Goal: Task Accomplishment & Management: Complete application form

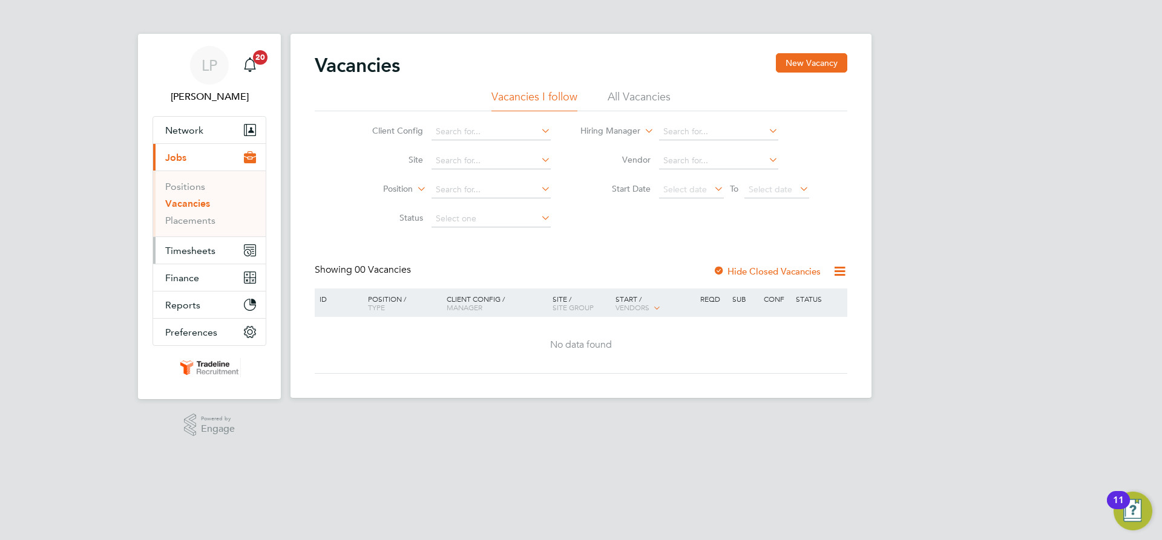
click at [194, 252] on span "Timesheets" at bounding box center [190, 250] width 50 height 11
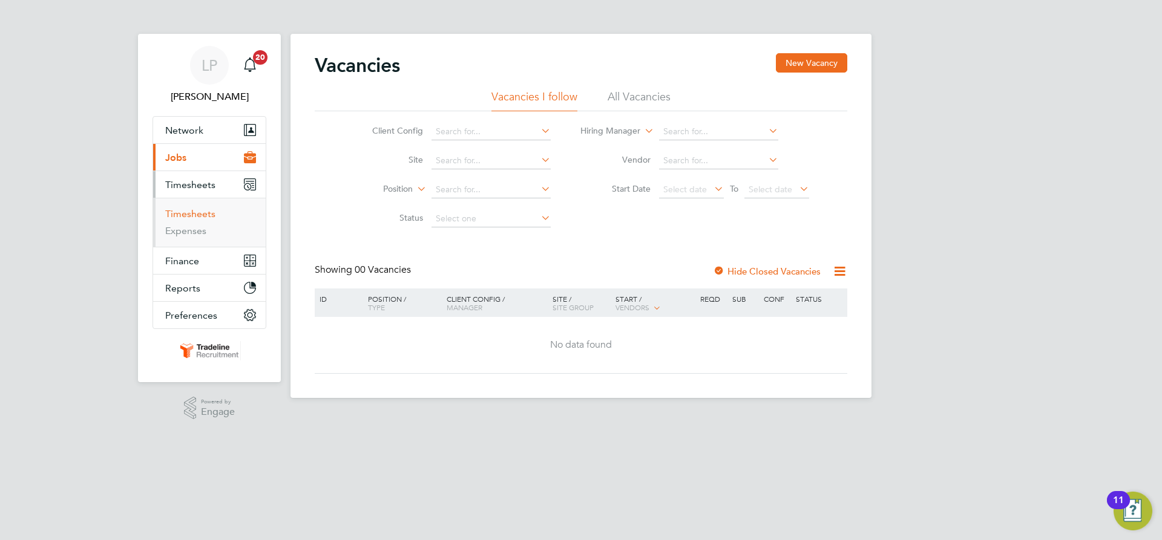
click at [191, 218] on link "Timesheets" at bounding box center [190, 213] width 50 height 11
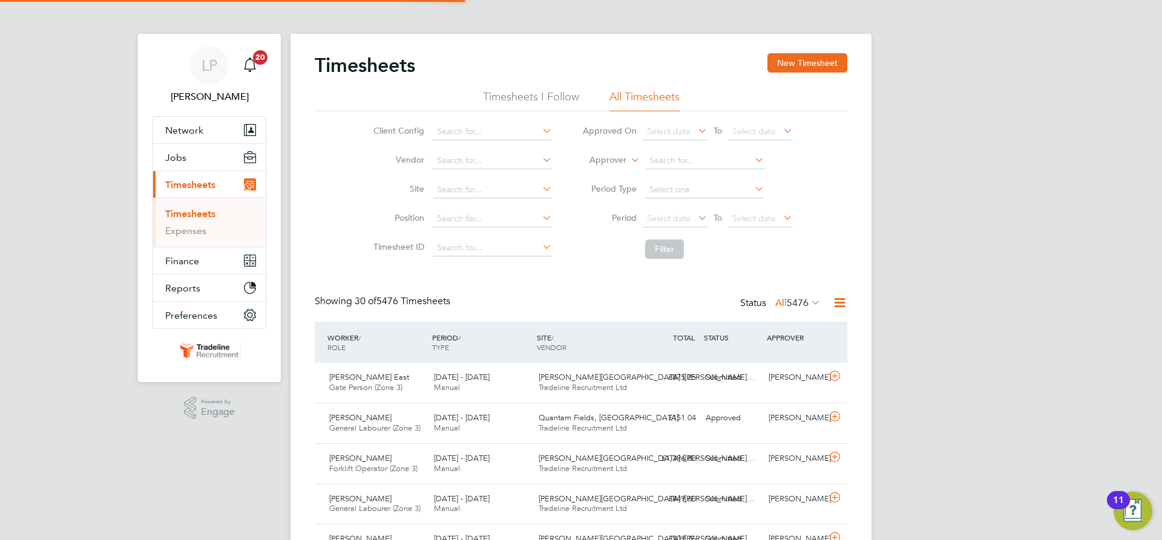
click at [613, 164] on label "Approver" at bounding box center [599, 160] width 54 height 12
click at [610, 168] on li "Worker" at bounding box center [596, 174] width 60 height 16
click at [661, 161] on input at bounding box center [704, 160] width 119 height 17
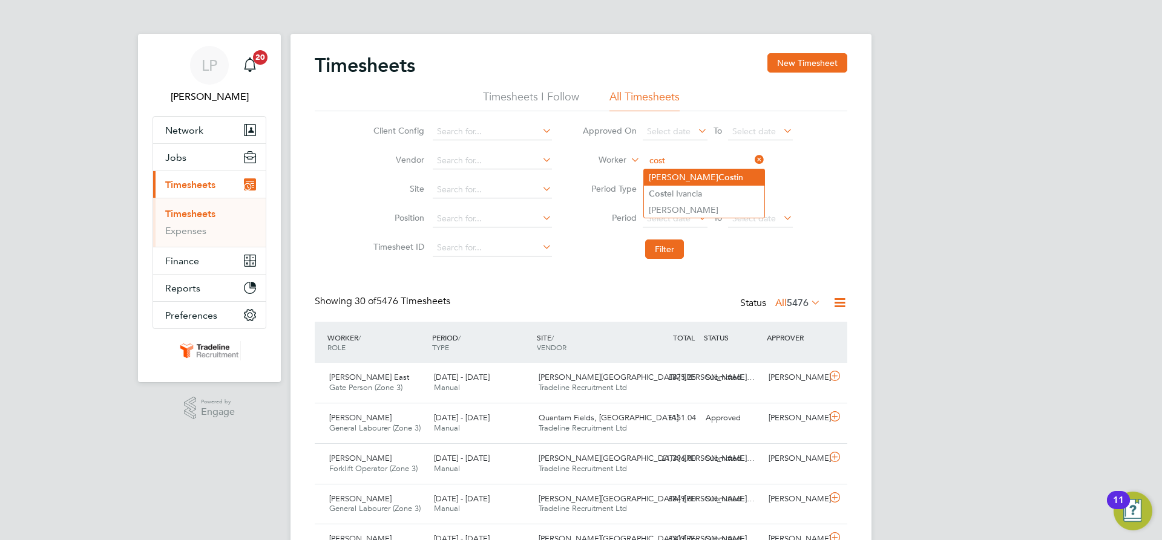
click at [667, 172] on li "[PERSON_NAME] Cost in" at bounding box center [704, 177] width 120 height 16
type input "[PERSON_NAME]"
click at [660, 257] on button "Filter" at bounding box center [664, 249] width 39 height 19
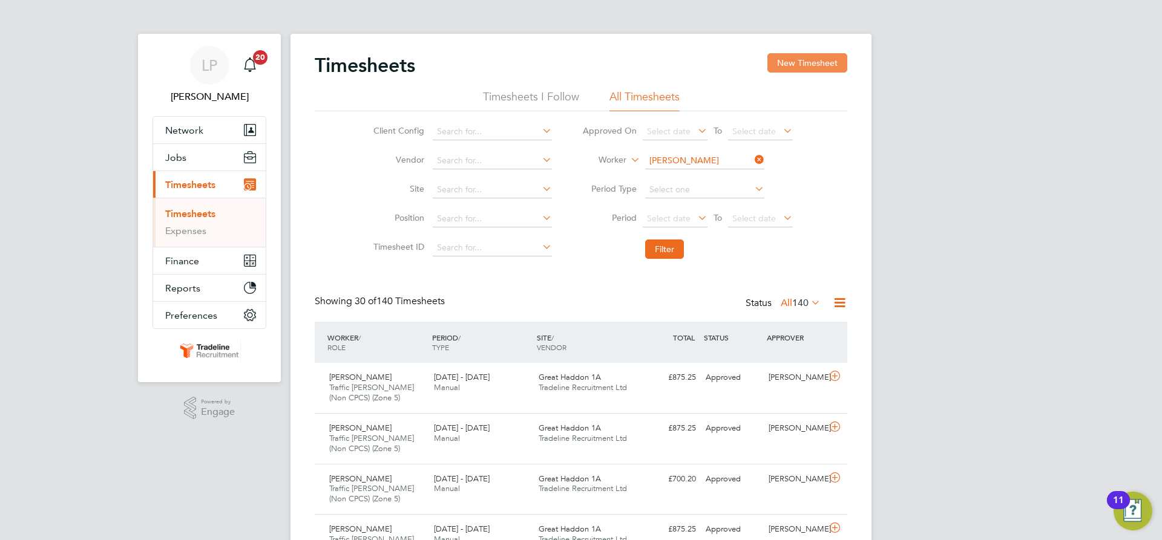
click at [790, 68] on button "New Timesheet" at bounding box center [807, 62] width 80 height 19
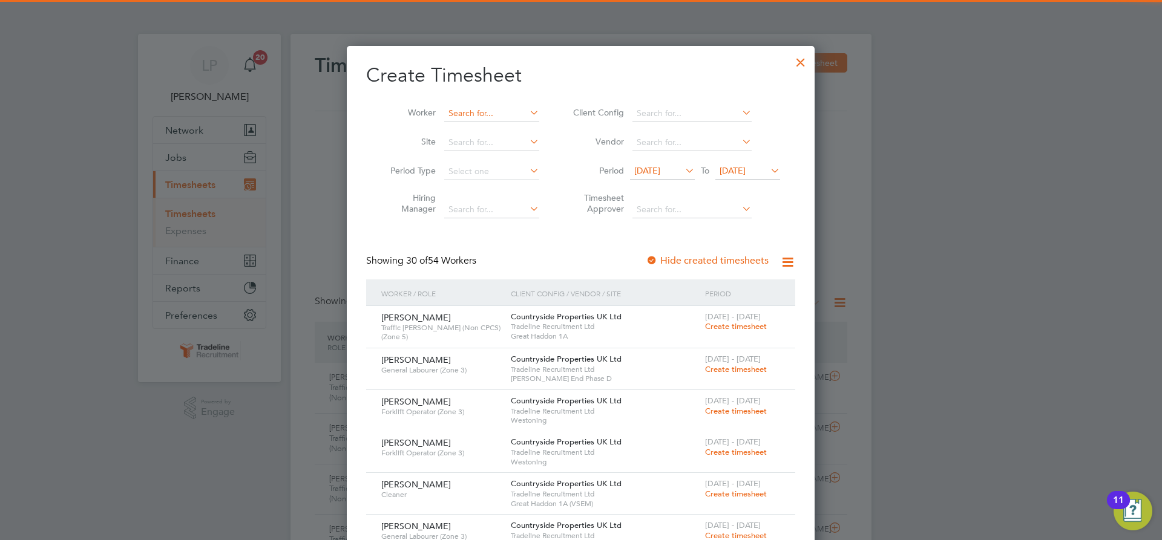
click at [467, 113] on input at bounding box center [491, 113] width 95 height 17
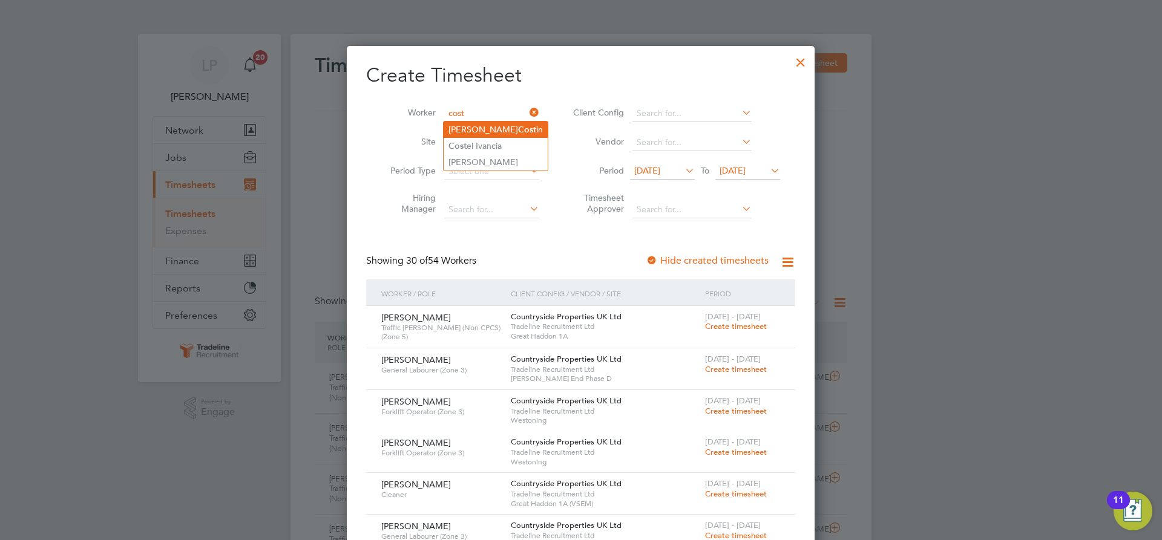
click at [471, 128] on li "[PERSON_NAME] Cost in" at bounding box center [496, 130] width 104 height 16
type input "[PERSON_NAME]"
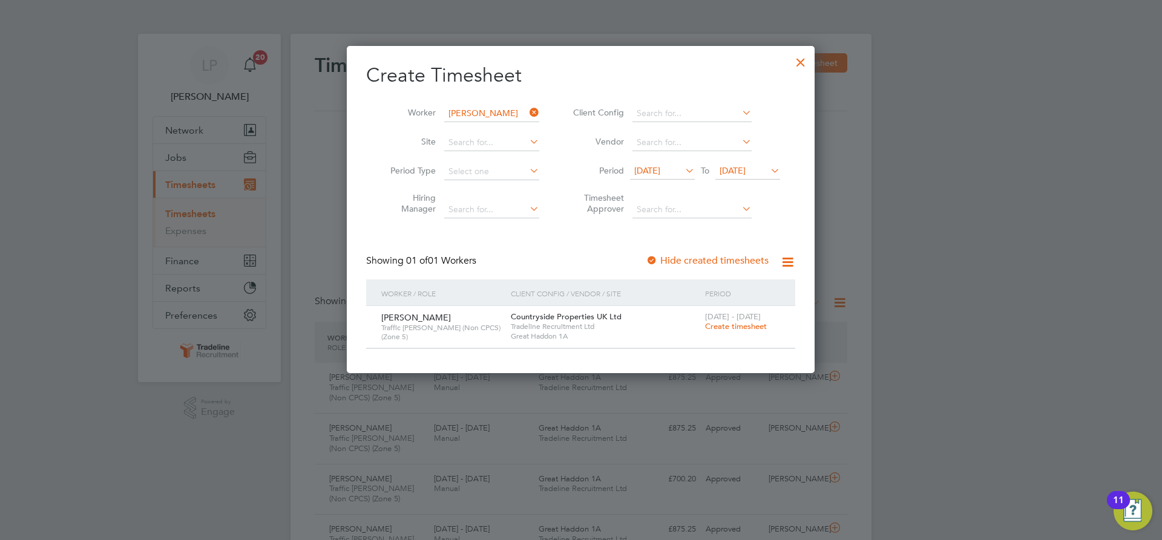
click at [753, 329] on span "Create timesheet" at bounding box center [736, 326] width 62 height 10
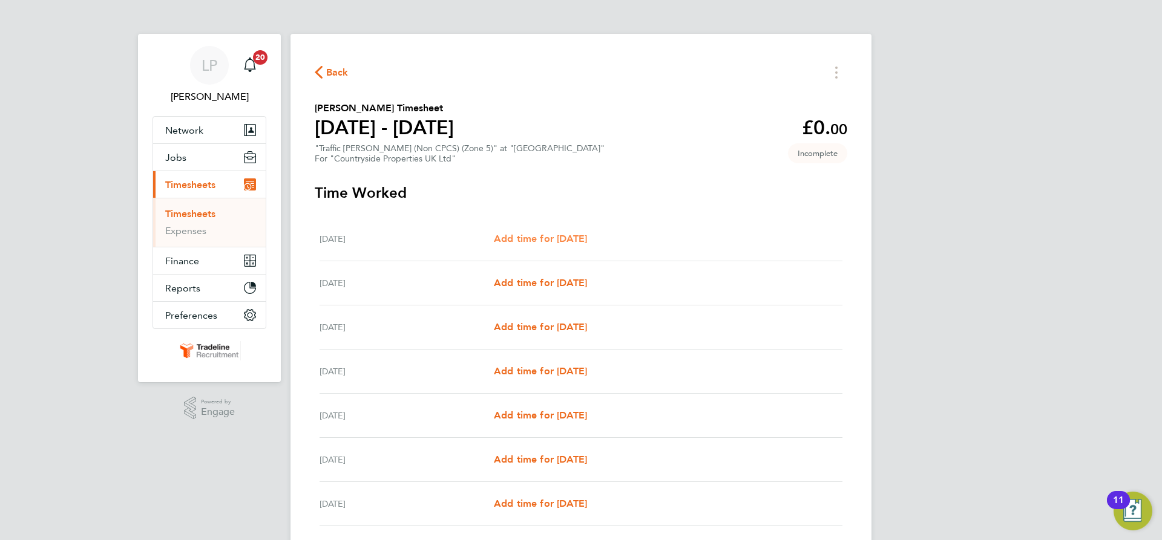
click at [560, 235] on span "Add time for [DATE]" at bounding box center [540, 238] width 93 height 11
select select "30"
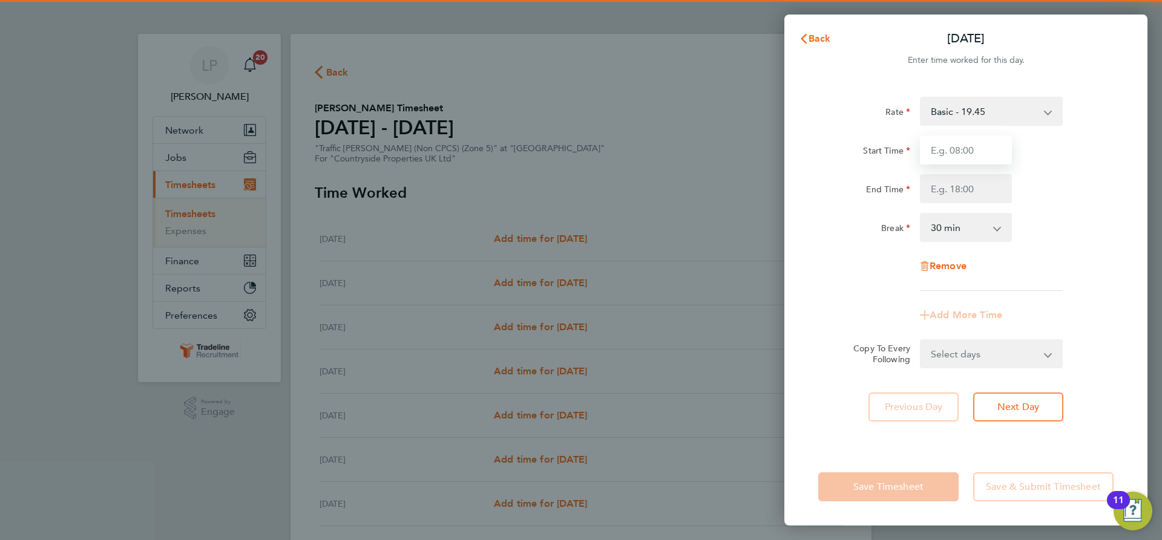
drag, startPoint x: 943, startPoint y: 143, endPoint x: 951, endPoint y: 151, distance: 10.3
click at [943, 143] on input "Start Time" at bounding box center [966, 150] width 92 height 29
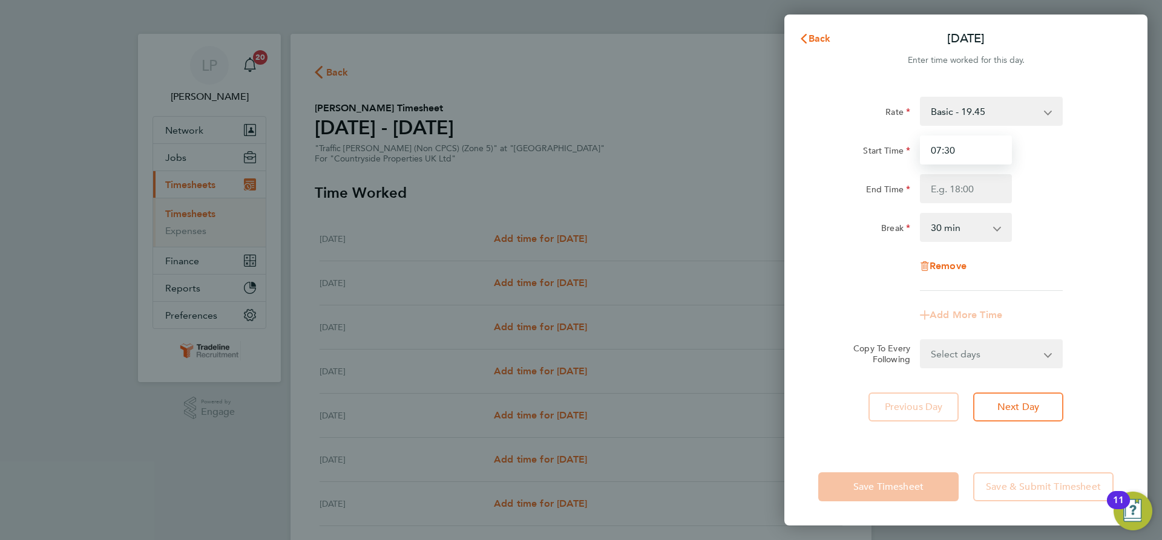
click at [976, 158] on input "07:30" at bounding box center [966, 150] width 92 height 29
drag, startPoint x: 956, startPoint y: 152, endPoint x: 909, endPoint y: 146, distance: 47.6
click at [916, 148] on div "07:30" at bounding box center [966, 150] width 102 height 29
type input "07:00"
drag, startPoint x: 939, startPoint y: 182, endPoint x: 944, endPoint y: 185, distance: 6.2
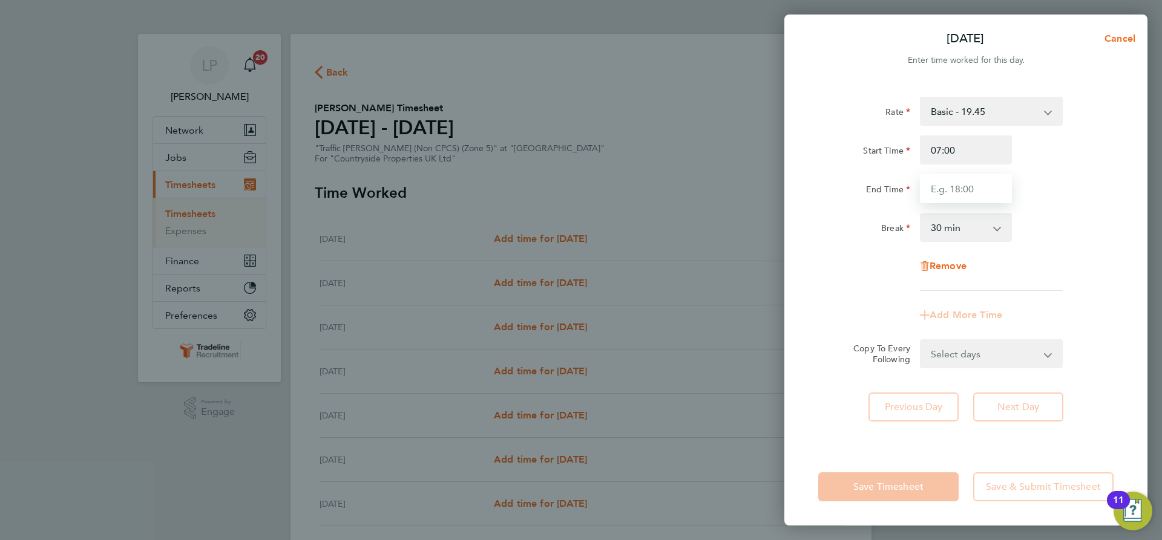
click at [939, 182] on input "End Time" at bounding box center [966, 188] width 92 height 29
type input "16:30"
click at [1131, 222] on div "Rate Basic - 19.45 Start Time 07:00 End Time 16:30 Break 0 min 15 min 30 min 45…" at bounding box center [965, 265] width 363 height 366
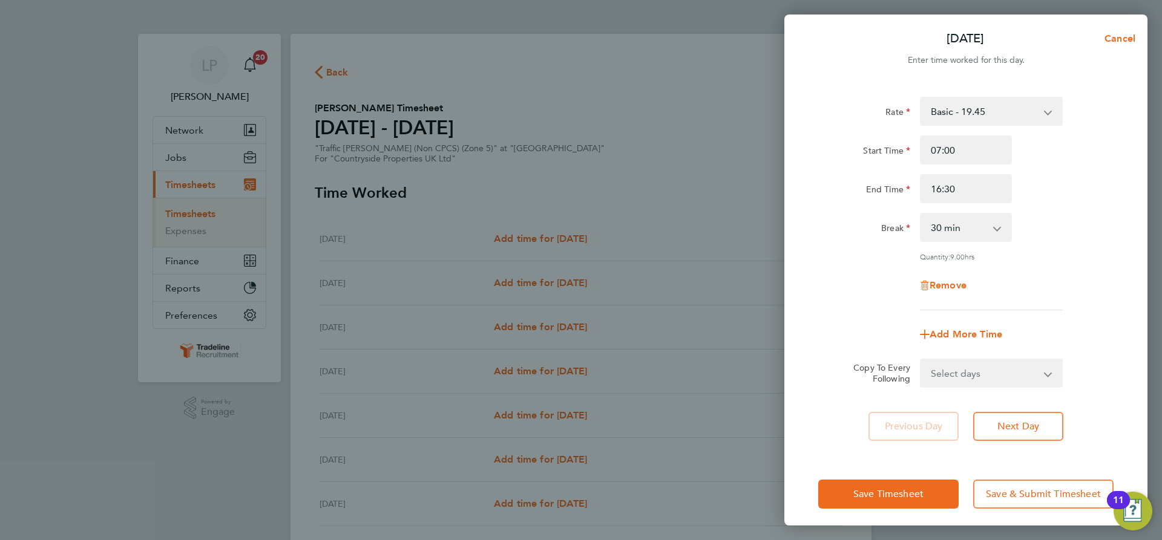
click at [1020, 370] on select "Select days Day Weekday (Mon-Fri) Weekend (Sat-Sun) [DATE] [DATE] [DATE] [DATE]…" at bounding box center [984, 373] width 127 height 27
select select "WEEKDAY"
click at [921, 360] on select "Select days Day Weekday (Mon-Fri) Weekend (Sat-Sun) [DATE] [DATE] [DATE] [DATE]…" at bounding box center [984, 373] width 127 height 27
select select "[DATE]"
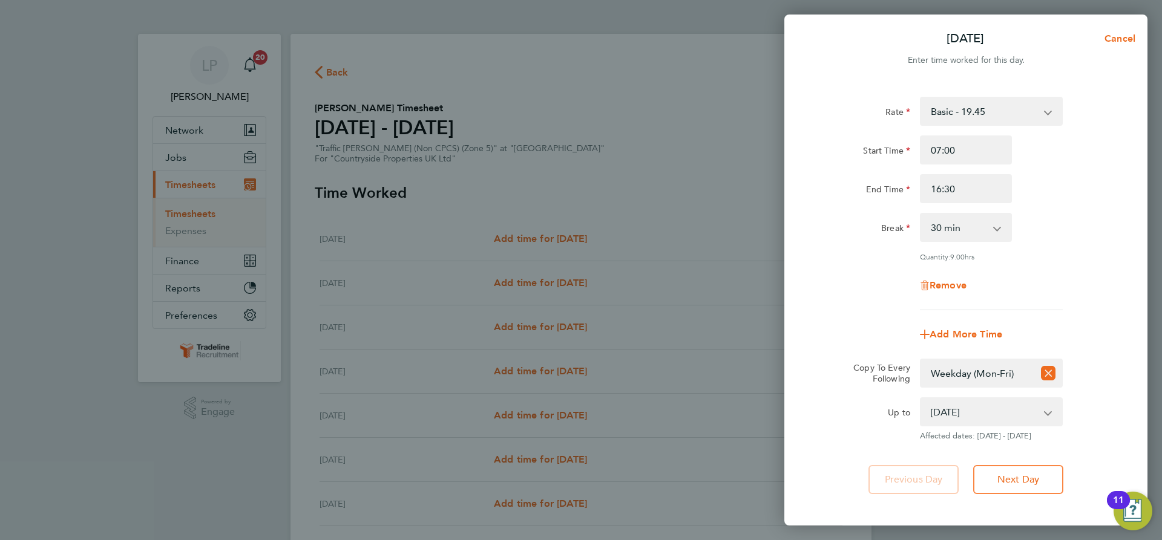
click at [1029, 494] on div "Rate Basic - 19.45 Start Time 07:00 End Time 16:30 Break 0 min 15 min 30 min 45…" at bounding box center [965, 295] width 363 height 427
click at [1028, 482] on span "Next Day" at bounding box center [1018, 480] width 42 height 12
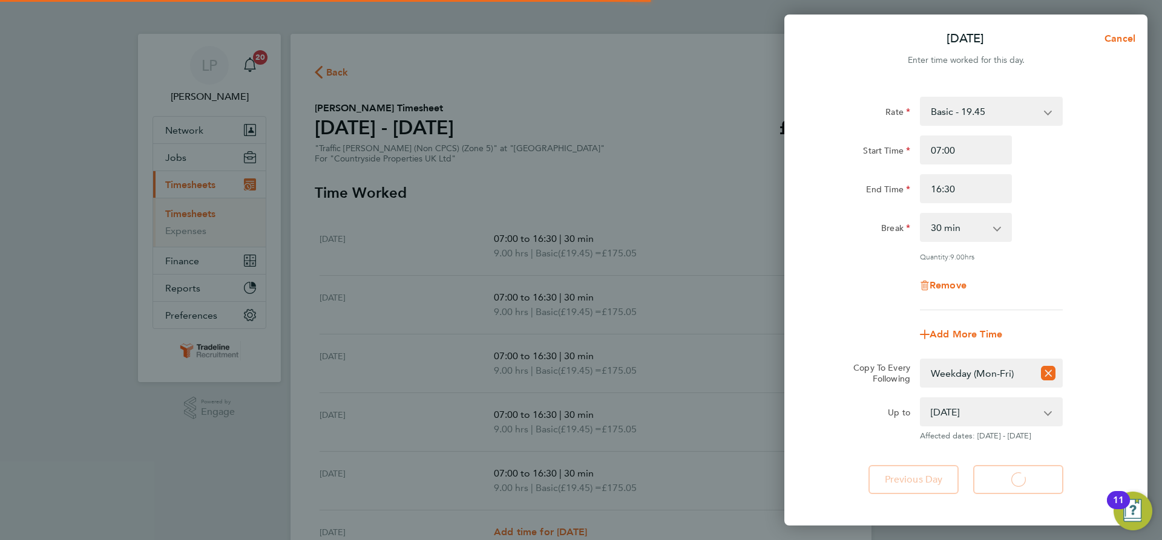
select select "30"
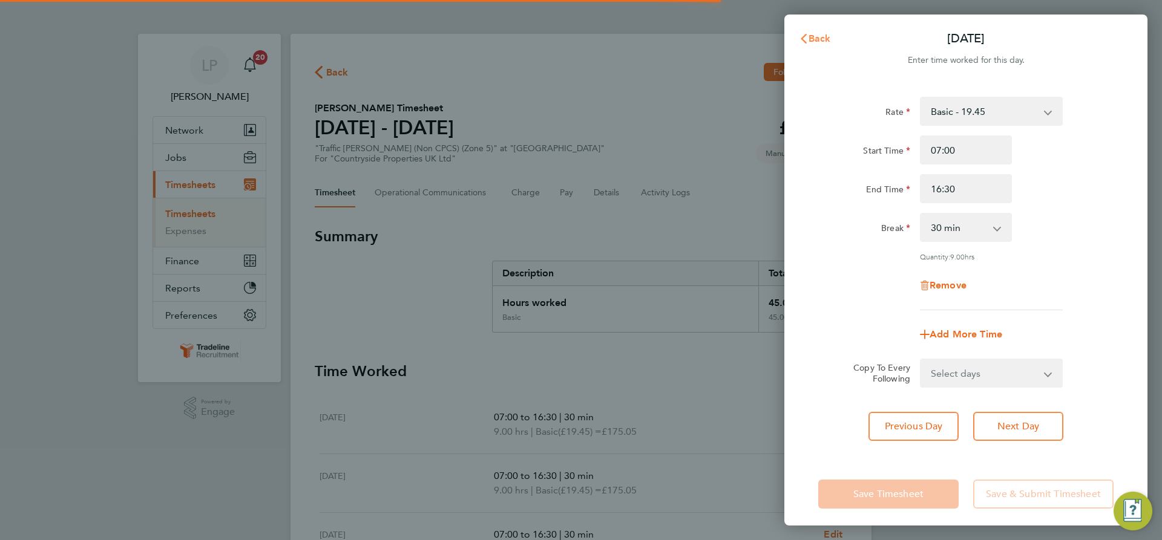
click at [825, 32] on button "Back" at bounding box center [815, 39] width 56 height 24
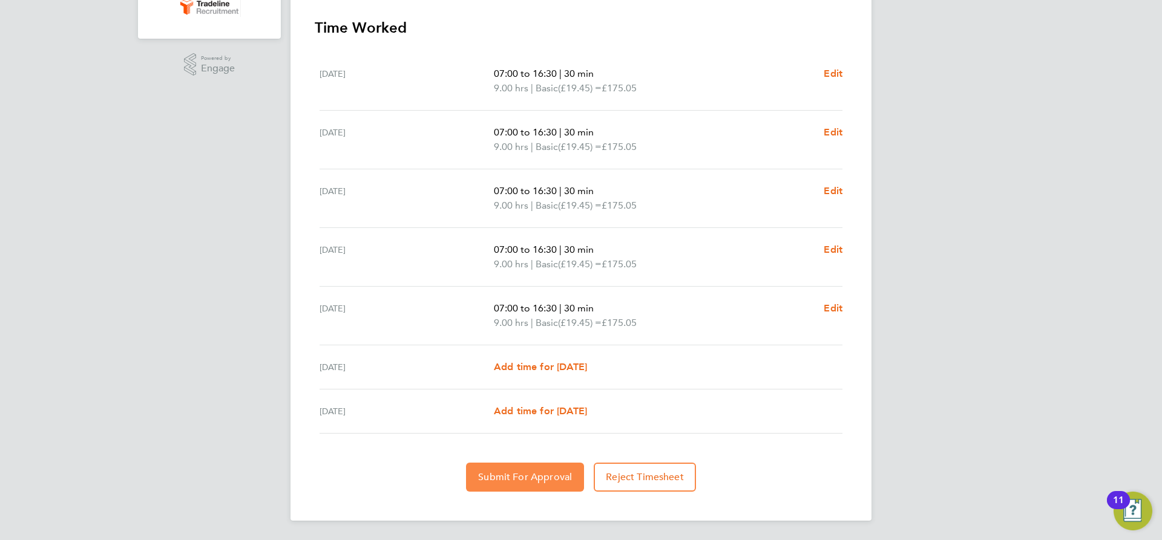
click at [521, 472] on span "Submit For Approval" at bounding box center [525, 477] width 94 height 12
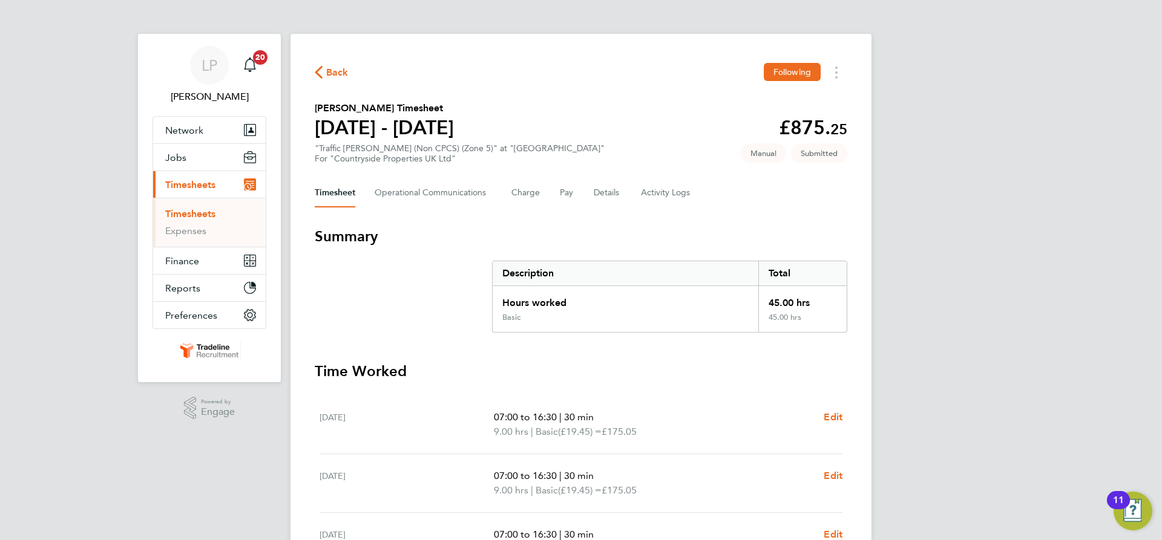
click at [192, 218] on link "Timesheets" at bounding box center [190, 213] width 50 height 11
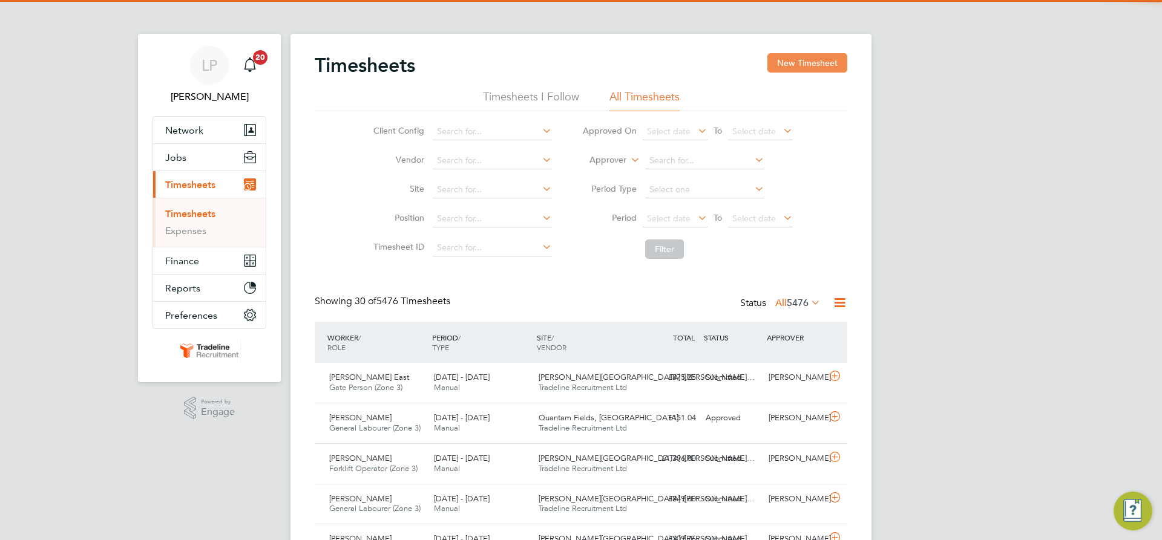
click at [809, 71] on button "New Timesheet" at bounding box center [807, 62] width 80 height 19
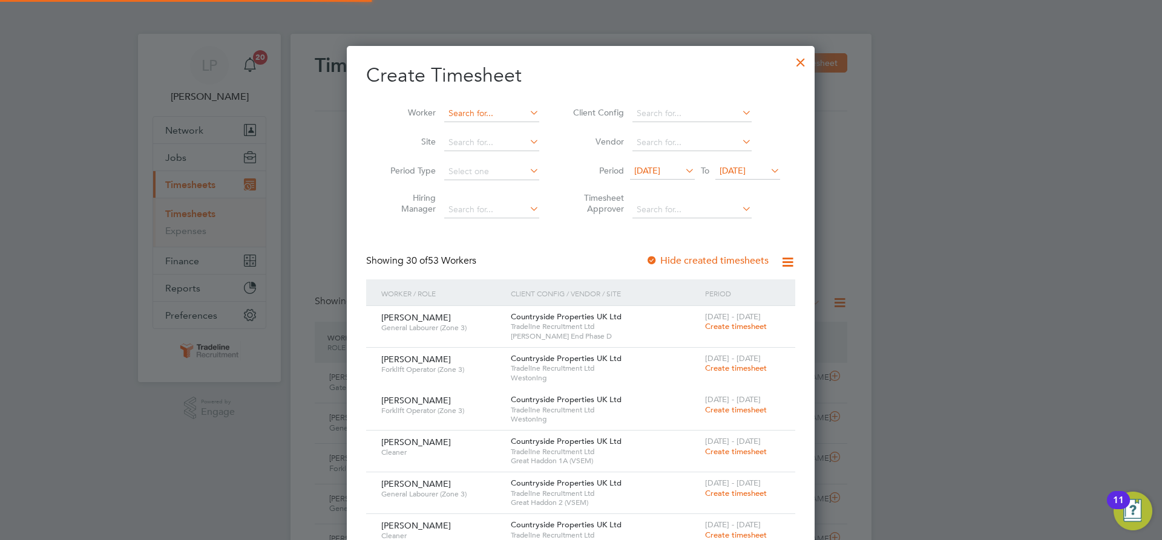
click at [502, 116] on input at bounding box center [491, 113] width 95 height 17
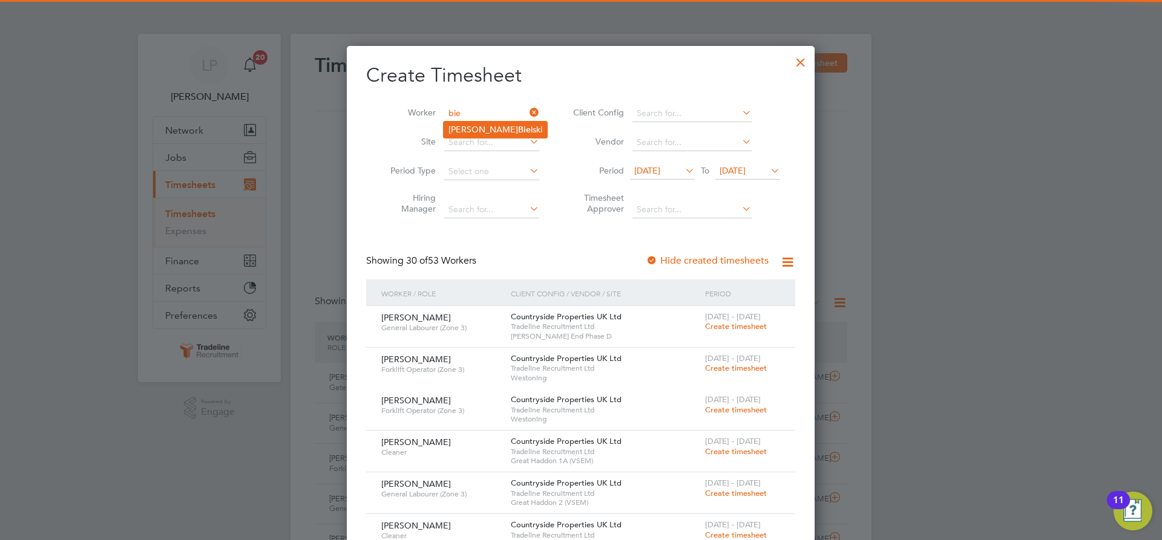
click at [498, 129] on li "[PERSON_NAME] lski" at bounding box center [495, 130] width 103 height 16
type input "[PERSON_NAME]"
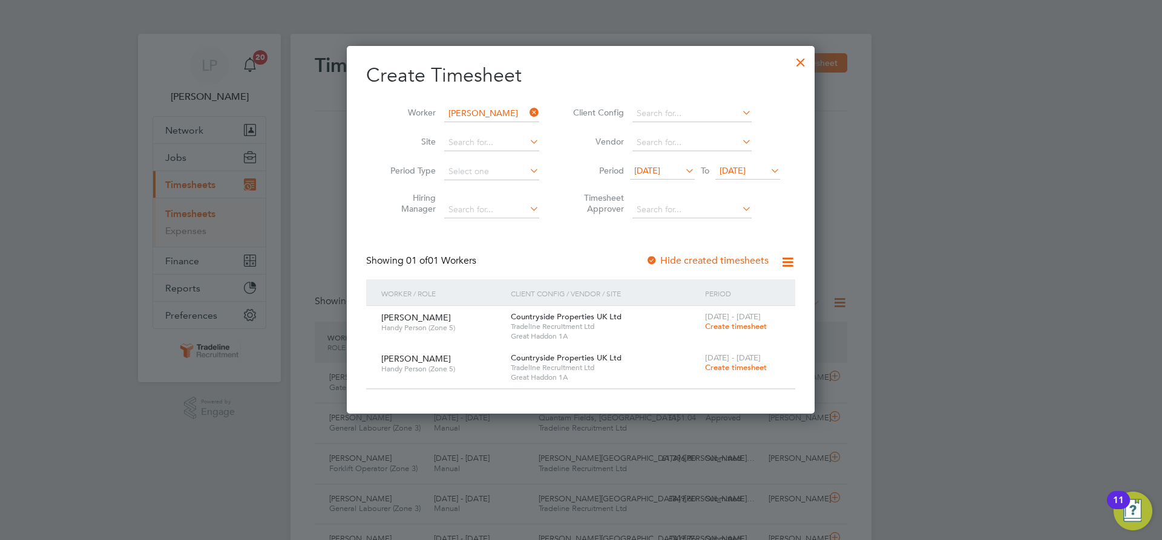
click at [733, 366] on span "Create timesheet" at bounding box center [736, 367] width 62 height 10
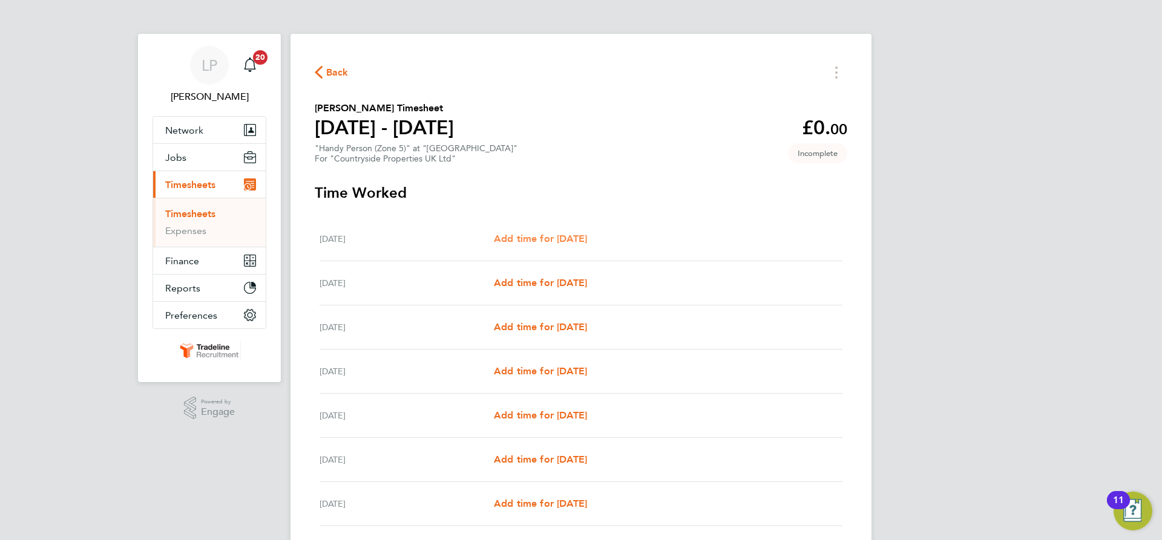
click at [533, 238] on span "Add time for [DATE]" at bounding box center [540, 238] width 93 height 11
select select "30"
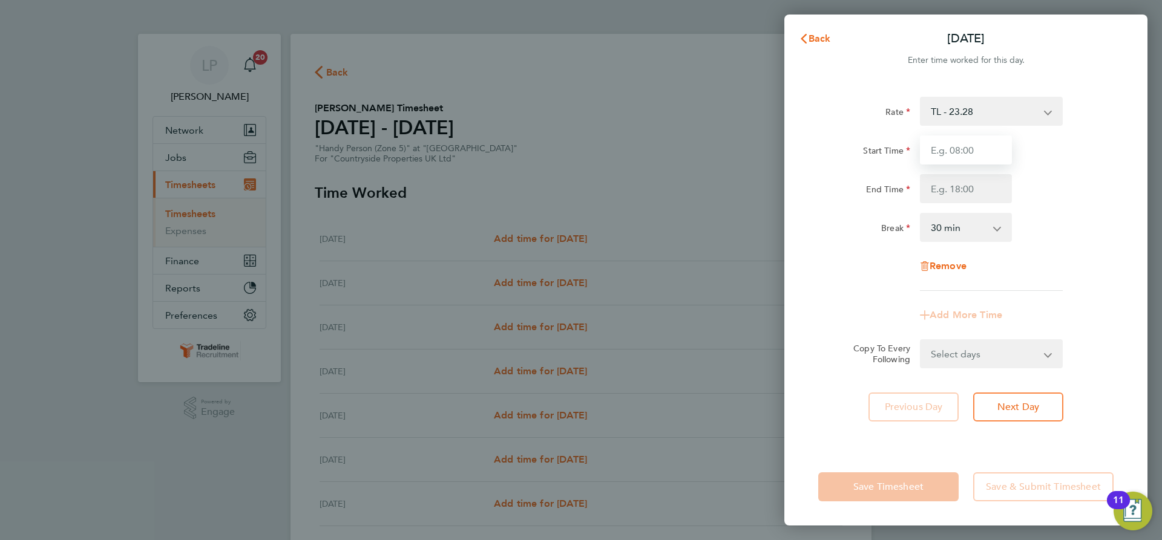
click at [942, 156] on input "Start Time" at bounding box center [966, 150] width 92 height 29
type input "07:00"
click at [972, 188] on input "End Time" at bounding box center [966, 188] width 92 height 29
type input "16:30"
drag, startPoint x: 1006, startPoint y: 204, endPoint x: 1018, endPoint y: 221, distance: 21.7
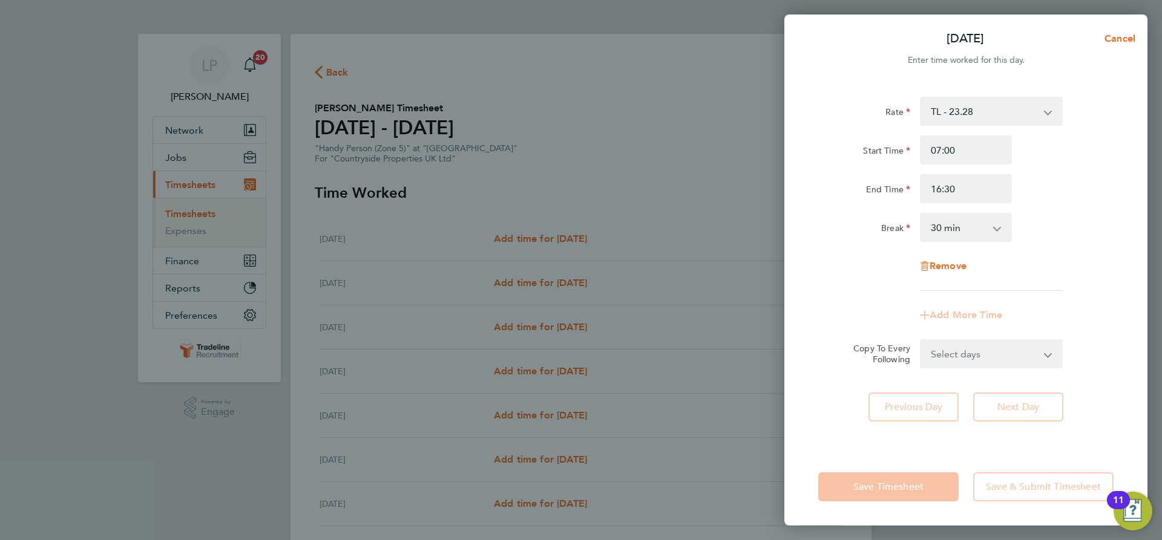
click at [1006, 203] on div "Rate TL - 23.28 Start Time 07:00 End Time 16:30 Break 0 min 15 min 30 min 45 mi…" at bounding box center [965, 194] width 295 height 194
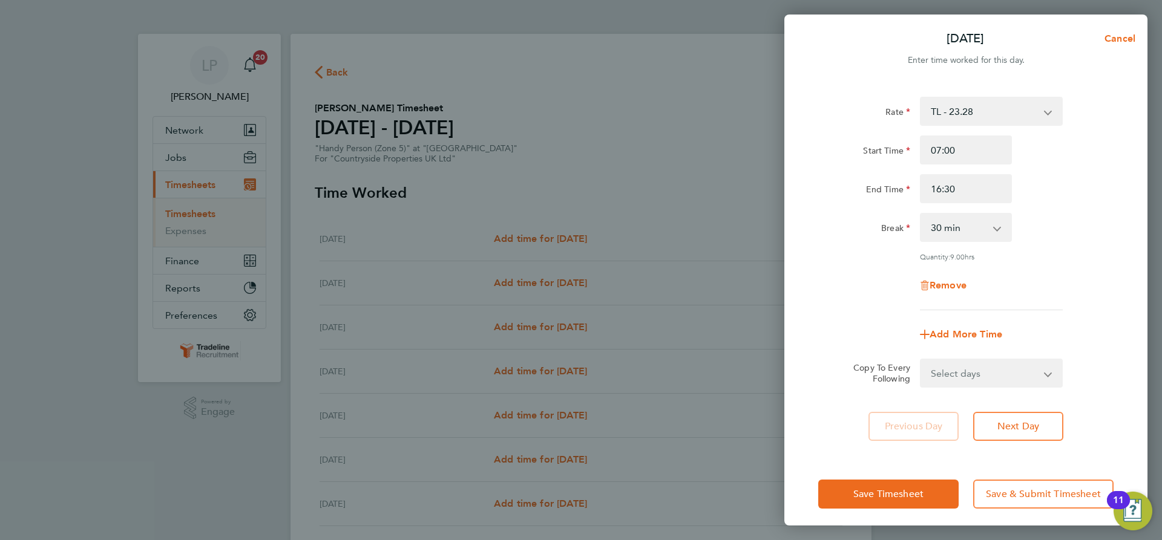
click at [1069, 277] on div "Remove" at bounding box center [965, 285] width 305 height 29
click at [1018, 374] on select "Select days Day Weekday (Mon-Fri) Weekend (Sat-Sun) [DATE] [DATE] [DATE] [DATE]…" at bounding box center [984, 373] width 127 height 27
select select "WEEKDAY"
click at [921, 360] on select "Select days Day Weekday (Mon-Fri) Weekend (Sat-Sun) [DATE] [DATE] [DATE] [DATE]…" at bounding box center [984, 373] width 127 height 27
select select "[DATE]"
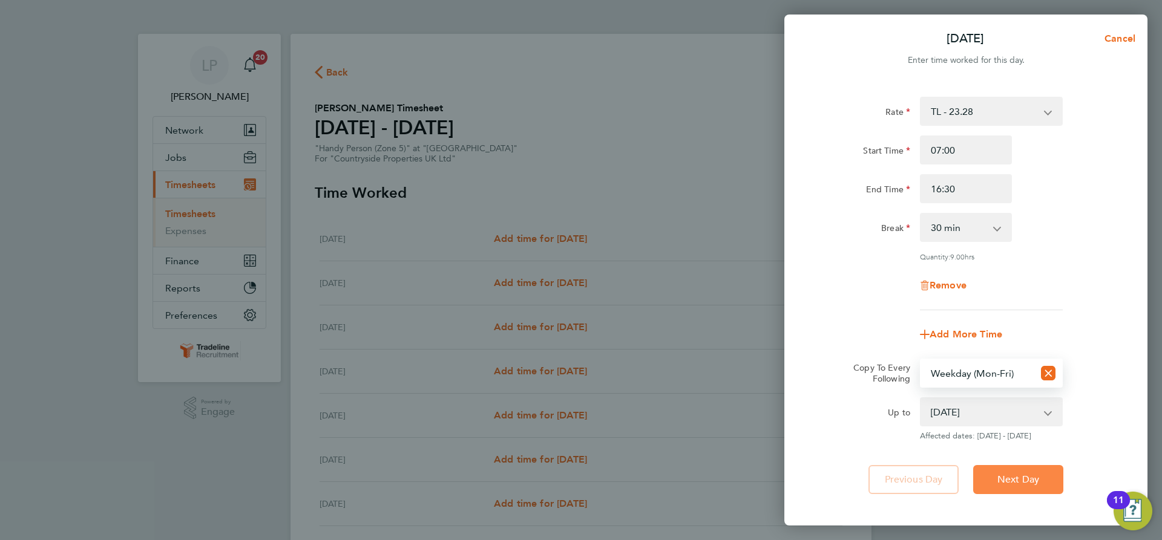
click at [1023, 477] on span "Next Day" at bounding box center [1018, 480] width 42 height 12
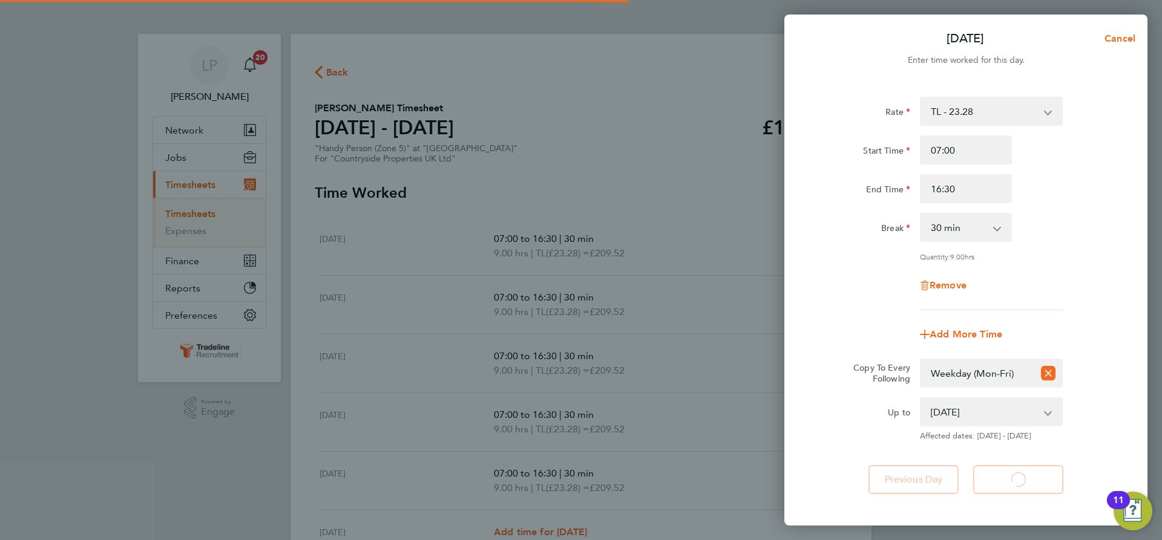
select select "30"
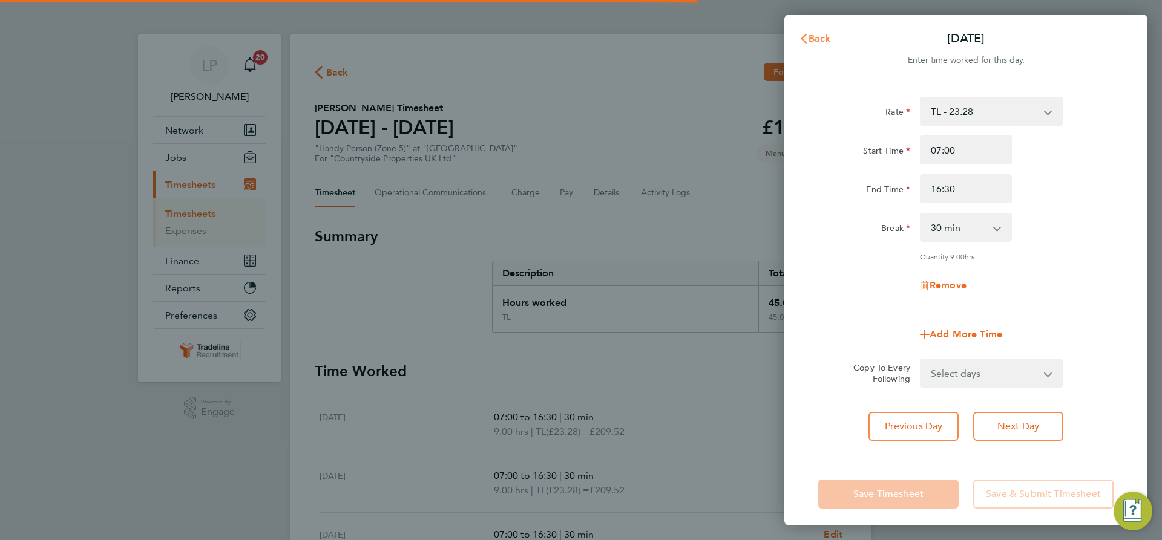
click at [799, 39] on icon "button" at bounding box center [804, 39] width 10 height 10
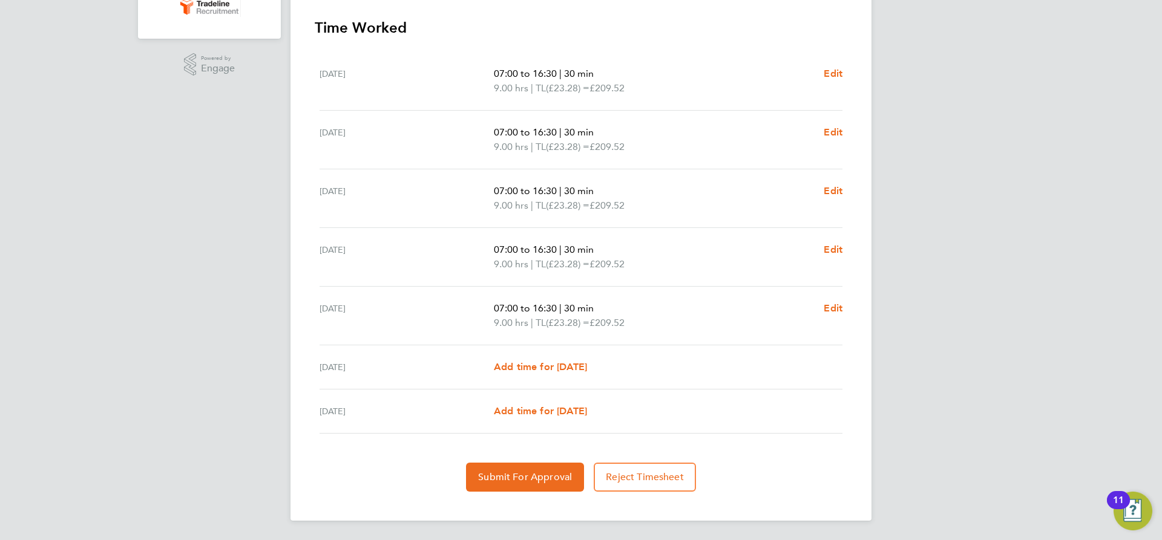
click at [531, 496] on div "Back Following [PERSON_NAME] Timesheet [DATE] - [DATE] £1,047. 60 "Handy Person…" at bounding box center [580, 105] width 581 height 831
click at [532, 482] on span "Submit For Approval" at bounding box center [525, 477] width 94 height 12
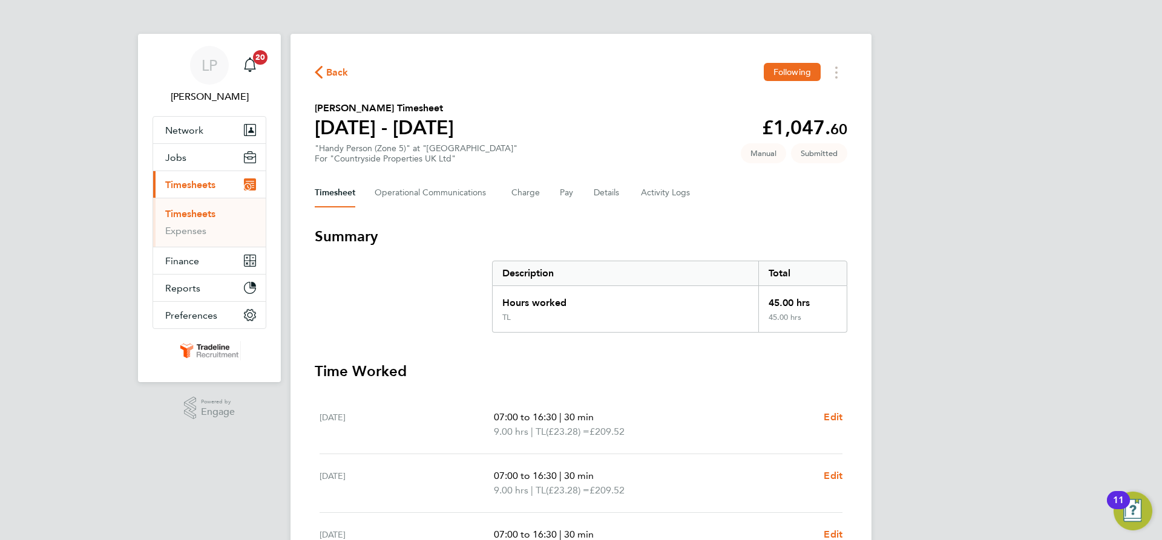
click at [211, 215] on link "Timesheets" at bounding box center [190, 213] width 50 height 11
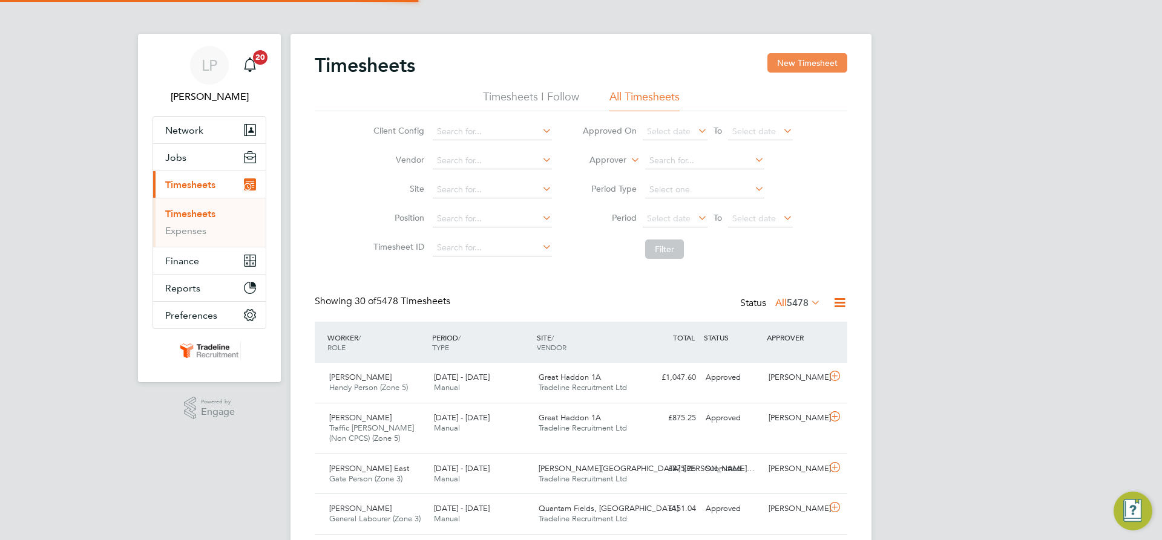
scroll to position [31, 105]
click at [611, 157] on label "Approver" at bounding box center [599, 160] width 54 height 12
click at [801, 62] on button "New Timesheet" at bounding box center [807, 62] width 80 height 19
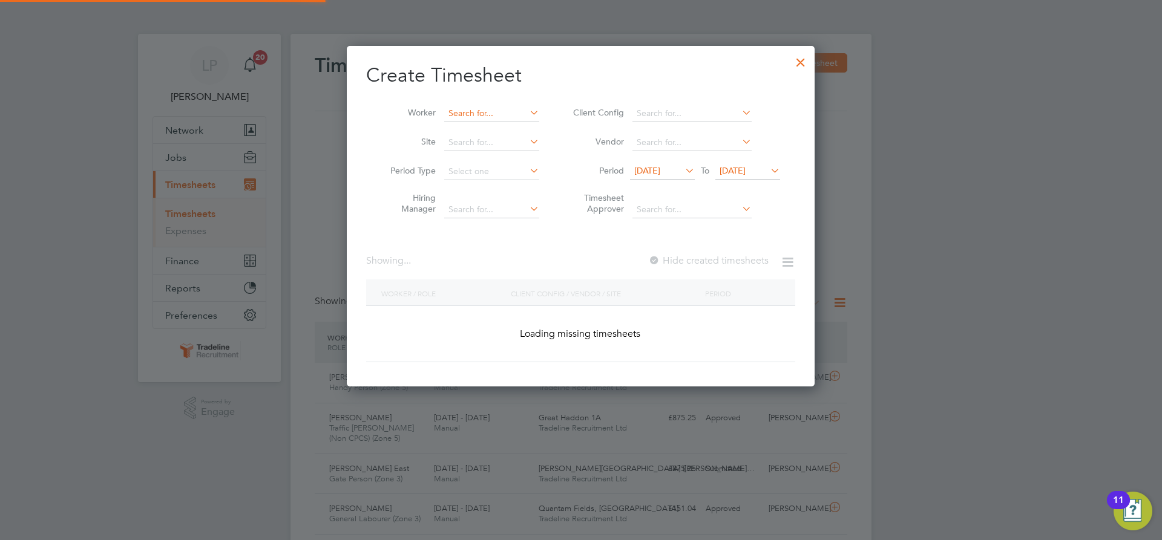
click at [505, 114] on input at bounding box center [491, 113] width 95 height 17
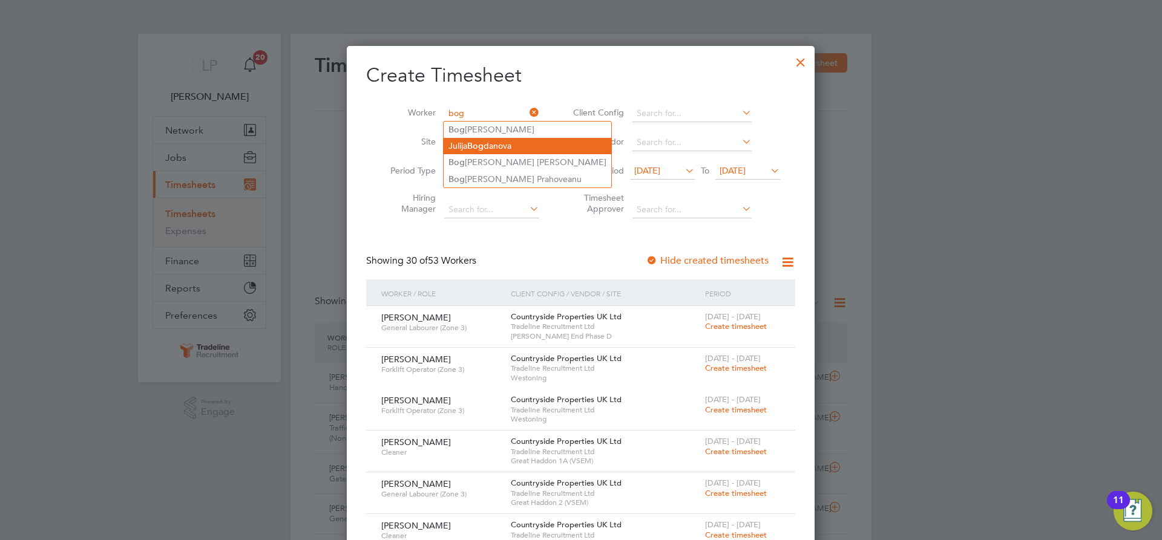
click at [507, 146] on li "[PERSON_NAME]" at bounding box center [528, 146] width 168 height 16
type input "[PERSON_NAME]"
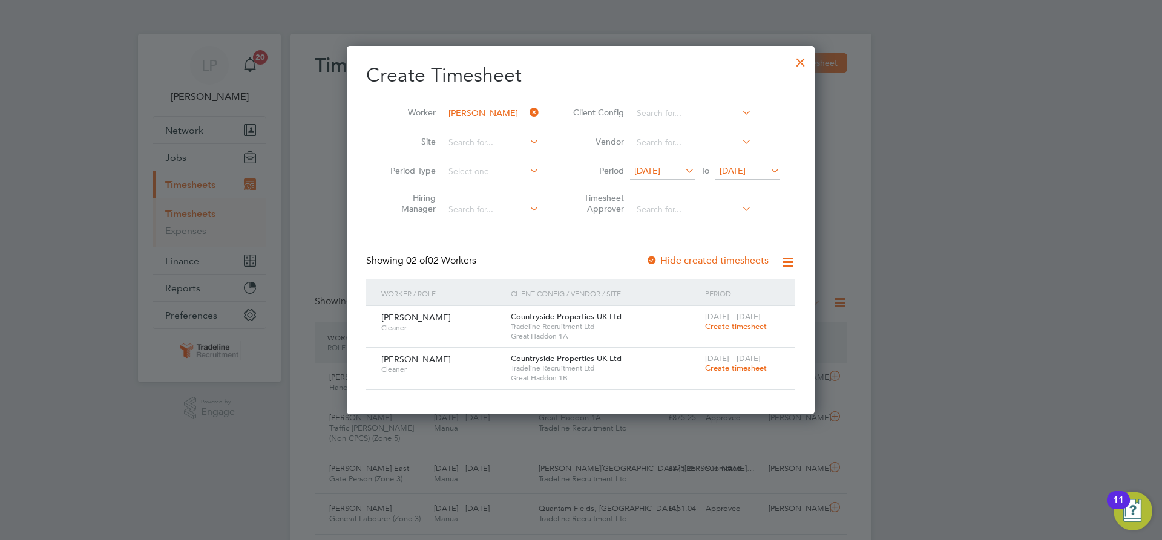
click at [741, 327] on span "Create timesheet" at bounding box center [736, 326] width 62 height 10
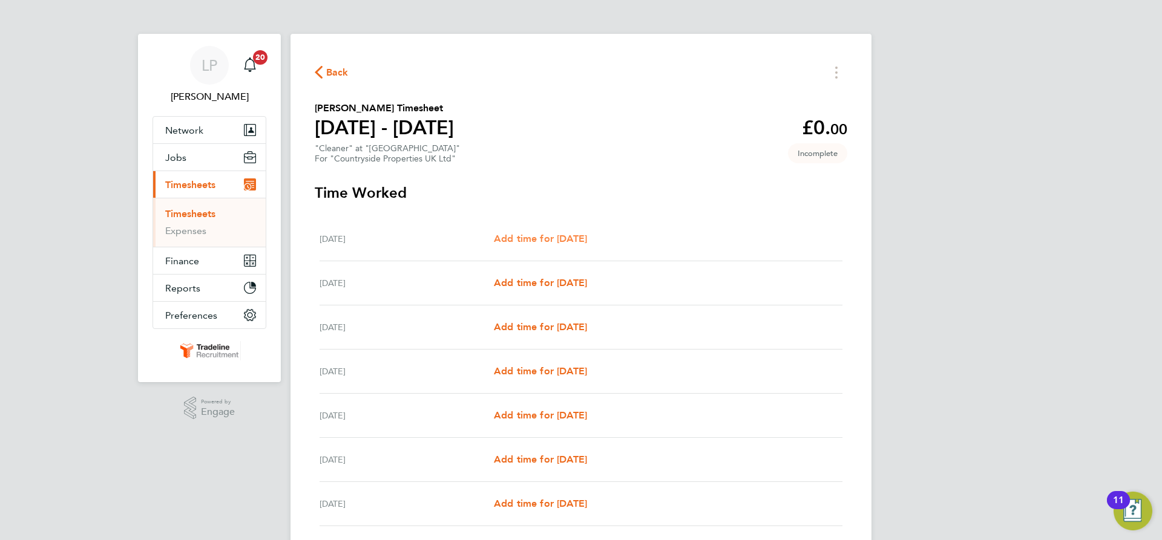
click at [587, 243] on span "Add time for [DATE]" at bounding box center [540, 238] width 93 height 11
select select "30"
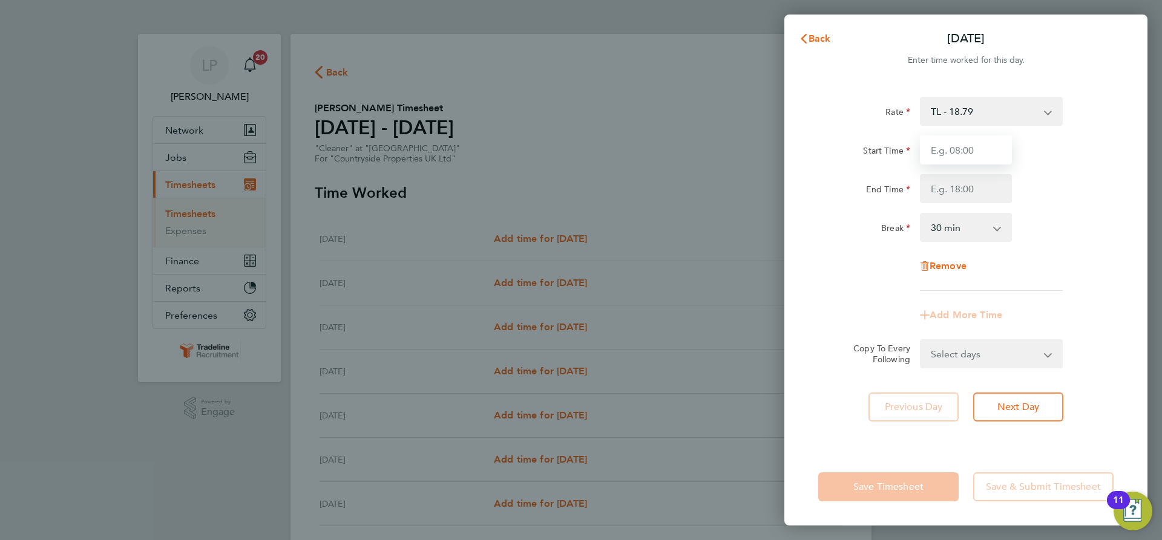
click at [988, 156] on input "Start Time" at bounding box center [966, 150] width 92 height 29
type input "07:00"
click at [983, 197] on input "End Time" at bounding box center [966, 188] width 92 height 29
type input "16:30"
click at [1052, 215] on div "Break 0 min 15 min 30 min 45 min 60 min 75 min 90 min" at bounding box center [965, 227] width 305 height 29
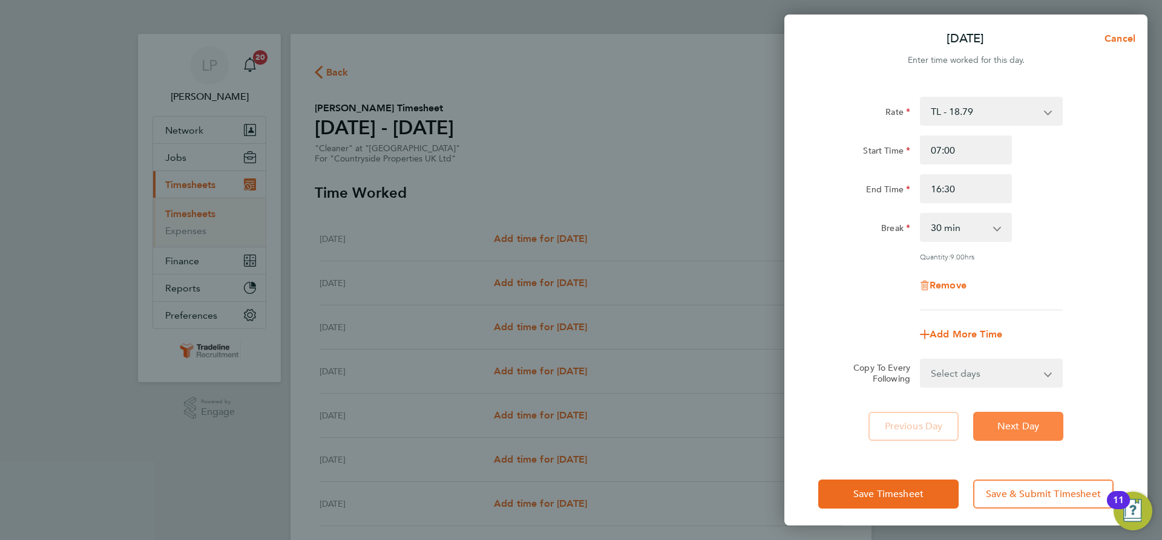
click at [1043, 422] on button "Next Day" at bounding box center [1018, 426] width 90 height 29
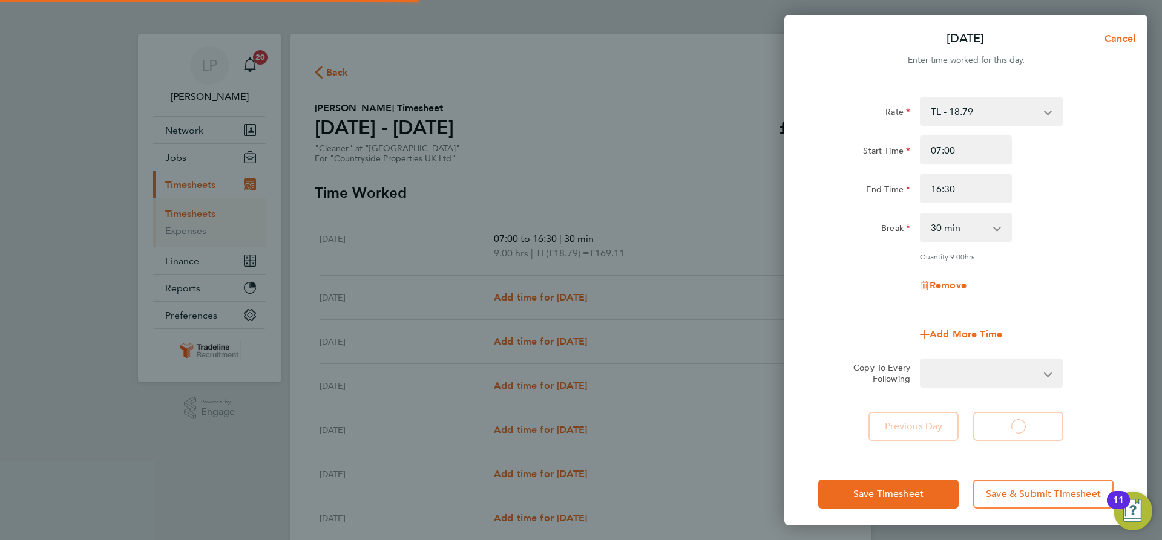
select select "30"
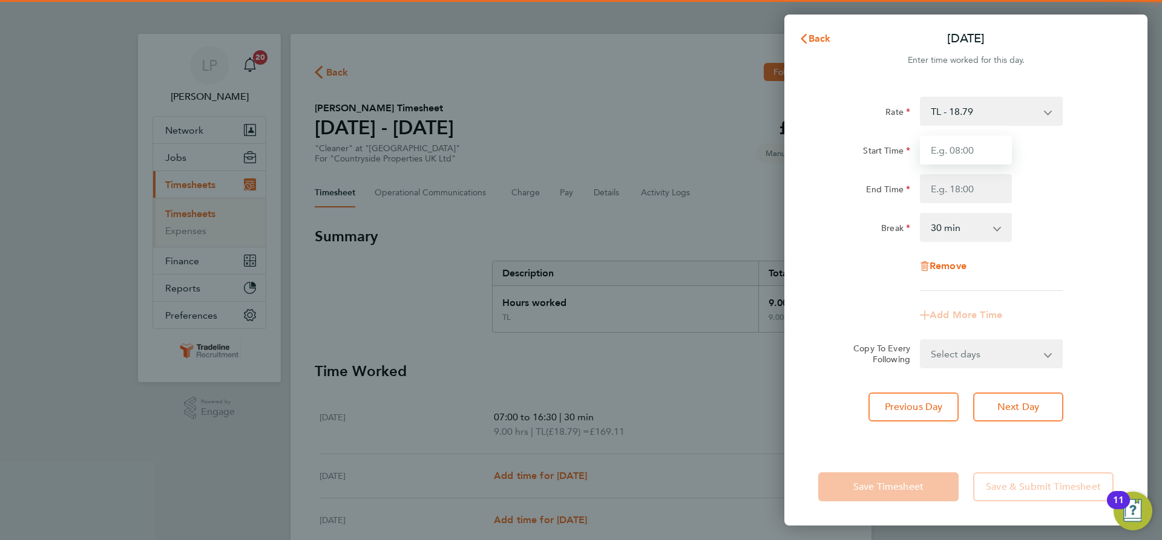
click at [996, 159] on input "Start Time" at bounding box center [966, 150] width 92 height 29
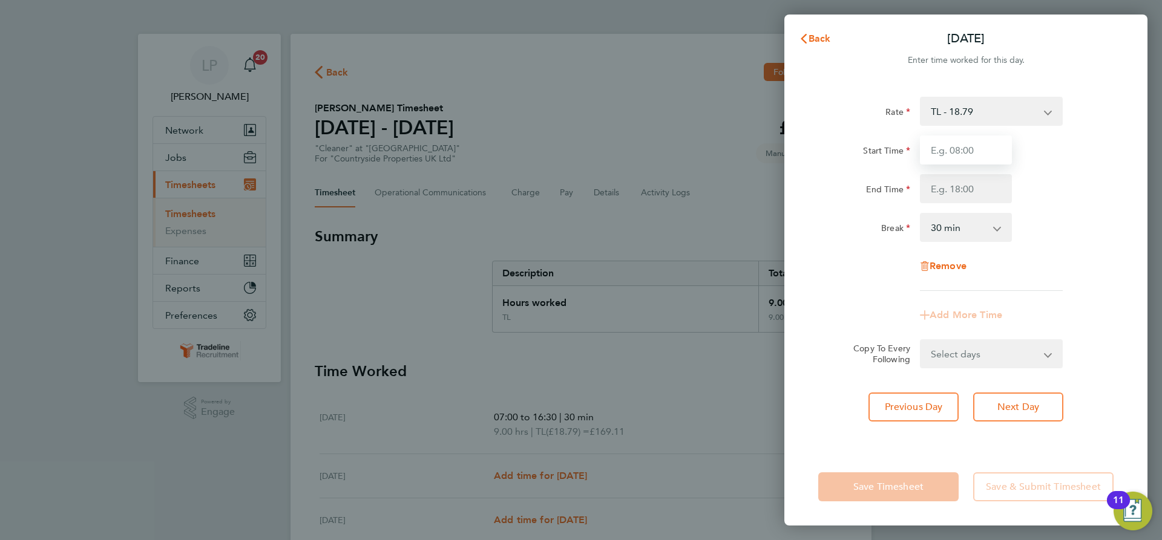
type input "07:00"
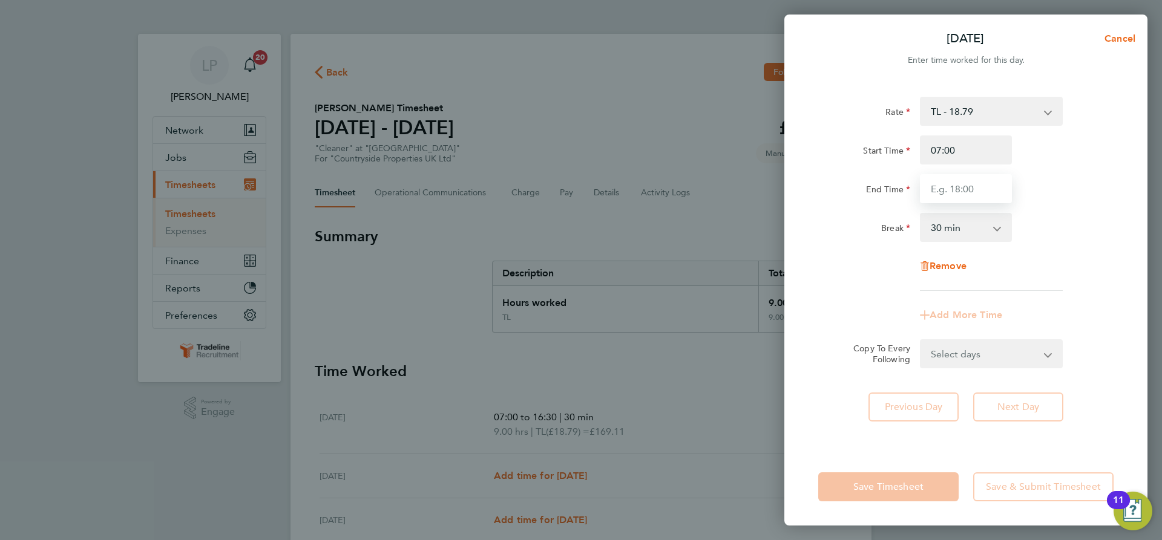
drag, startPoint x: 976, startPoint y: 188, endPoint x: 977, endPoint y: 195, distance: 6.7
click at [976, 188] on input "End Time" at bounding box center [966, 188] width 92 height 29
type input "17:30"
click at [1043, 301] on app-timesheet-line-form-group "Rate TL - 18.79 Start Time 07:00 End Time 17:30 Break 0 min 15 min 30 min 45 mi…" at bounding box center [965, 213] width 295 height 233
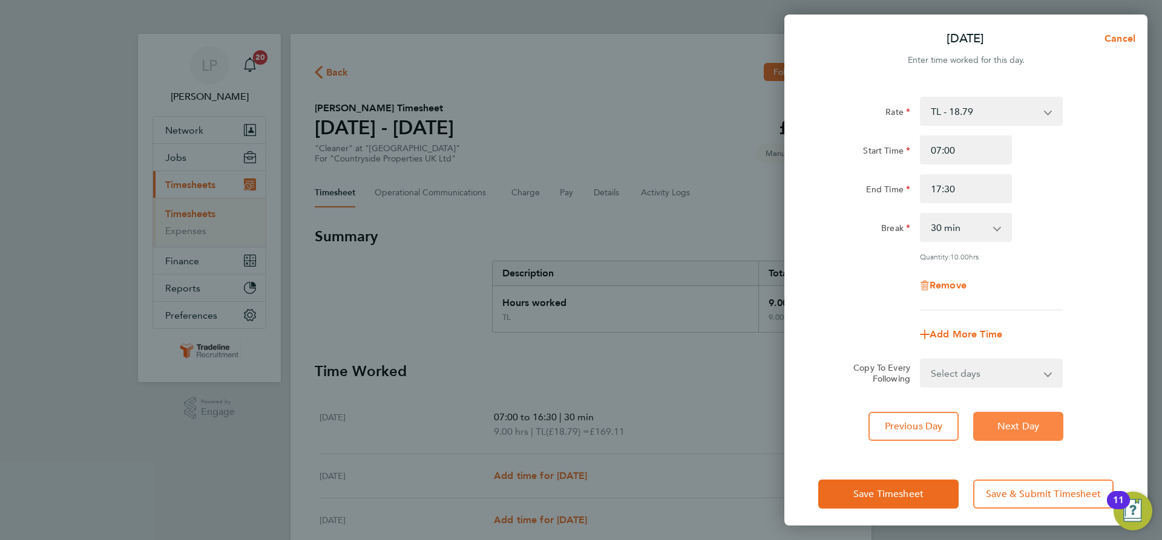
click at [1030, 426] on span "Next Day" at bounding box center [1018, 427] width 42 height 12
select select "30"
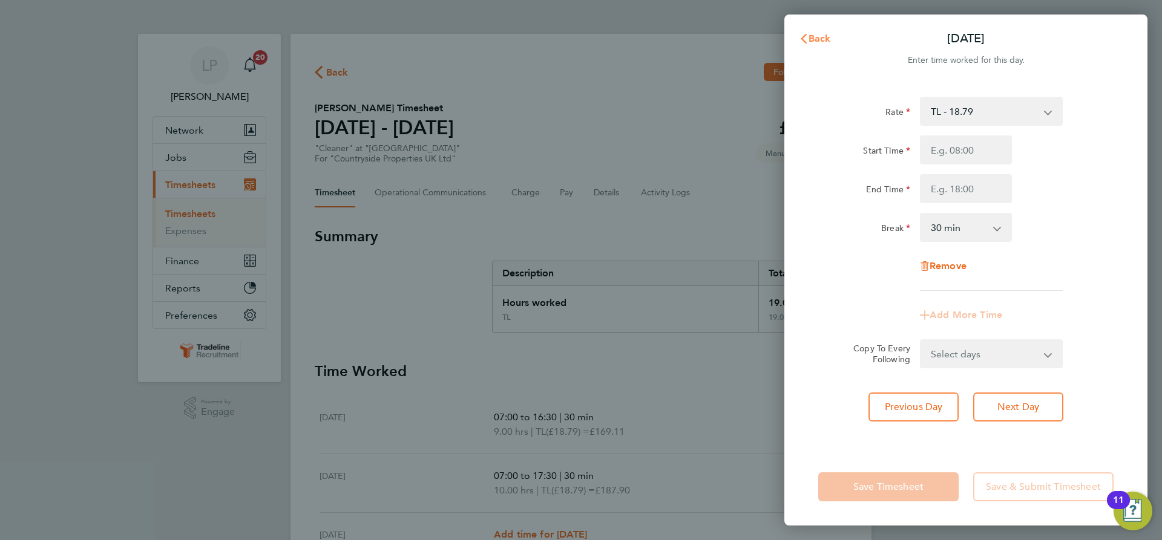
click at [819, 42] on span "Back" at bounding box center [819, 38] width 22 height 11
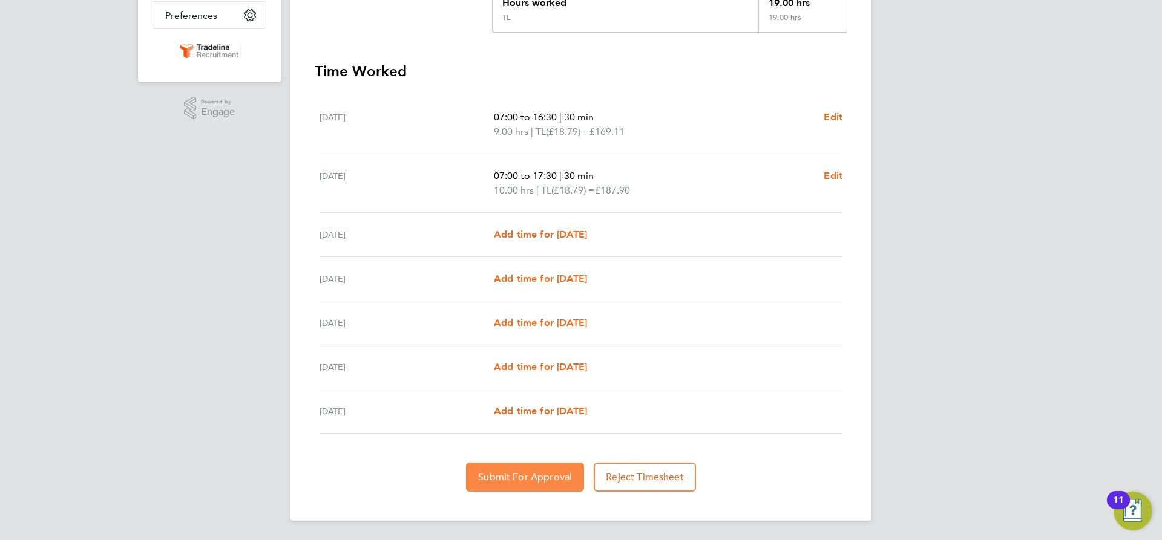
click at [536, 481] on span "Submit For Approval" at bounding box center [525, 477] width 94 height 12
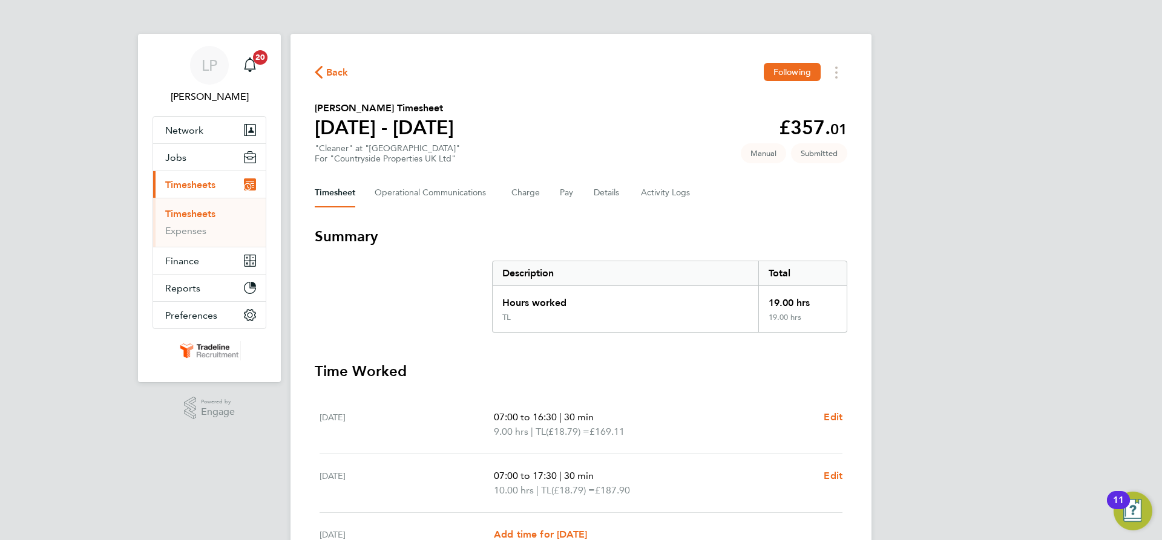
click at [195, 215] on link "Timesheets" at bounding box center [190, 213] width 50 height 11
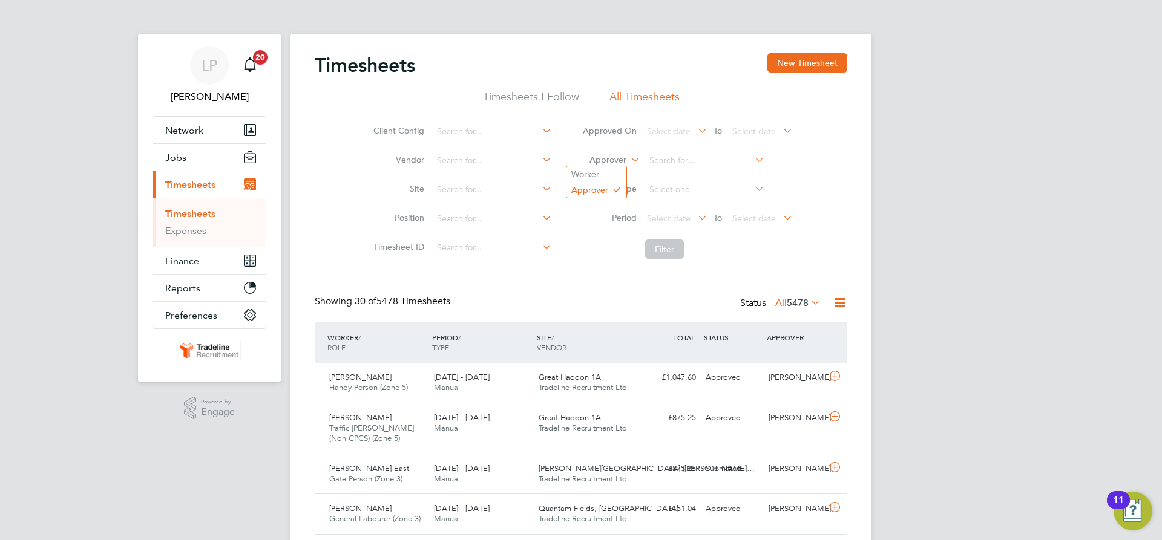
click at [626, 162] on label "Approver" at bounding box center [599, 160] width 54 height 12
click at [807, 59] on button "New Timesheet" at bounding box center [807, 62] width 80 height 19
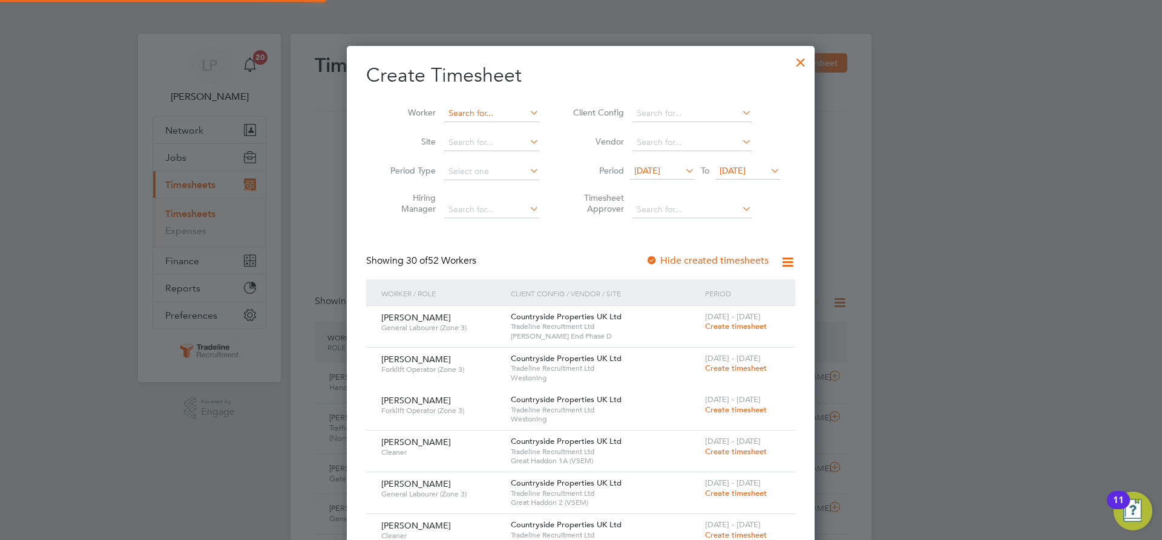
click at [487, 110] on input at bounding box center [491, 113] width 95 height 17
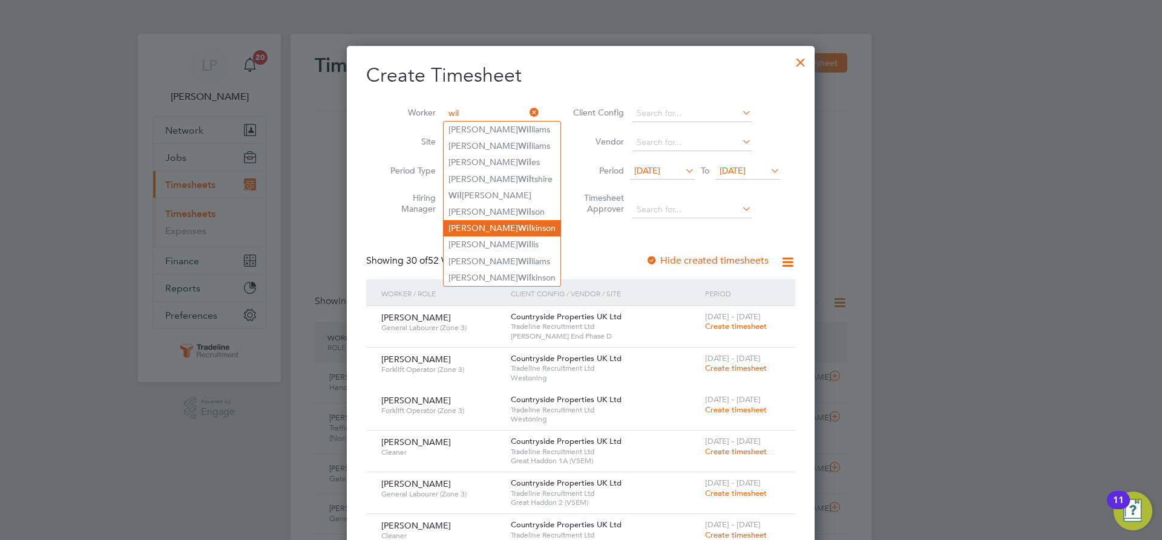
click at [505, 221] on li "[PERSON_NAME] [PERSON_NAME]" at bounding box center [502, 228] width 117 height 16
type input "[PERSON_NAME]"
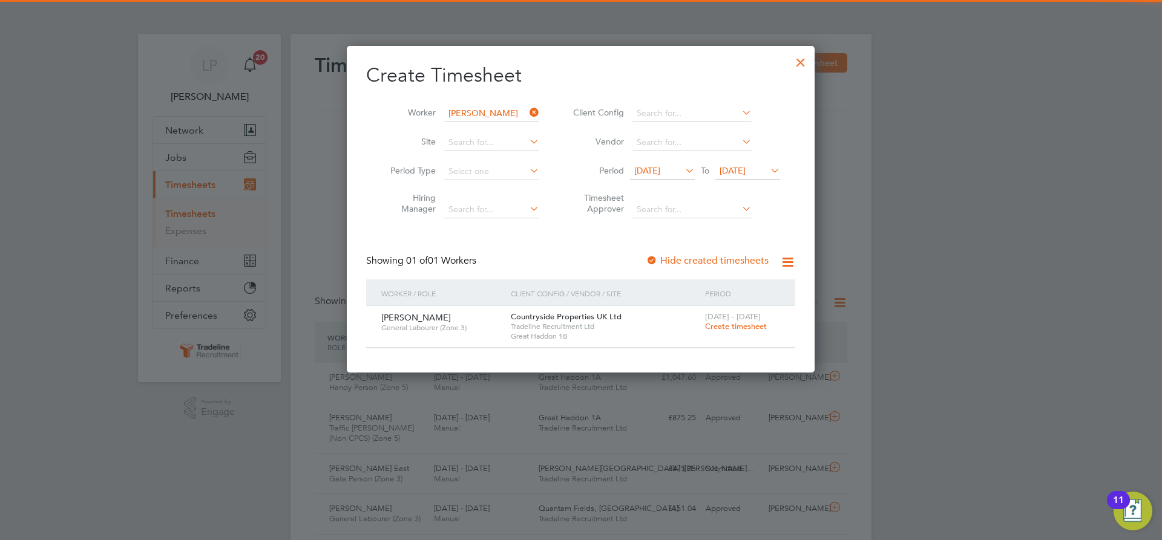
click at [719, 326] on span "Create timesheet" at bounding box center [736, 326] width 62 height 10
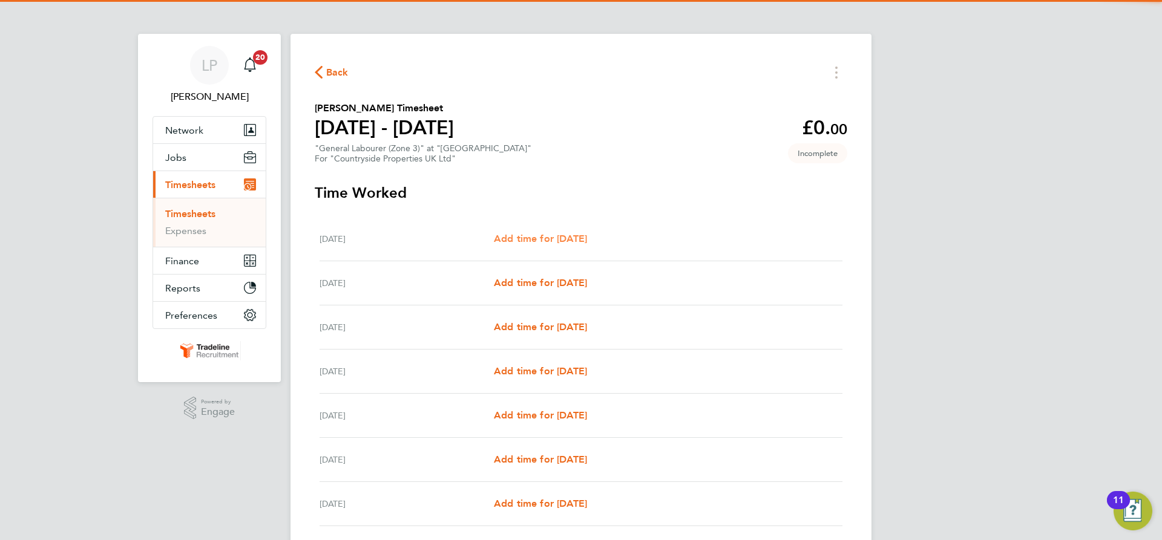
click at [546, 237] on span "Add time for [DATE]" at bounding box center [540, 238] width 93 height 11
select select "30"
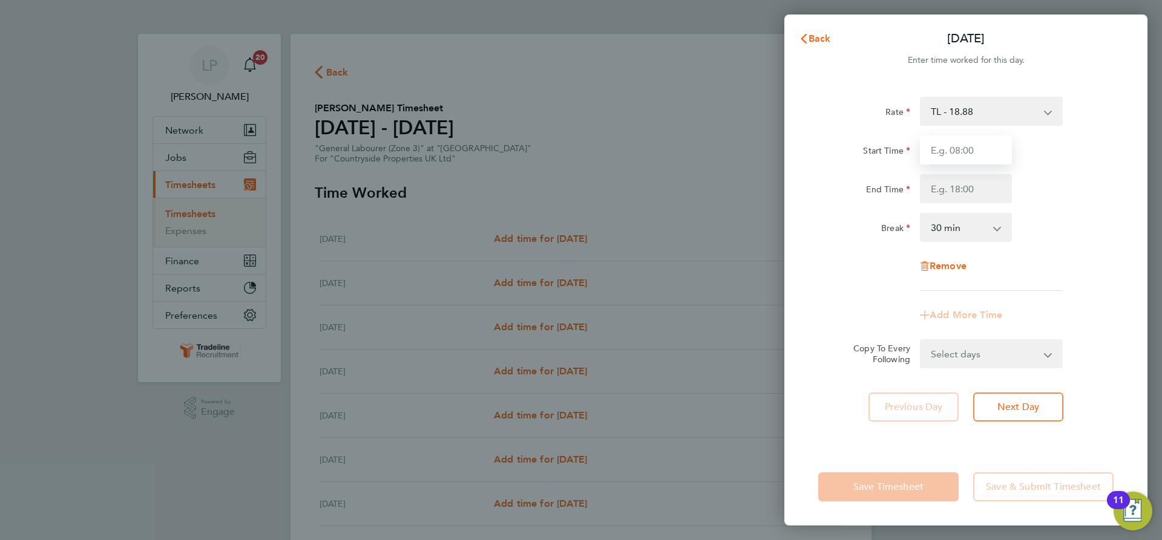
click at [946, 150] on input "Start Time" at bounding box center [966, 150] width 92 height 29
type input "07:00"
click at [972, 190] on input "End Time" at bounding box center [966, 188] width 92 height 29
type input "16:30"
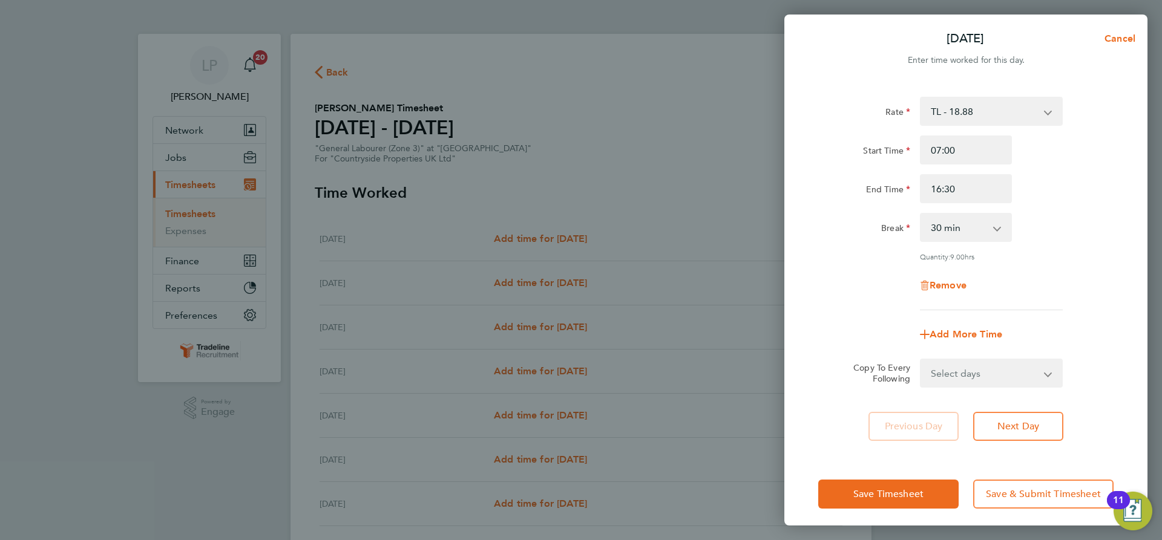
click at [1047, 245] on div "Rate TL - 18.88 Start Time 07:00 End Time 16:30 Break 0 min 15 min 30 min 45 mi…" at bounding box center [965, 204] width 295 height 214
drag, startPoint x: 1030, startPoint y: 373, endPoint x: 1029, endPoint y: 360, distance: 12.7
click at [1030, 373] on select "Select days Day Weekday (Mon-Fri) Weekend (Sat-Sun) [DATE] [DATE] [DATE] [DATE]…" at bounding box center [984, 373] width 127 height 27
select select "WEEKDAY"
click at [921, 360] on select "Select days Day Weekday (Mon-Fri) Weekend (Sat-Sun) [DATE] [DATE] [DATE] [DATE]…" at bounding box center [984, 373] width 127 height 27
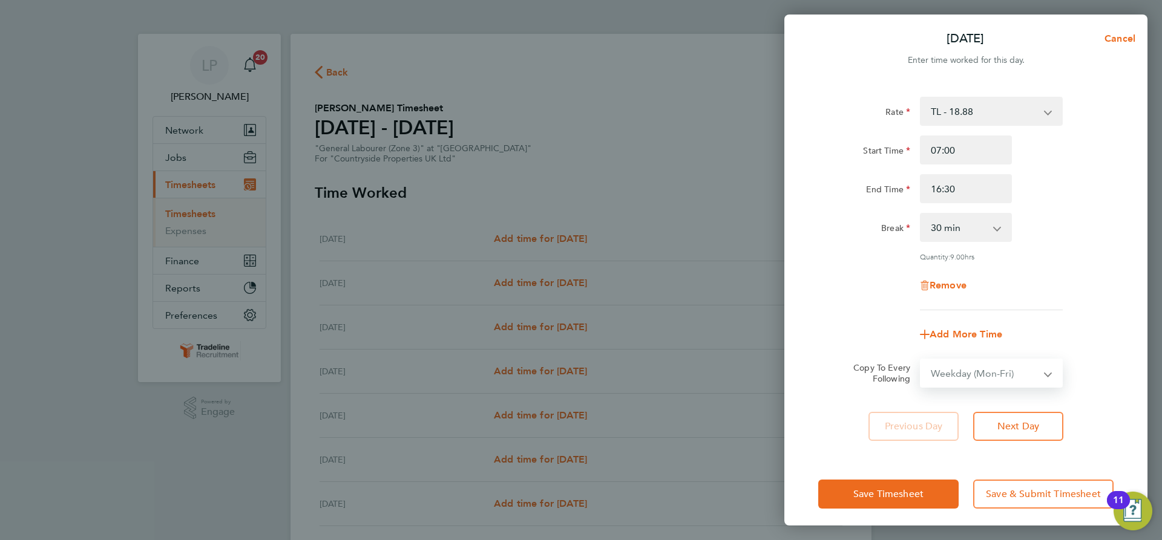
select select "[DATE]"
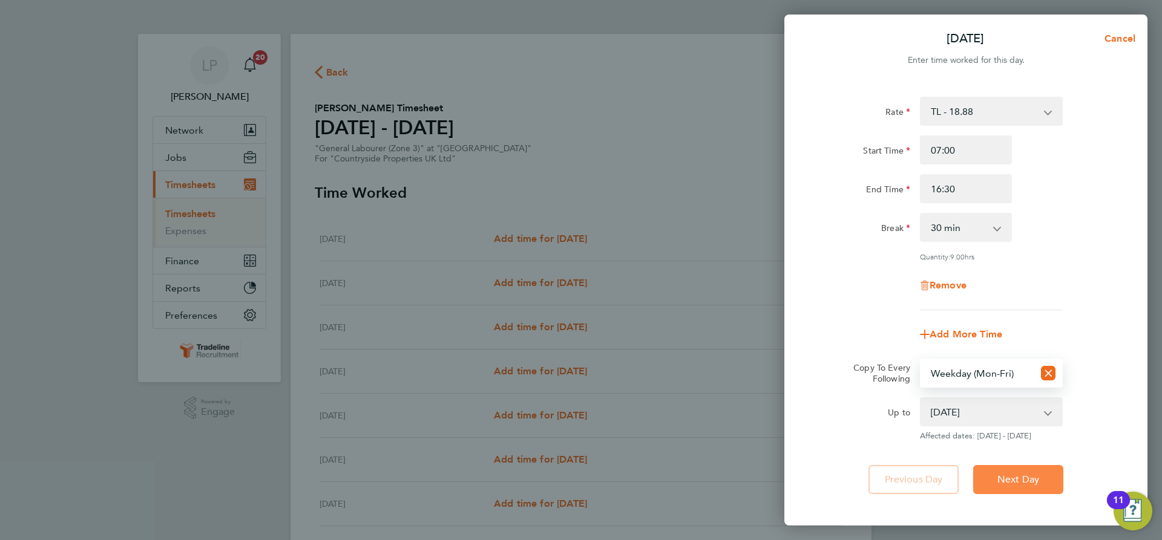
click at [1049, 471] on button "Next Day" at bounding box center [1018, 479] width 90 height 29
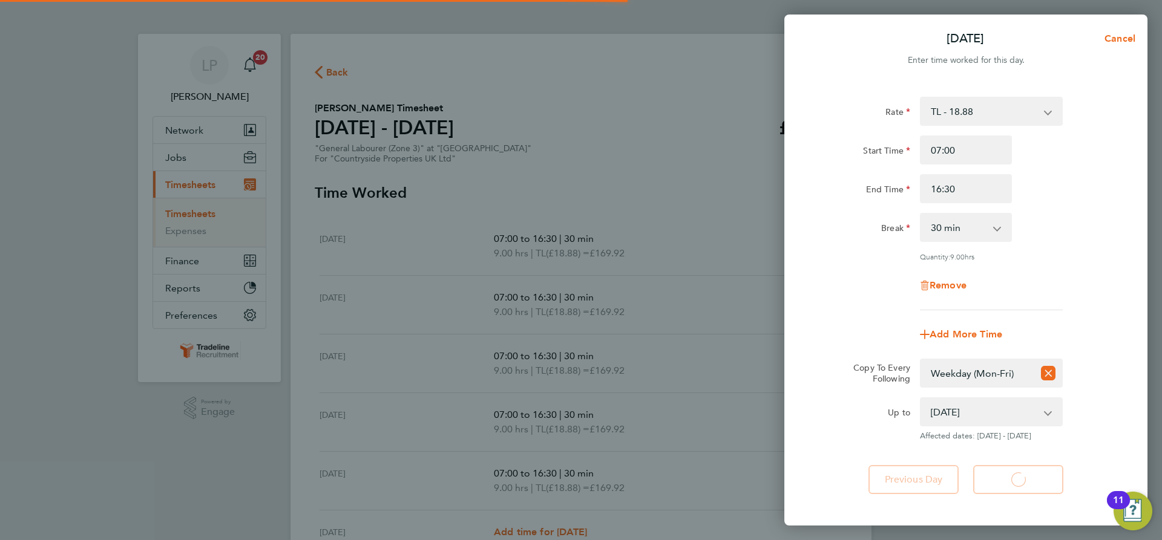
select select "30"
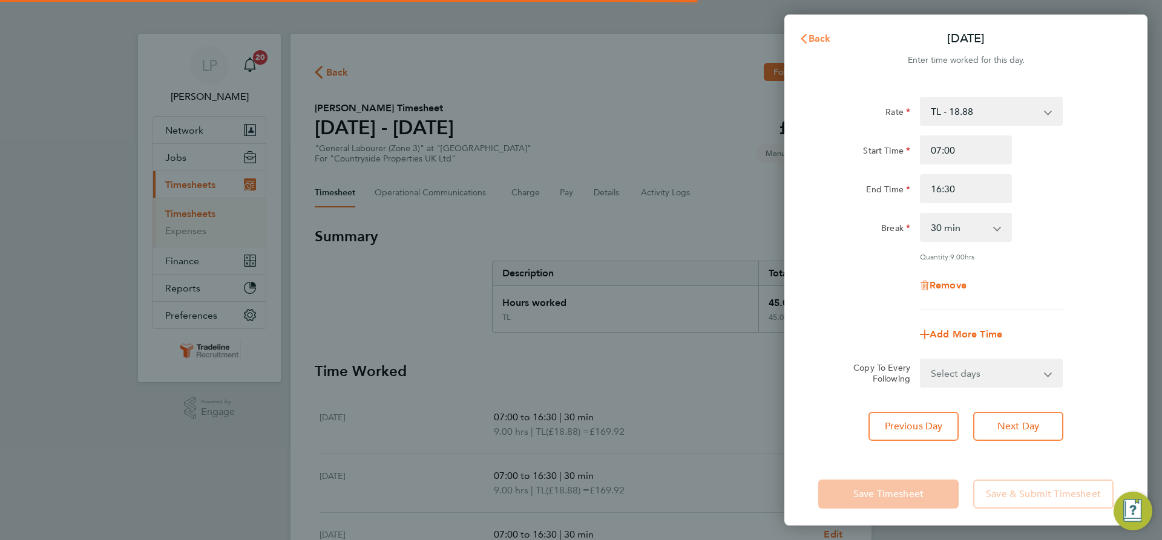
click at [817, 37] on span "Back" at bounding box center [819, 38] width 22 height 11
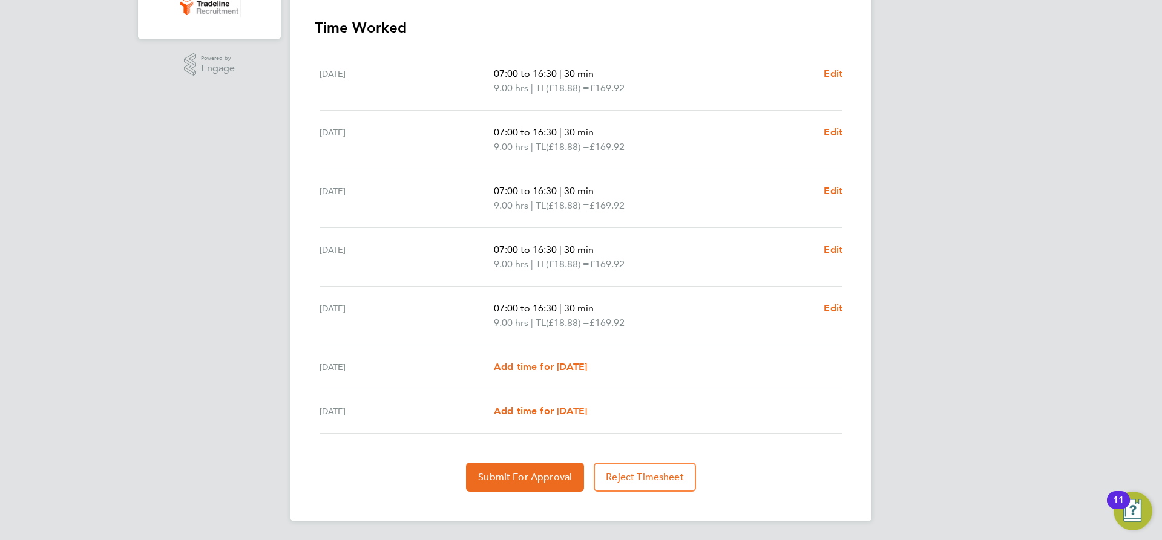
click at [522, 458] on section "Time Worked [DATE] 07:00 to 16:30 | 30 min 9.00 hrs | TL (£18.88) = £169.92 Edi…" at bounding box center [581, 255] width 532 height 474
click at [534, 471] on button "Submit For Approval" at bounding box center [525, 477] width 118 height 29
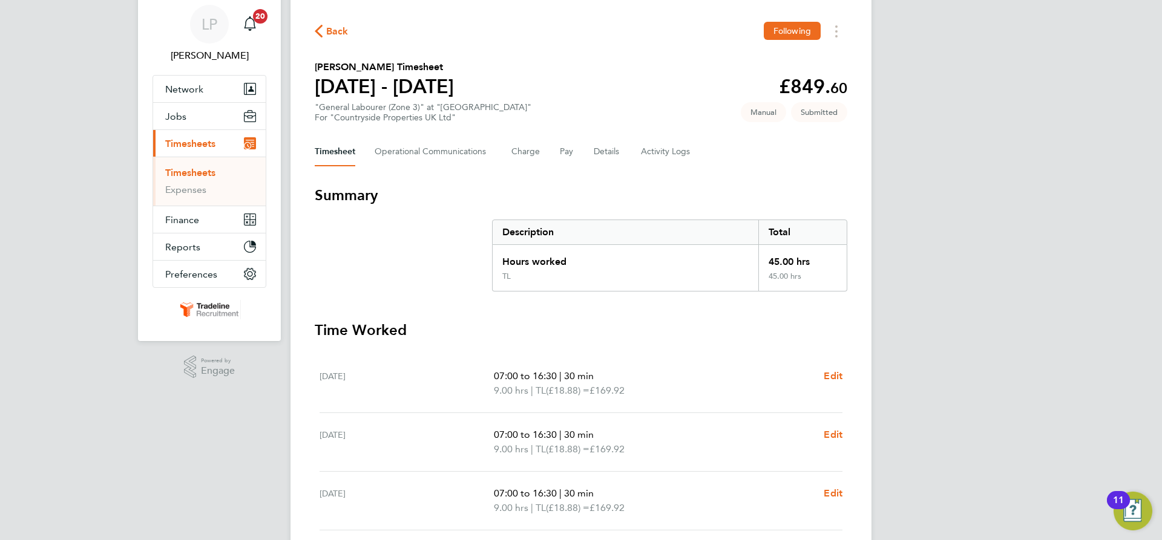
click at [202, 169] on link "Timesheets" at bounding box center [190, 172] width 50 height 11
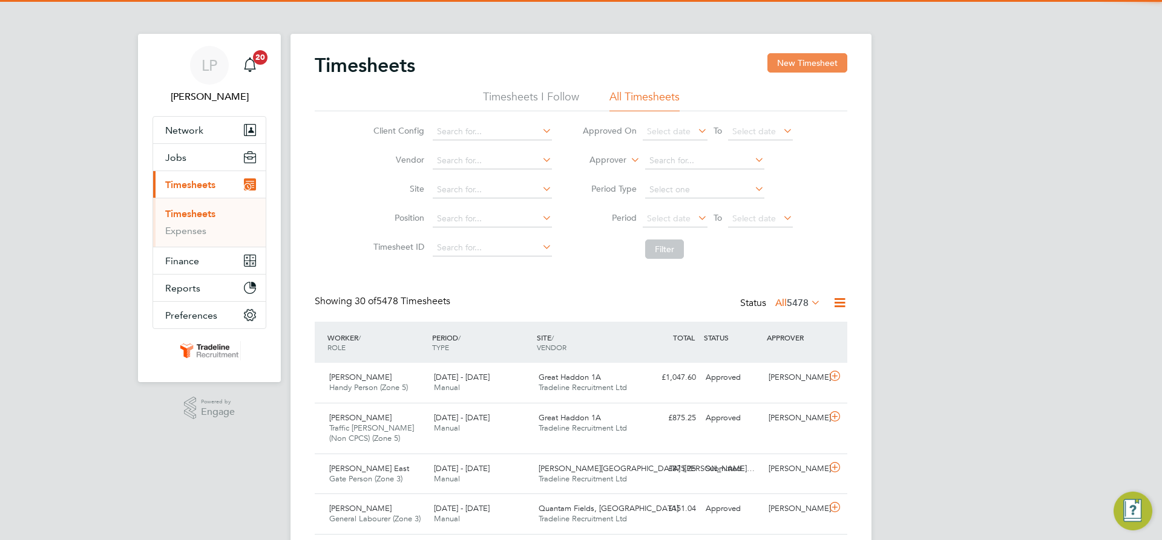
click at [822, 63] on button "New Timesheet" at bounding box center [807, 62] width 80 height 19
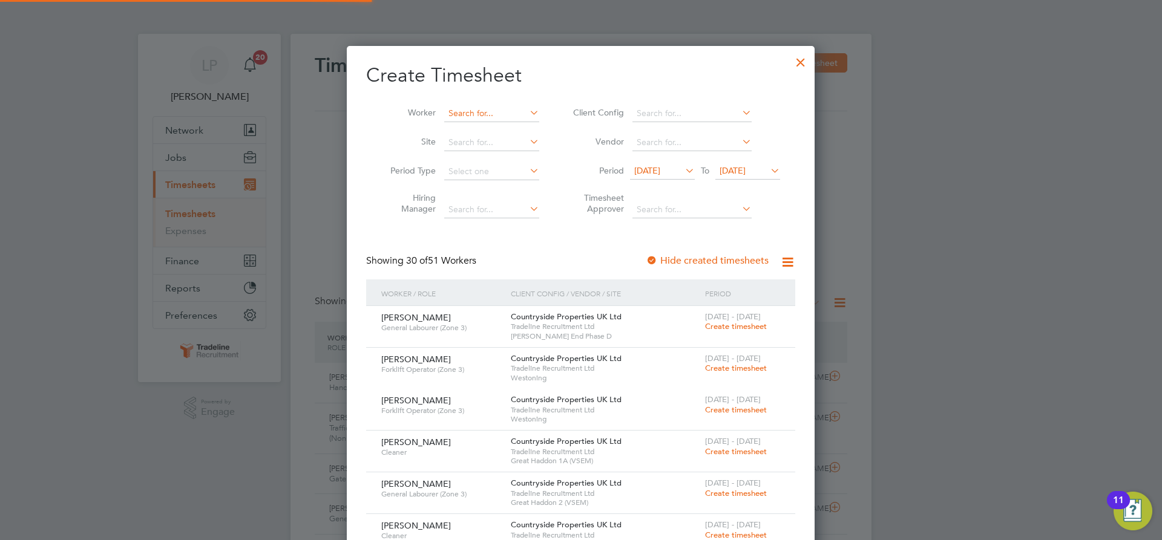
click at [468, 119] on input at bounding box center [491, 113] width 95 height 17
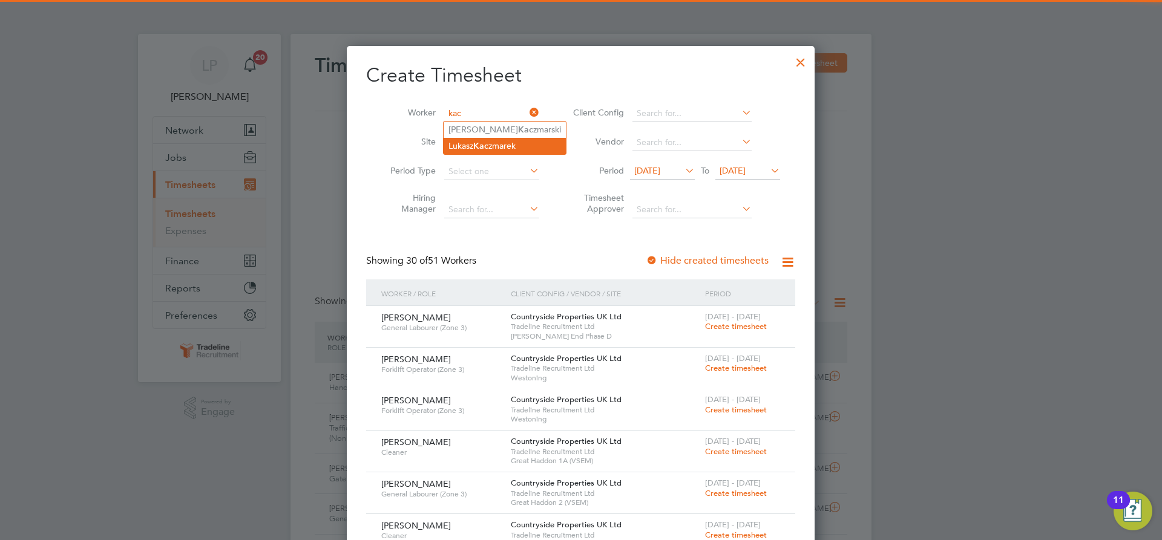
click at [474, 145] on li "[PERSON_NAME] zmarek" at bounding box center [505, 146] width 122 height 16
type input "[PERSON_NAME]"
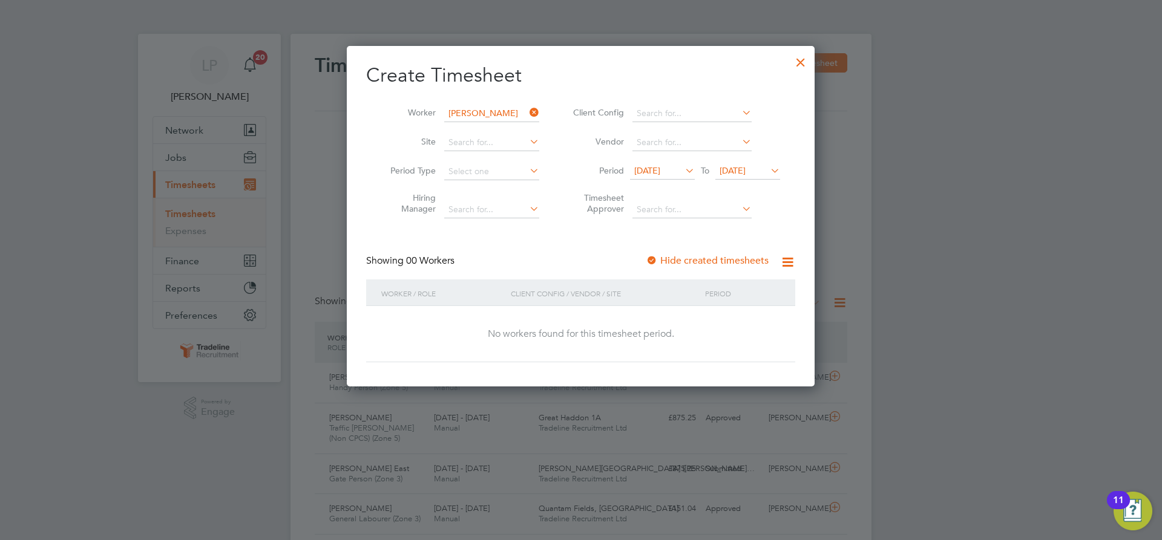
click at [650, 257] on div at bounding box center [652, 261] width 12 height 12
click at [726, 171] on span "[DATE]" at bounding box center [732, 170] width 26 height 11
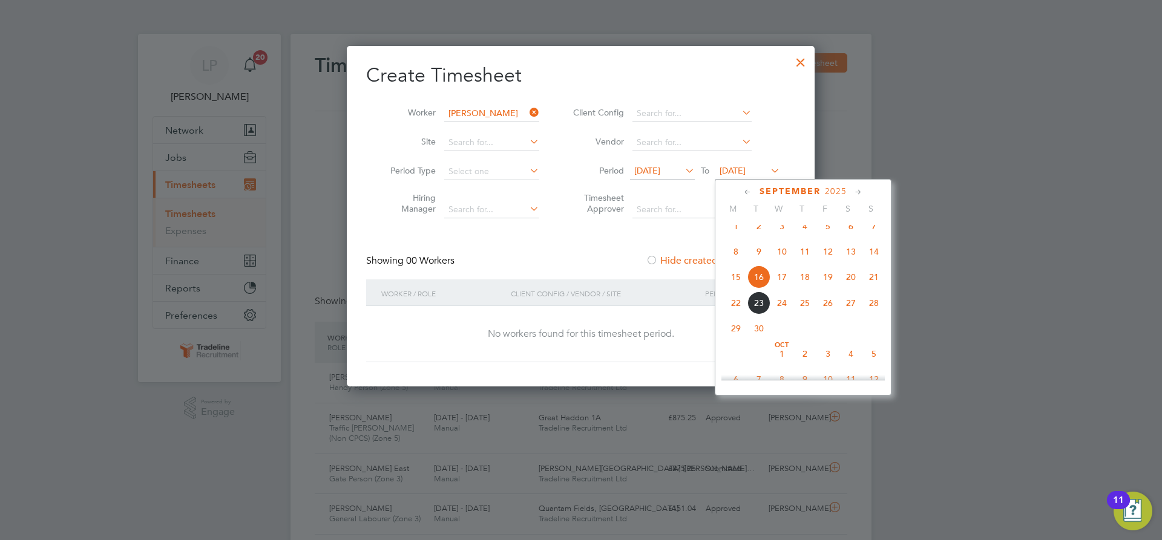
click at [805, 361] on span "2" at bounding box center [804, 353] width 23 height 23
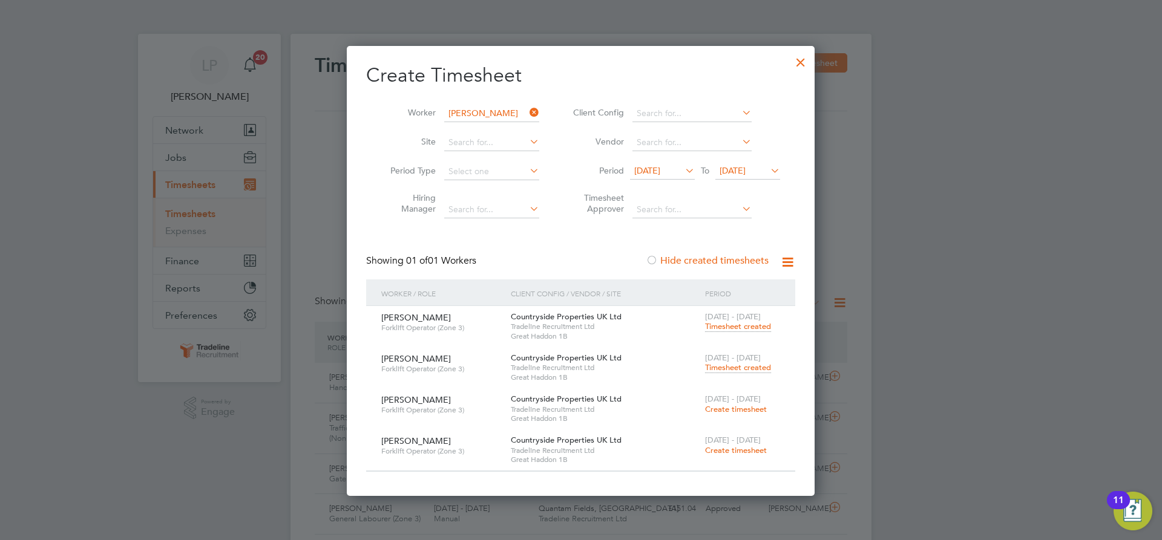
click at [747, 366] on span "Timesheet created" at bounding box center [738, 367] width 66 height 11
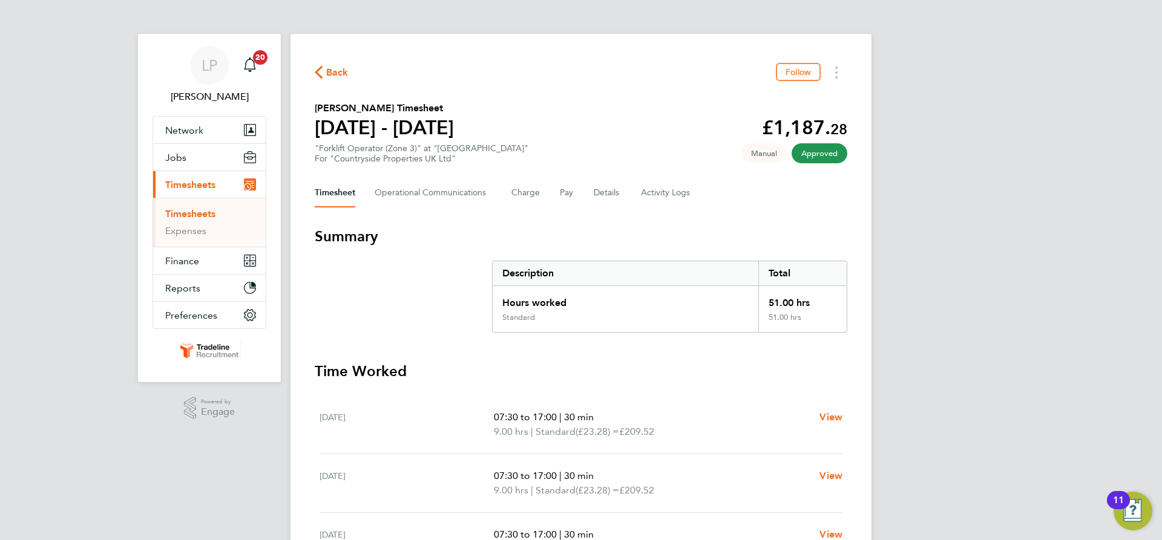
click at [205, 218] on link "Timesheets" at bounding box center [190, 213] width 50 height 11
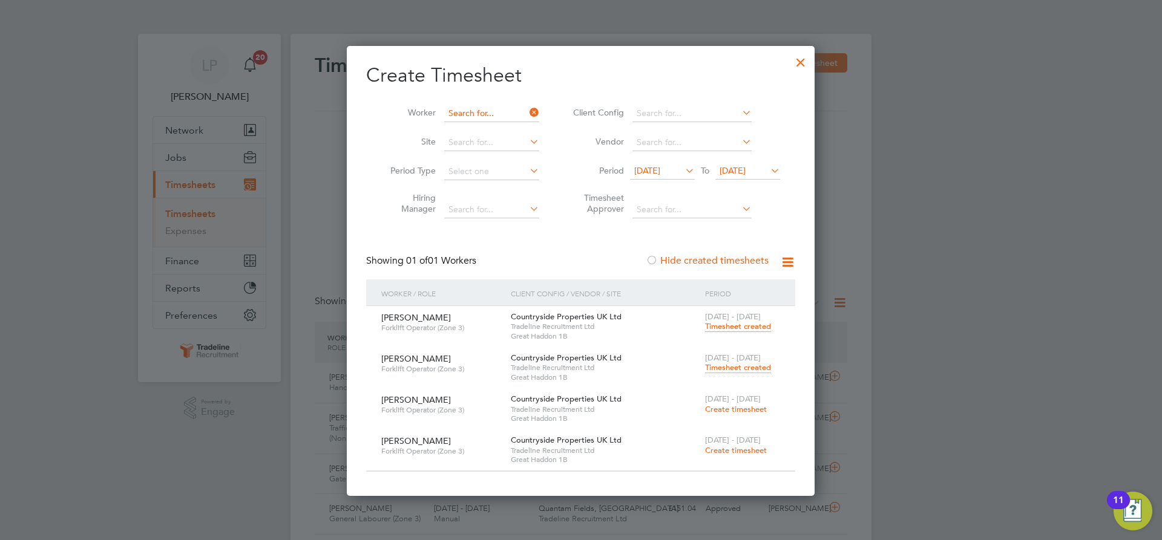
click at [490, 117] on input at bounding box center [491, 113] width 95 height 17
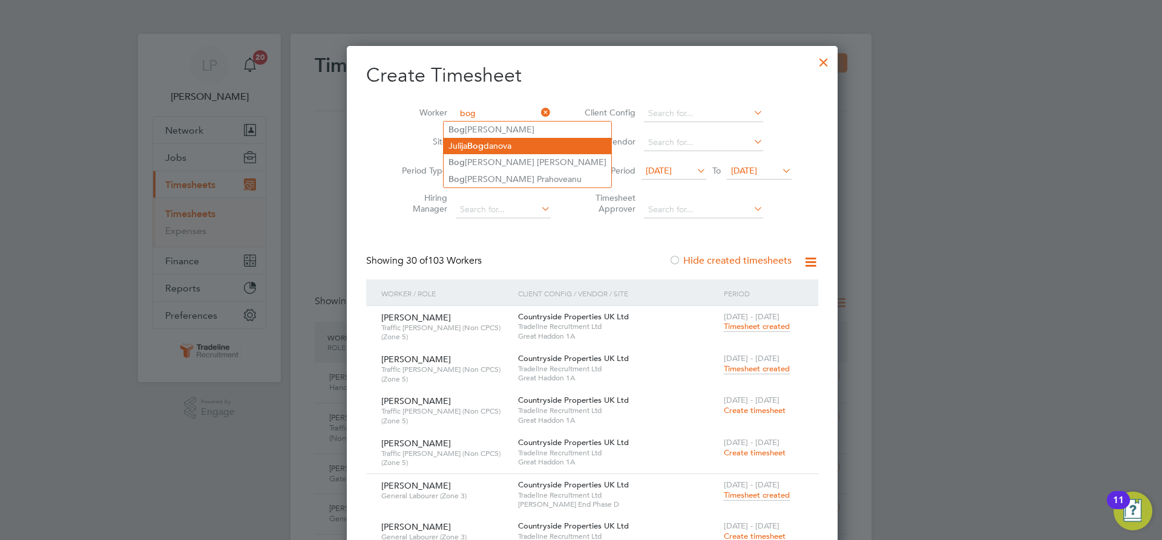
click at [486, 145] on li "[PERSON_NAME]" at bounding box center [528, 146] width 168 height 16
type input "[PERSON_NAME]"
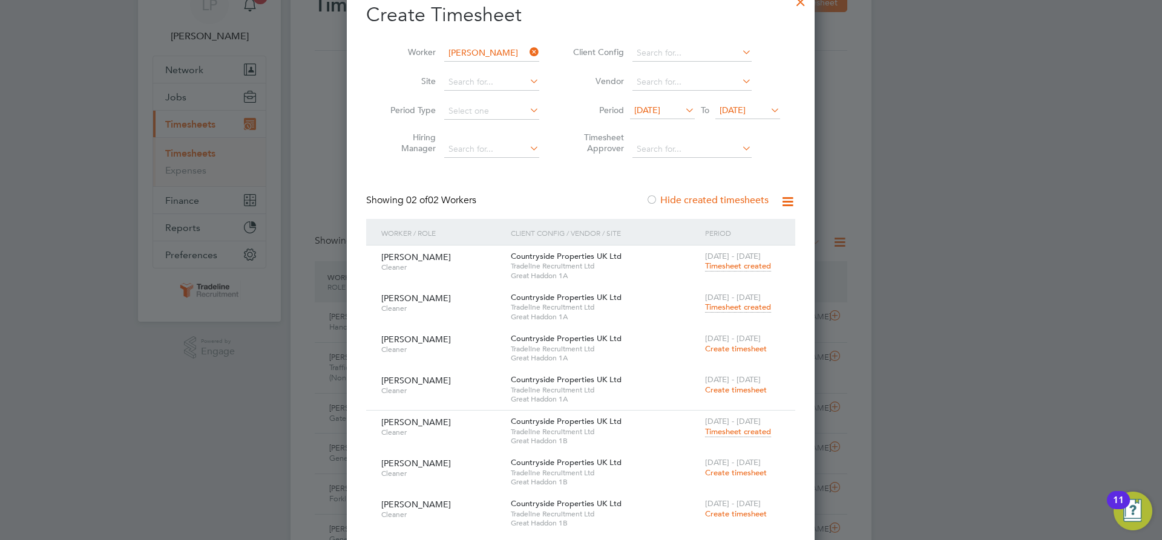
click at [739, 476] on span "Create timesheet" at bounding box center [736, 473] width 62 height 10
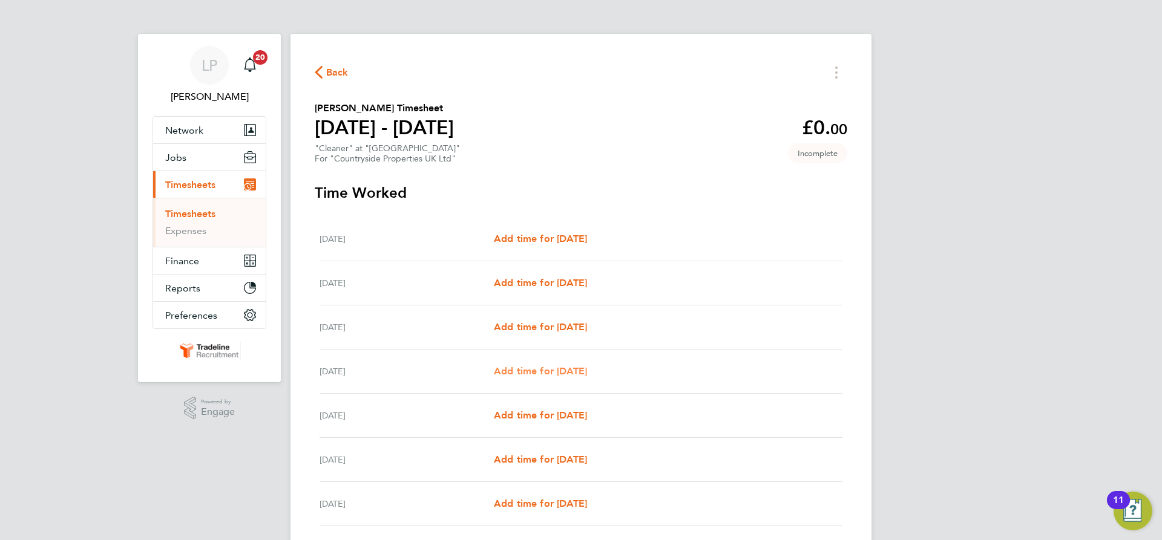
click at [568, 370] on span "Add time for [DATE]" at bounding box center [540, 370] width 93 height 11
select select "30"
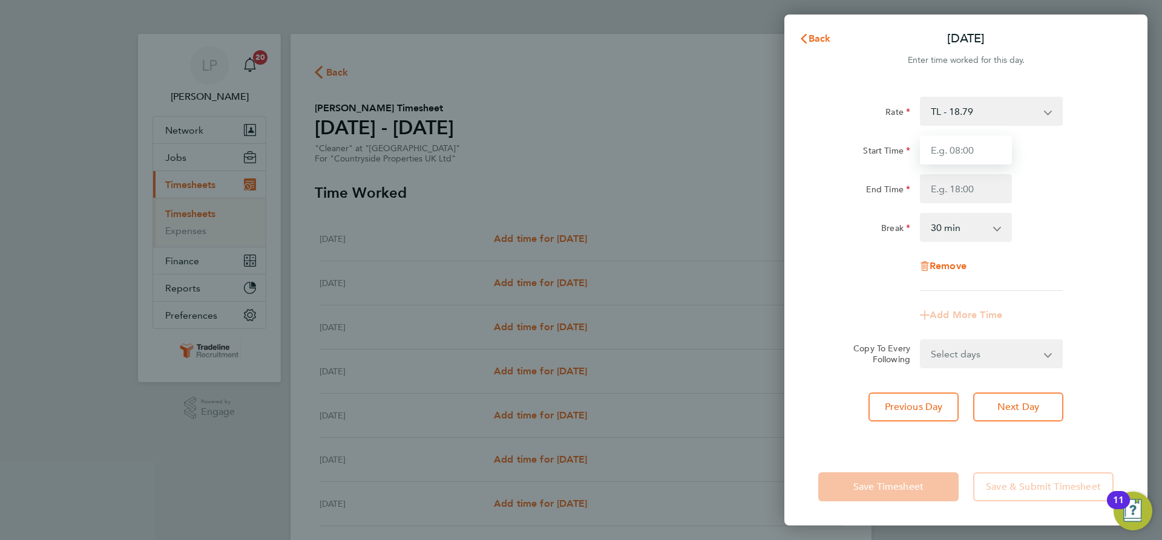
click at [971, 147] on input "Start Time" at bounding box center [966, 150] width 92 height 29
type input "07:00"
click at [969, 192] on input "End Time" at bounding box center [966, 188] width 92 height 29
type input "13:30"
click at [1044, 202] on div "End Time 13:30" at bounding box center [965, 188] width 305 height 29
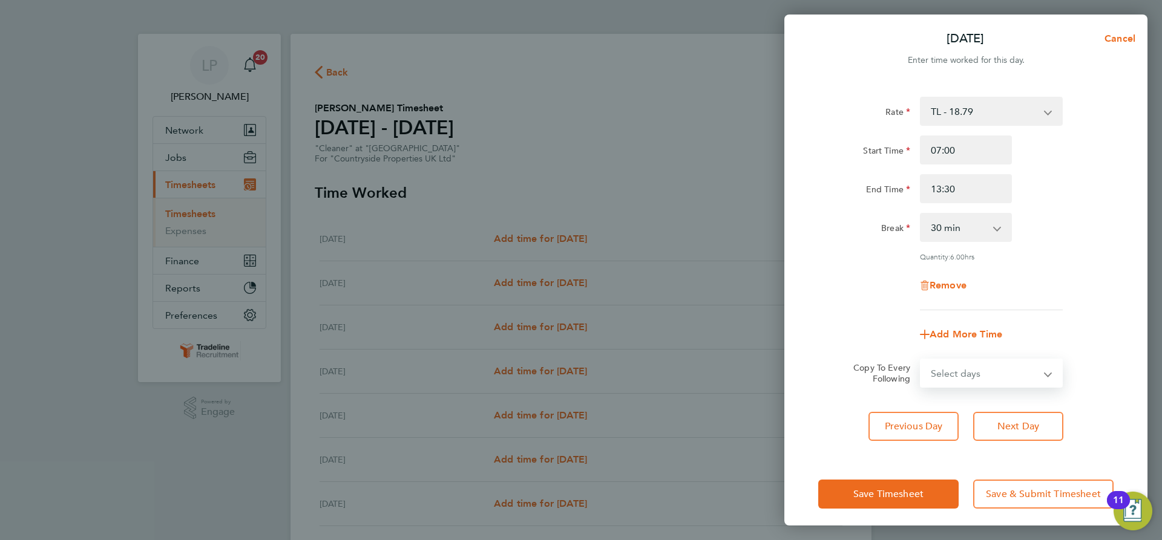
click at [1046, 375] on select "Select days Day Weekend (Sat-Sun) [DATE] [DATE] [DATE]" at bounding box center [984, 373] width 127 height 27
select select "SAT"
click at [921, 360] on select "Select days Day Weekend (Sat-Sun) [DATE] [DATE] [DATE]" at bounding box center [984, 373] width 127 height 27
select select "[DATE]"
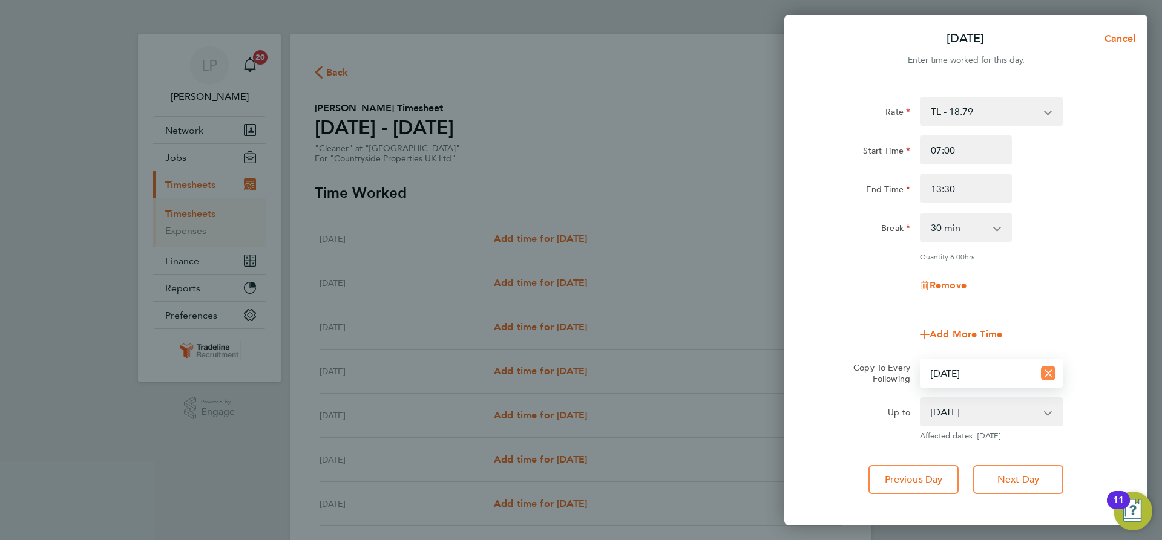
click at [1049, 376] on icon "Reset selection" at bounding box center [1048, 373] width 15 height 15
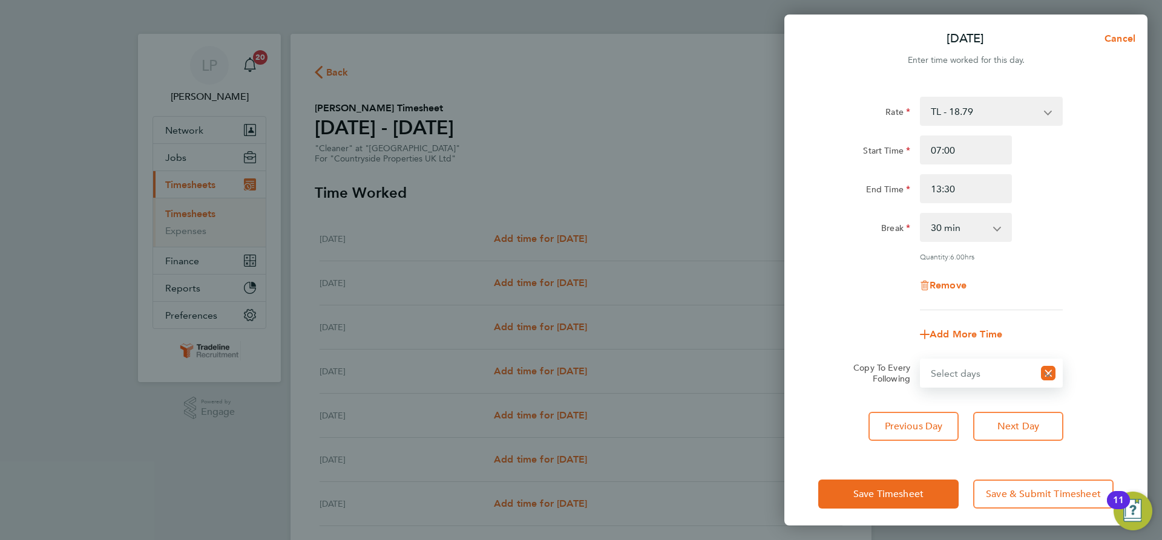
click at [1034, 382] on select "Select days Day Weekend (Sat-Sun) [DATE] [DATE] [DATE]" at bounding box center [977, 373] width 113 height 27
select select "FRI"
click at [921, 360] on select "Select days Day Weekend (Sat-Sun) [DATE] [DATE] [DATE]" at bounding box center [984, 373] width 127 height 27
select select "[DATE]"
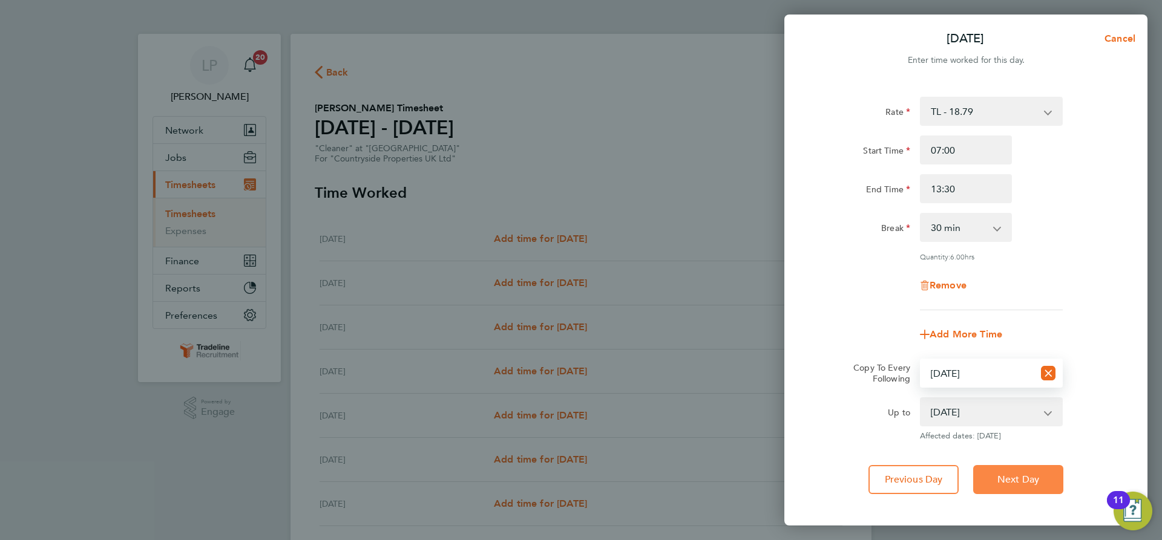
click at [1030, 474] on span "Next Day" at bounding box center [1018, 480] width 42 height 12
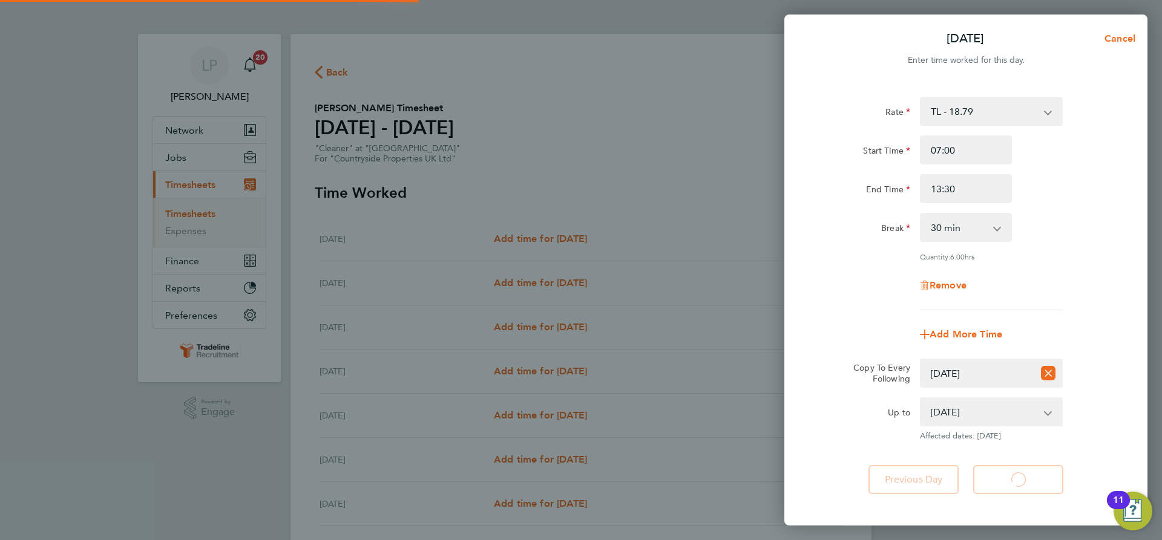
select select "30"
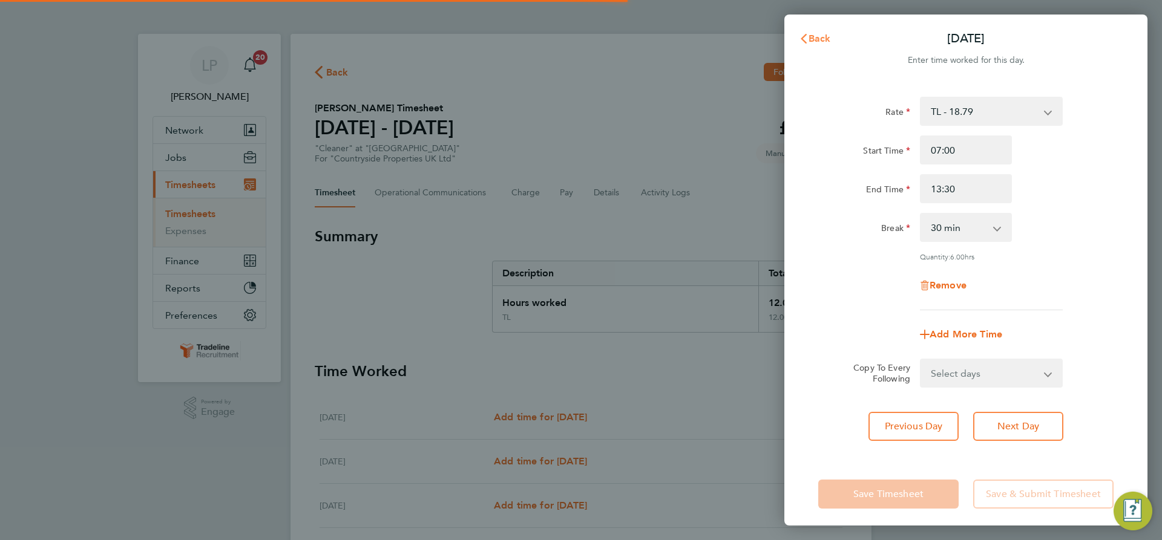
click at [801, 41] on icon "button" at bounding box center [804, 39] width 10 height 10
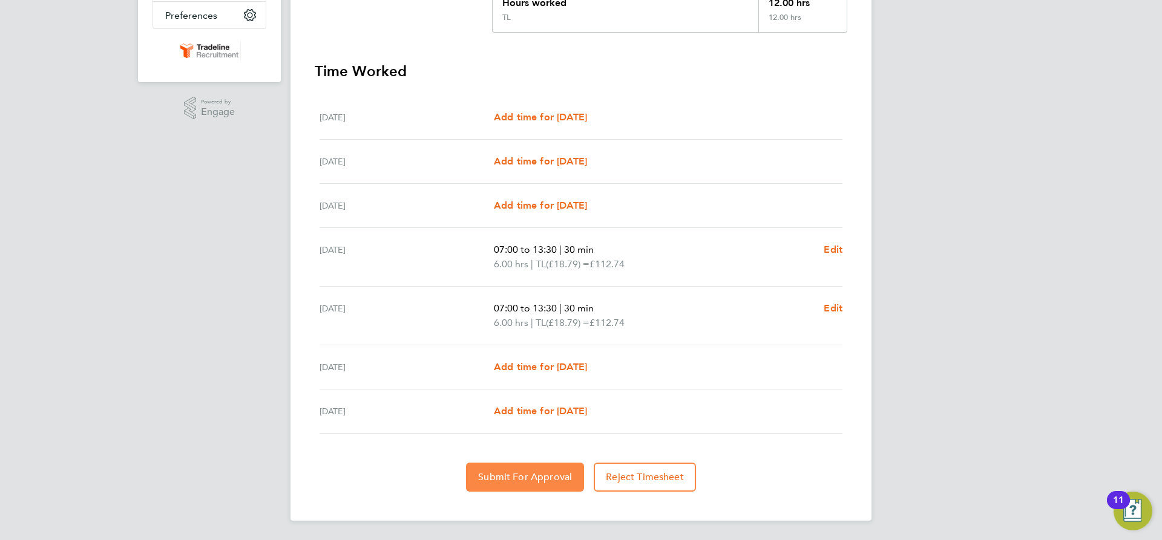
click at [525, 477] on span "Submit For Approval" at bounding box center [525, 477] width 94 height 12
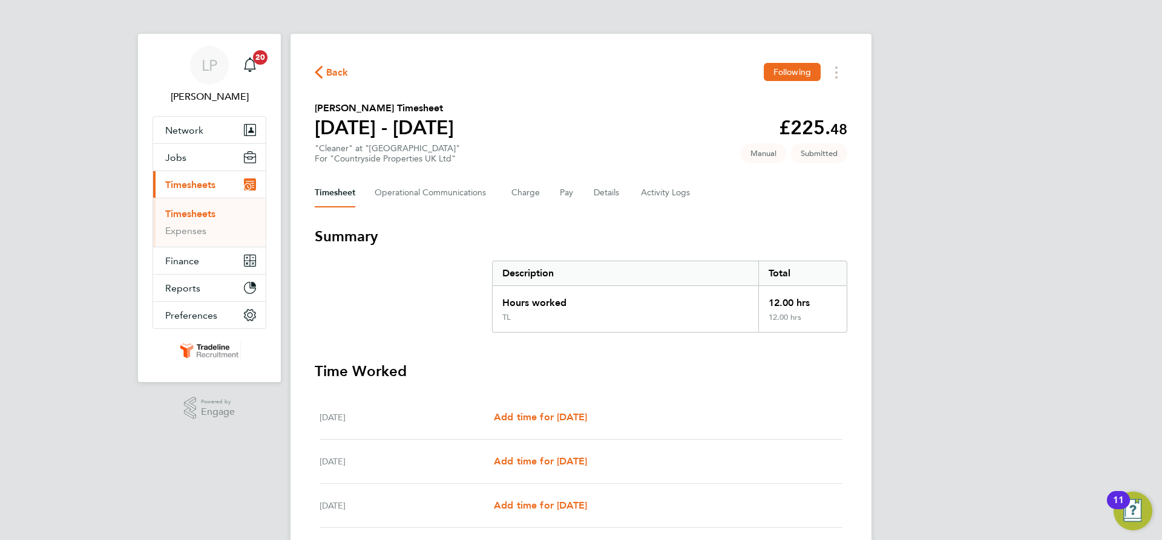
click at [200, 214] on link "Timesheets" at bounding box center [190, 213] width 50 height 11
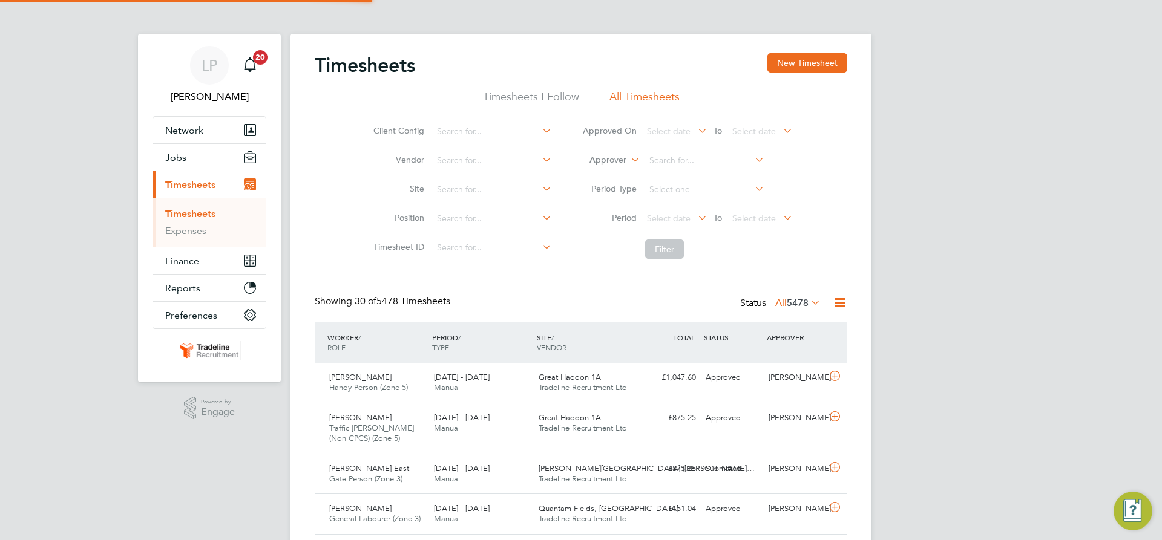
scroll to position [31, 105]
click at [830, 65] on button "New Timesheet" at bounding box center [807, 62] width 80 height 19
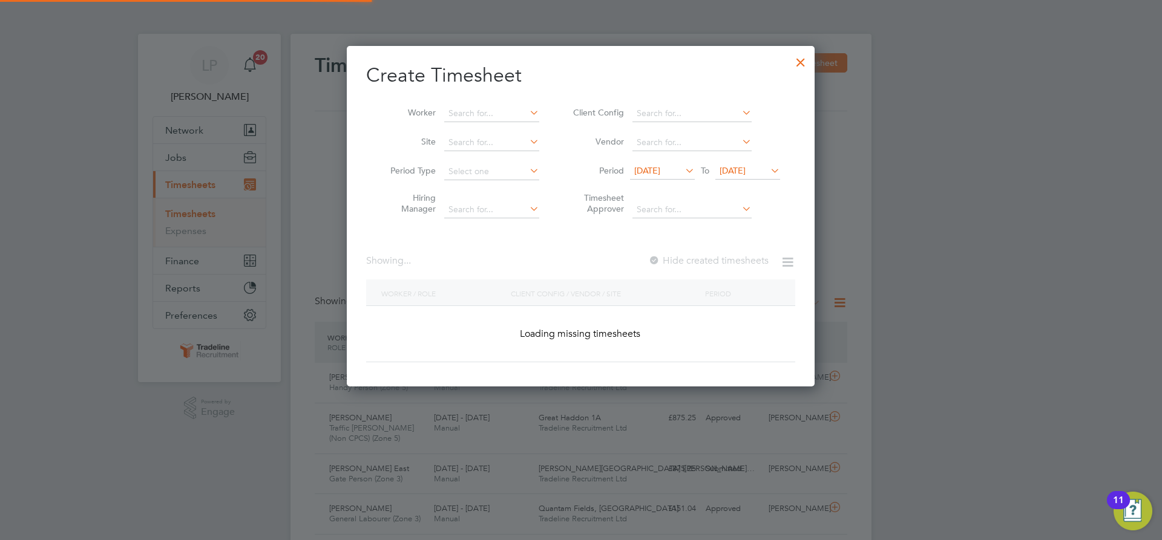
click at [498, 128] on li "Site" at bounding box center [460, 142] width 188 height 29
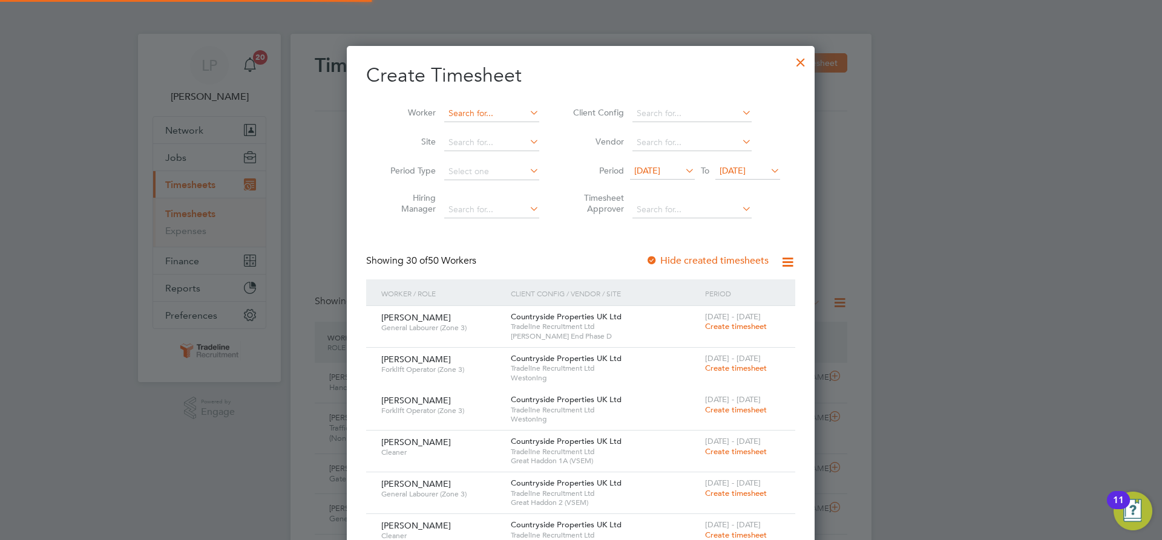
click at [489, 116] on input at bounding box center [491, 113] width 95 height 17
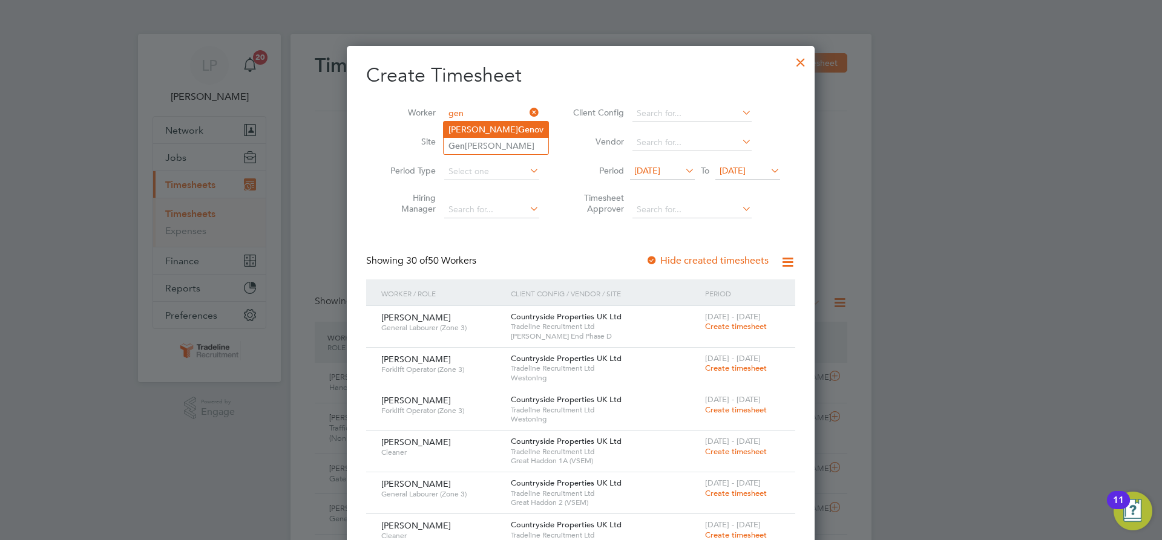
click at [518, 128] on b "Gen" at bounding box center [526, 130] width 16 height 10
type input "[PERSON_NAME]"
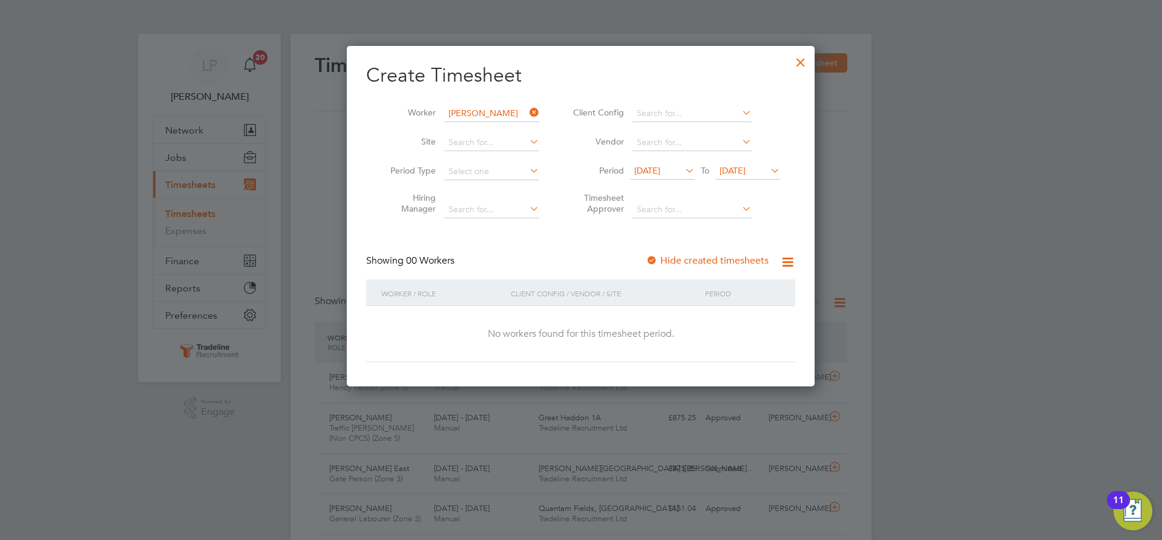
click at [657, 261] on div at bounding box center [652, 261] width 12 height 12
click at [745, 173] on span "[DATE]" at bounding box center [732, 170] width 26 height 11
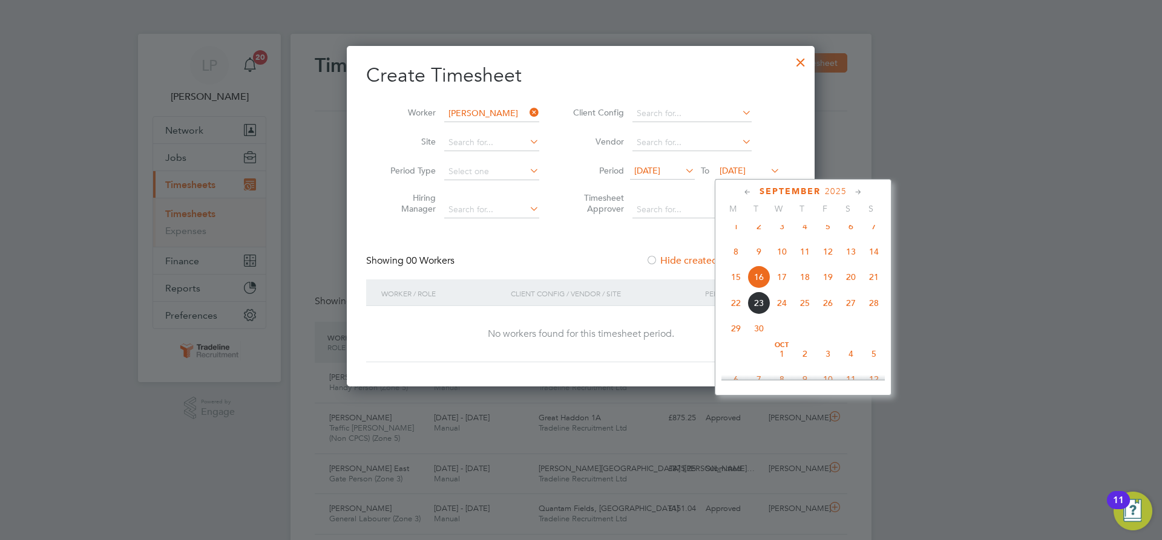
click at [814, 365] on span "2" at bounding box center [804, 353] width 23 height 23
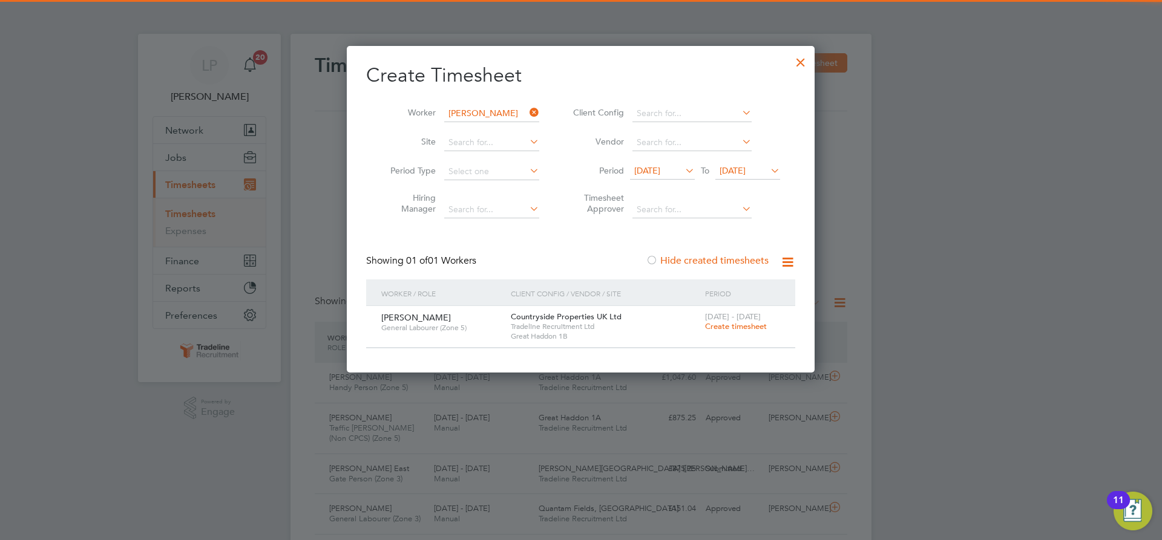
click at [718, 324] on span "Create timesheet" at bounding box center [736, 326] width 62 height 10
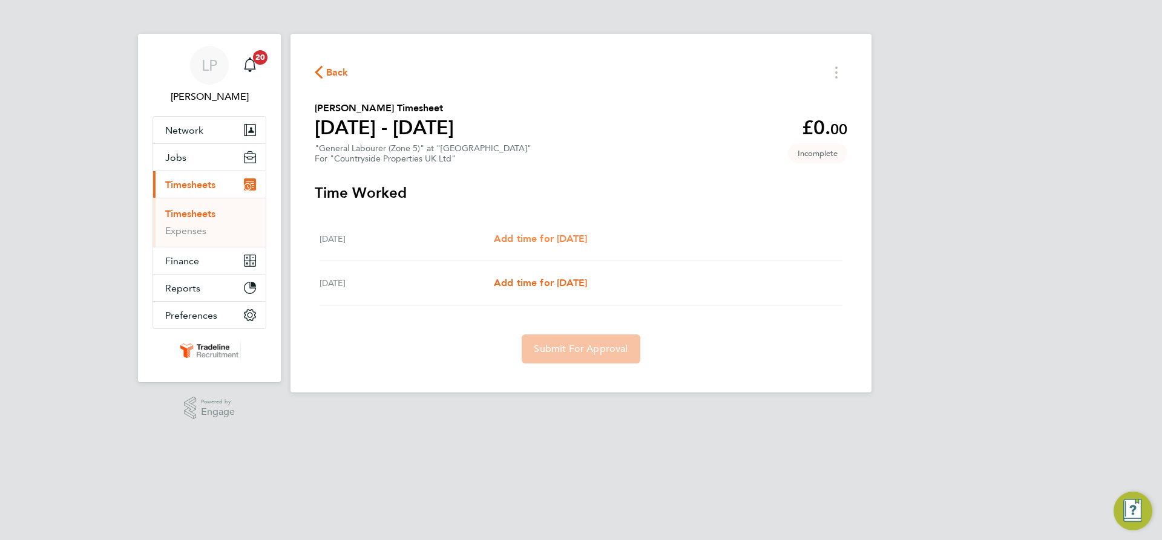
click at [545, 235] on span "Add time for [DATE]" at bounding box center [540, 238] width 93 height 11
select select "30"
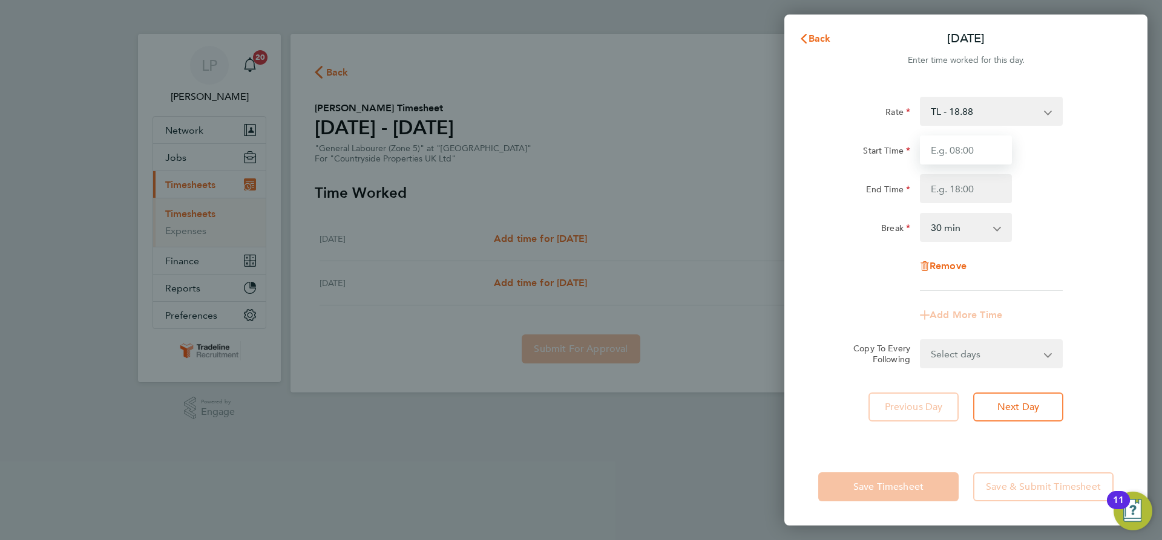
click at [971, 156] on input "Start Time" at bounding box center [966, 150] width 92 height 29
type input "07:00"
click at [957, 197] on input "End Time" at bounding box center [966, 188] width 92 height 29
type input "16:30"
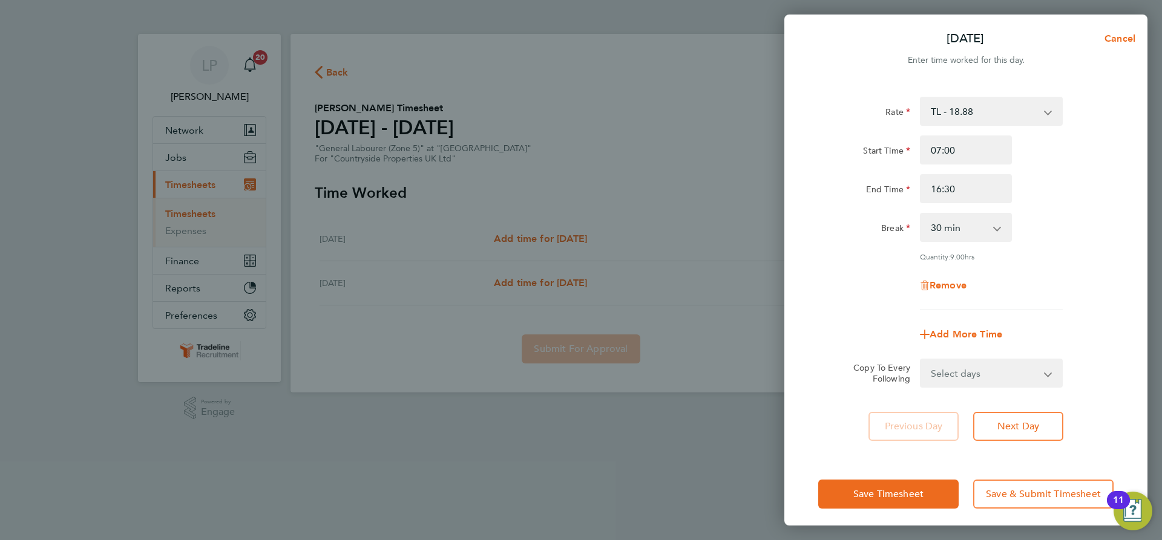
click at [1001, 224] on app-icon-cross-button at bounding box center [1003, 227] width 15 height 27
click at [1035, 274] on div "Remove" at bounding box center [965, 285] width 305 height 29
drag, startPoint x: 1039, startPoint y: 363, endPoint x: 1040, endPoint y: 371, distance: 8.0
click at [1039, 363] on select "Select days [DATE]" at bounding box center [984, 373] width 127 height 27
select select "FRI"
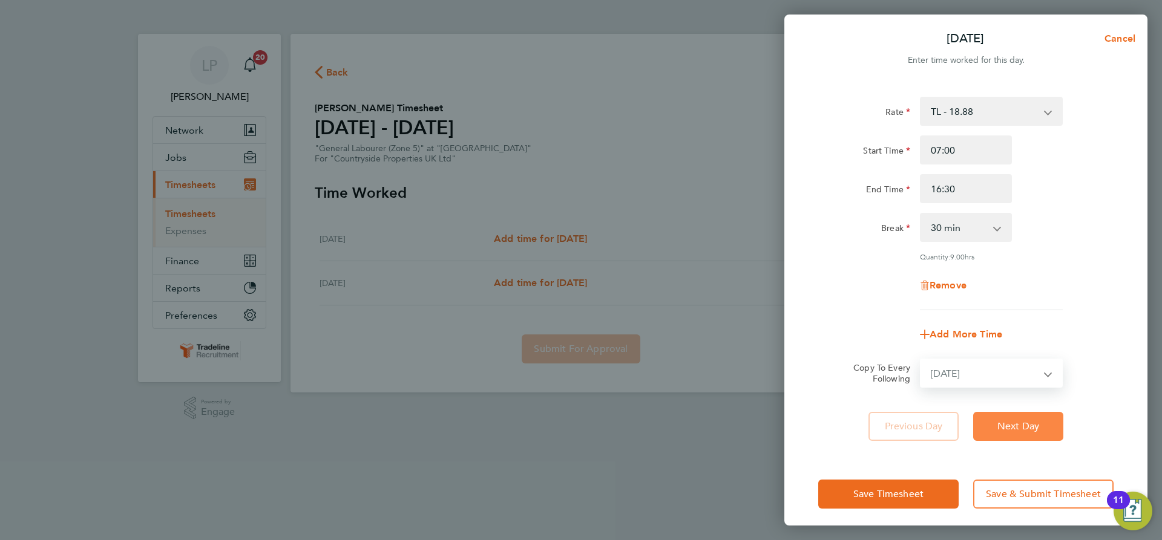
click at [921, 360] on select "Select days [DATE]" at bounding box center [984, 373] width 127 height 27
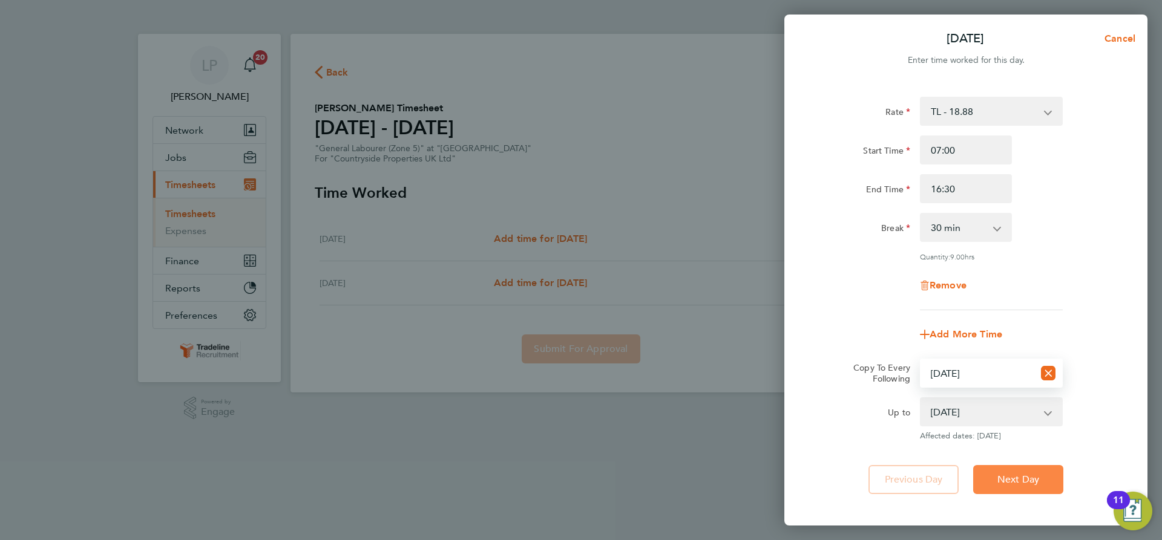
click at [1024, 468] on button "Next Day" at bounding box center [1018, 479] width 90 height 29
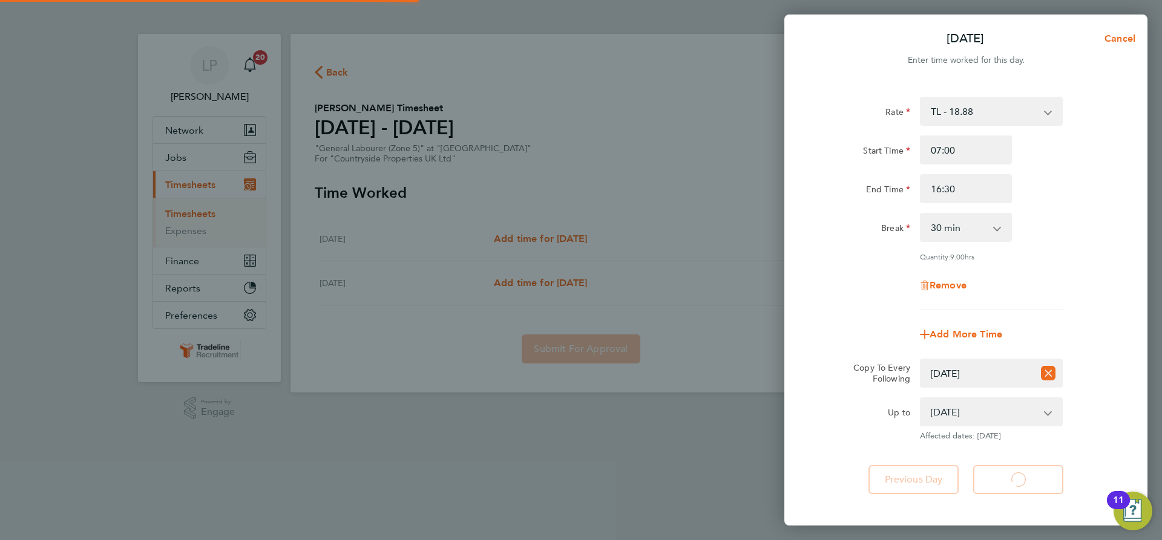
select select "30"
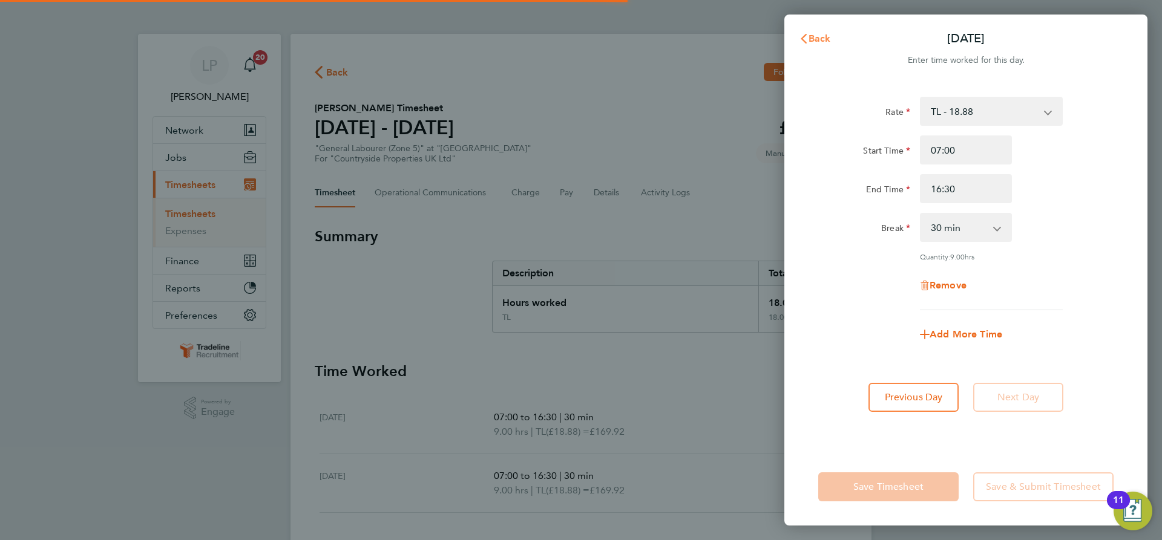
click at [805, 33] on svg-icon "button" at bounding box center [804, 38] width 10 height 11
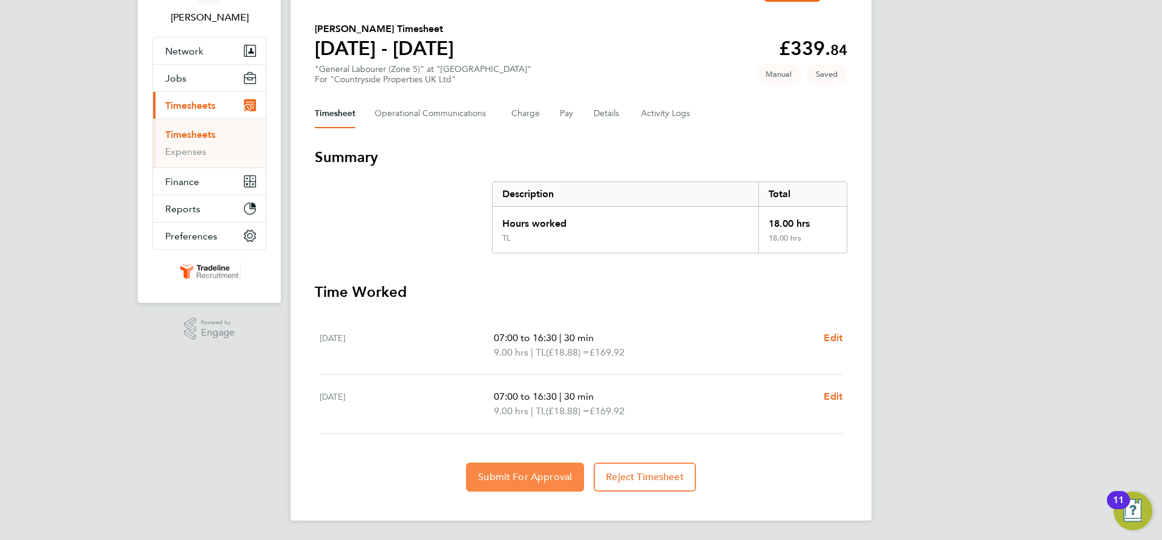
click at [522, 478] on span "Submit For Approval" at bounding box center [525, 477] width 94 height 12
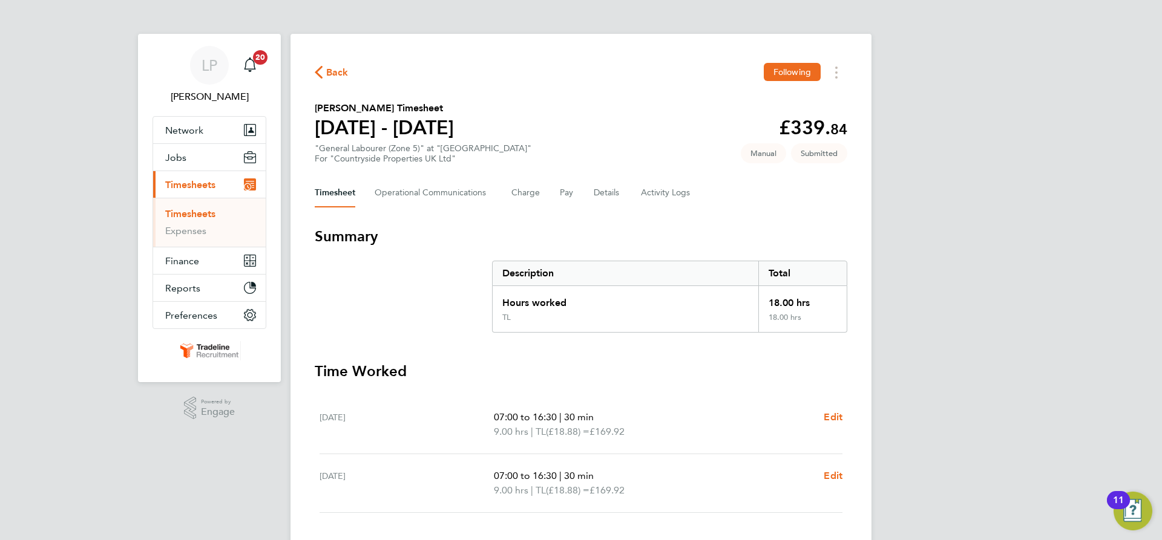
click at [188, 214] on link "Timesheets" at bounding box center [190, 213] width 50 height 11
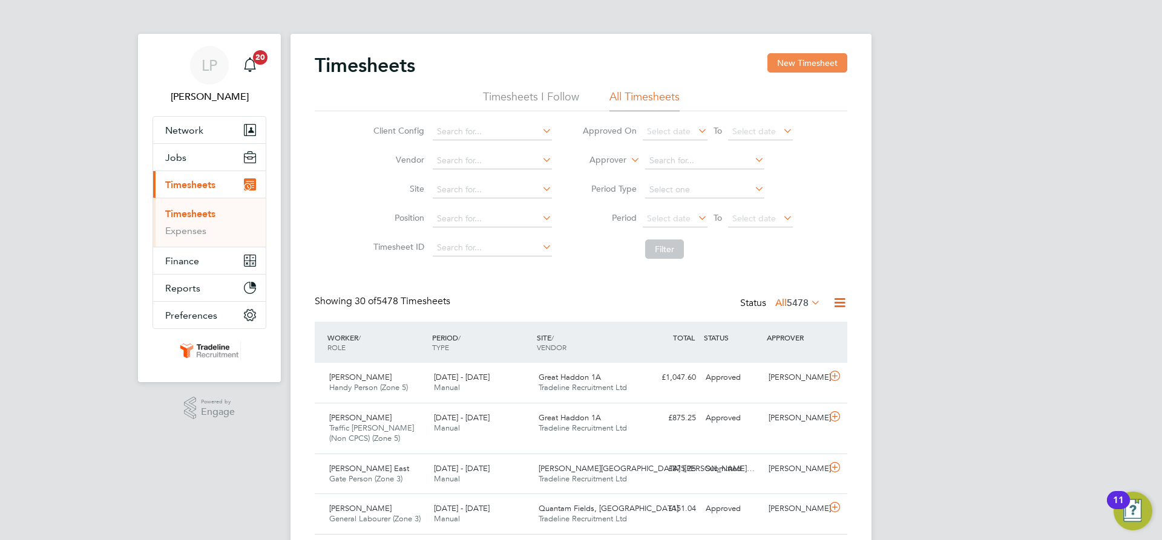
click at [811, 63] on button "New Timesheet" at bounding box center [807, 62] width 80 height 19
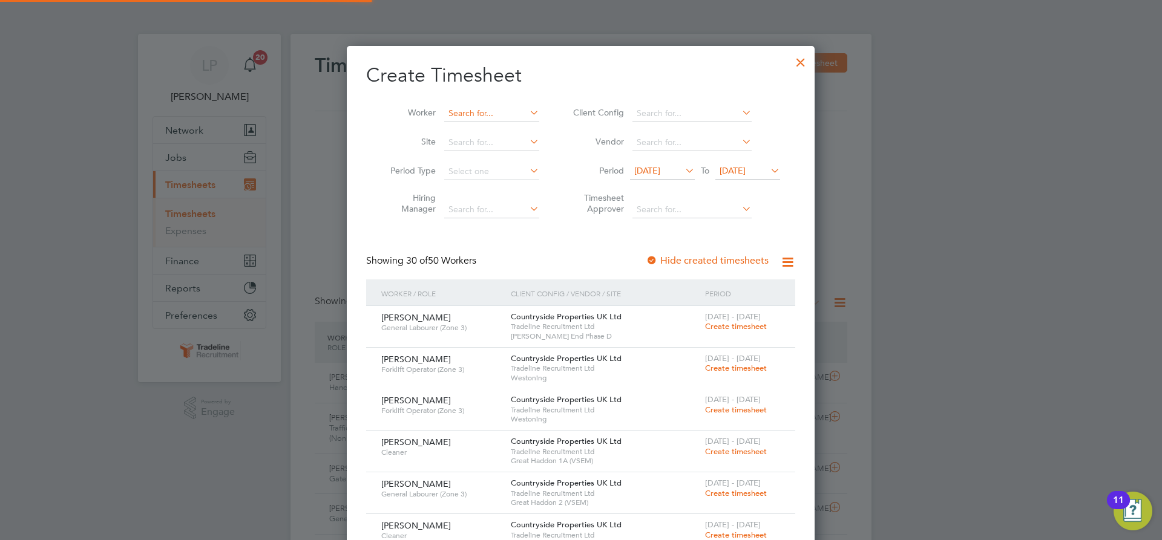
click at [494, 107] on input at bounding box center [491, 113] width 95 height 17
click at [518, 134] on b "New" at bounding box center [527, 130] width 18 height 10
type input "[PERSON_NAME]"
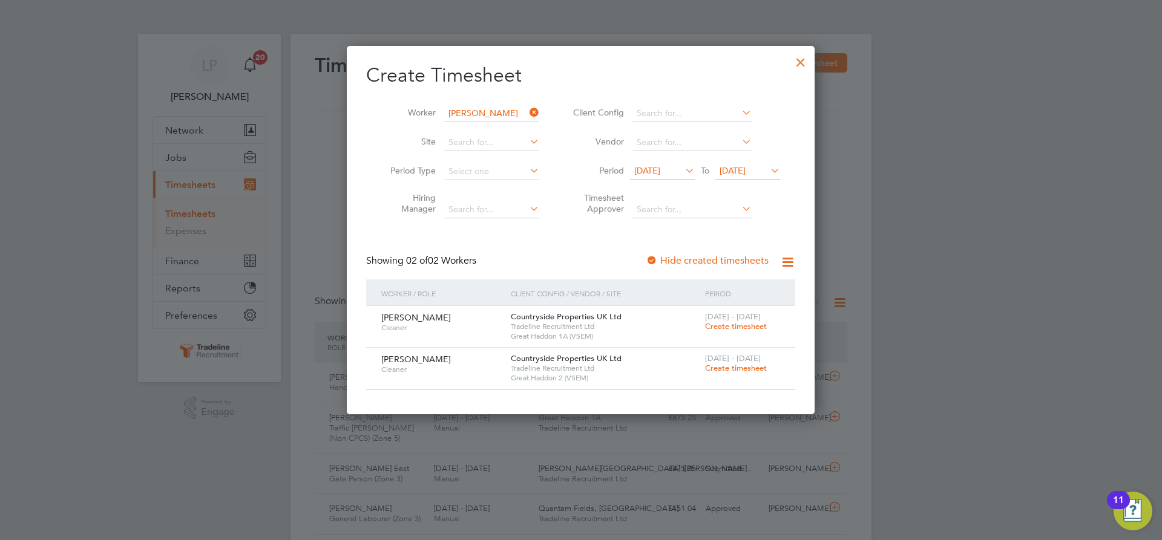
click at [738, 369] on span "Create timesheet" at bounding box center [736, 368] width 62 height 10
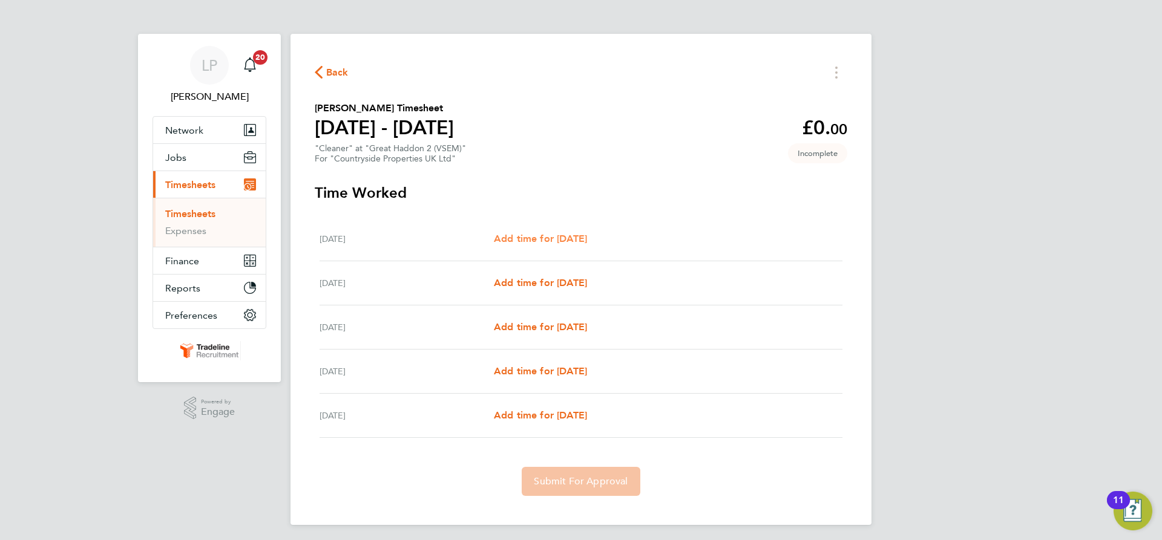
click at [572, 234] on span "Add time for [DATE]" at bounding box center [540, 238] width 93 height 11
select select "30"
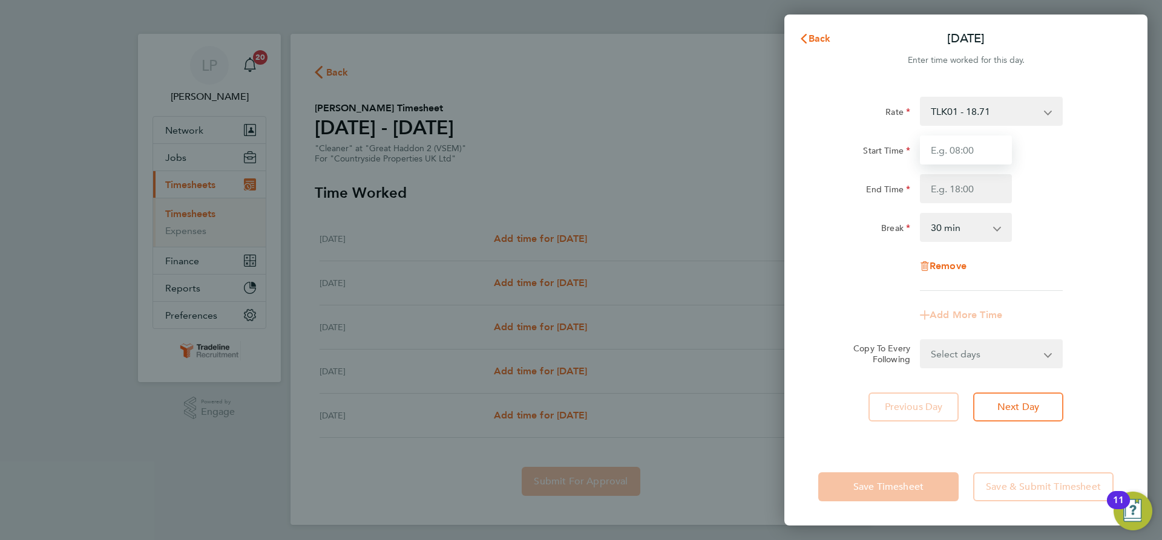
click at [948, 154] on input "Start Time" at bounding box center [966, 150] width 92 height 29
type input "07:00"
click at [976, 188] on input "End Time" at bounding box center [966, 188] width 92 height 29
type input "10:30"
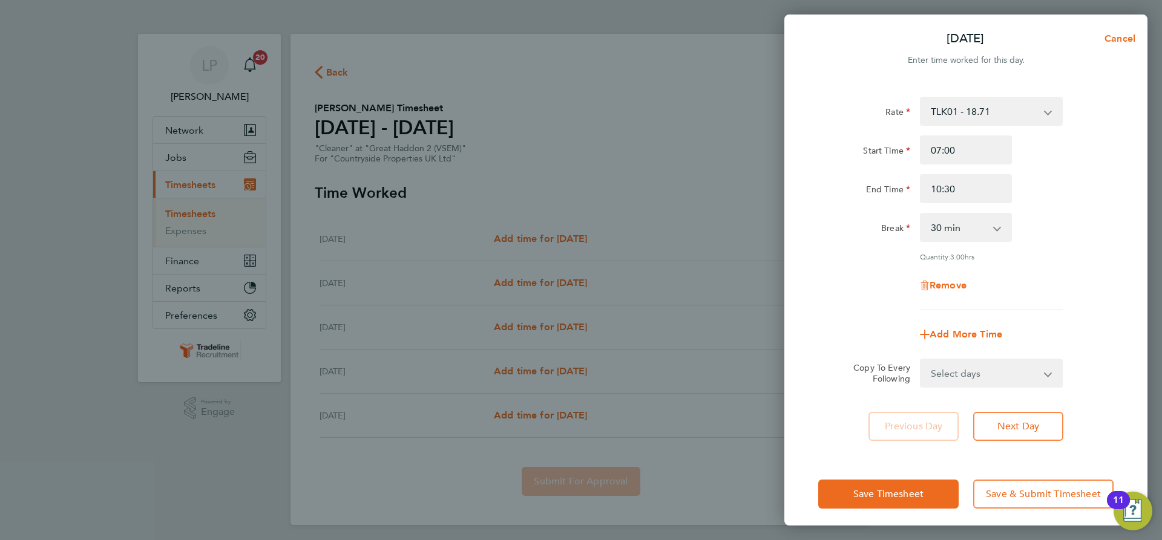
click at [1012, 271] on div "Remove" at bounding box center [966, 285] width 102 height 29
click at [1034, 359] on div "Select days Day [DATE] [DATE] [DATE] [DATE]" at bounding box center [991, 373] width 143 height 29
click at [1030, 377] on select "Select days Day [DATE] [DATE] [DATE] [DATE]" at bounding box center [984, 373] width 127 height 27
select select "DAY"
click at [921, 360] on select "Select days Day [DATE] [DATE] [DATE] [DATE]" at bounding box center [984, 373] width 127 height 27
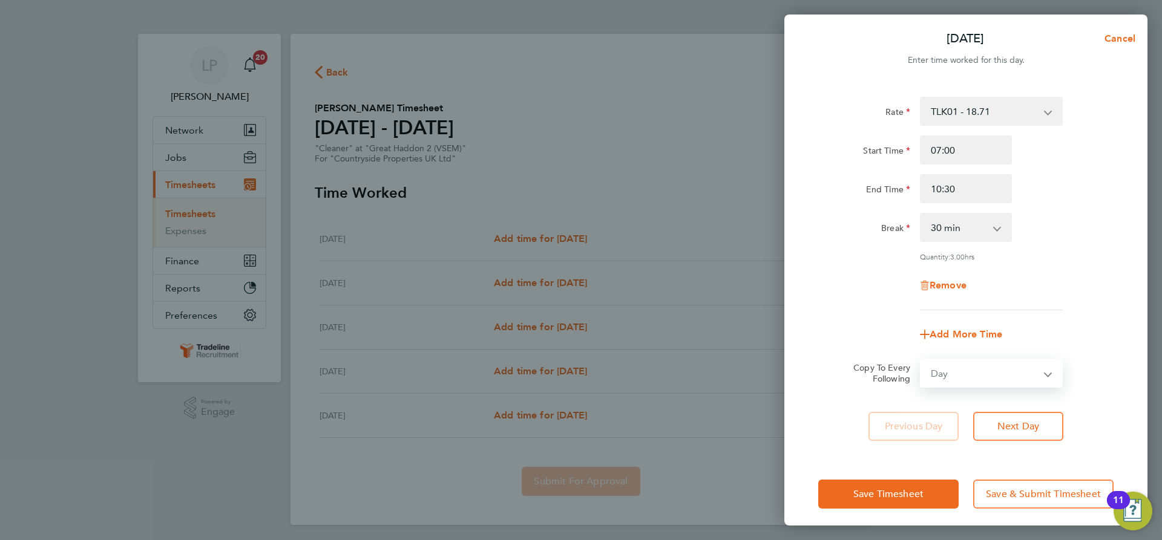
select select "[DATE]"
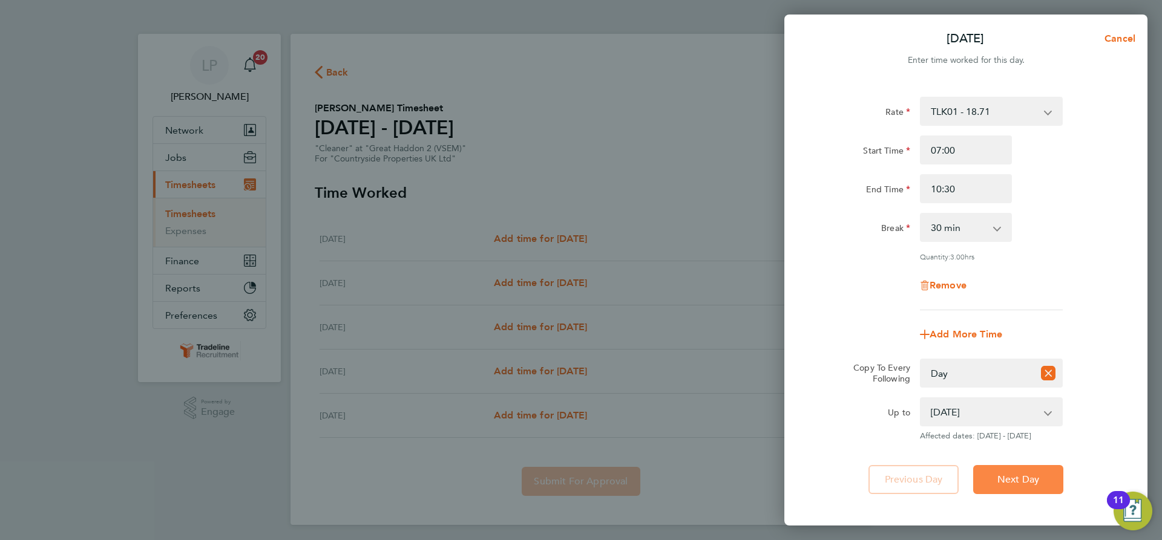
click at [1055, 483] on button "Next Day" at bounding box center [1018, 479] width 90 height 29
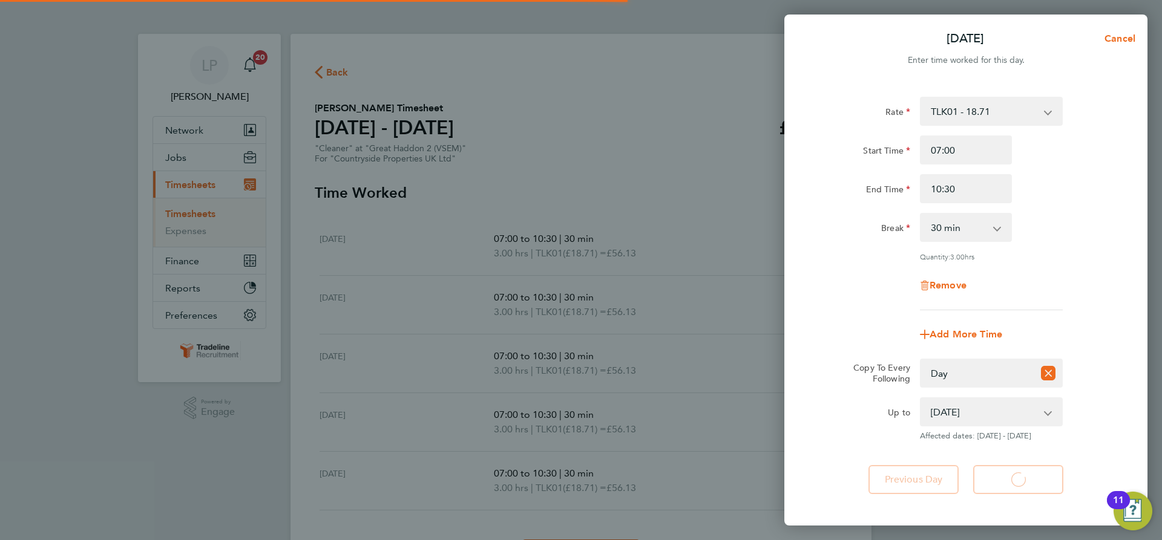
select select "30"
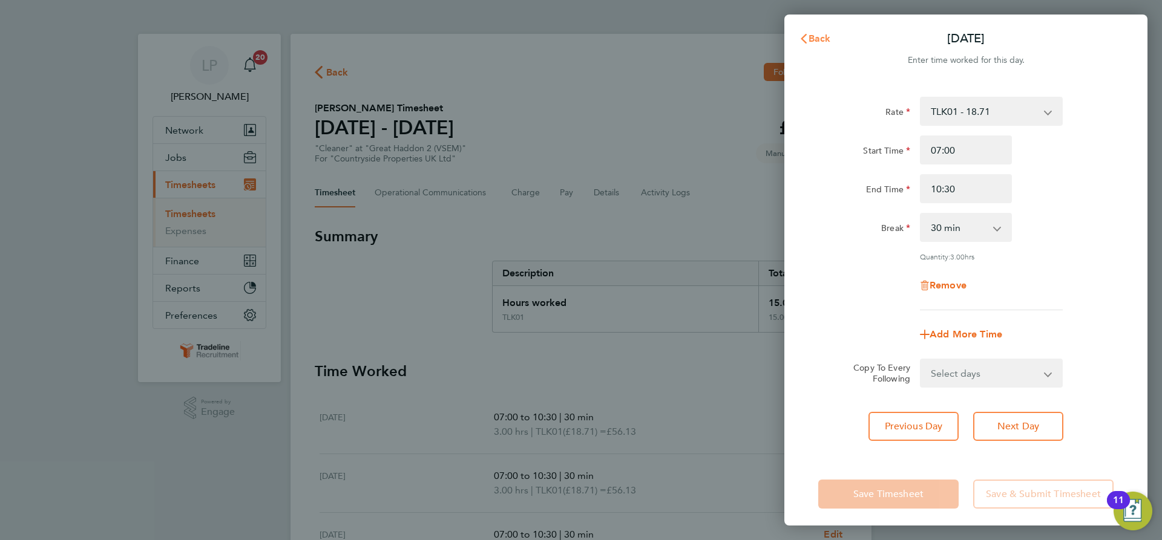
click at [824, 42] on span "Back" at bounding box center [819, 38] width 22 height 11
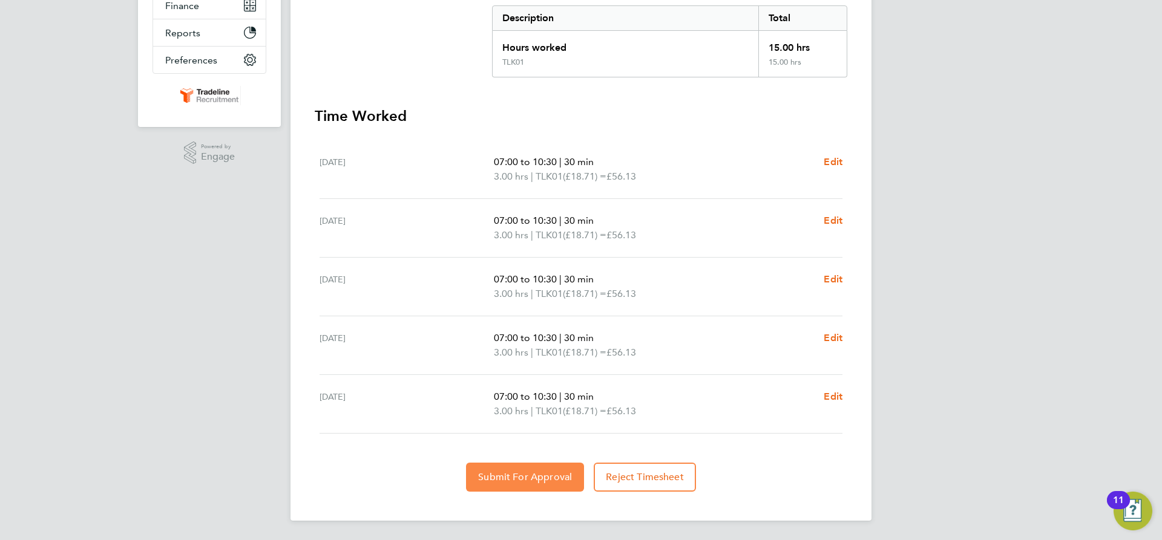
click at [549, 475] on span "Submit For Approval" at bounding box center [525, 477] width 94 height 12
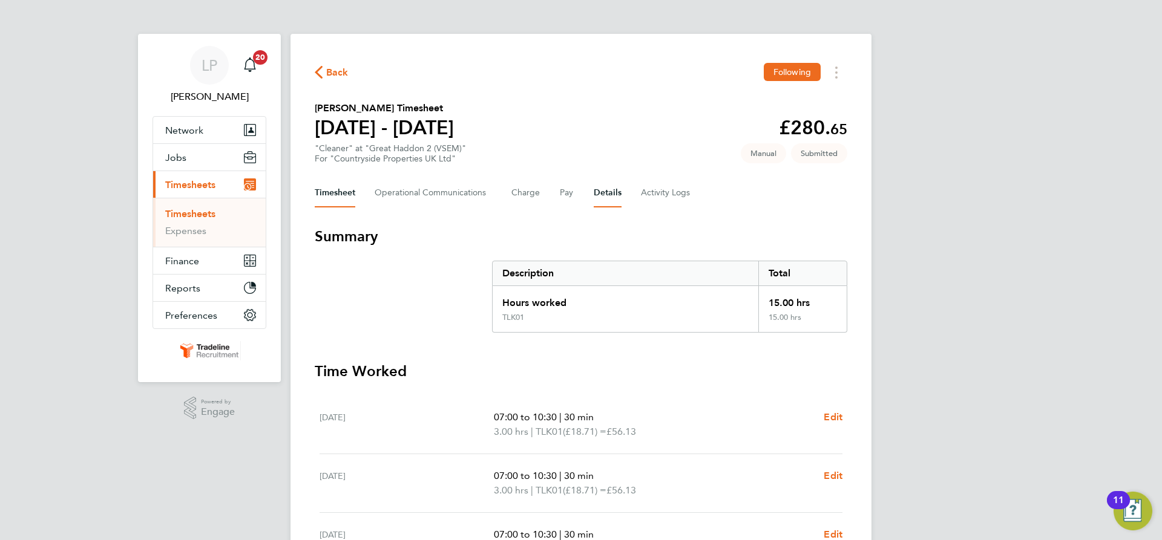
click at [606, 193] on button "Details" at bounding box center [608, 193] width 28 height 29
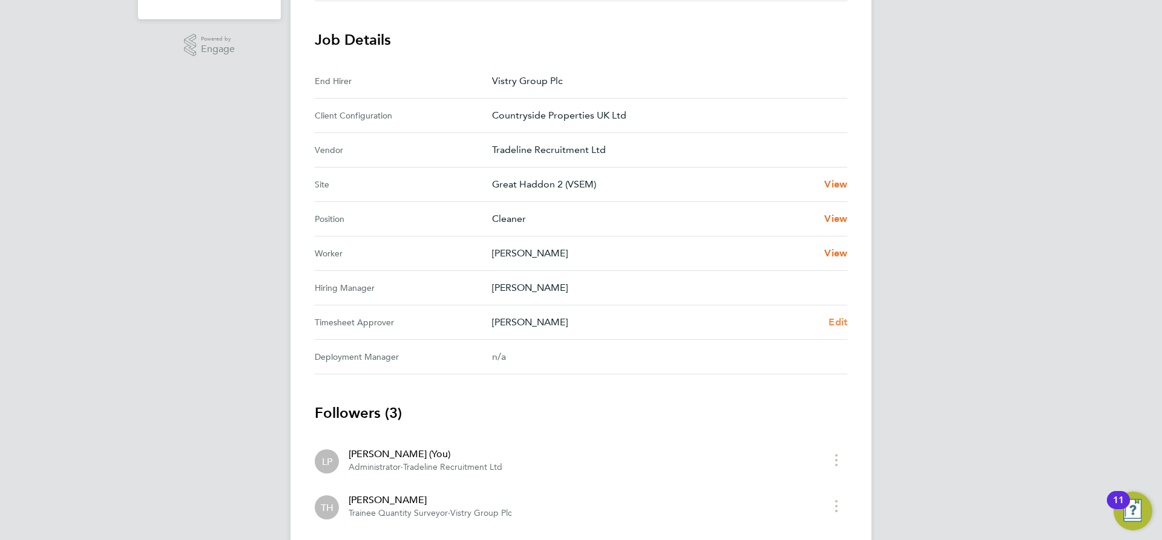
click at [833, 322] on span "Edit" at bounding box center [837, 321] width 19 height 11
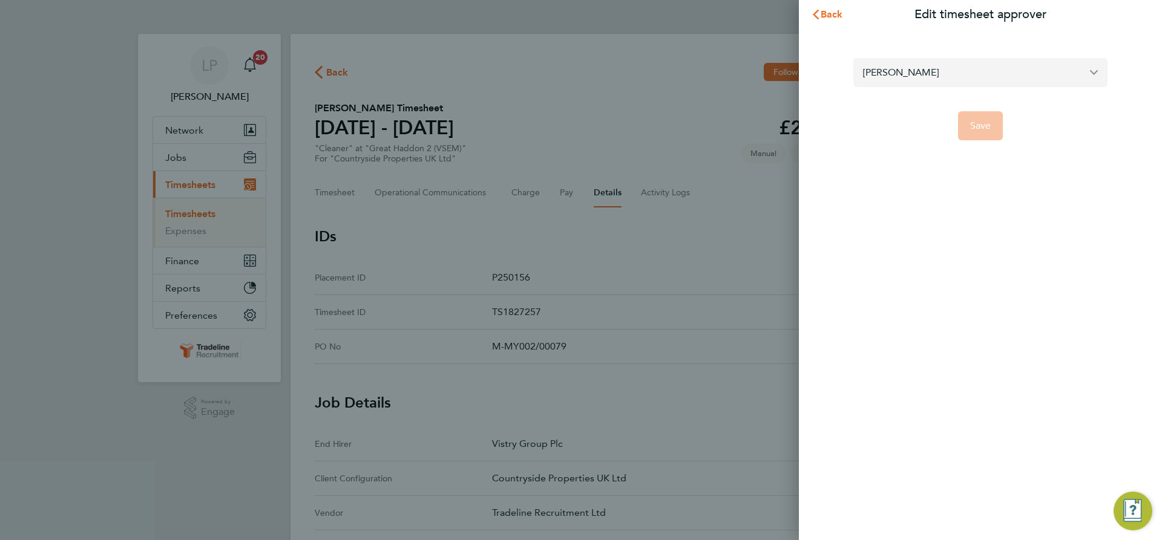
click at [954, 78] on input "[PERSON_NAME]" at bounding box center [980, 72] width 254 height 28
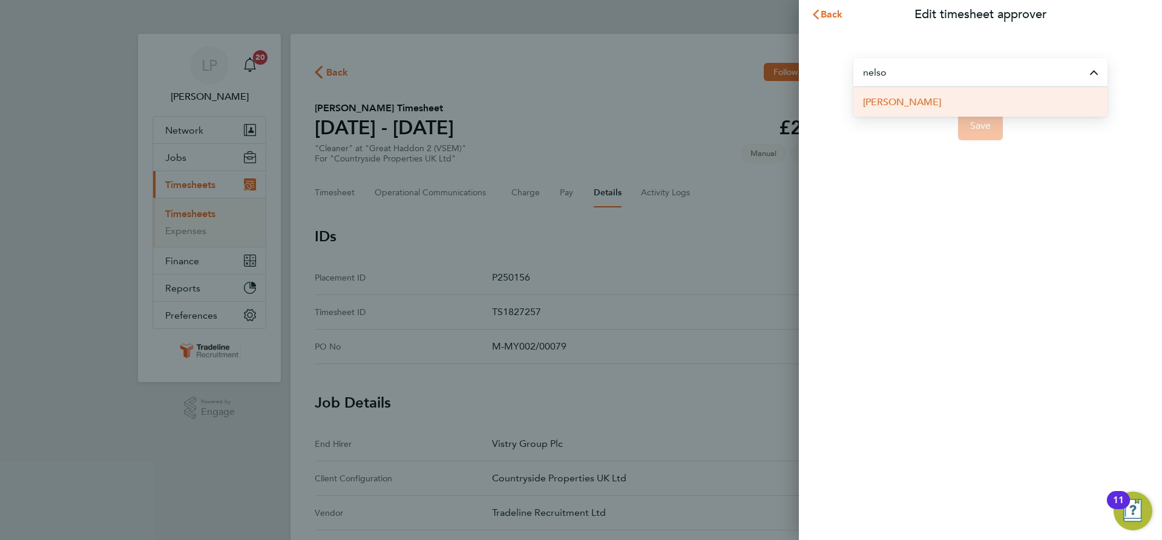
click at [948, 100] on li "[PERSON_NAME]" at bounding box center [980, 102] width 254 height 30
type input "[PERSON_NAME]"
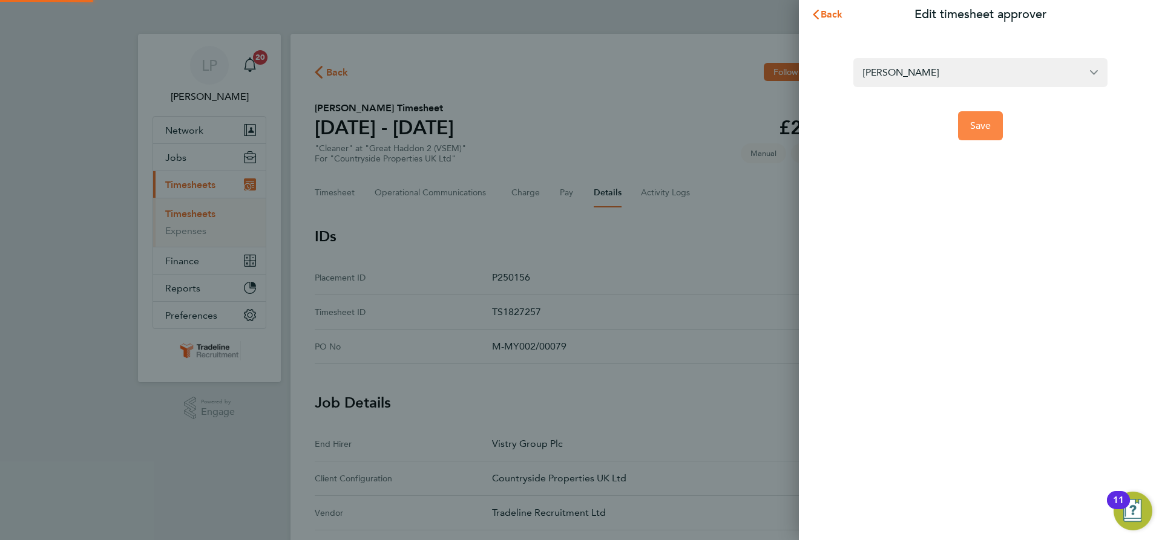
click at [974, 133] on button "Save" at bounding box center [980, 125] width 45 height 29
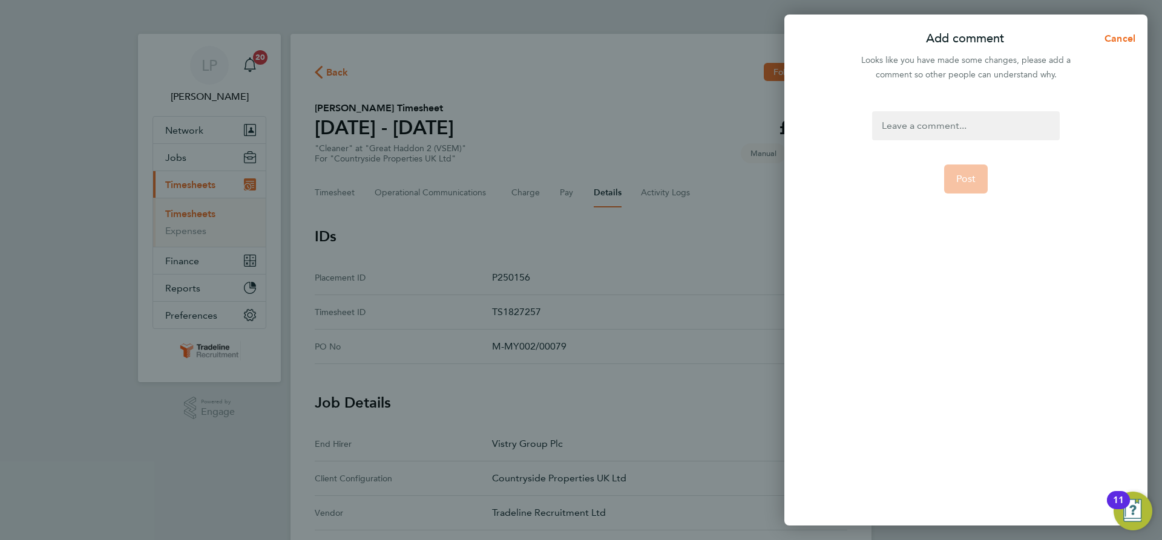
click at [975, 129] on div at bounding box center [965, 125] width 187 height 29
click at [976, 125] on div at bounding box center [965, 125] width 187 height 29
click at [965, 175] on span "Post" at bounding box center [966, 179] width 20 height 12
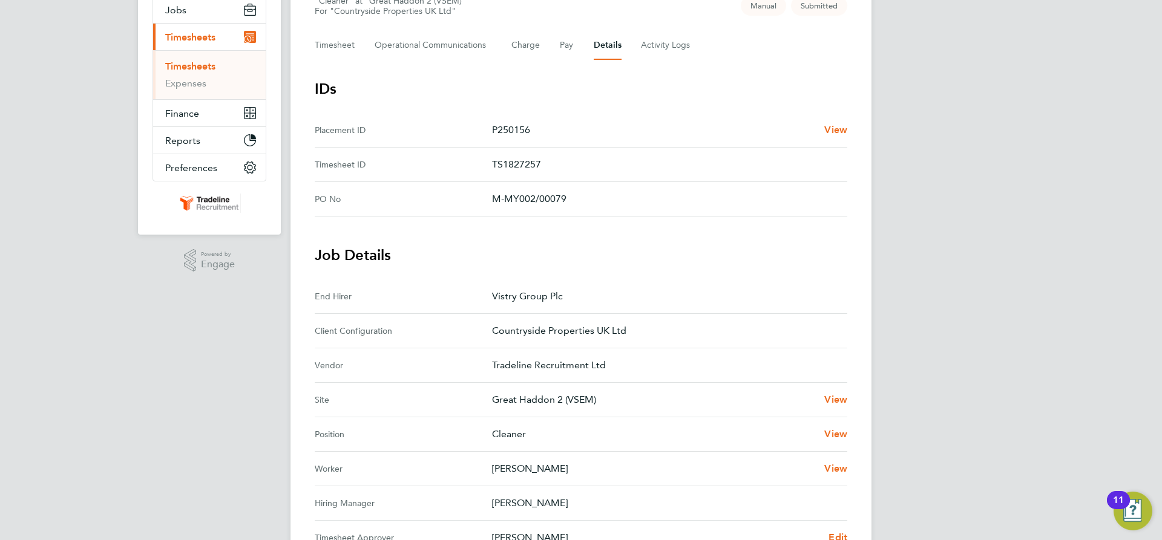
scroll to position [57, 0]
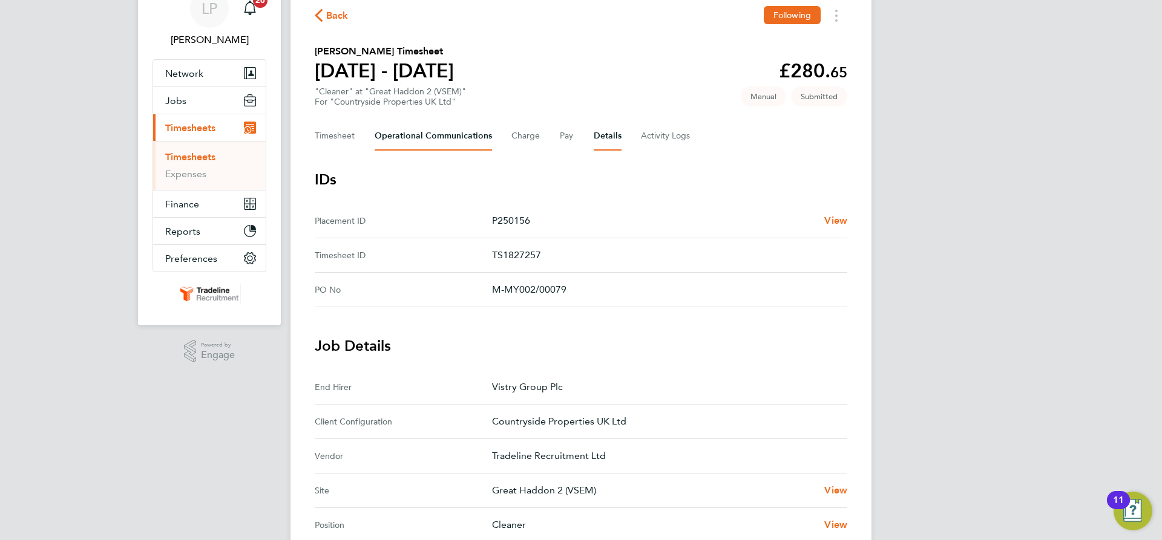
click at [382, 135] on Communications-tab "Operational Communications" at bounding box center [433, 136] width 117 height 29
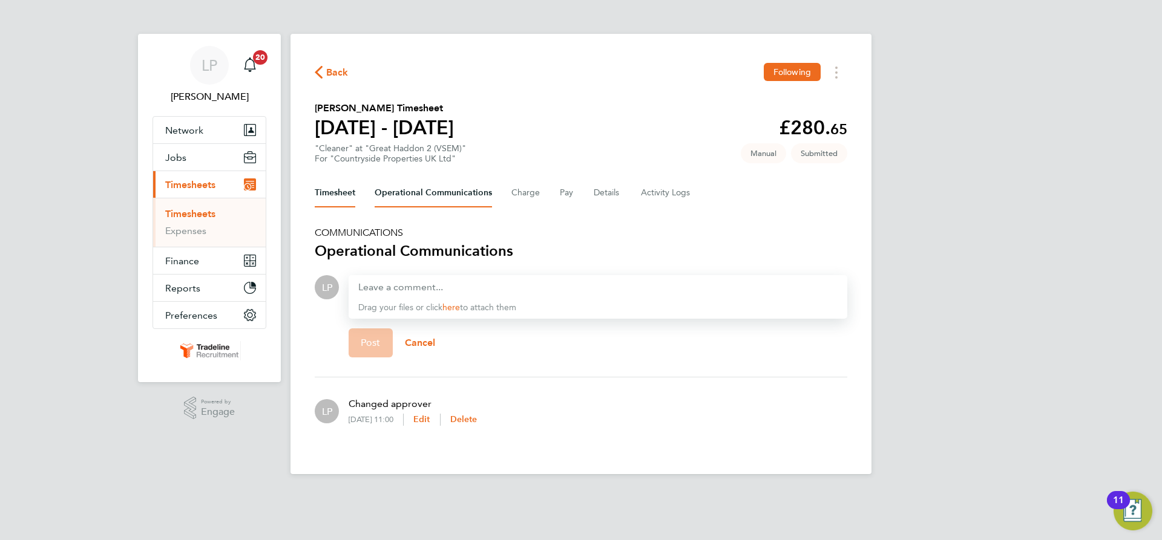
click at [349, 195] on button "Timesheet" at bounding box center [335, 193] width 41 height 29
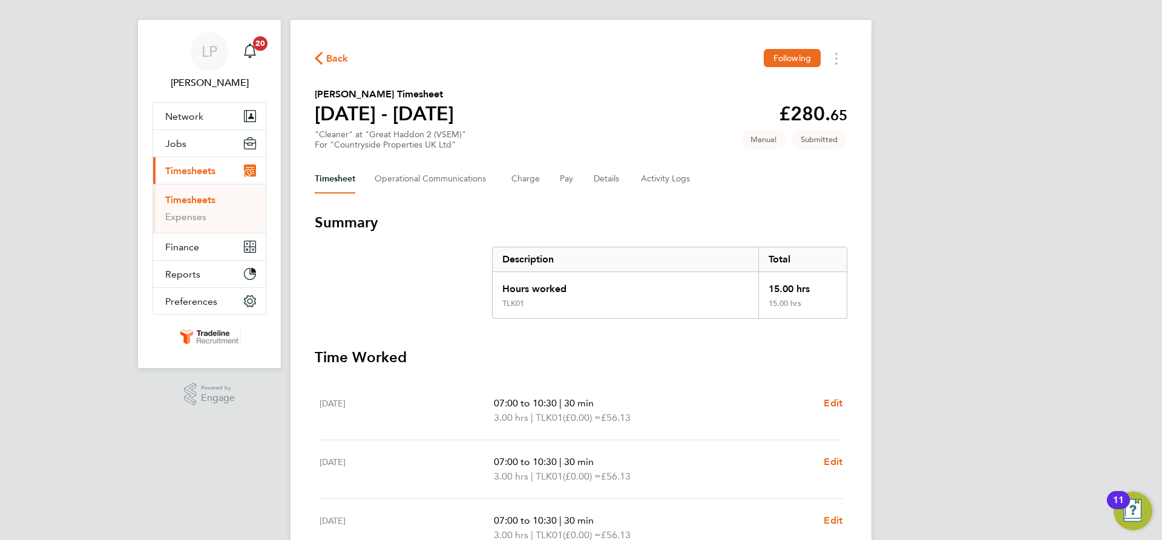
scroll to position [13, 0]
click at [199, 192] on ul "Timesheets Expenses" at bounding box center [209, 209] width 113 height 49
click at [197, 197] on link "Timesheets" at bounding box center [190, 200] width 50 height 11
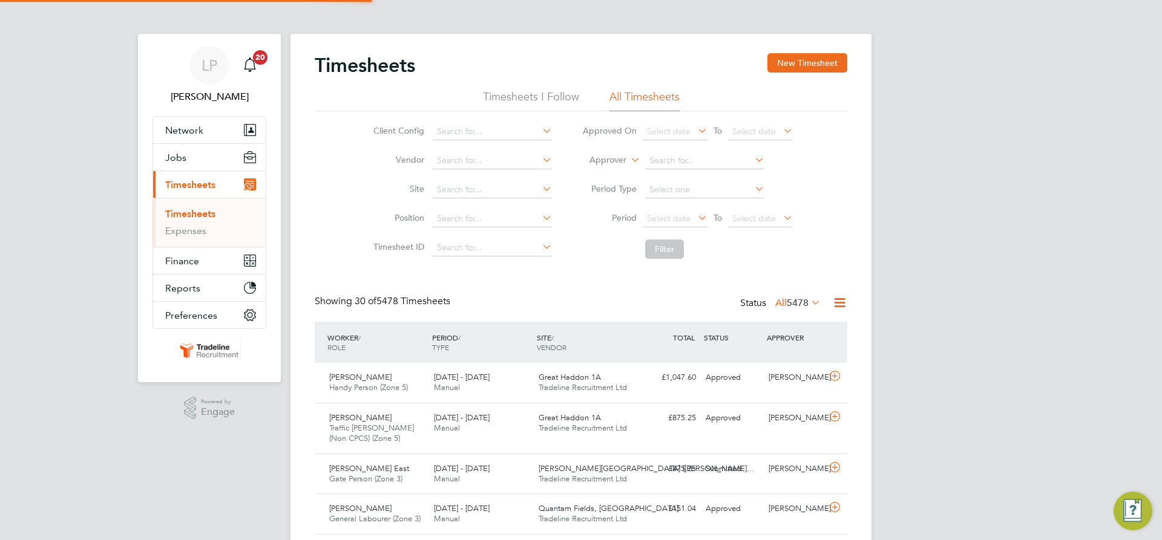
scroll to position [6, 6]
click at [824, 59] on button "New Timesheet" at bounding box center [807, 62] width 80 height 19
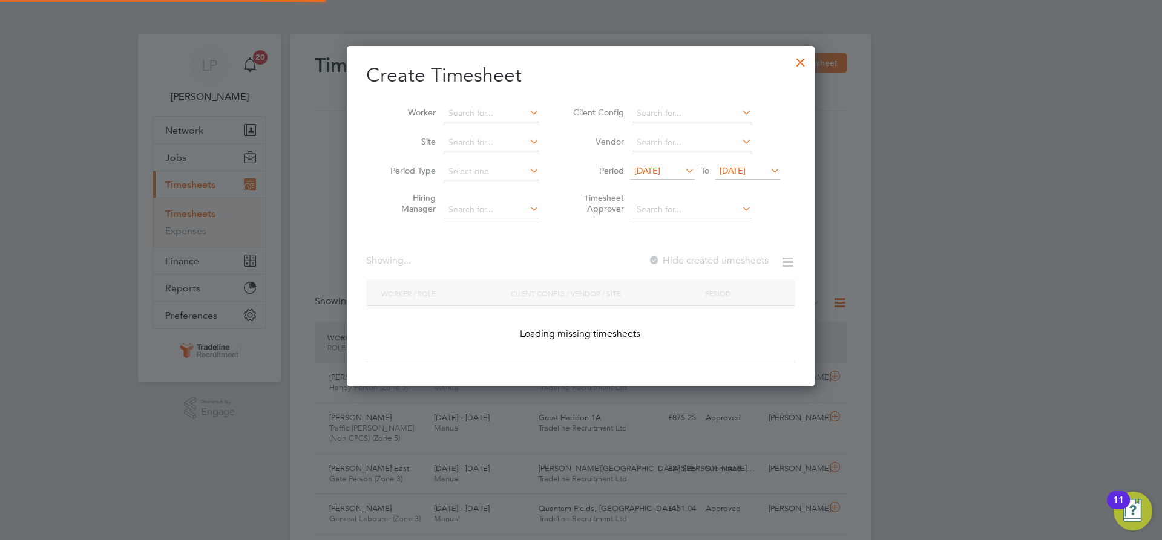
scroll to position [2111, 468]
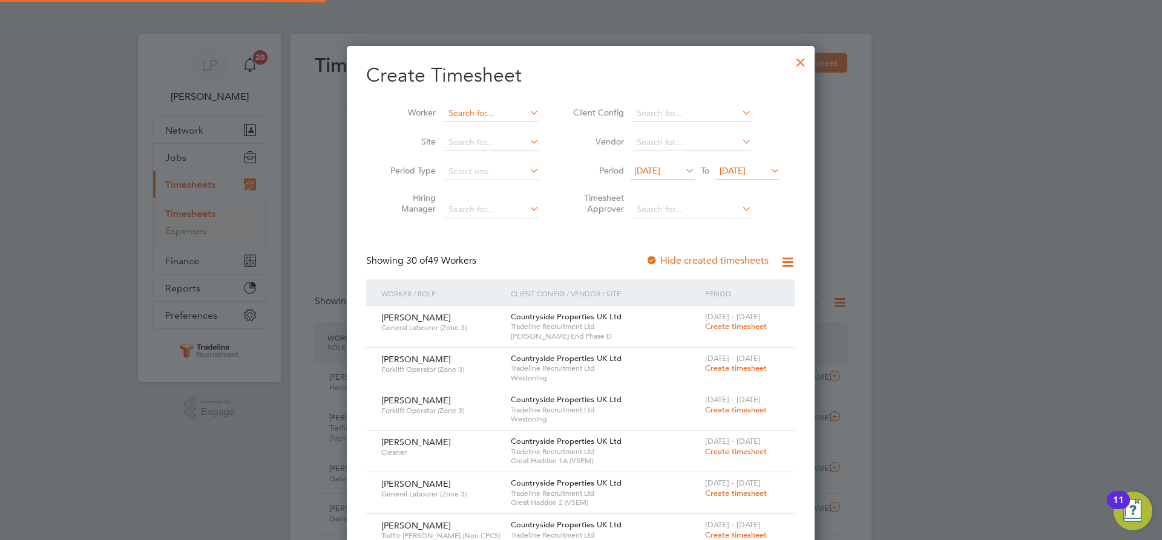
click at [475, 114] on input at bounding box center [491, 113] width 95 height 17
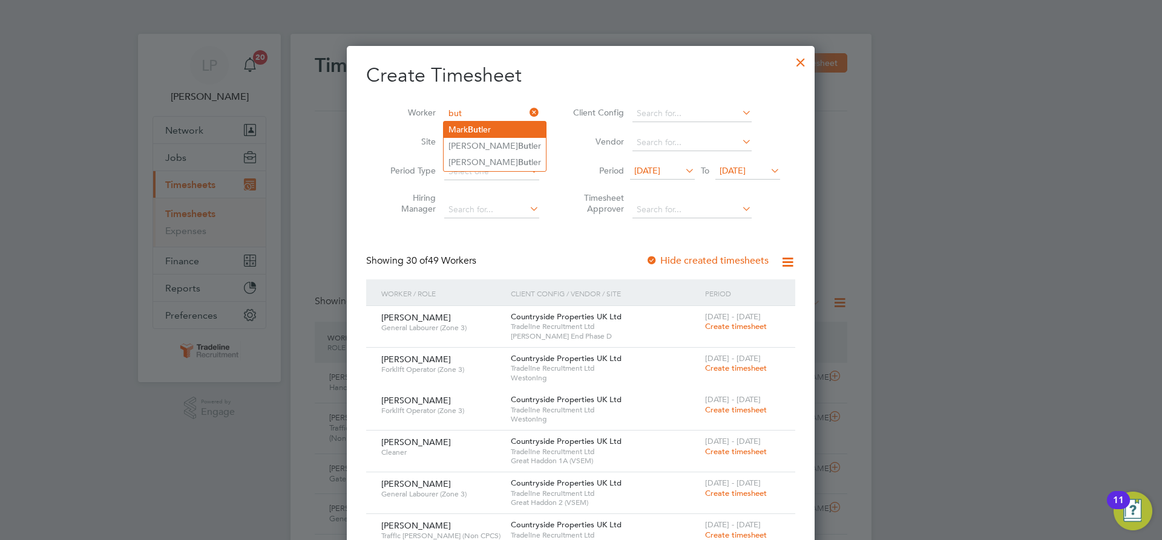
click at [486, 128] on li "[PERSON_NAME]" at bounding box center [495, 130] width 102 height 16
type input "[PERSON_NAME]"
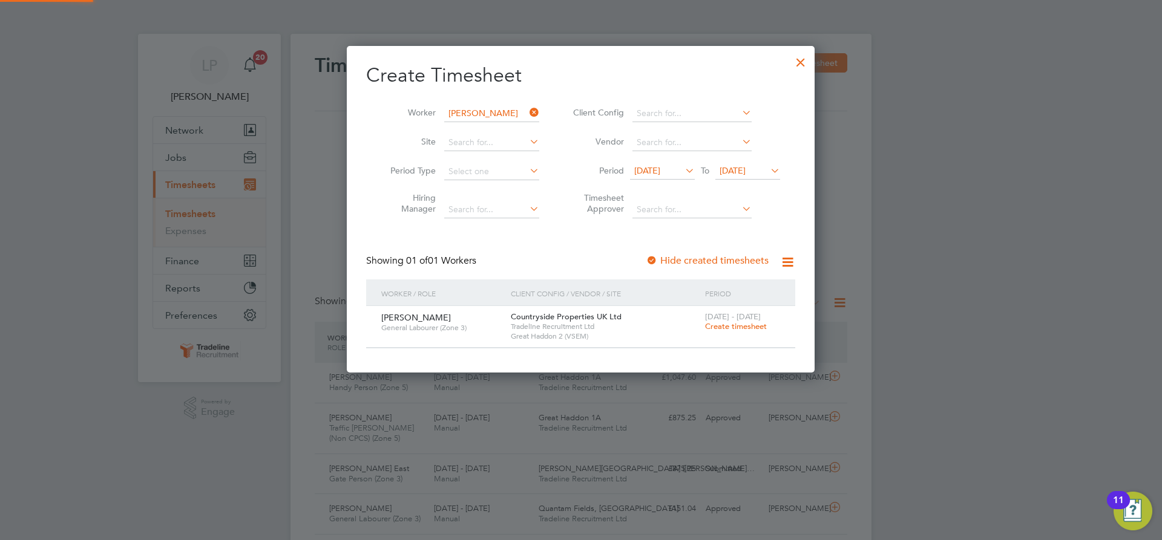
scroll to position [326, 468]
click at [742, 324] on span "Create timesheet" at bounding box center [736, 326] width 62 height 10
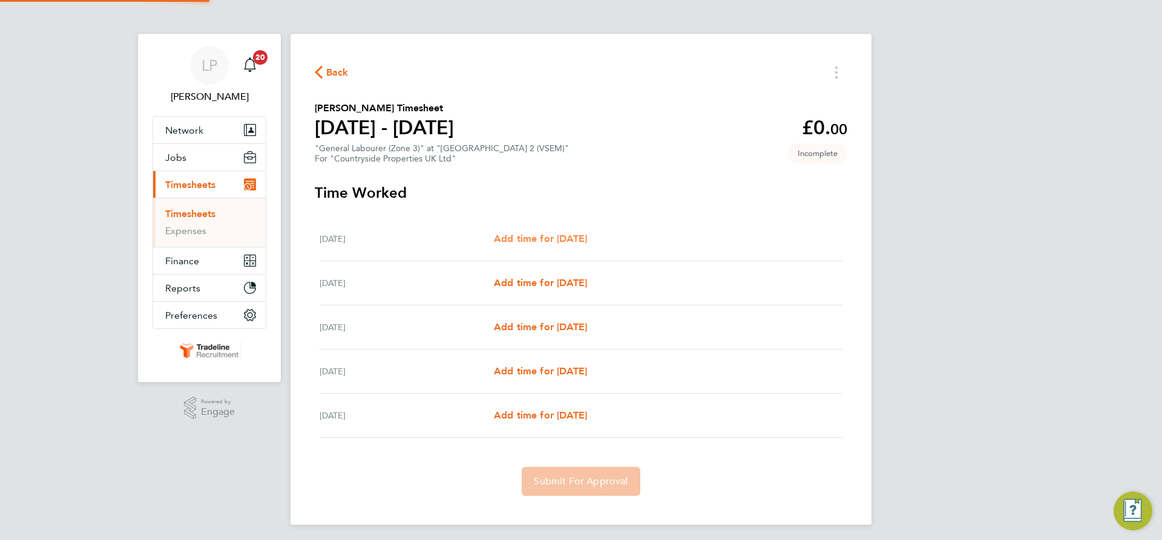
click at [584, 234] on span "Add time for [DATE]" at bounding box center [540, 238] width 93 height 11
select select "30"
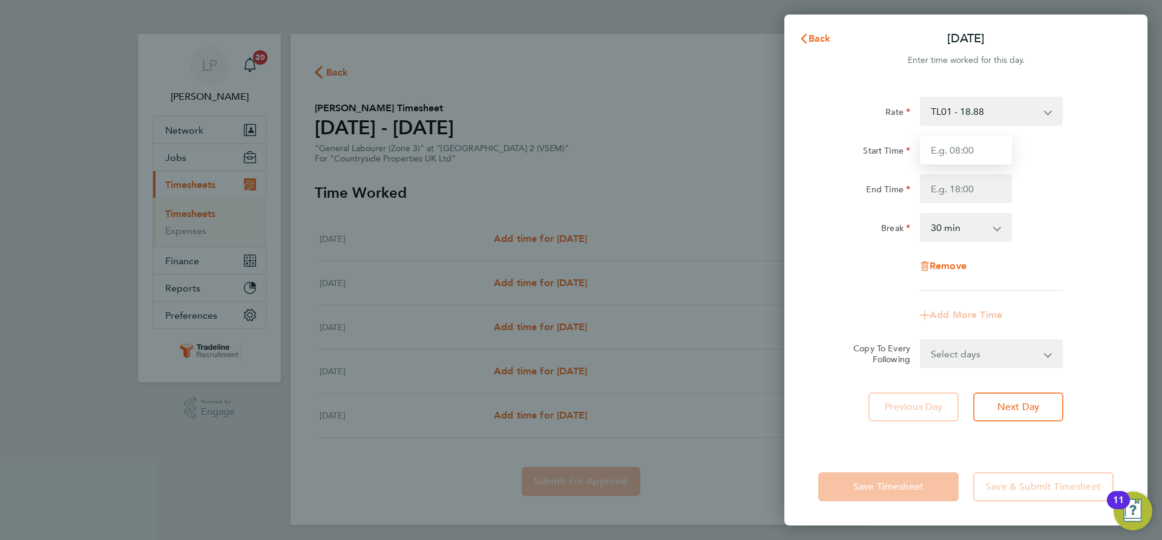
click at [981, 146] on input "Start Time" at bounding box center [966, 150] width 92 height 29
type input "07:00"
click at [980, 191] on input "End Time" at bounding box center [966, 188] width 92 height 29
type input "16:30"
click at [1046, 198] on div "End Time 16:30" at bounding box center [965, 188] width 305 height 29
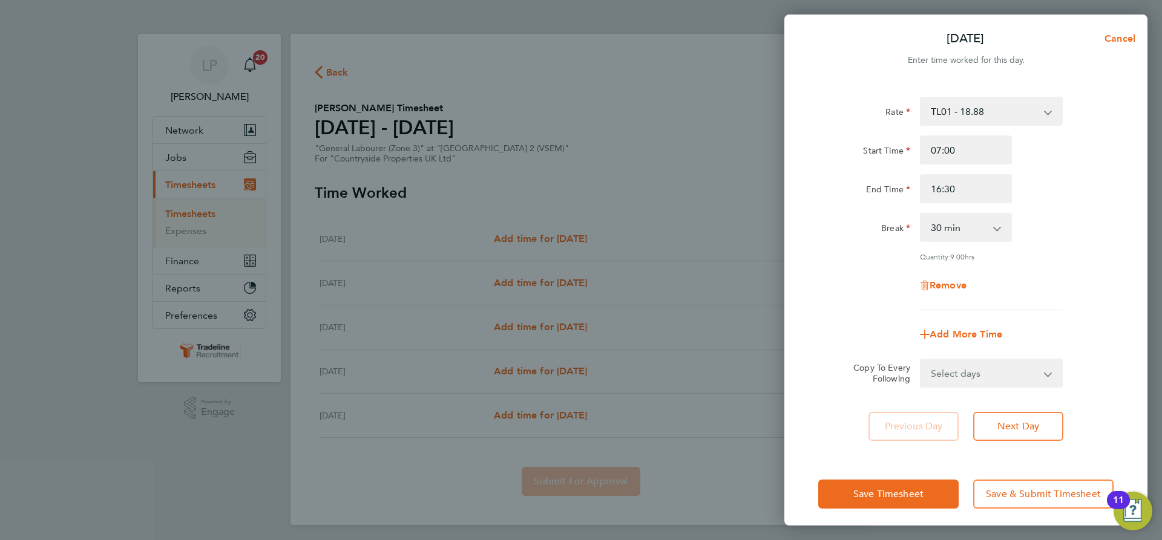
click at [1002, 382] on select "Select days Day [DATE] [DATE] [DATE] [DATE]" at bounding box center [984, 373] width 127 height 27
select select "DAY"
click at [921, 360] on select "Select days Day [DATE] [DATE] [DATE] [DATE]" at bounding box center [984, 373] width 127 height 27
select select "[DATE]"
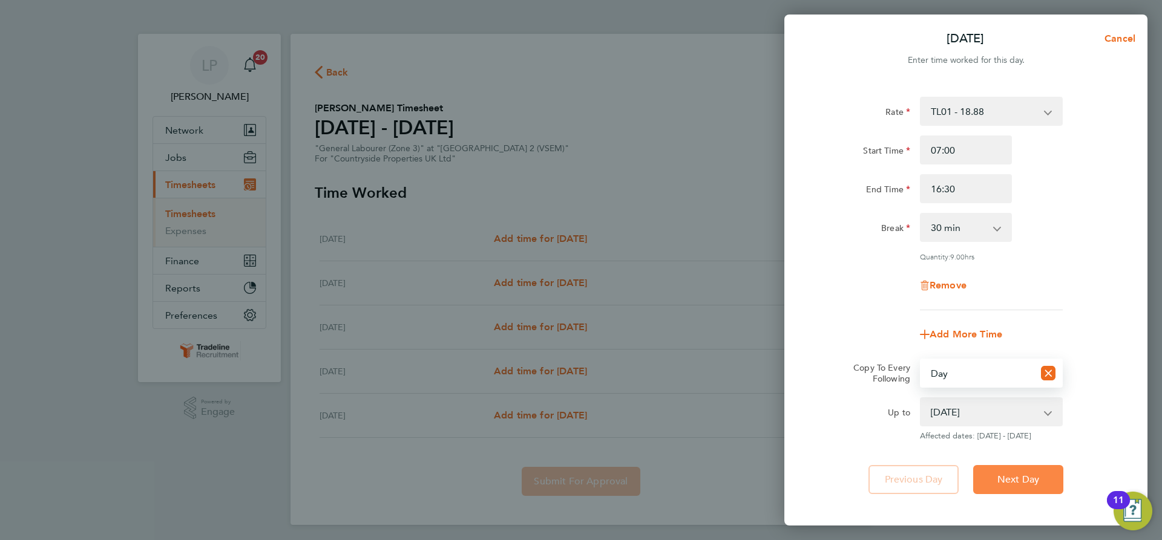
click at [1024, 477] on span "Next Day" at bounding box center [1018, 480] width 42 height 12
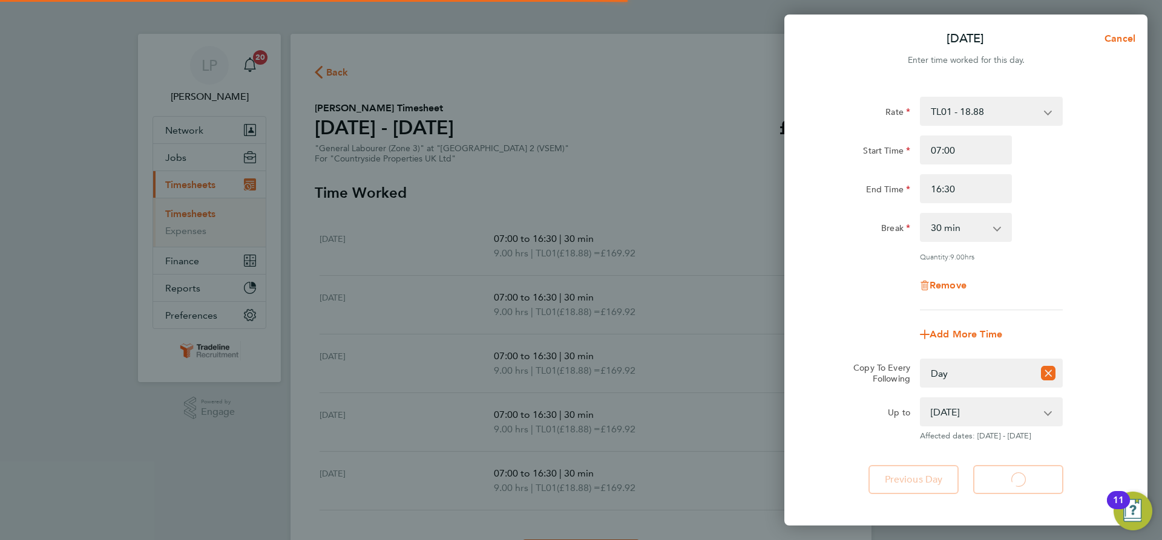
select select "30"
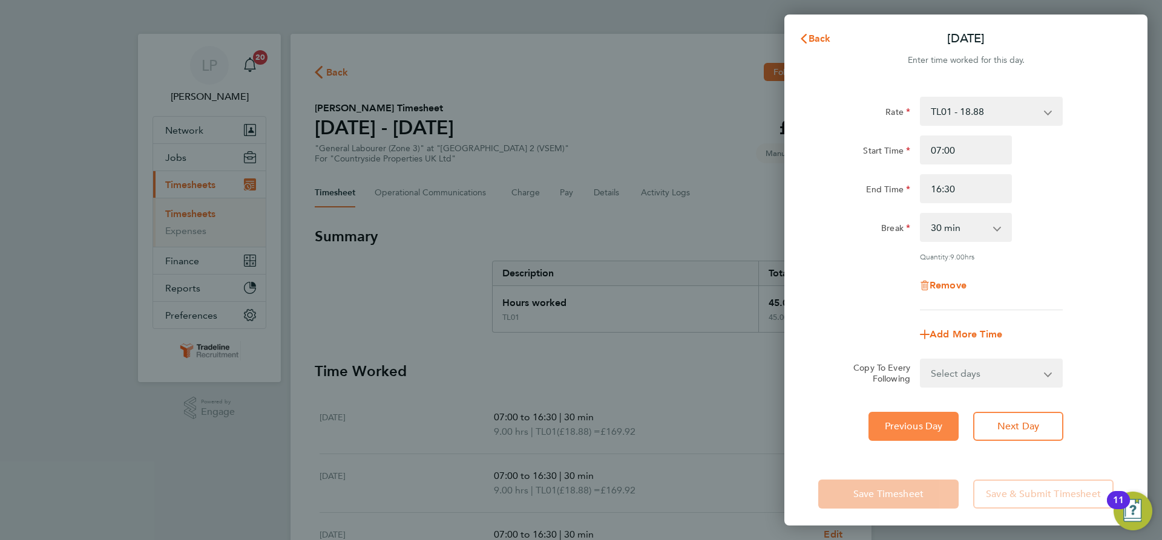
click at [937, 433] on button "Previous Day" at bounding box center [913, 426] width 90 height 29
select select "30"
drag, startPoint x: 987, startPoint y: 188, endPoint x: 877, endPoint y: 182, distance: 110.3
click at [877, 182] on div "End Time 16:30" at bounding box center [965, 188] width 305 height 29
type input "17:30"
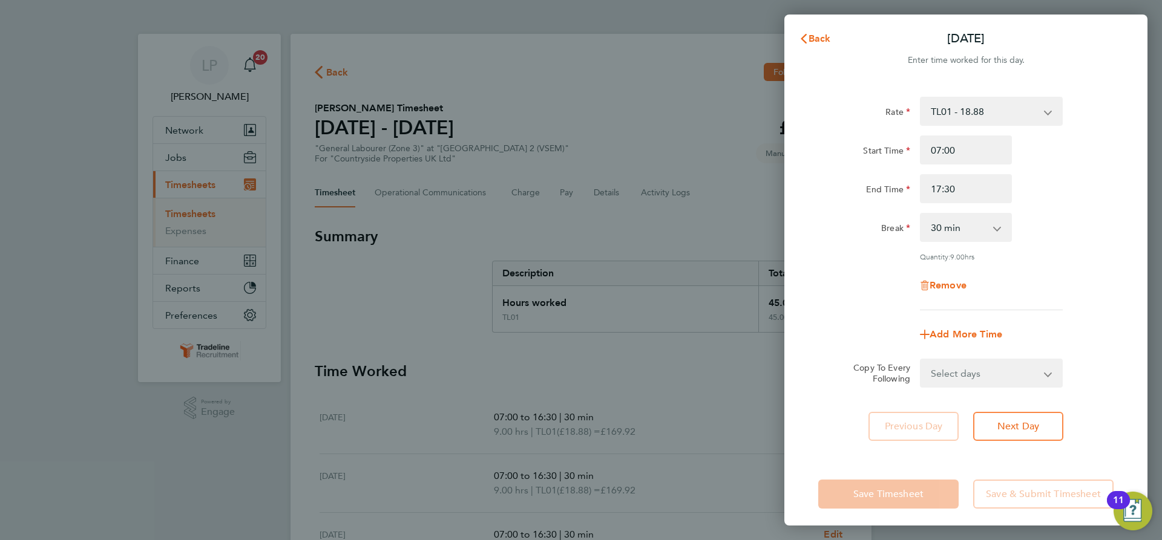
click at [1025, 321] on div "Add More Time" at bounding box center [965, 334] width 305 height 29
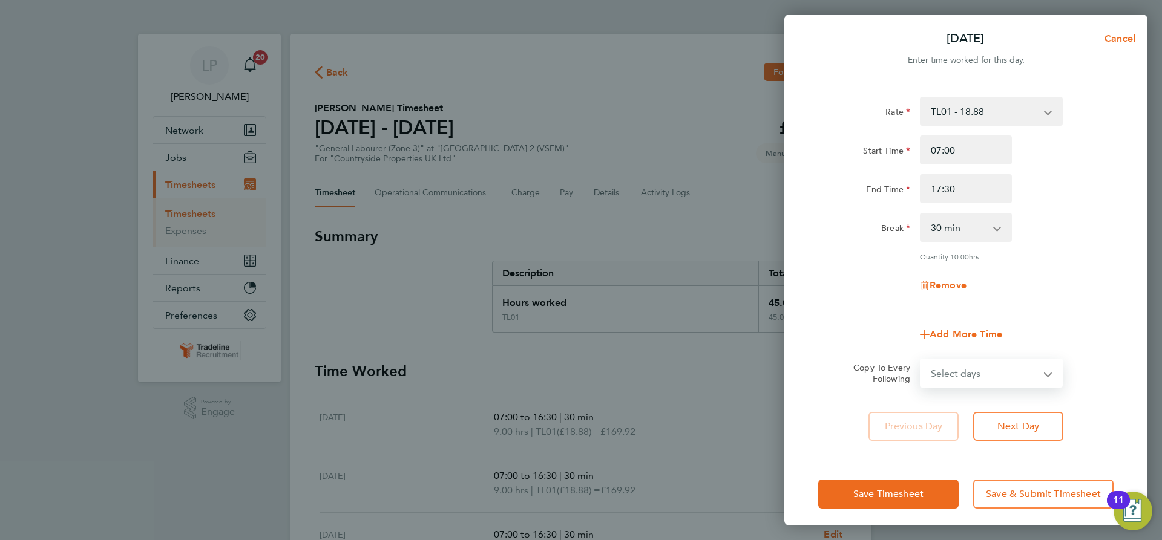
click at [1037, 364] on select "Select days Day [DATE] [DATE] [DATE] [DATE]" at bounding box center [984, 373] width 127 height 27
select select "DAY"
click at [921, 360] on select "Select days Day [DATE] [DATE] [DATE] [DATE]" at bounding box center [984, 373] width 127 height 27
select select "[DATE]"
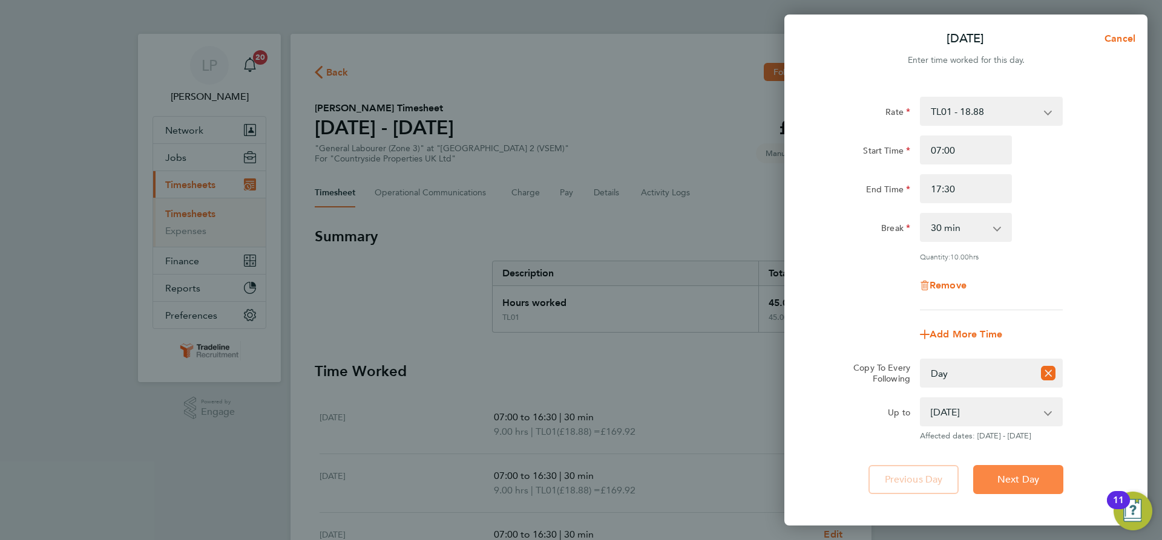
click at [1023, 471] on button "Next Day" at bounding box center [1018, 479] width 90 height 29
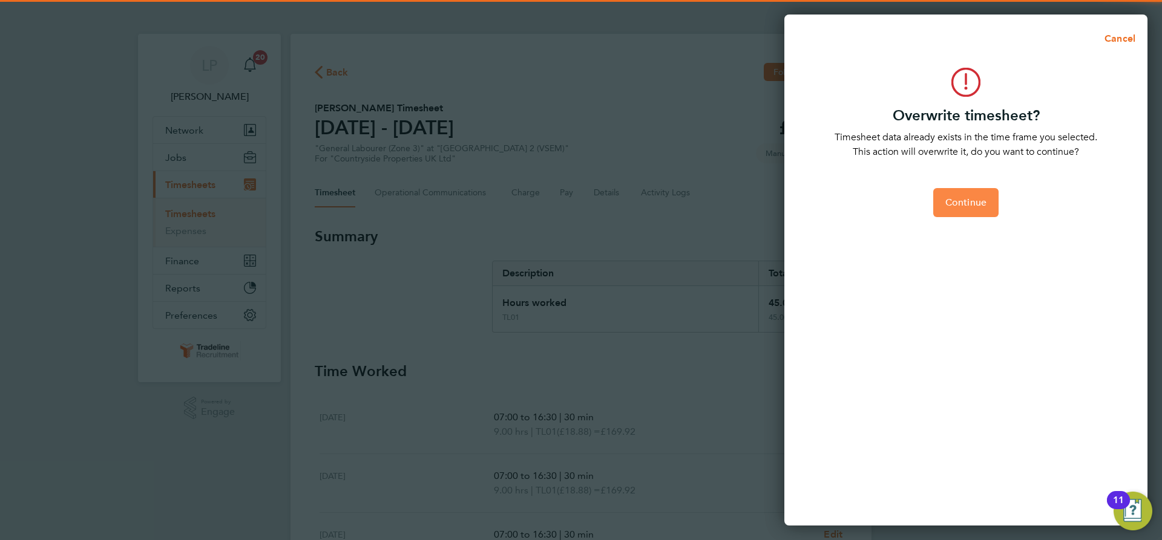
click at [986, 211] on button "Continue" at bounding box center [965, 202] width 65 height 29
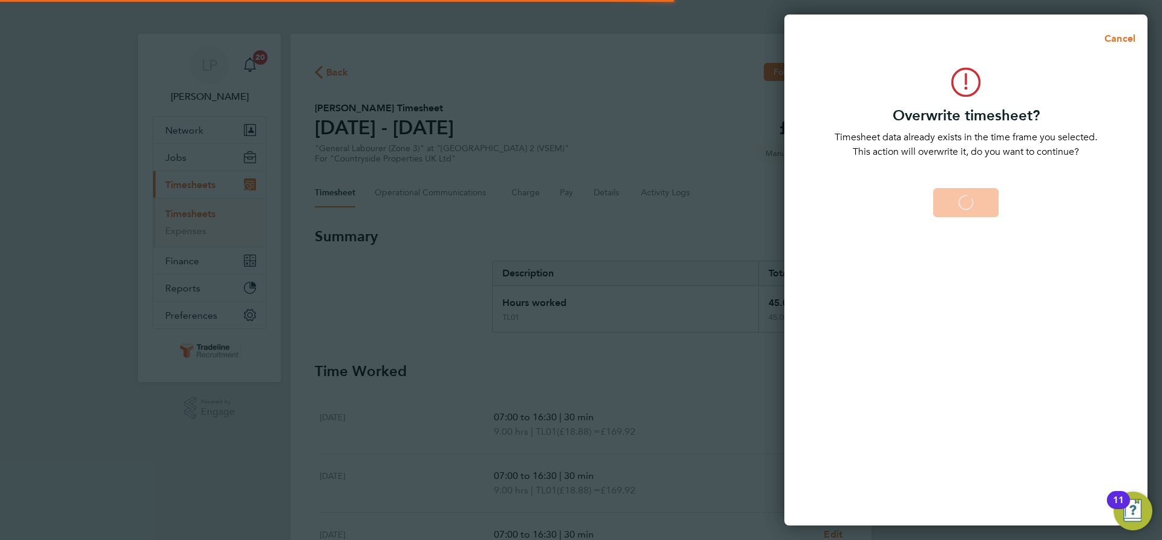
select select "0: null"
select select "30"
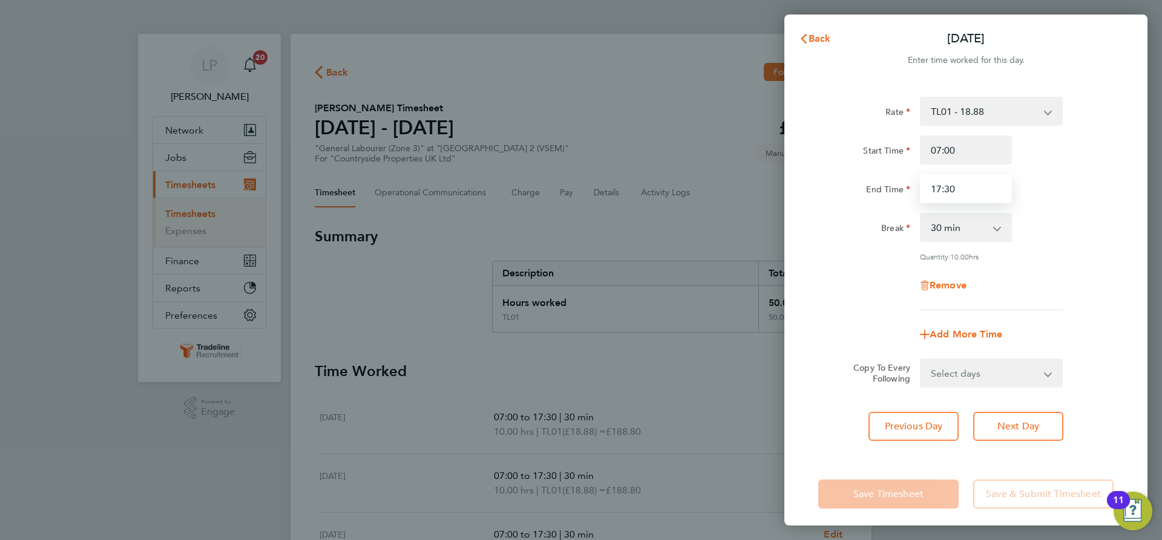
drag, startPoint x: 970, startPoint y: 189, endPoint x: 690, endPoint y: 181, distance: 280.3
click at [752, 175] on div "Back [DATE] Enter time worked for this day. Rate TL01 - 18.88 Start Time 07:00 …" at bounding box center [581, 270] width 1162 height 540
type input "18:30"
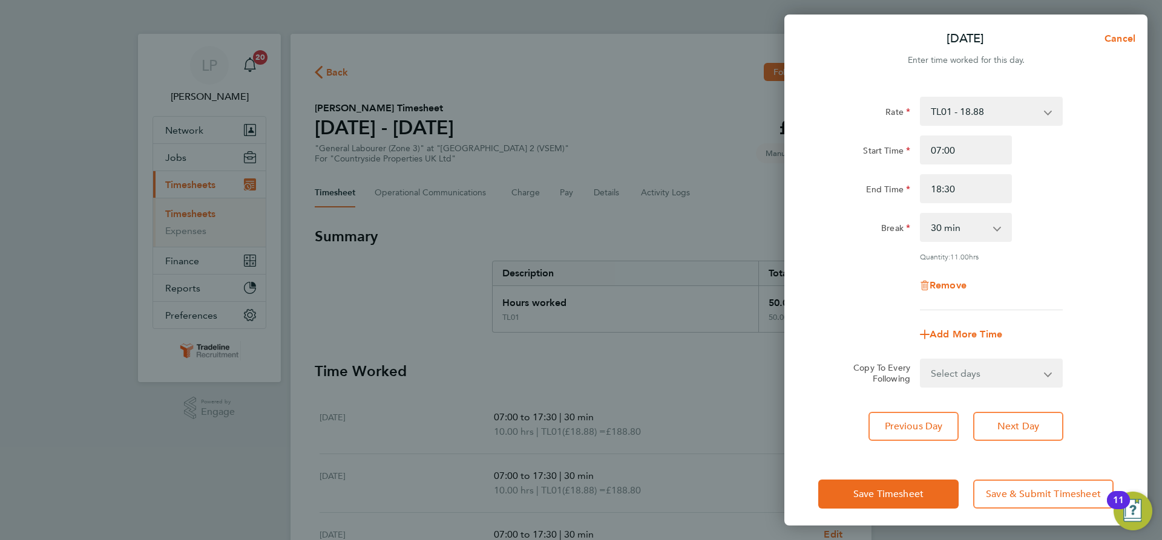
click at [867, 240] on div "Break" at bounding box center [864, 227] width 102 height 29
click at [1032, 432] on button "Next Day" at bounding box center [1018, 426] width 90 height 29
select select "30"
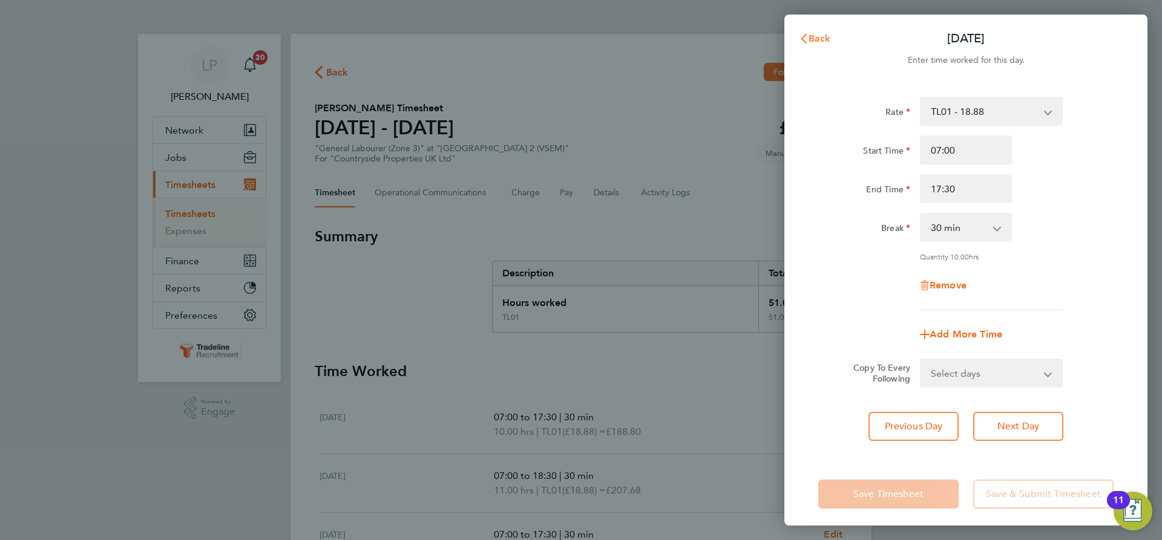
click at [835, 38] on button "Back" at bounding box center [815, 39] width 56 height 24
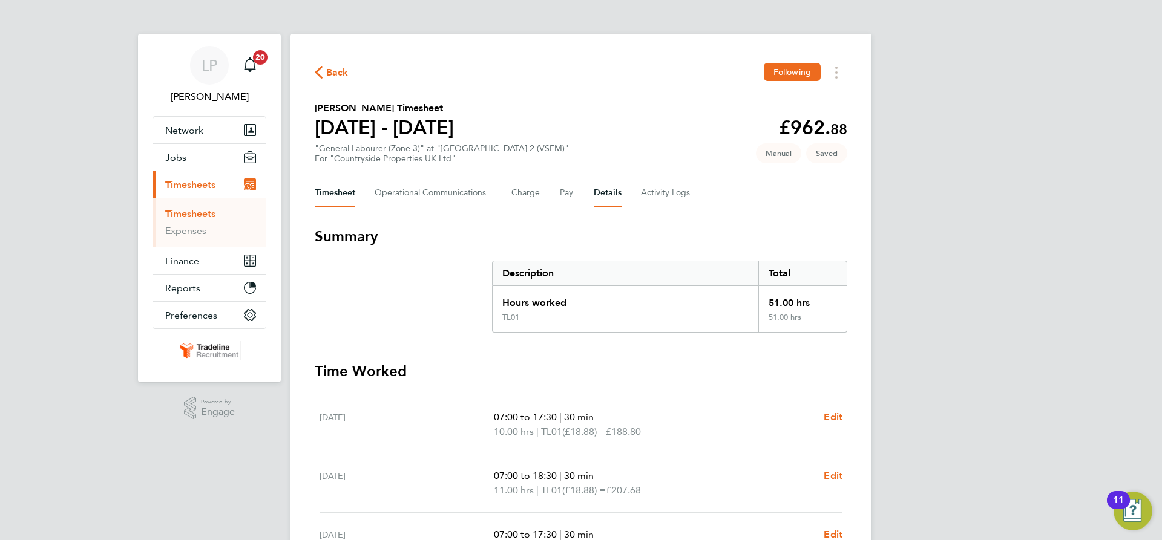
click at [600, 195] on button "Details" at bounding box center [608, 193] width 28 height 29
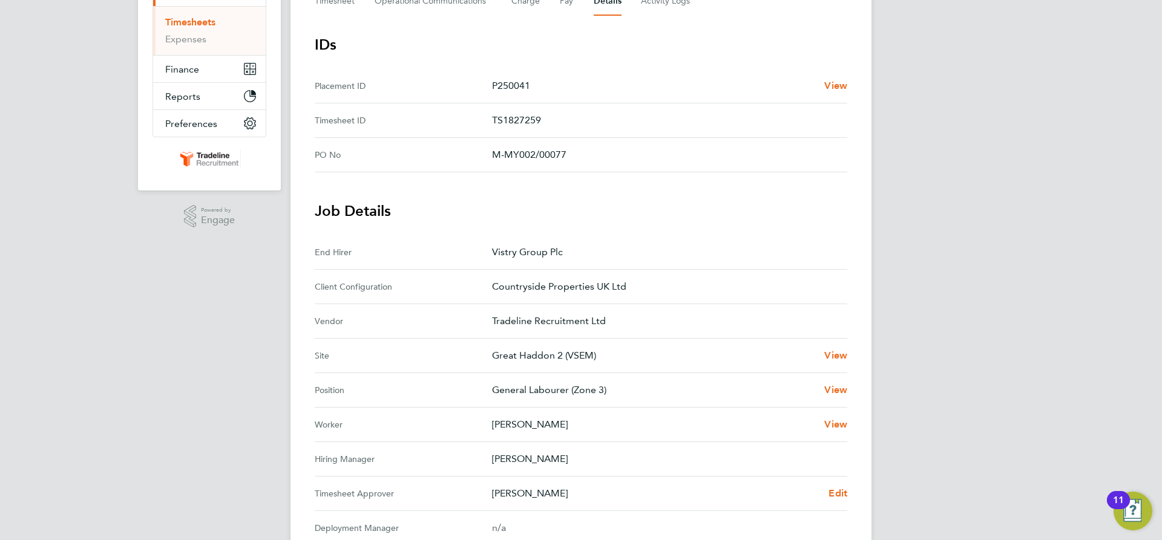
scroll to position [303, 0]
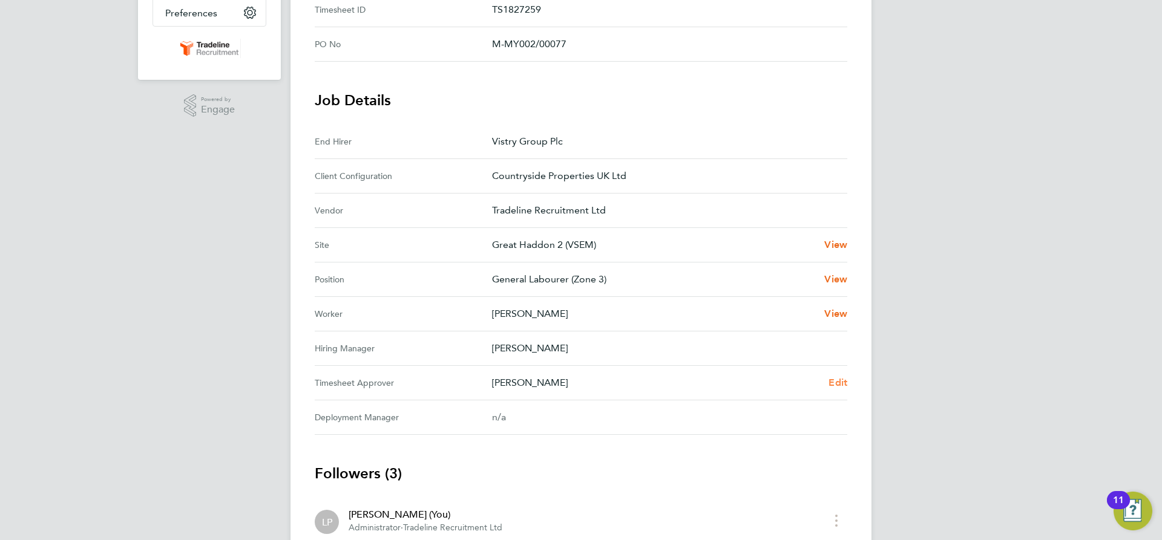
click at [837, 383] on span "Edit" at bounding box center [837, 382] width 19 height 11
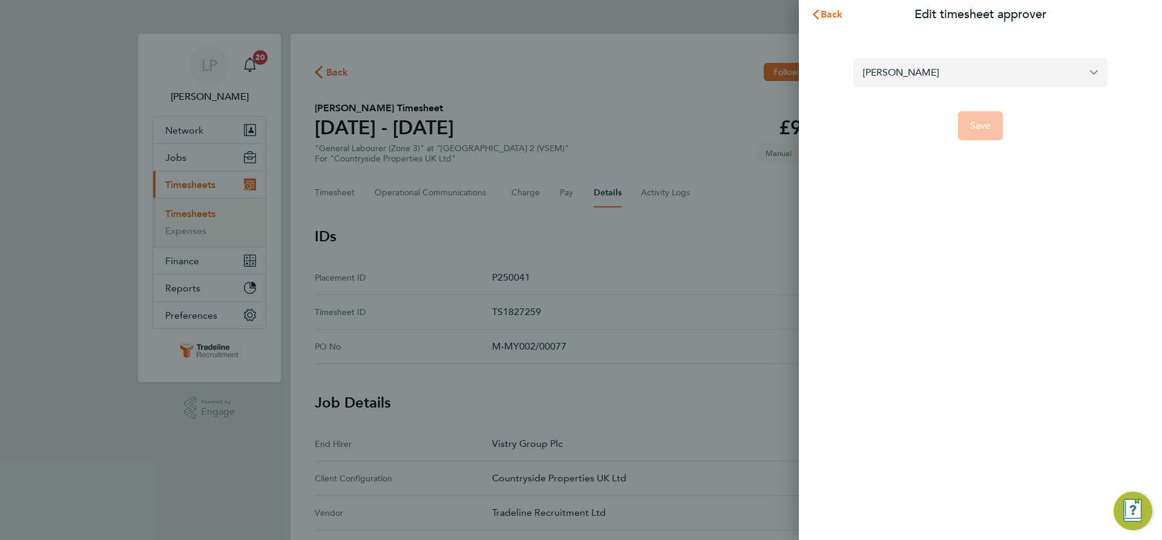
click at [926, 79] on input "[PERSON_NAME]" at bounding box center [980, 72] width 254 height 28
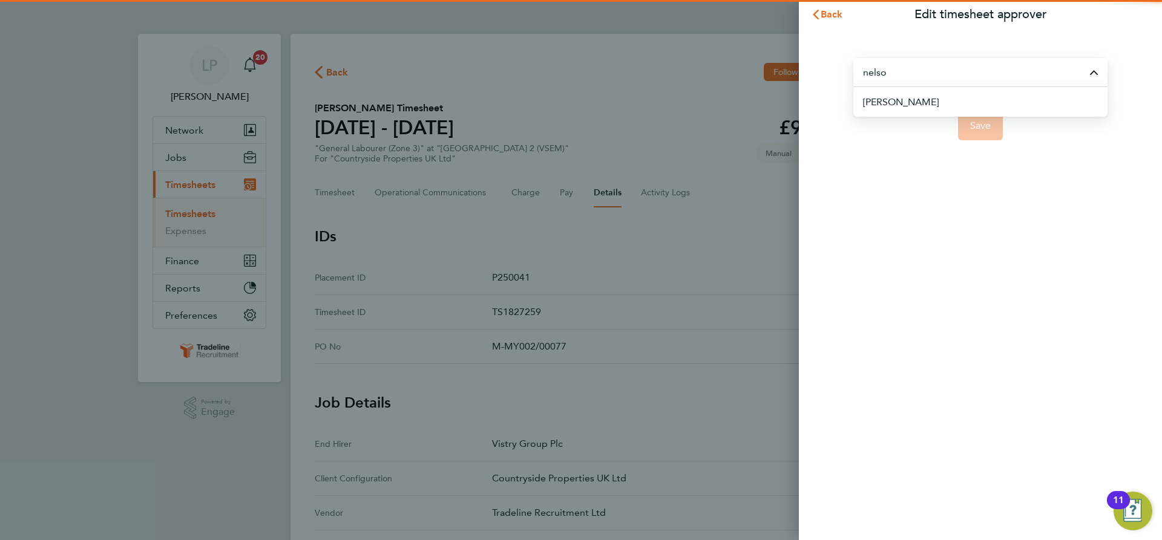
click at [926, 103] on li "[PERSON_NAME]" at bounding box center [985, 102] width 244 height 30
type input "[PERSON_NAME]"
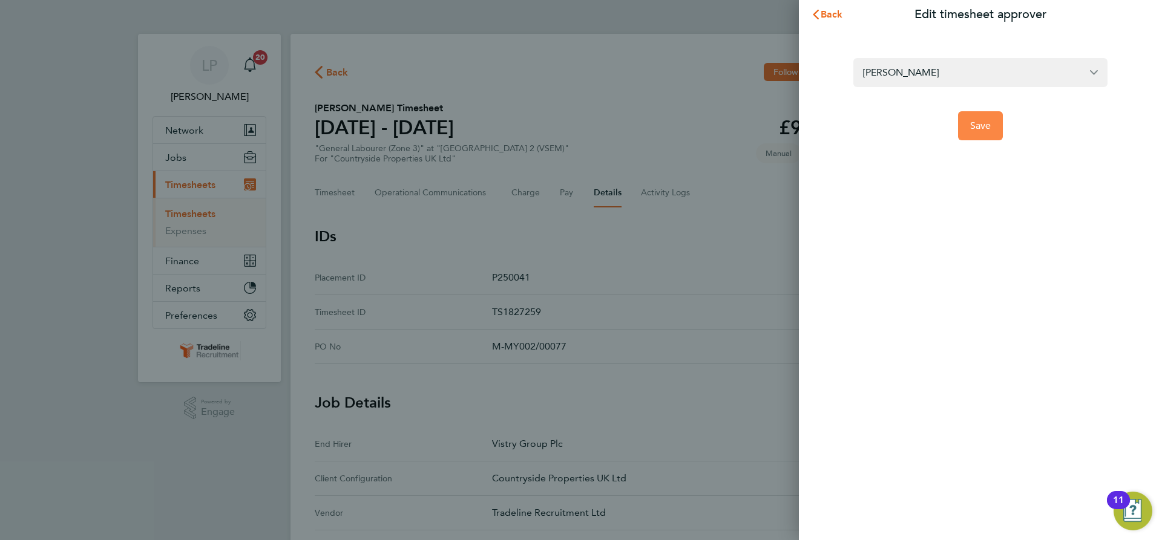
click at [970, 129] on span "Save" at bounding box center [980, 126] width 21 height 12
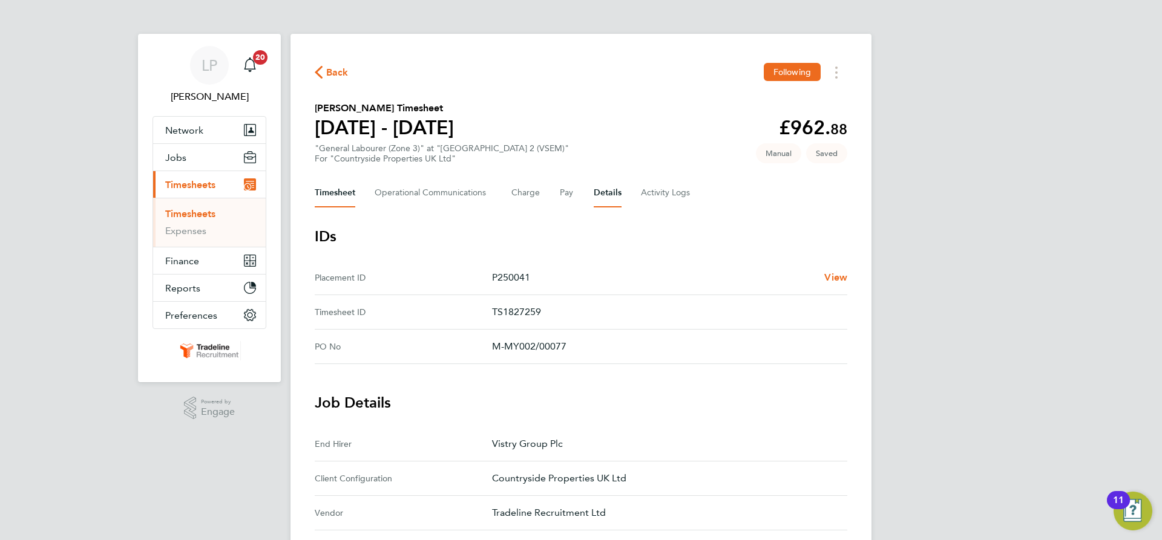
click at [333, 194] on button "Timesheet" at bounding box center [335, 193] width 41 height 29
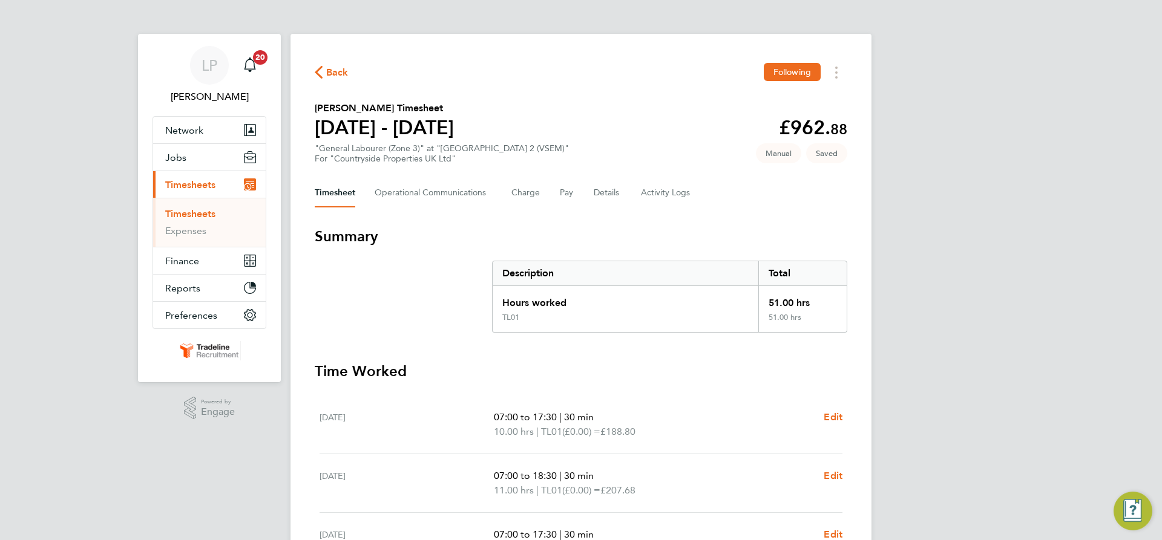
scroll to position [255, 0]
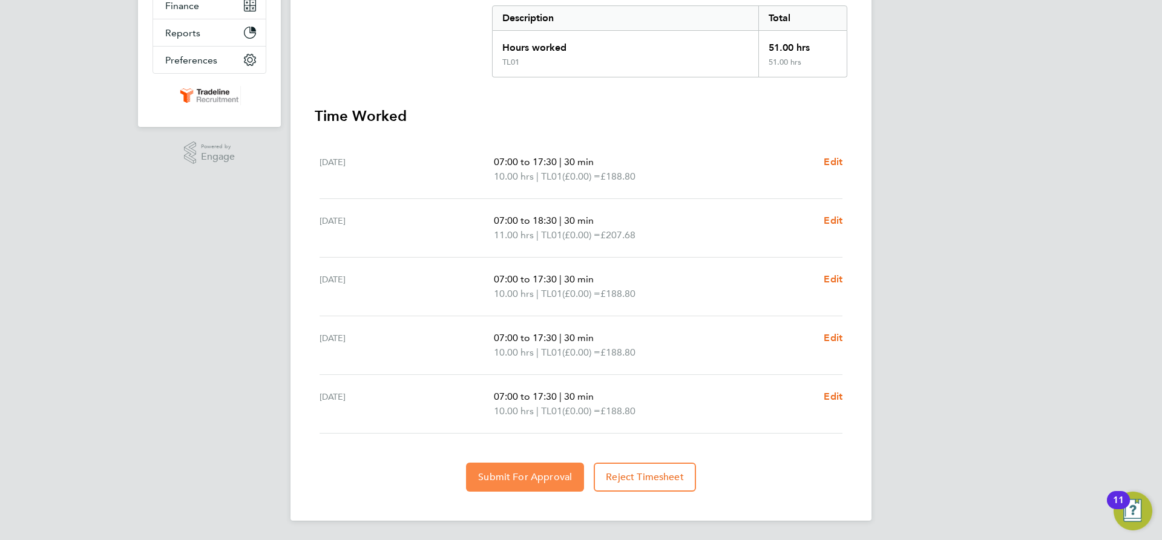
click at [520, 472] on span "Submit For Approval" at bounding box center [525, 477] width 94 height 12
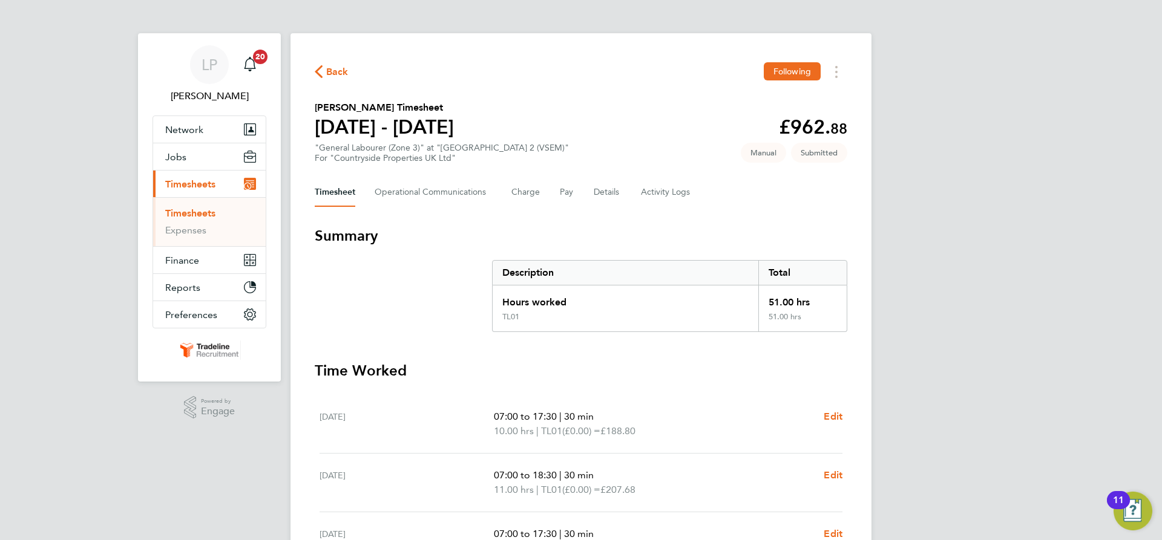
scroll to position [0, 0]
click at [207, 212] on link "Timesheets" at bounding box center [190, 213] width 50 height 11
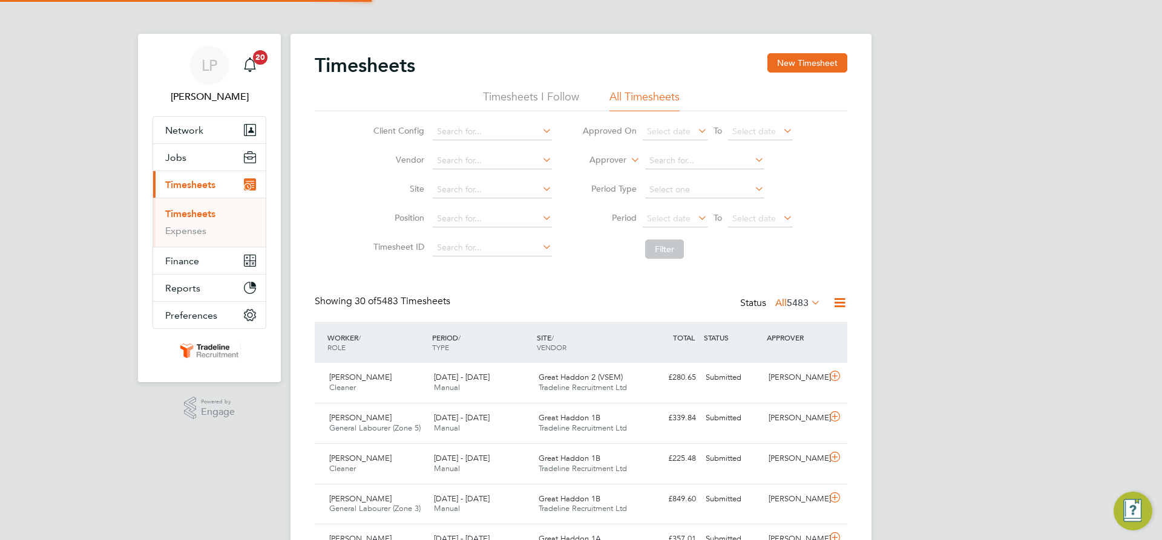
scroll to position [31, 105]
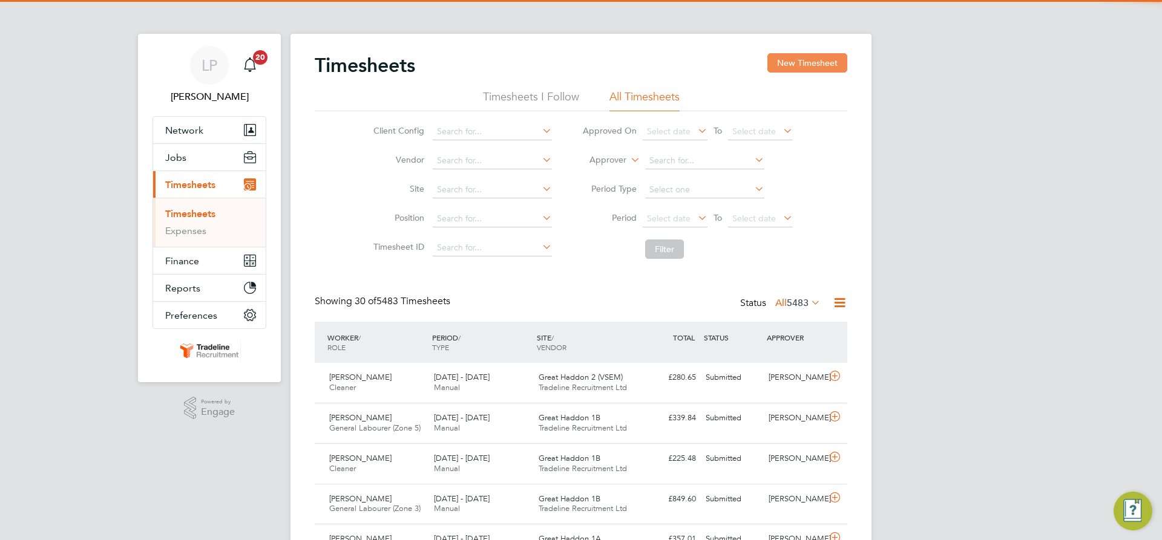
drag, startPoint x: 815, startPoint y: 63, endPoint x: 785, endPoint y: 70, distance: 31.0
click at [815, 63] on button "New Timesheet" at bounding box center [807, 62] width 80 height 19
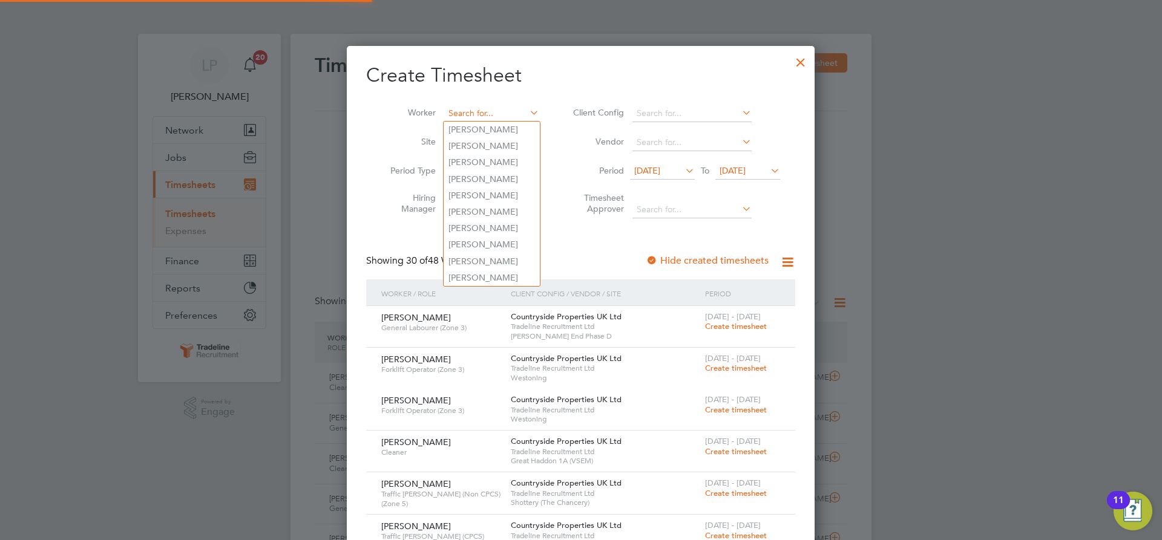
click at [503, 112] on input at bounding box center [491, 113] width 95 height 17
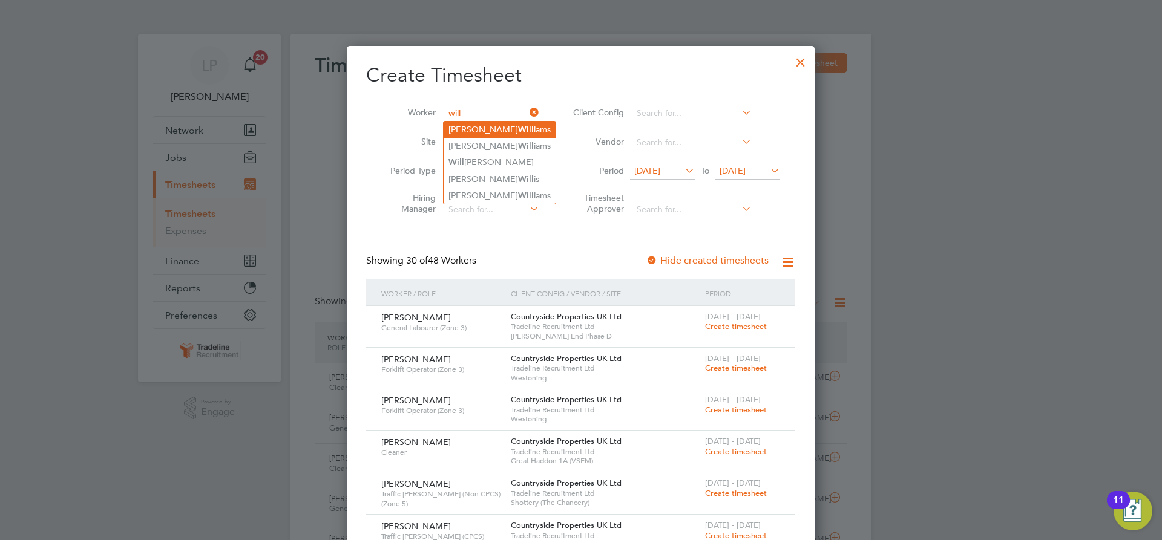
click at [501, 125] on li "[PERSON_NAME] iams" at bounding box center [500, 130] width 112 height 16
type input "[PERSON_NAME]"
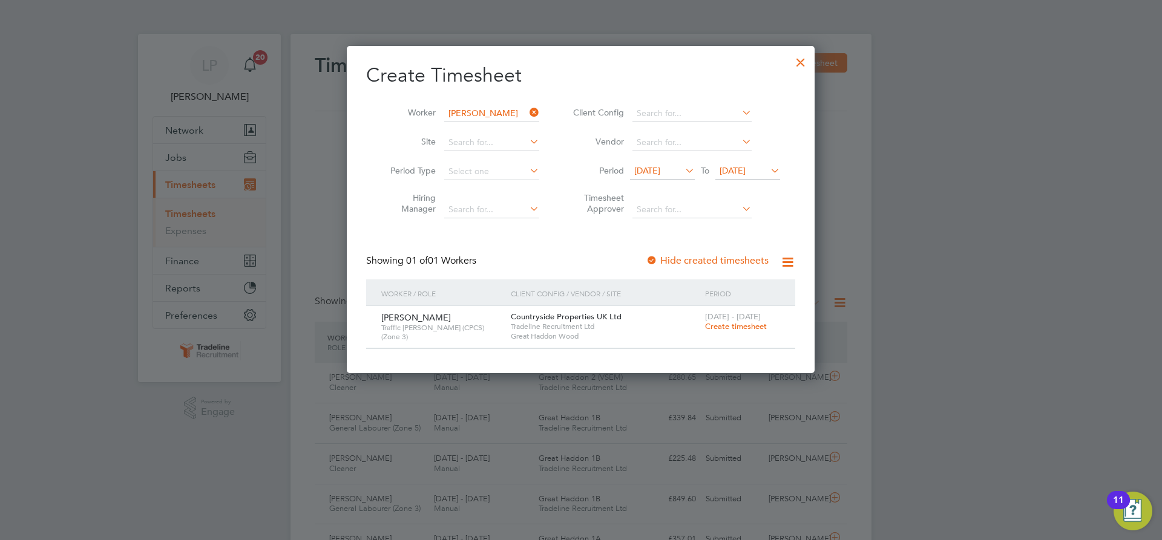
click at [729, 326] on span "Create timesheet" at bounding box center [736, 326] width 62 height 10
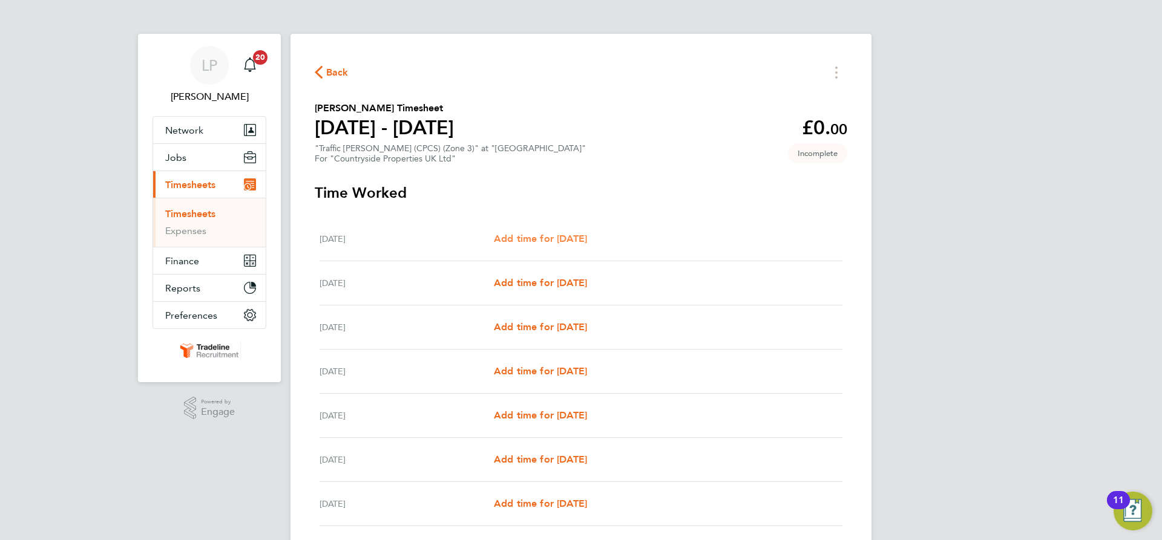
click at [554, 234] on span "Add time for [DATE]" at bounding box center [540, 238] width 93 height 11
select select "30"
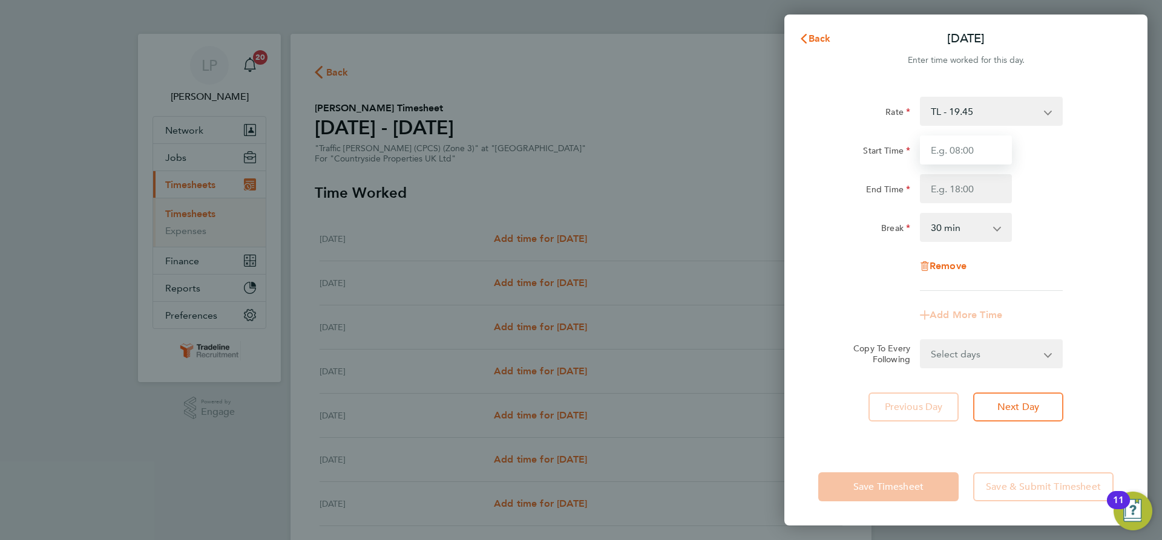
click at [963, 158] on input "Start Time" at bounding box center [966, 150] width 92 height 29
type input "07:00"
drag, startPoint x: 974, startPoint y: 192, endPoint x: 978, endPoint y: 202, distance: 11.1
click at [974, 192] on input "End Time" at bounding box center [966, 188] width 92 height 29
type input "16:30"
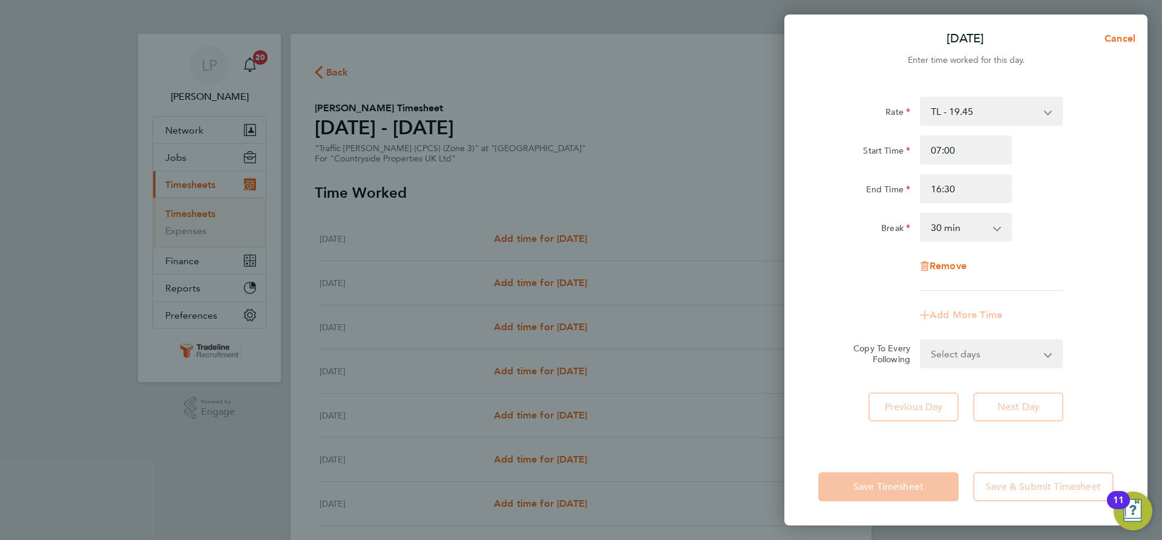
click at [1072, 227] on div "Break 0 min 15 min 30 min 45 min 60 min 75 min 90 min" at bounding box center [965, 227] width 305 height 29
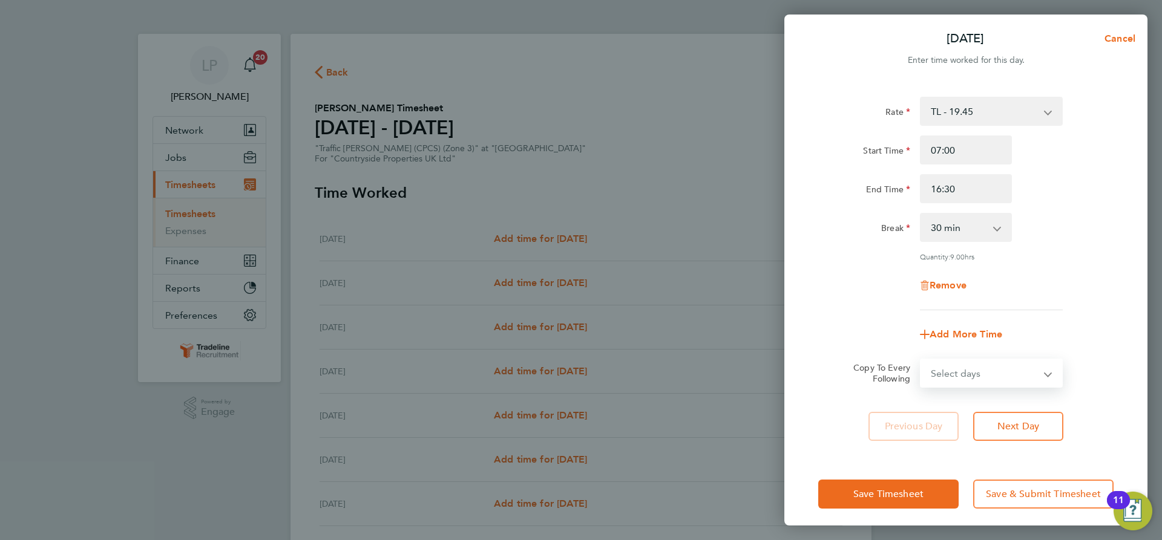
click at [1044, 364] on select "Select days Day Weekday (Mon-Fri) Weekend (Sat-Sun) [DATE] [DATE] [DATE] [DATE]…" at bounding box center [984, 373] width 127 height 27
select select "WEEKDAY"
click at [921, 360] on select "Select days Day Weekday (Mon-Fri) Weekend (Sat-Sun) [DATE] [DATE] [DATE] [DATE]…" at bounding box center [984, 373] width 127 height 27
select select "[DATE]"
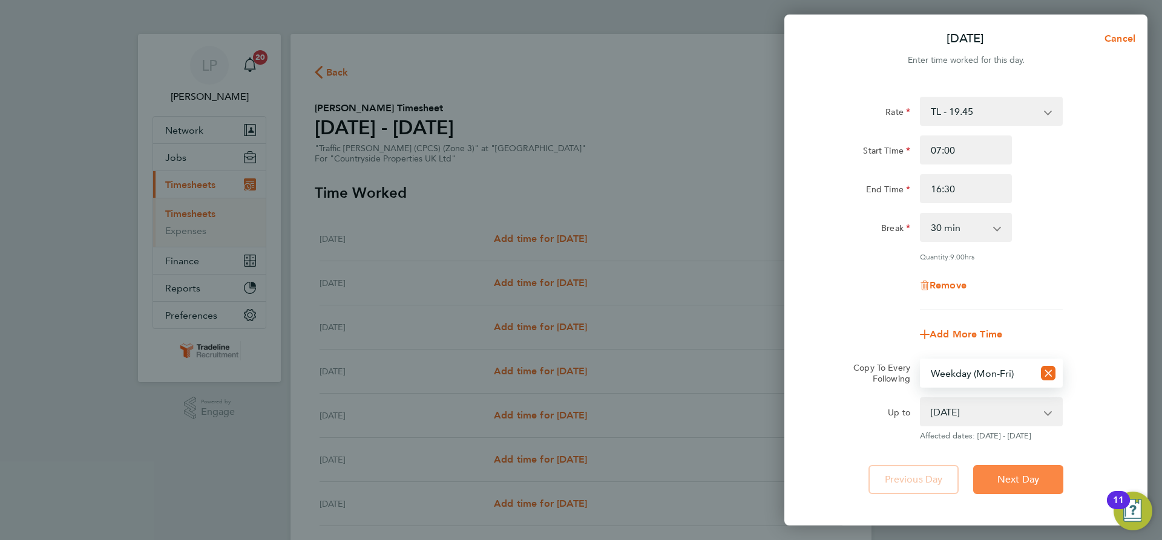
click at [1040, 490] on button "Next Day" at bounding box center [1018, 479] width 90 height 29
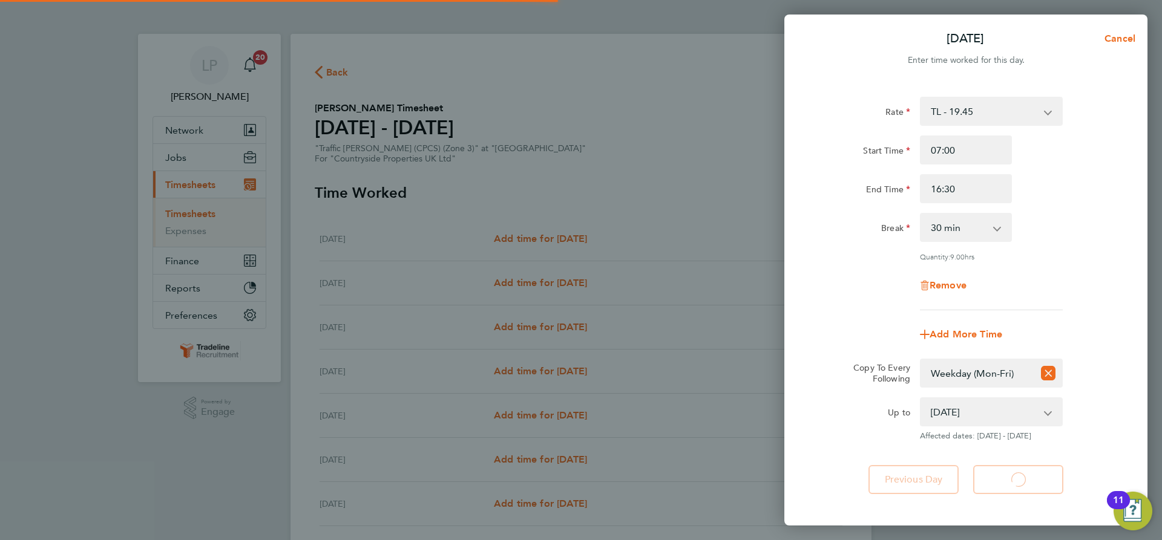
select select "30"
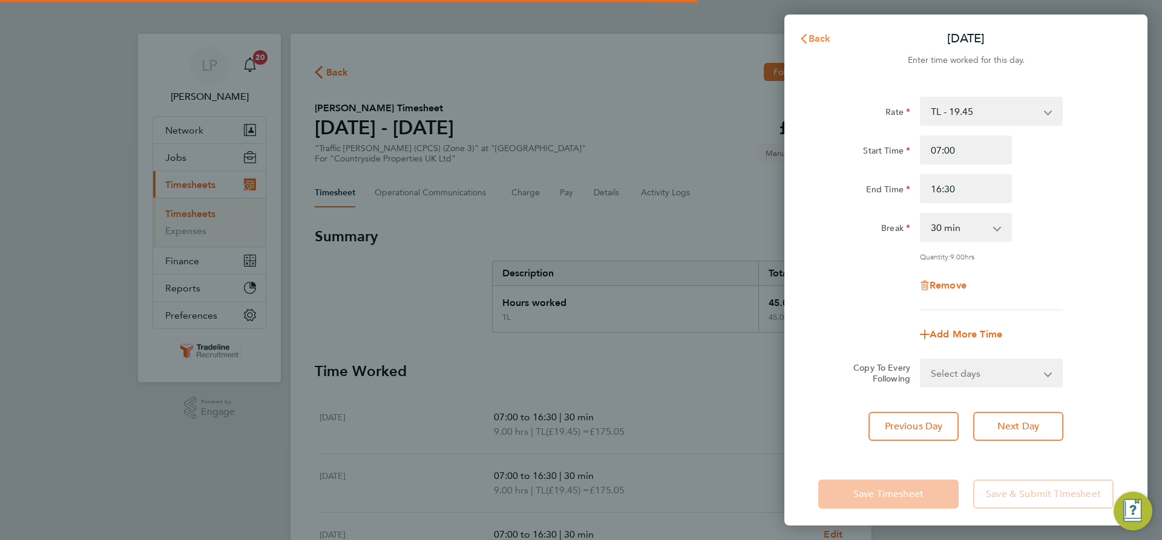
click at [819, 37] on span "Back" at bounding box center [819, 38] width 22 height 11
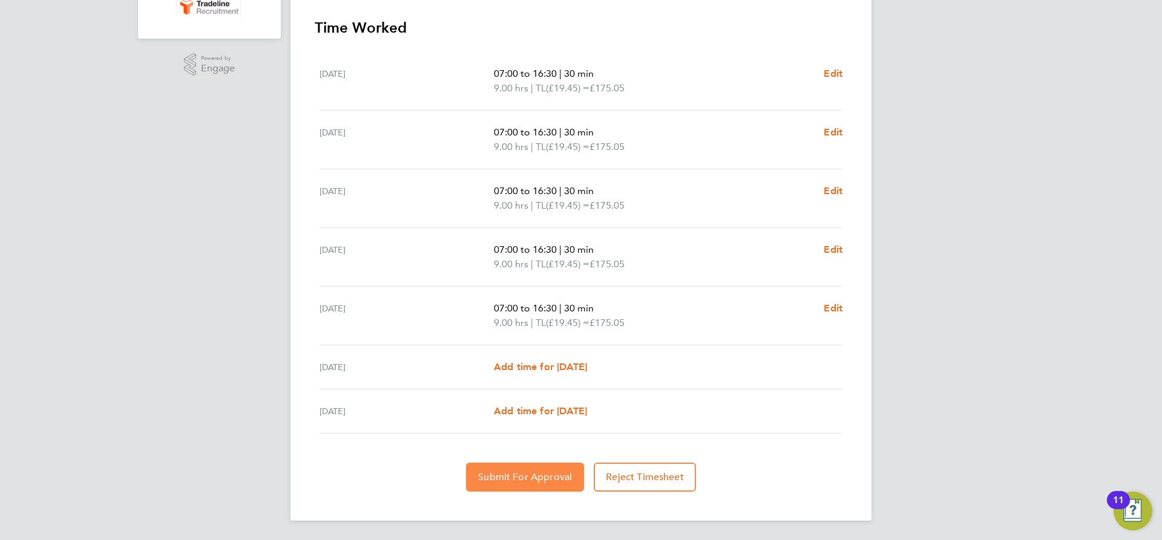
click at [523, 467] on button "Submit For Approval" at bounding box center [525, 477] width 118 height 29
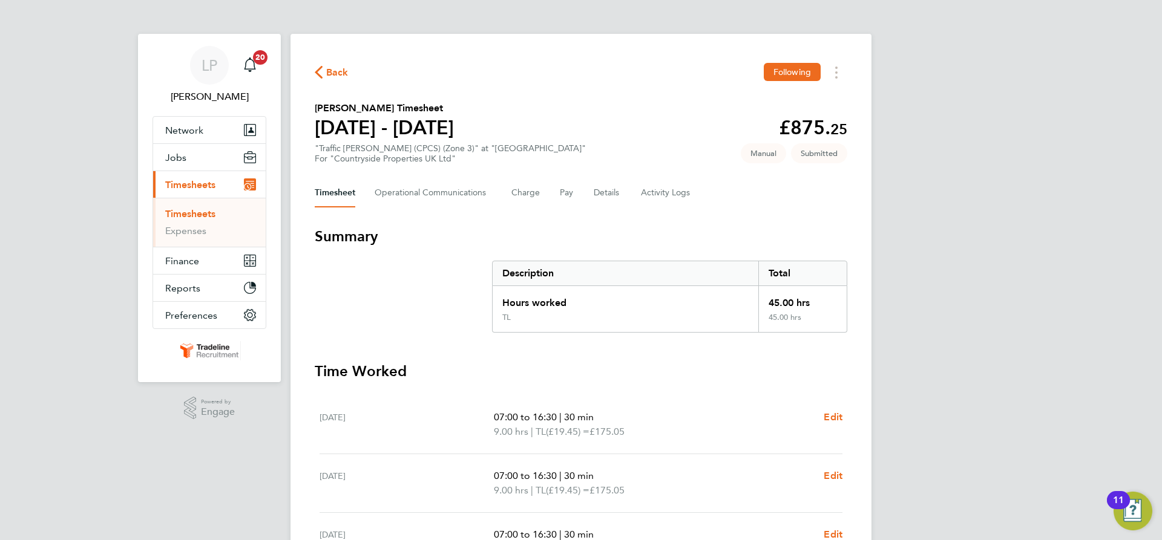
click at [205, 214] on link "Timesheets" at bounding box center [190, 213] width 50 height 11
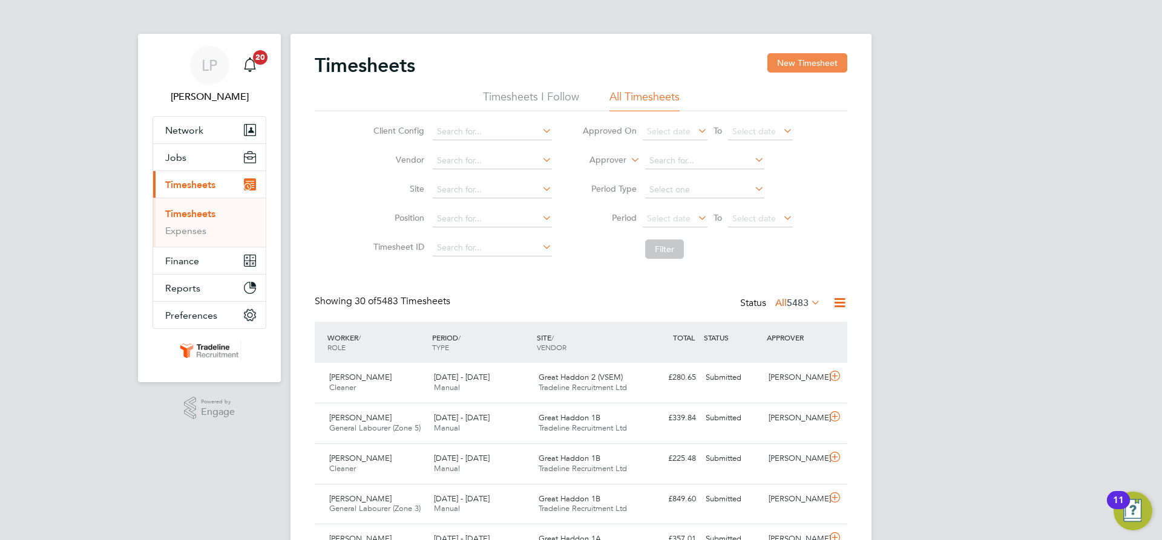
click at [807, 71] on button "New Timesheet" at bounding box center [807, 62] width 80 height 19
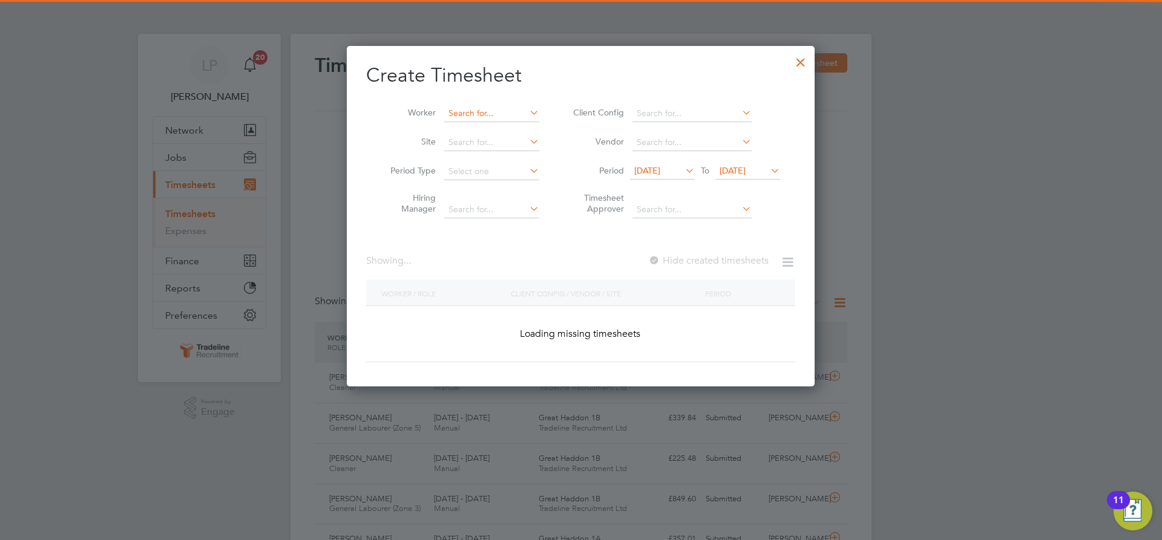
click at [520, 109] on input at bounding box center [491, 113] width 95 height 17
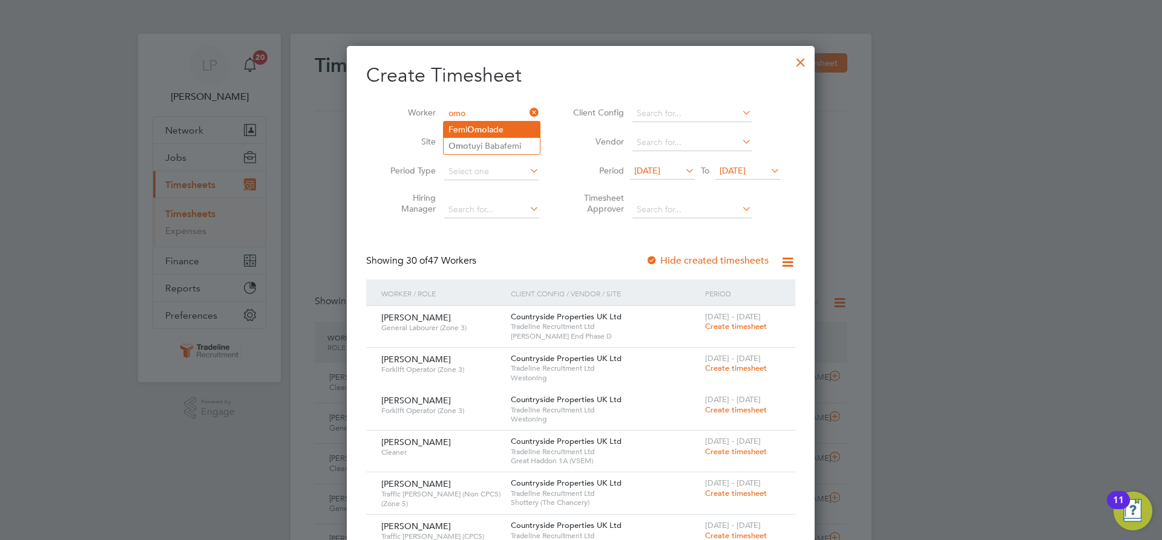
click at [485, 126] on b "Omo" at bounding box center [477, 130] width 20 height 10
type input "[PERSON_NAME]"
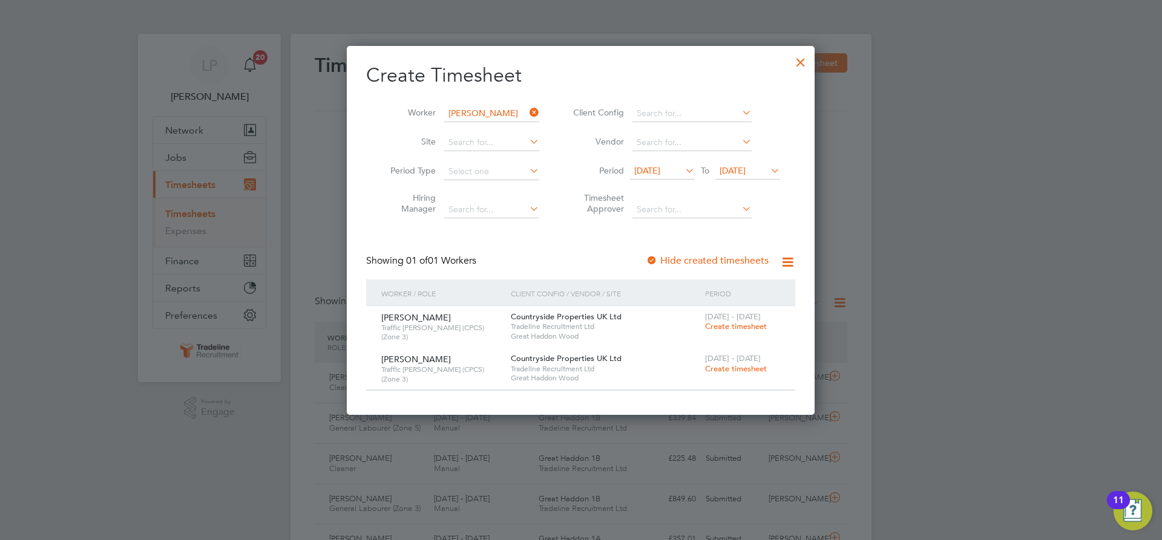
click at [741, 367] on span "Create timesheet" at bounding box center [736, 369] width 62 height 10
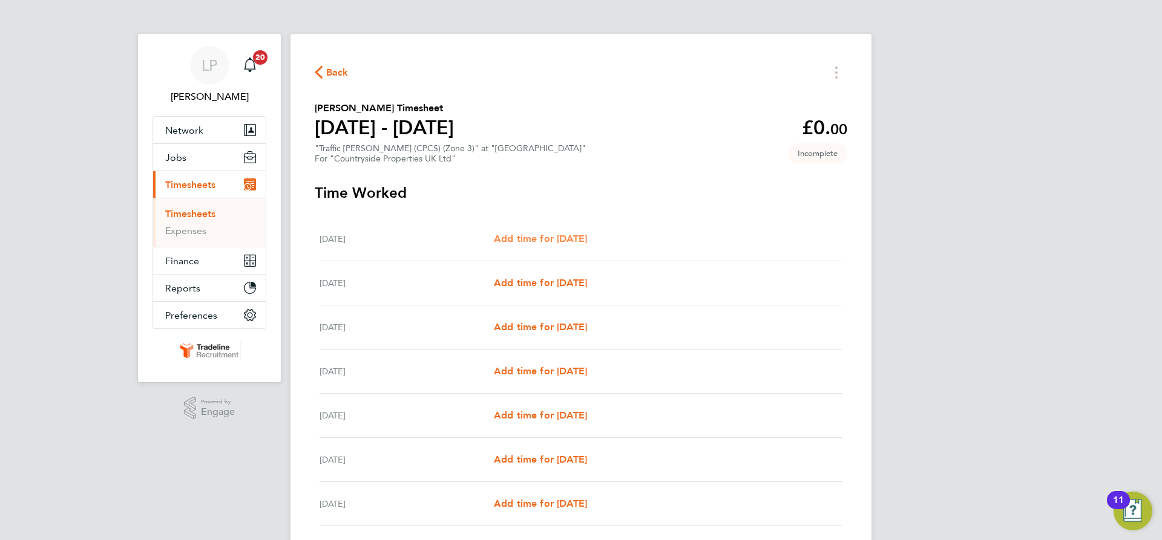
click at [548, 234] on span "Add time for [DATE]" at bounding box center [540, 238] width 93 height 11
select select "30"
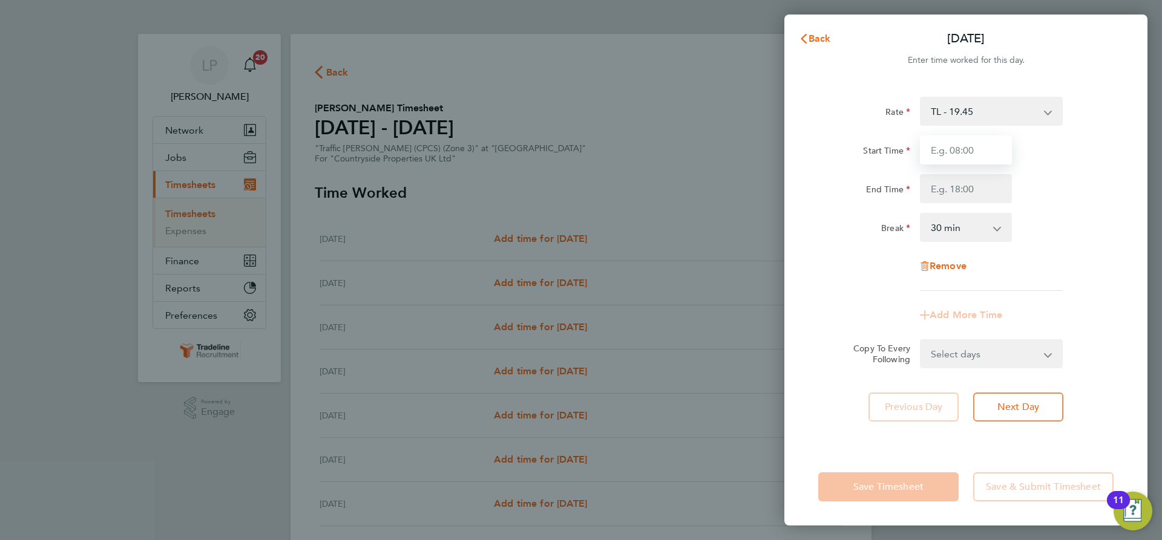
click at [960, 148] on input "Start Time" at bounding box center [966, 150] width 92 height 29
type input "07:00"
click at [964, 190] on input "End Time" at bounding box center [966, 188] width 92 height 29
type input "16:30"
click at [1092, 213] on div "Rate TL - 19.45 Start Time 07:00 End Time 16:30 Break 0 min 15 min 30 min 45 mi…" at bounding box center [965, 194] width 295 height 194
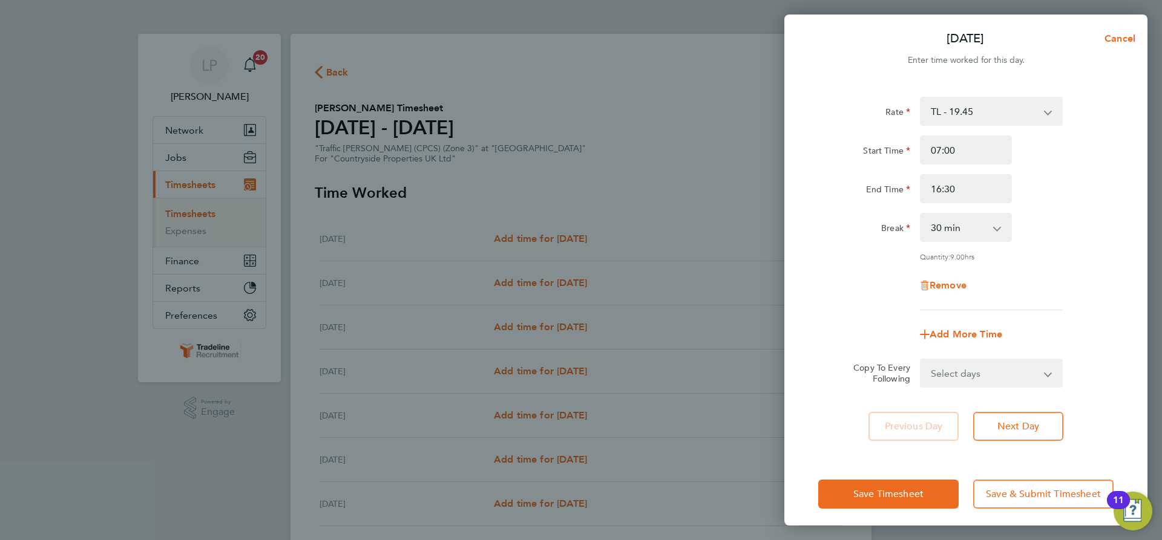
click at [998, 373] on select "Select days Day Weekday (Mon-Fri) Weekend (Sat-Sun) [DATE] [DATE] [DATE] [DATE]…" at bounding box center [984, 373] width 127 height 27
select select "WEEKDAY"
click at [921, 360] on select "Select days Day Weekday (Mon-Fri) Weekend (Sat-Sun) [DATE] [DATE] [DATE] [DATE]…" at bounding box center [984, 373] width 127 height 27
select select "[DATE]"
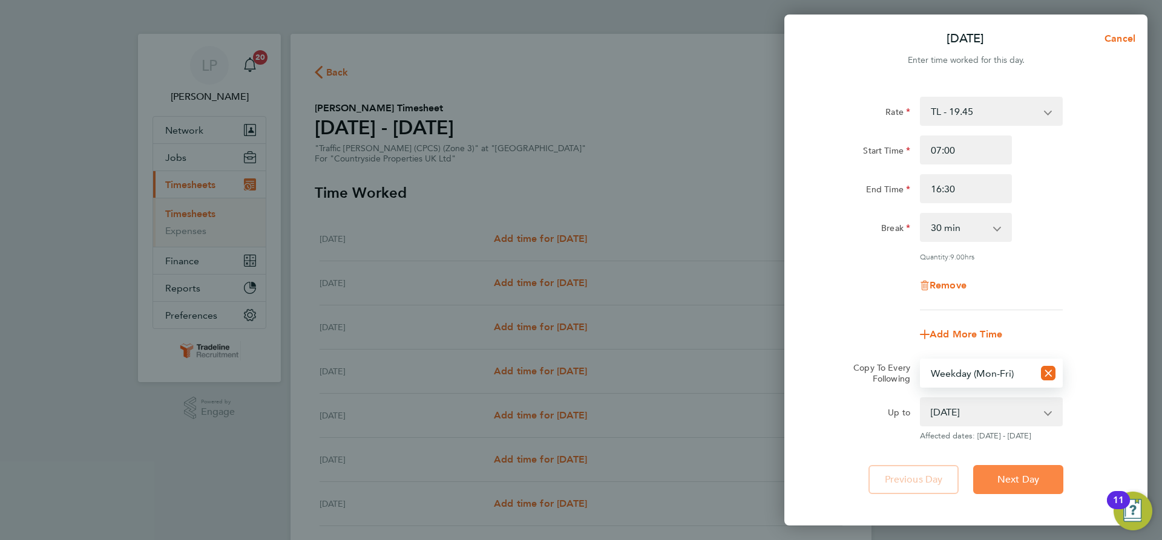
click at [1035, 477] on span "Next Day" at bounding box center [1018, 480] width 42 height 12
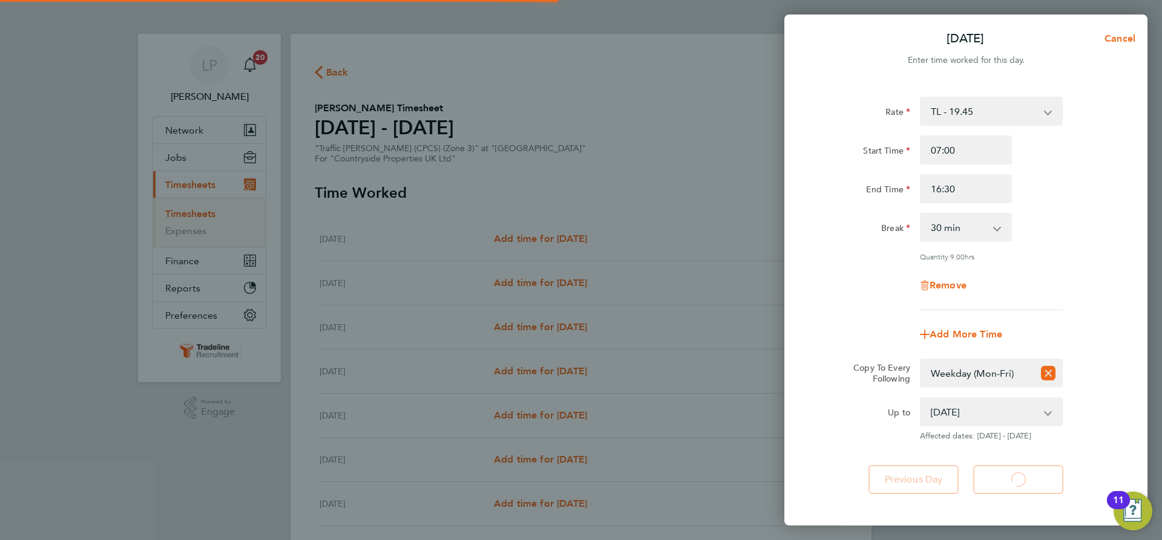
select select "30"
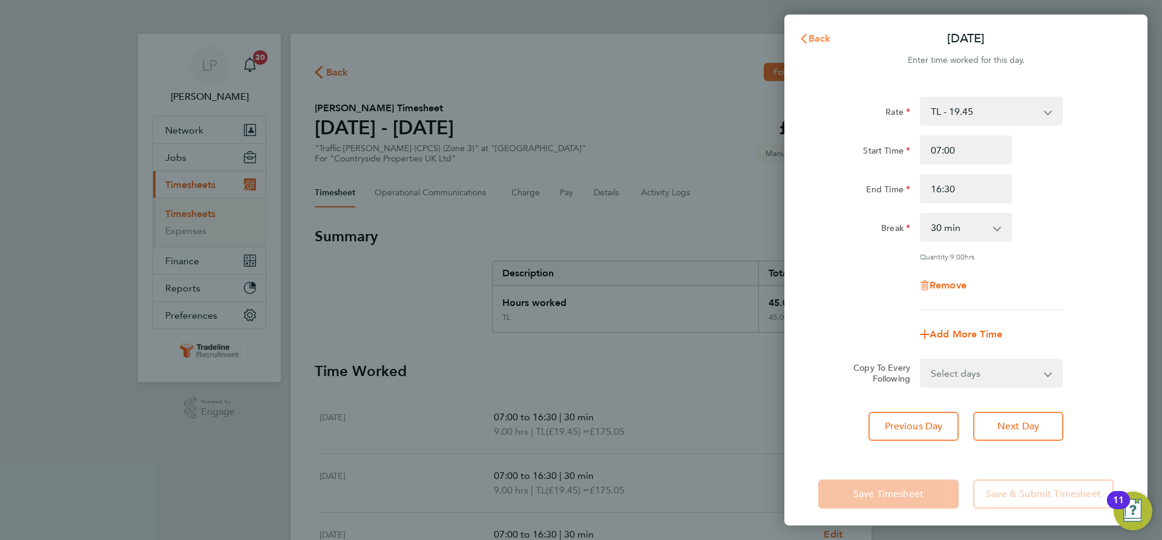
click at [824, 39] on span "Back" at bounding box center [819, 38] width 22 height 11
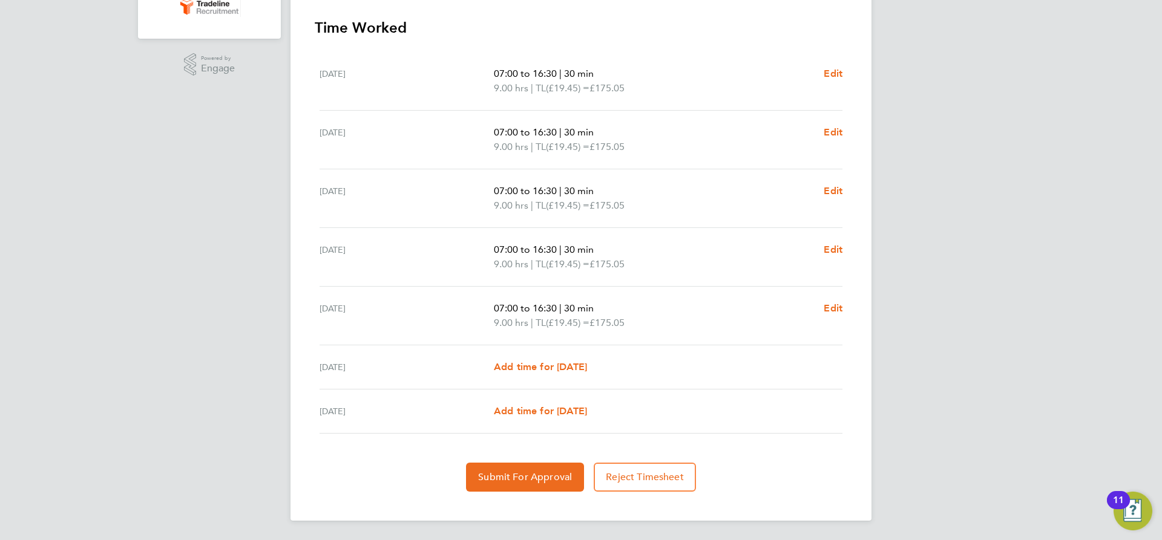
click at [542, 459] on section "Time Worked [DATE] 07:00 to 16:30 | 30 min 9.00 hrs | TL (£19.45) = £175.05 Edi…" at bounding box center [581, 255] width 532 height 474
click at [502, 475] on span "Submit For Approval" at bounding box center [525, 477] width 94 height 12
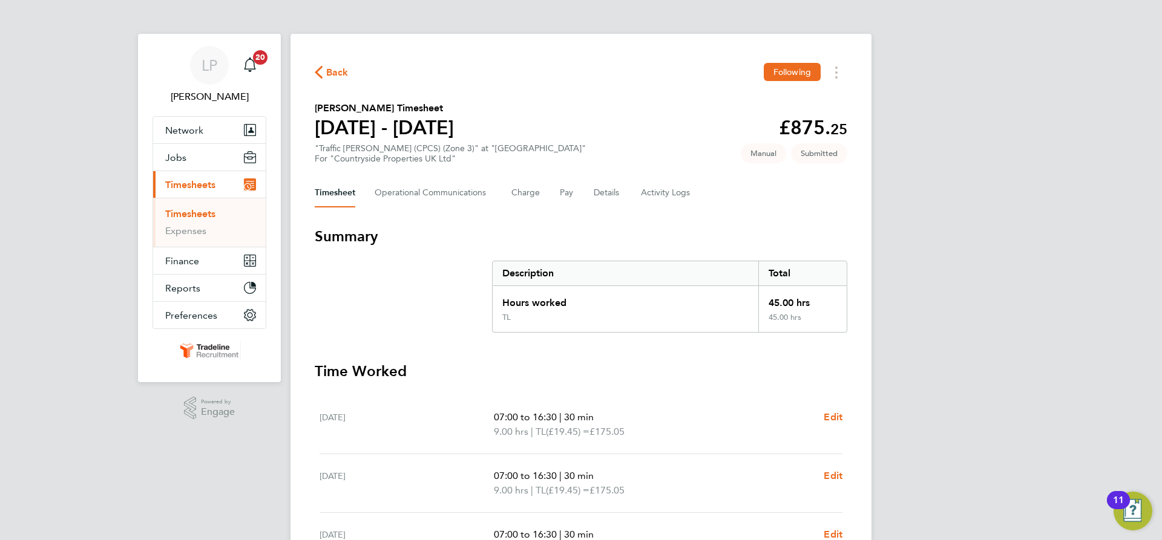
click at [187, 212] on link "Timesheets" at bounding box center [190, 213] width 50 height 11
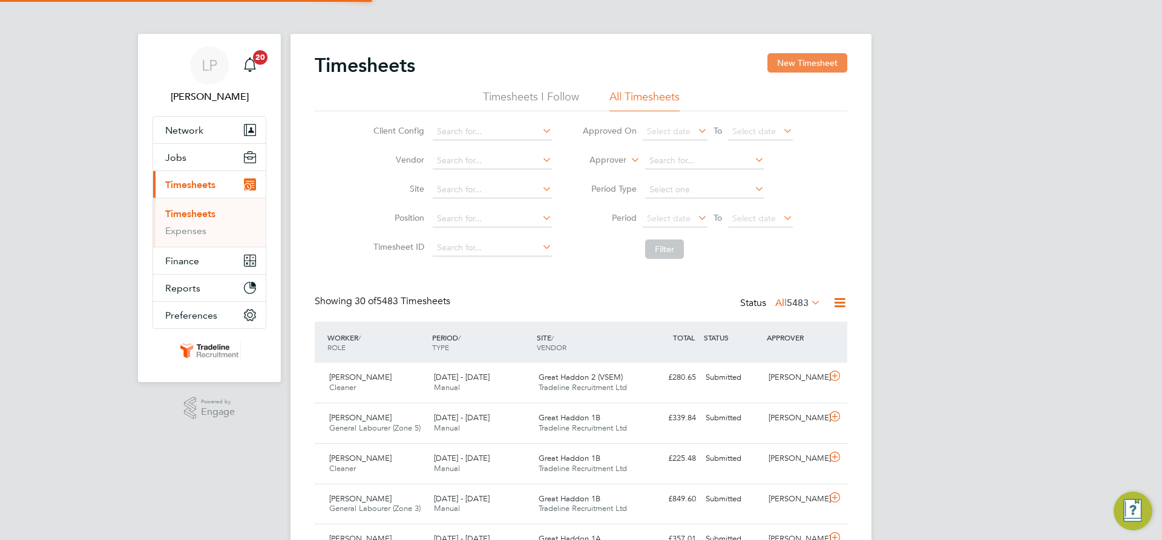
click at [793, 59] on button "New Timesheet" at bounding box center [807, 62] width 80 height 19
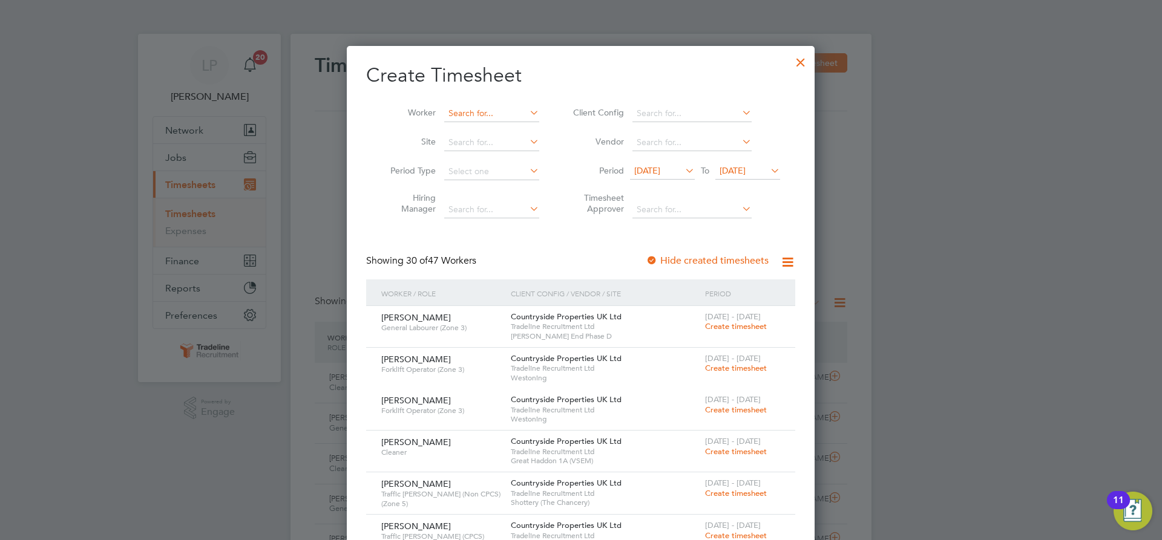
click at [494, 109] on input at bounding box center [491, 113] width 95 height 17
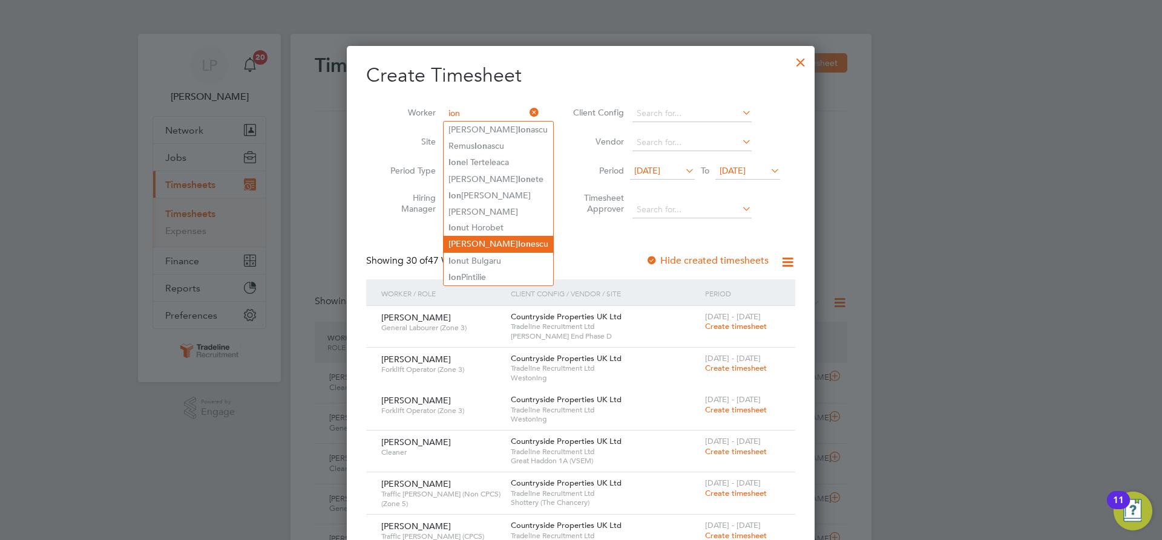
click at [518, 239] on b "Ion" at bounding box center [524, 244] width 13 height 10
type input "[PERSON_NAME]"
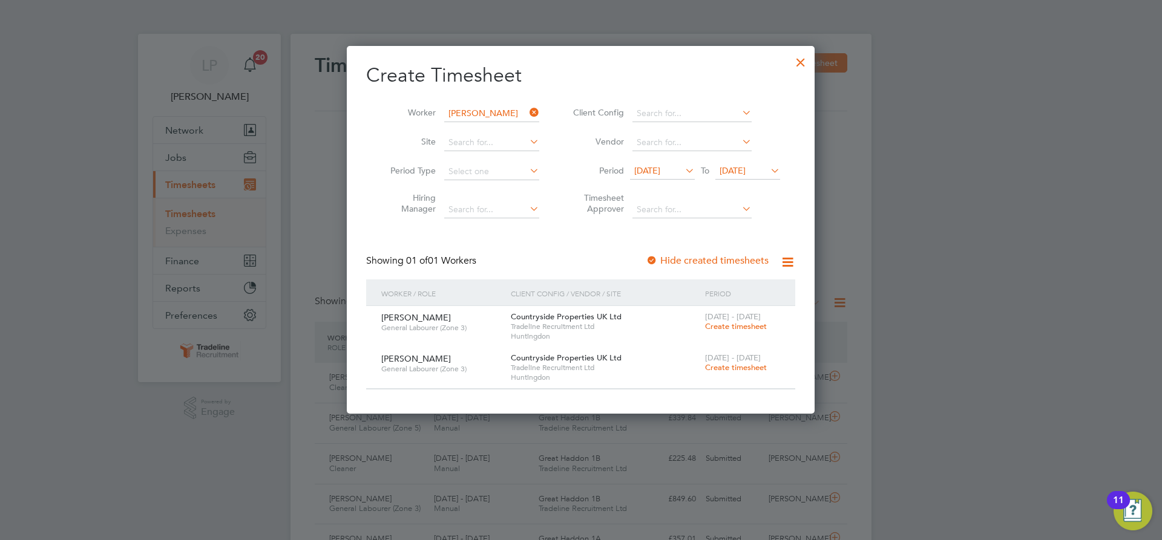
click at [726, 367] on span "Create timesheet" at bounding box center [736, 367] width 62 height 10
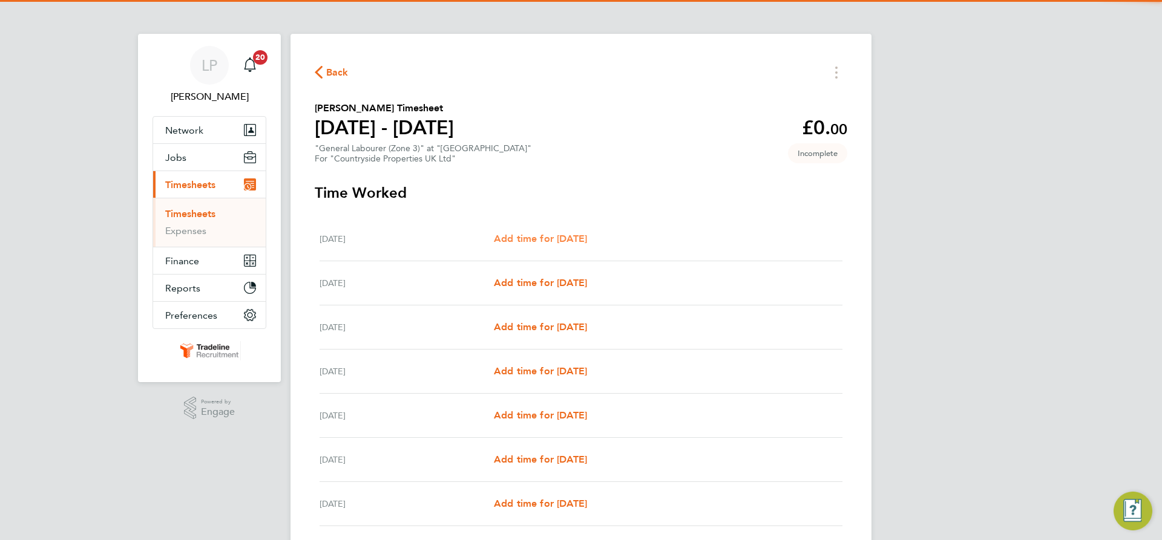
click at [552, 232] on link "Add time for [DATE]" at bounding box center [540, 239] width 93 height 15
select select "30"
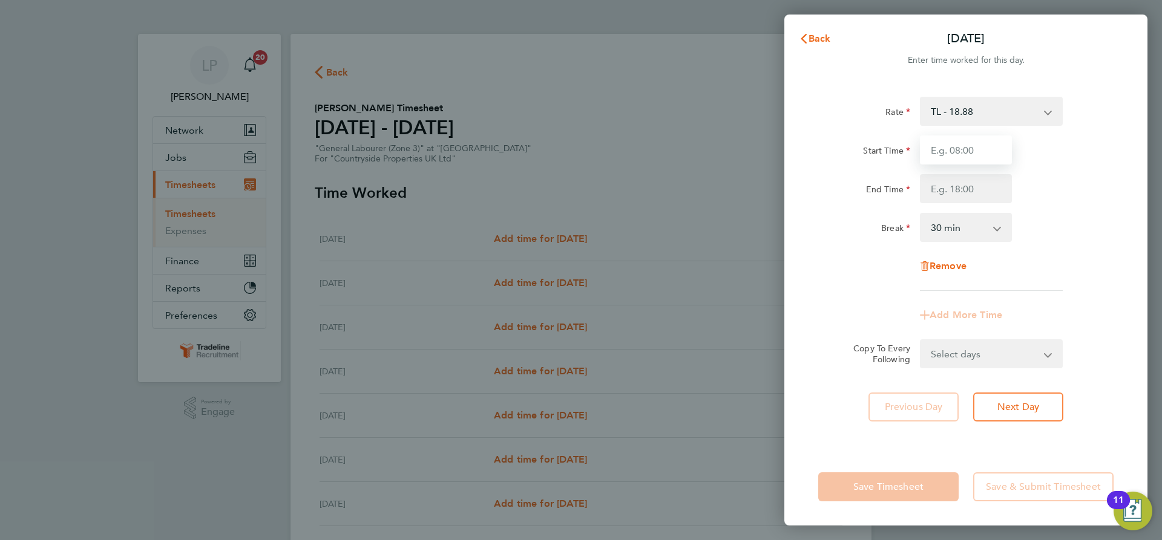
click at [979, 148] on input "Start Time" at bounding box center [966, 150] width 92 height 29
type input "07:00"
click at [968, 197] on input "End Time" at bounding box center [966, 188] width 92 height 29
type input "16:30"
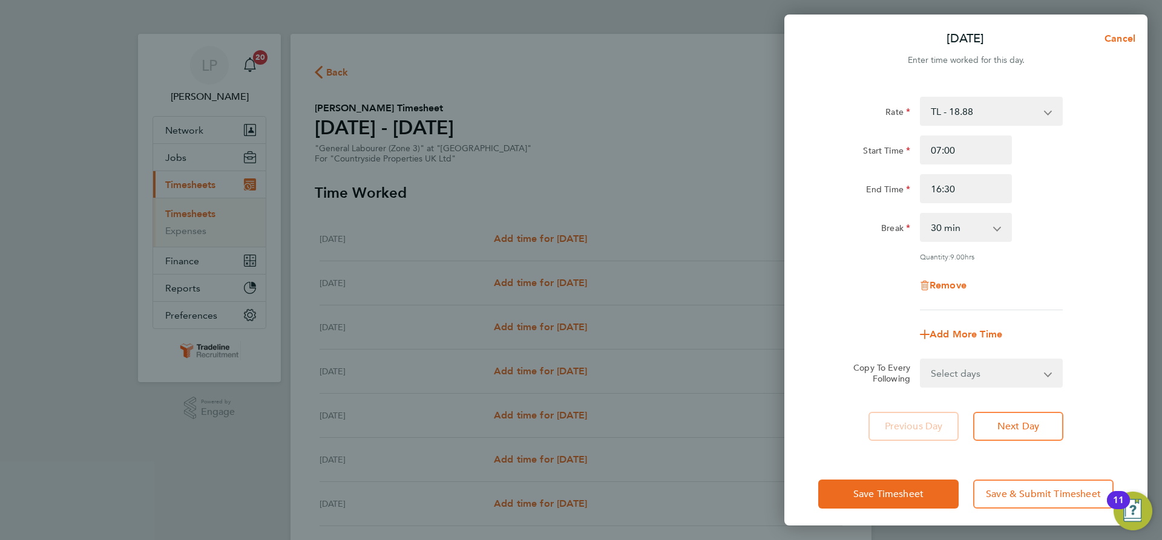
click at [1035, 220] on div "Break 0 min 15 min 30 min 45 min 60 min 75 min 90 min" at bounding box center [965, 227] width 305 height 29
click at [1041, 385] on div "Select days Day Weekday (Mon-Fri) Weekend (Sat-Sun) [DATE] [DATE] [DATE] [DATE]…" at bounding box center [991, 373] width 143 height 29
click at [1040, 374] on select "Select days Day Weekday (Mon-Fri) Weekend (Sat-Sun) [DATE] [DATE] [DATE] [DATE]…" at bounding box center [984, 373] width 127 height 27
select select "WEEKDAY"
click at [921, 360] on select "Select days Day Weekday (Mon-Fri) Weekend (Sat-Sun) [DATE] [DATE] [DATE] [DATE]…" at bounding box center [984, 373] width 127 height 27
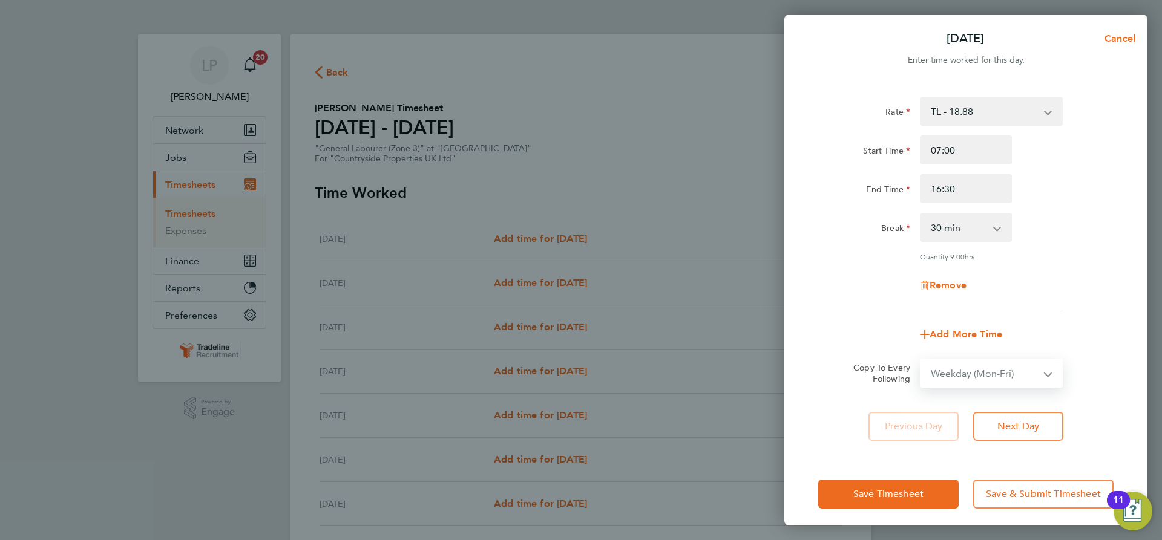
select select "[DATE]"
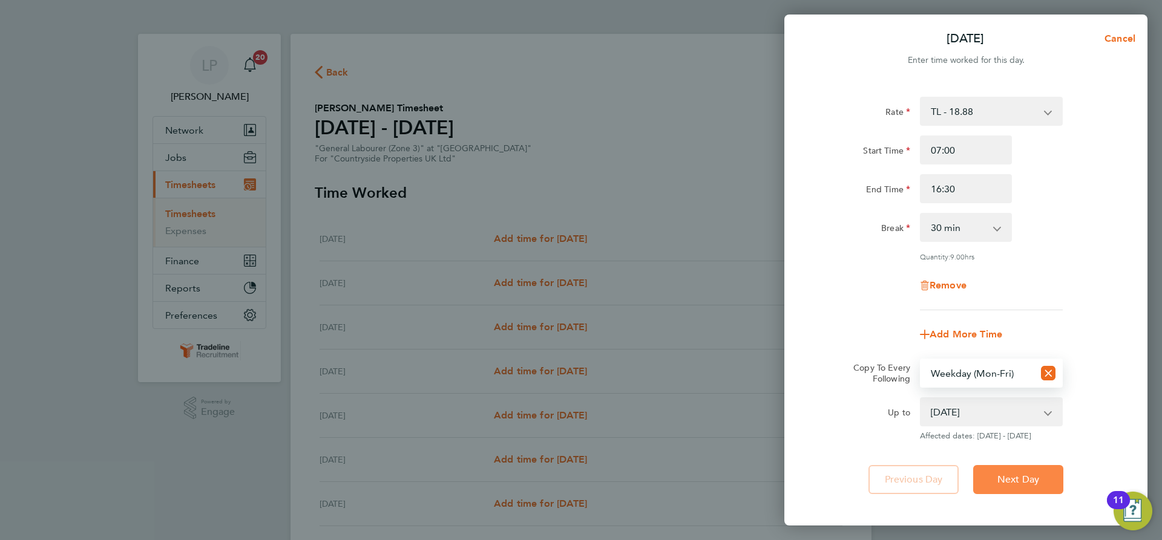
click at [1029, 479] on span "Next Day" at bounding box center [1018, 480] width 42 height 12
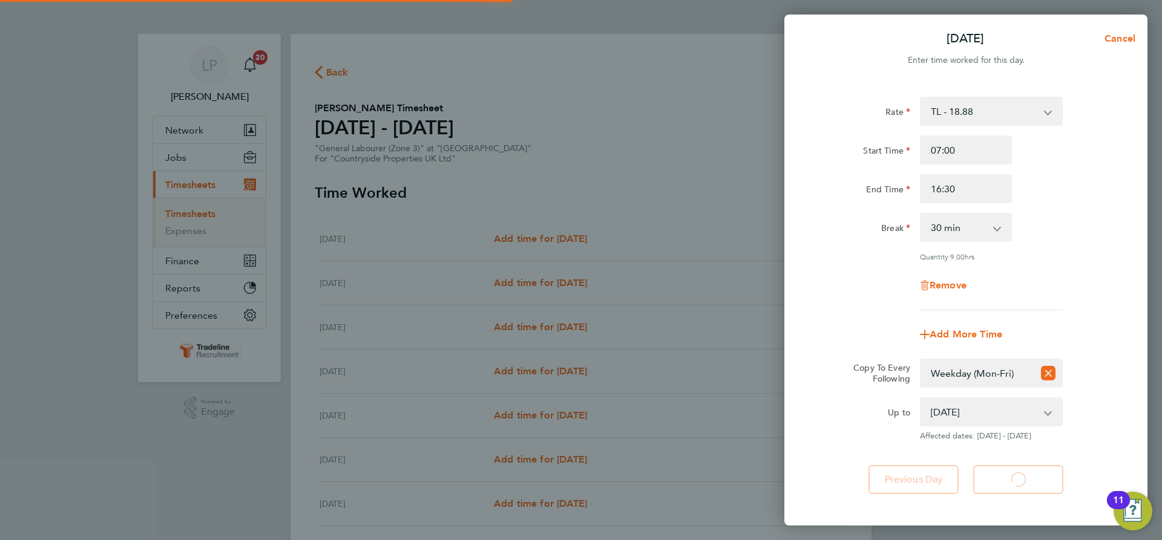
select select "30"
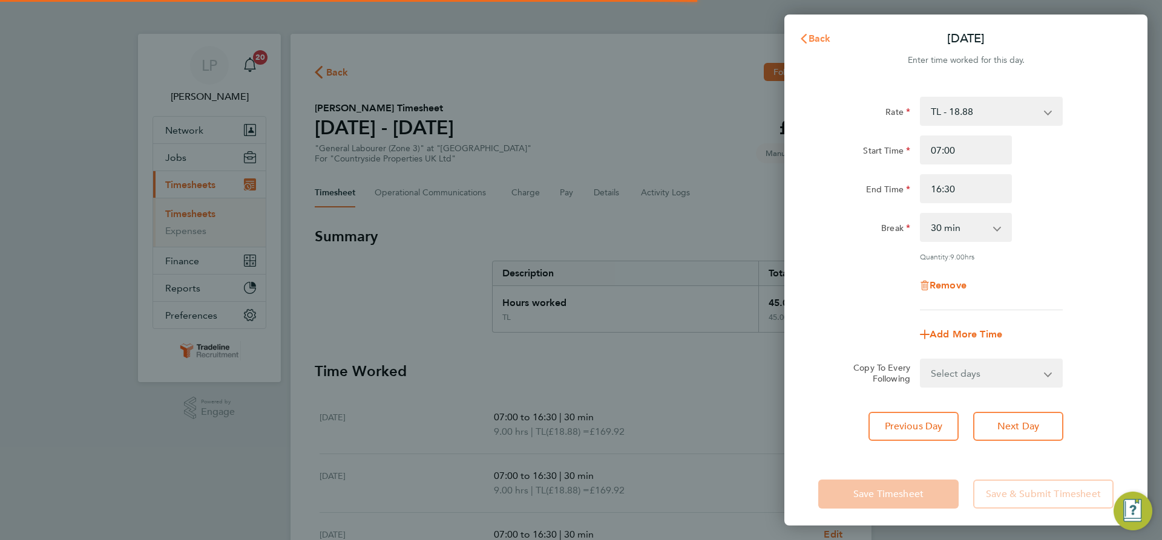
click at [819, 41] on span "Back" at bounding box center [819, 38] width 22 height 11
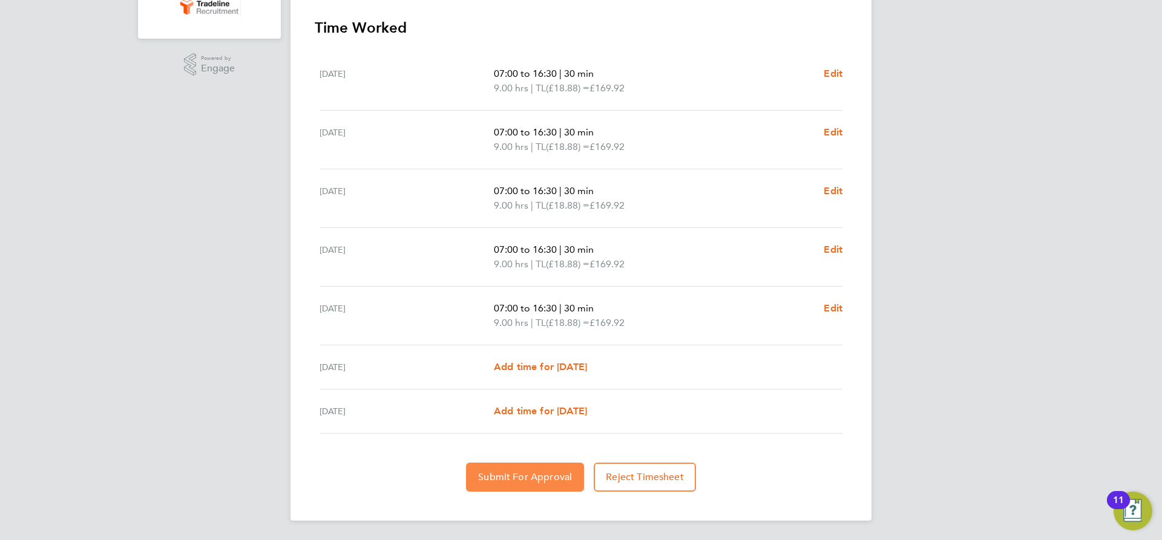
click at [525, 479] on span "Submit For Approval" at bounding box center [525, 477] width 94 height 12
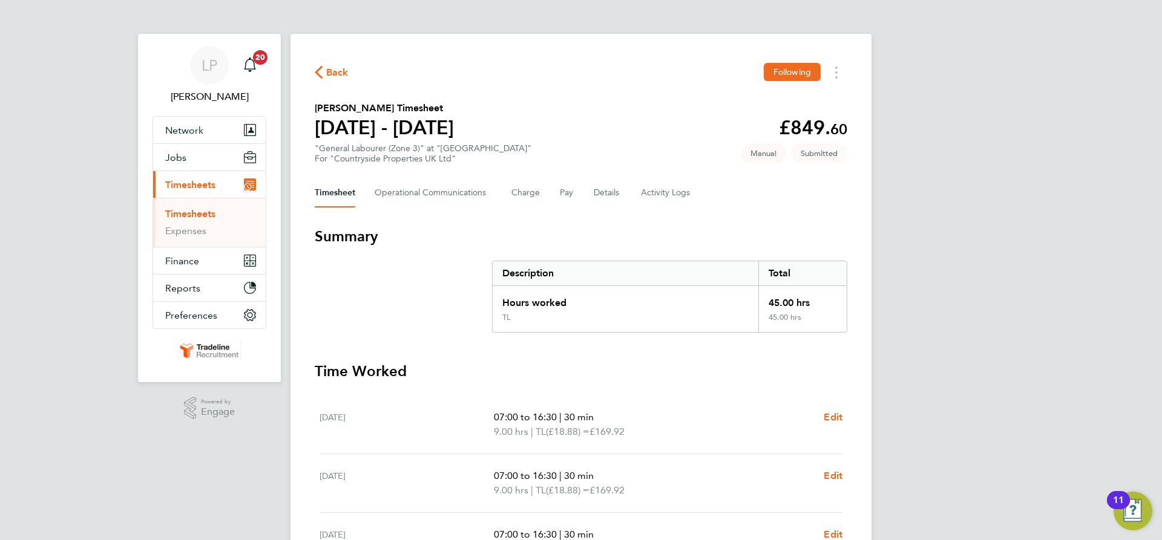
click at [197, 212] on link "Timesheets" at bounding box center [190, 213] width 50 height 11
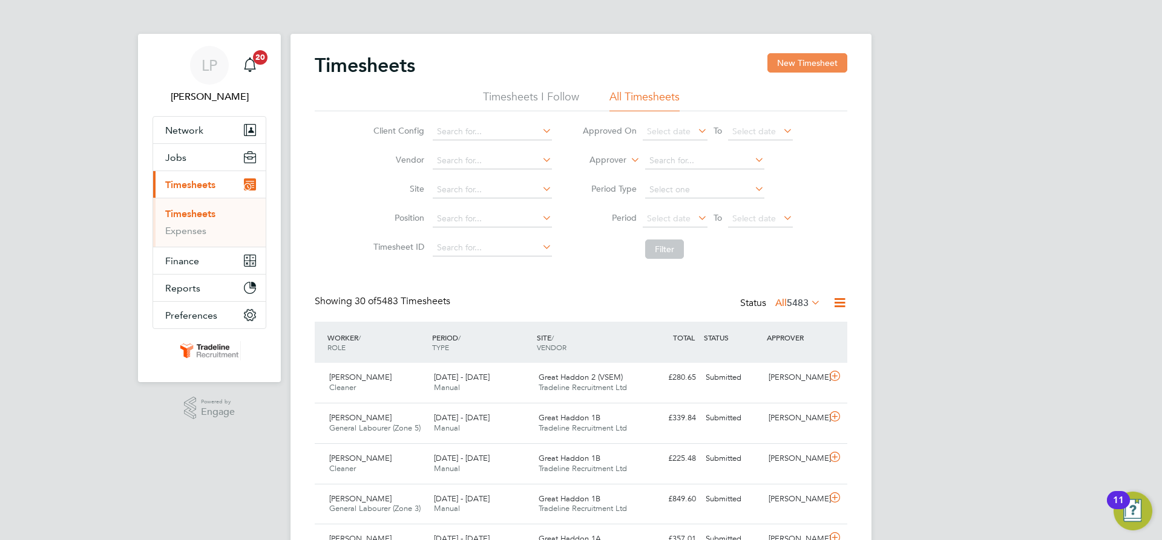
click at [822, 69] on button "New Timesheet" at bounding box center [807, 62] width 80 height 19
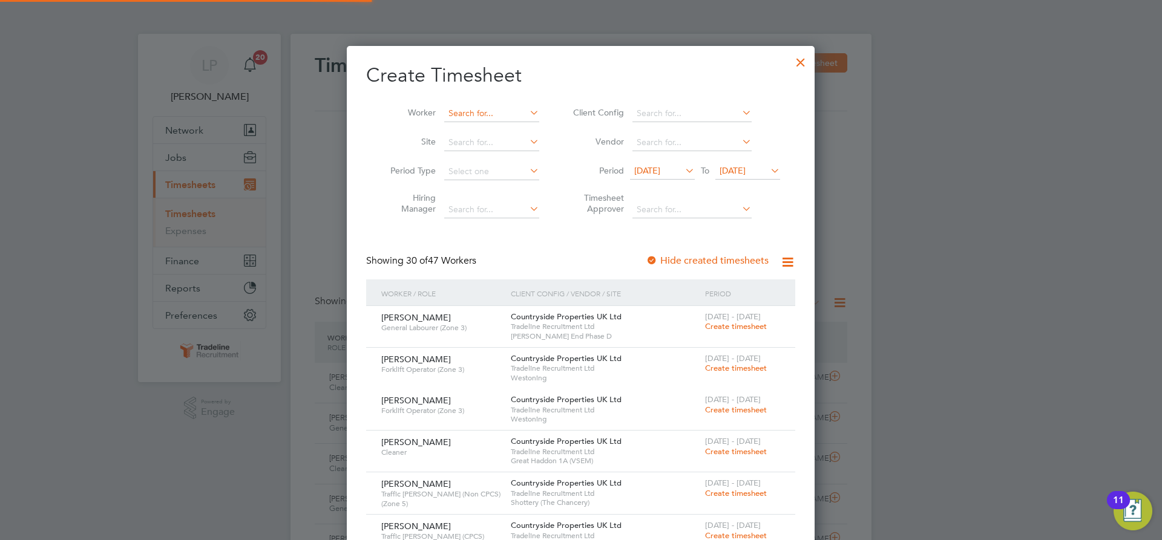
click at [509, 111] on input at bounding box center [491, 113] width 95 height 17
click at [508, 149] on li "[PERSON_NAME] son" at bounding box center [500, 146] width 113 height 16
type input "[PERSON_NAME]"
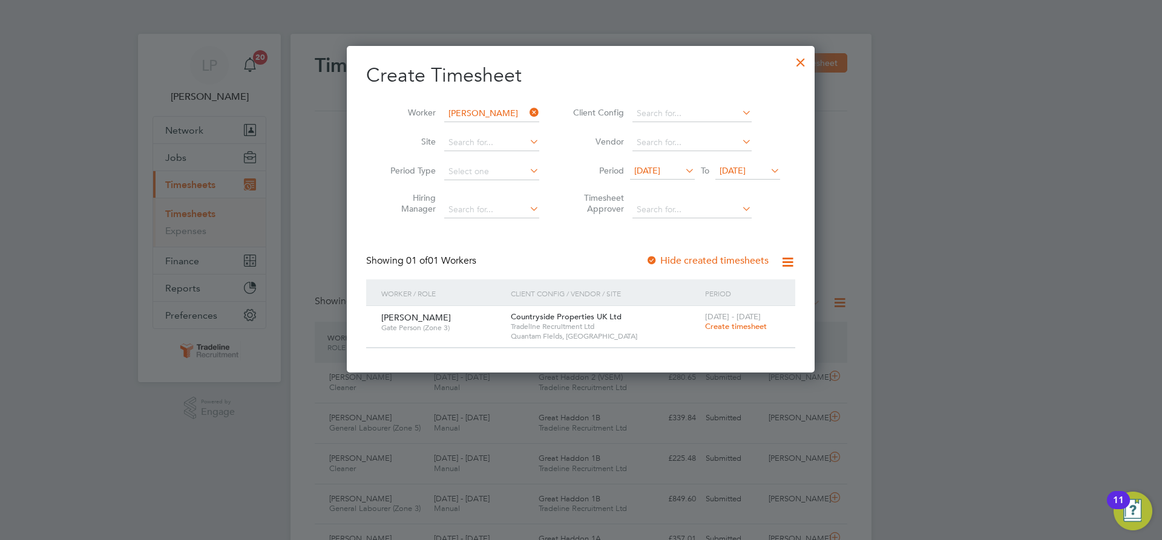
click at [732, 326] on span "Create timesheet" at bounding box center [736, 326] width 62 height 10
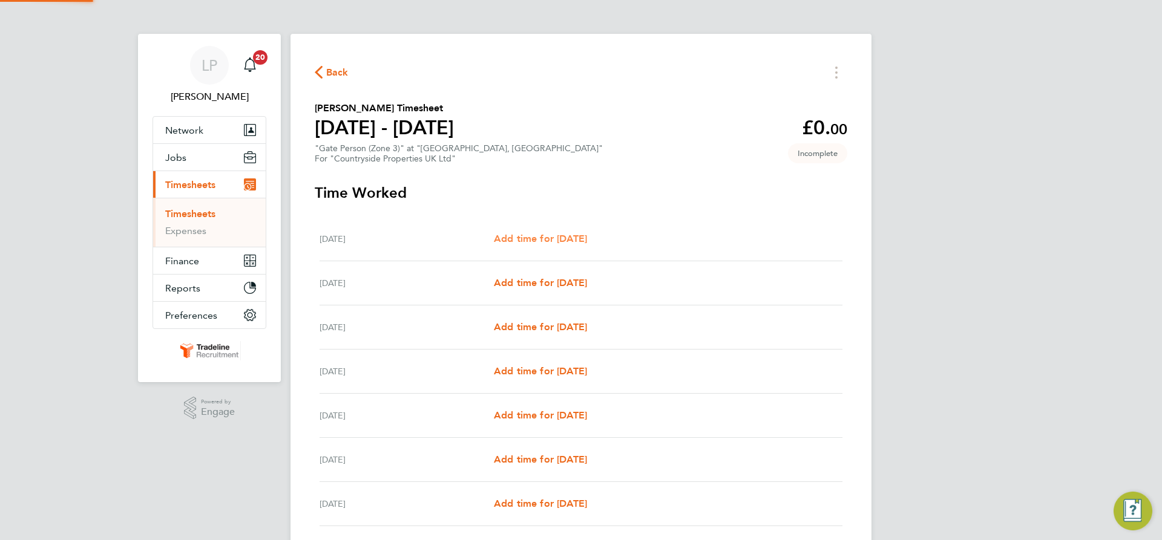
click at [569, 242] on span "Add time for [DATE]" at bounding box center [540, 238] width 93 height 11
select select "30"
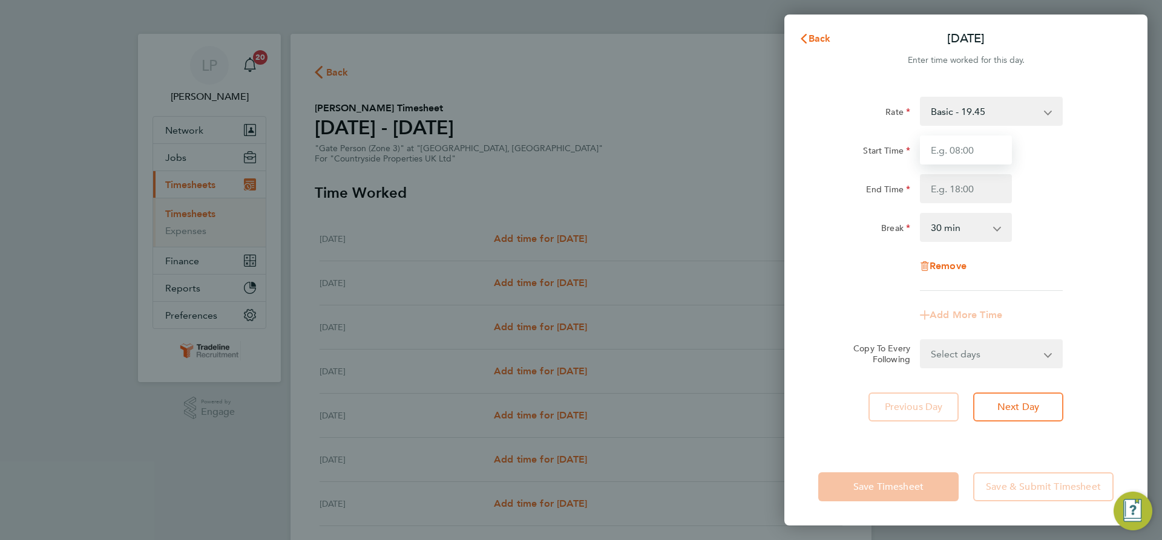
click at [972, 152] on input "Start Time" at bounding box center [966, 150] width 92 height 29
type input "07:00"
click at [975, 191] on input "End Time" at bounding box center [966, 188] width 92 height 29
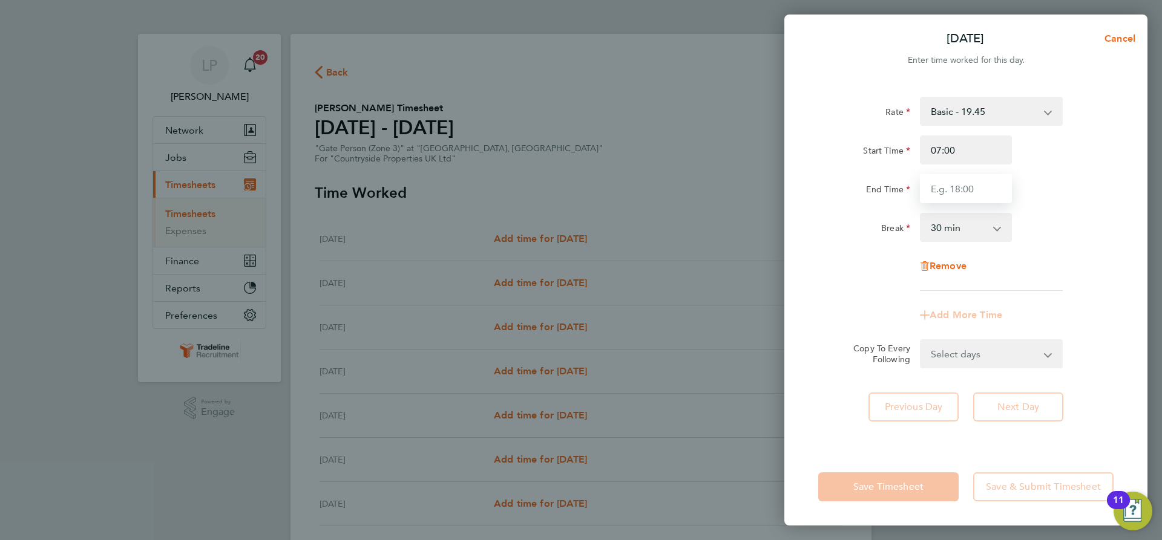
type input "16:30"
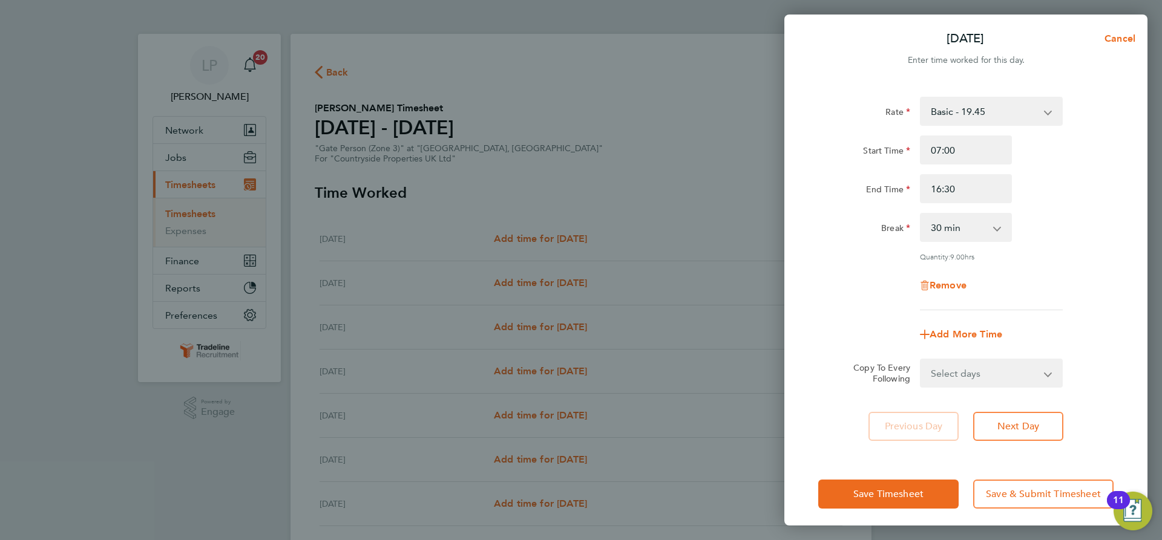
click at [1061, 236] on div "Break 0 min 15 min 30 min 45 min 60 min 75 min 90 min" at bounding box center [965, 227] width 305 height 29
click at [1012, 373] on select "Select days Day Weekday (Mon-Fri) Weekend (Sat-Sun) [DATE] [DATE] [DATE] [DATE]…" at bounding box center [984, 373] width 127 height 27
select select "WEEKDAY"
click at [921, 360] on select "Select days Day Weekday (Mon-Fri) Weekend (Sat-Sun) [DATE] [DATE] [DATE] [DATE]…" at bounding box center [984, 373] width 127 height 27
select select "[DATE]"
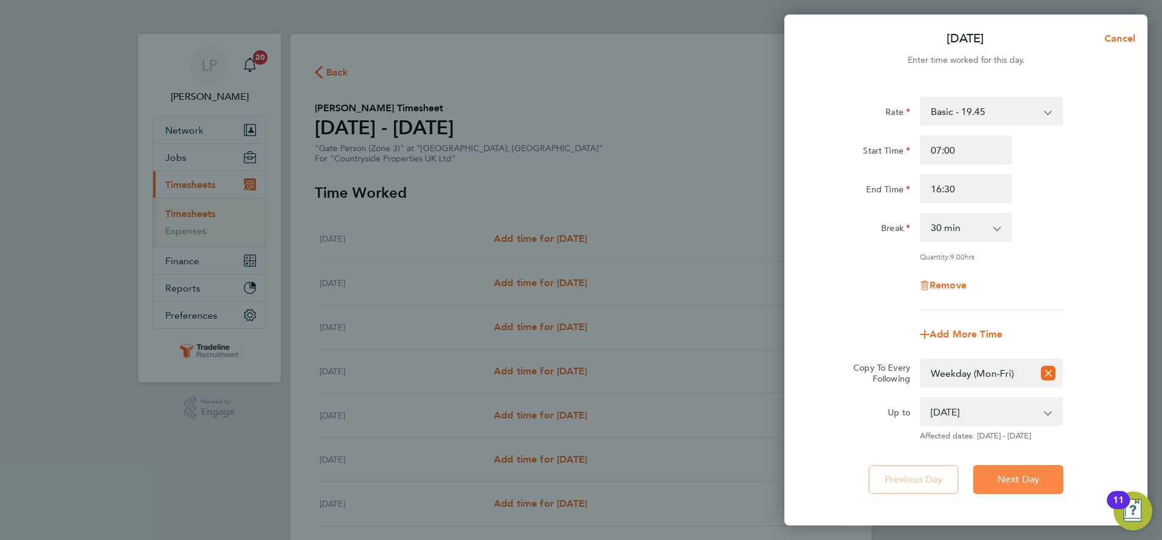
click at [1030, 476] on span "Next Day" at bounding box center [1018, 480] width 42 height 12
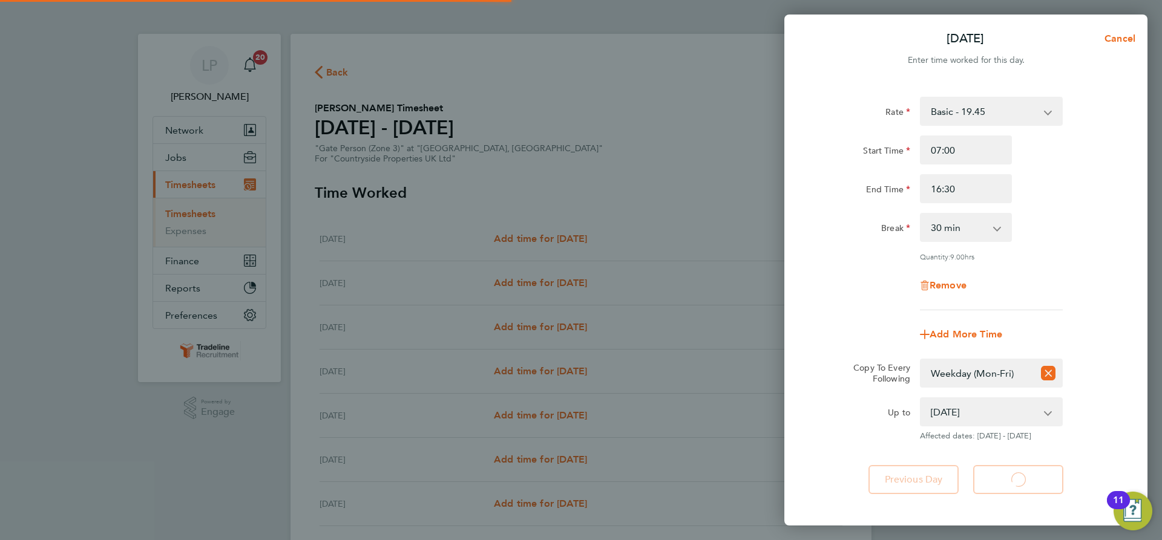
select select "30"
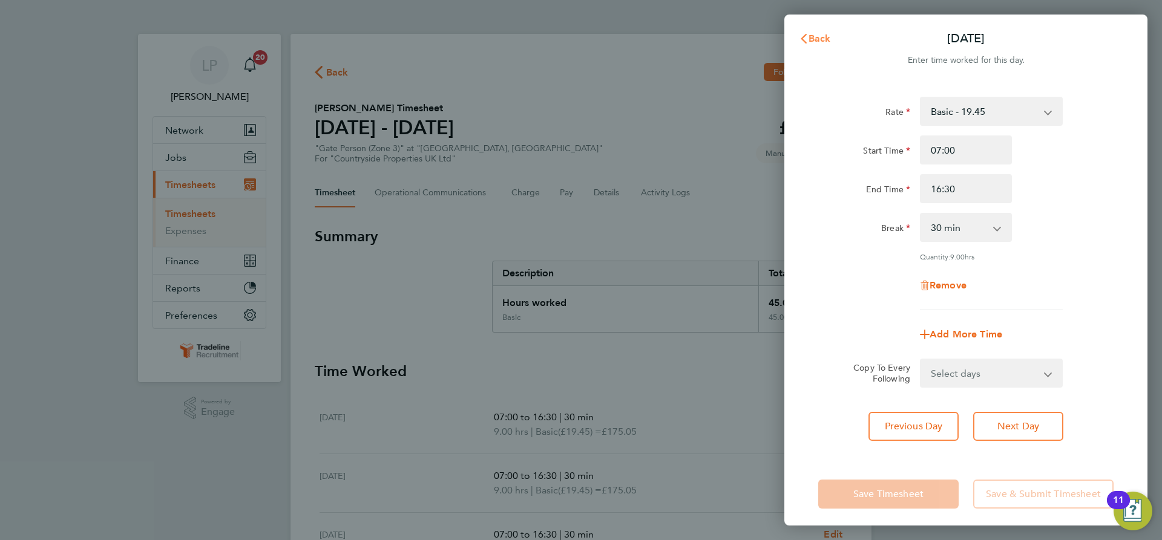
click at [822, 39] on span "Back" at bounding box center [819, 38] width 22 height 11
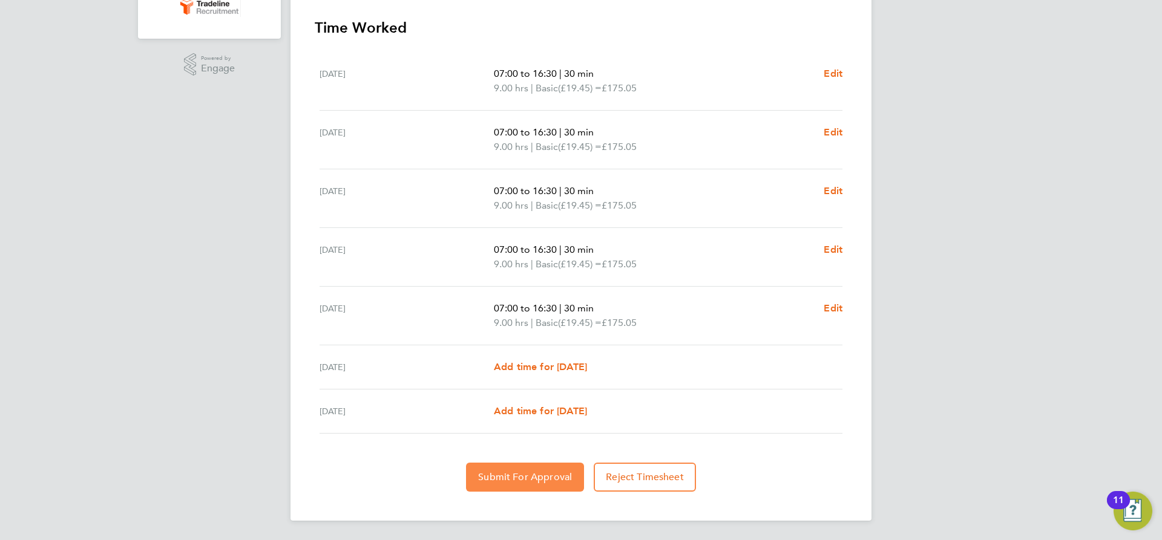
click at [548, 471] on span "Submit For Approval" at bounding box center [525, 477] width 94 height 12
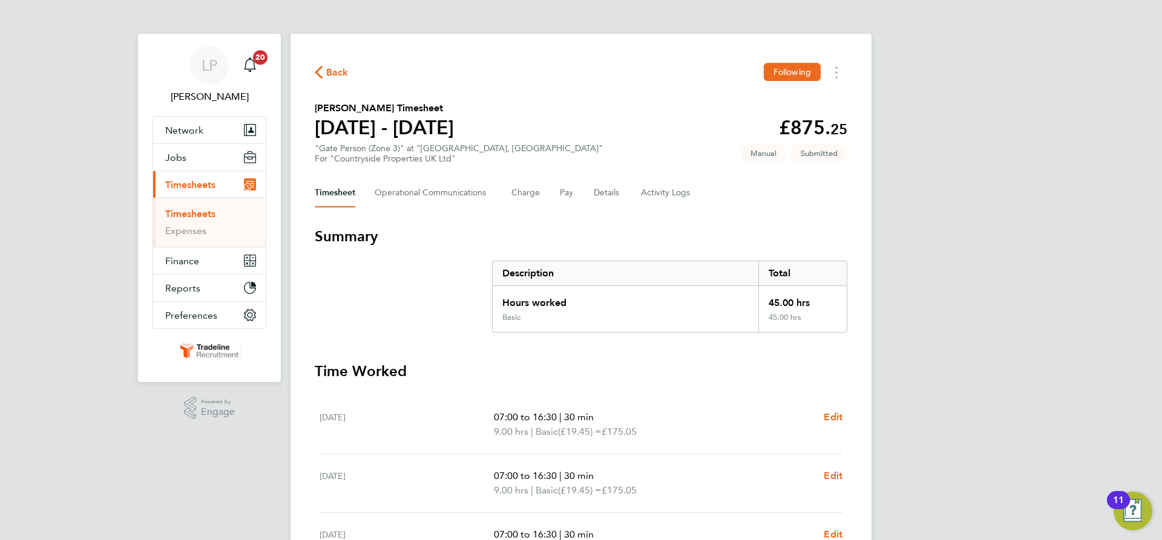
click at [186, 218] on link "Timesheets" at bounding box center [190, 213] width 50 height 11
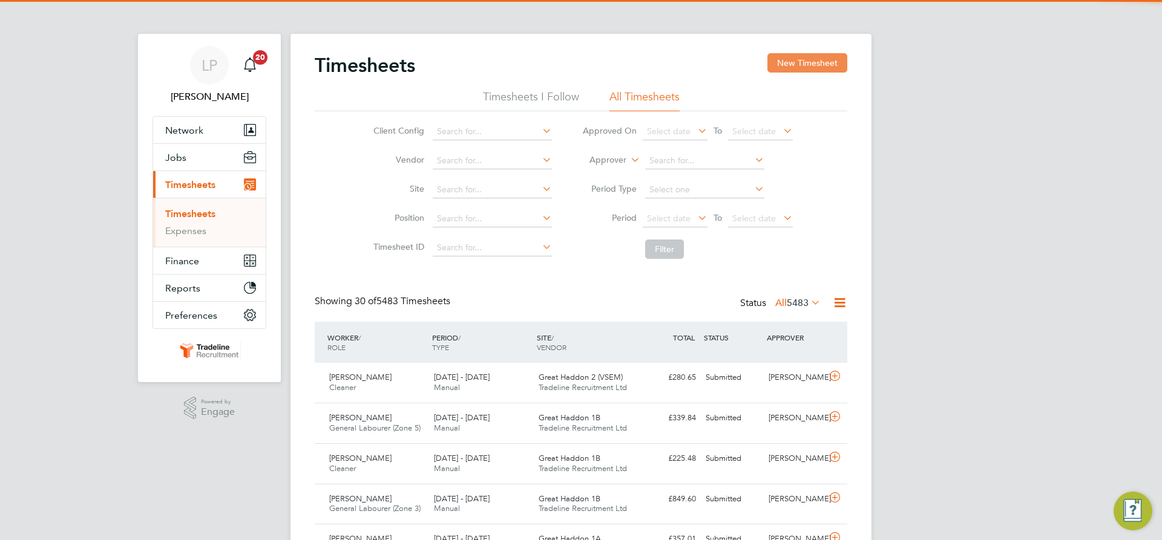
click at [827, 61] on button "New Timesheet" at bounding box center [807, 62] width 80 height 19
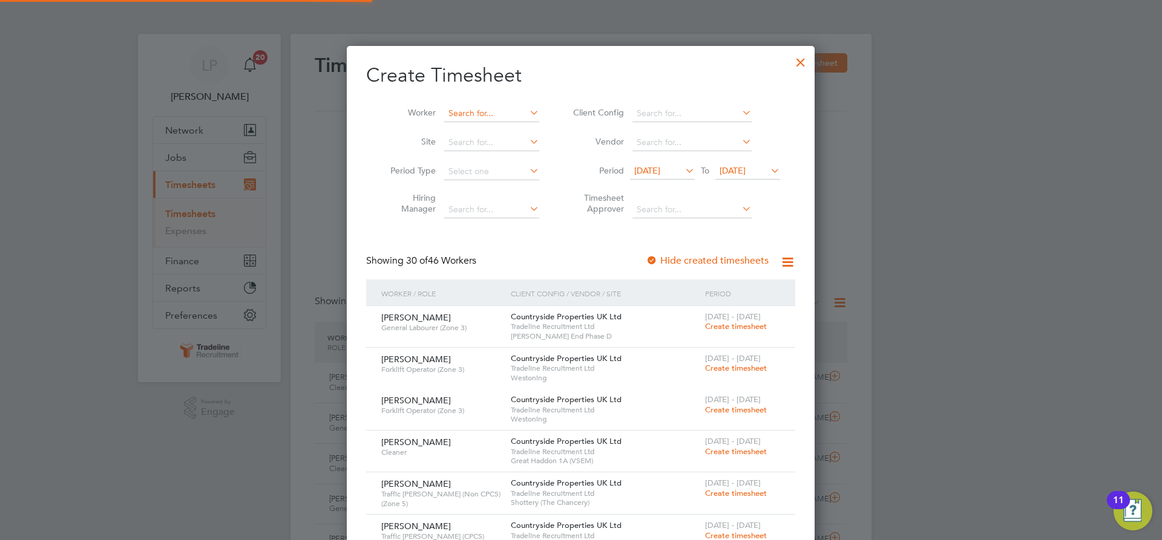
click at [486, 109] on input at bounding box center [491, 113] width 95 height 17
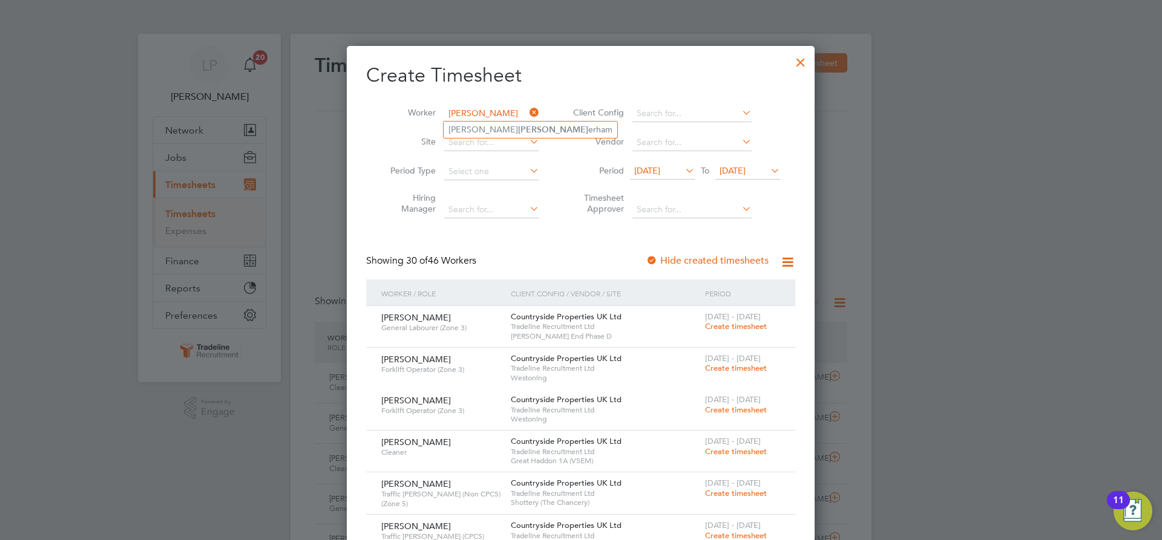
click at [495, 120] on input "[PERSON_NAME]" at bounding box center [491, 113] width 95 height 17
click at [518, 129] on b "[PERSON_NAME]" at bounding box center [553, 130] width 70 height 10
type input "[PERSON_NAME]"
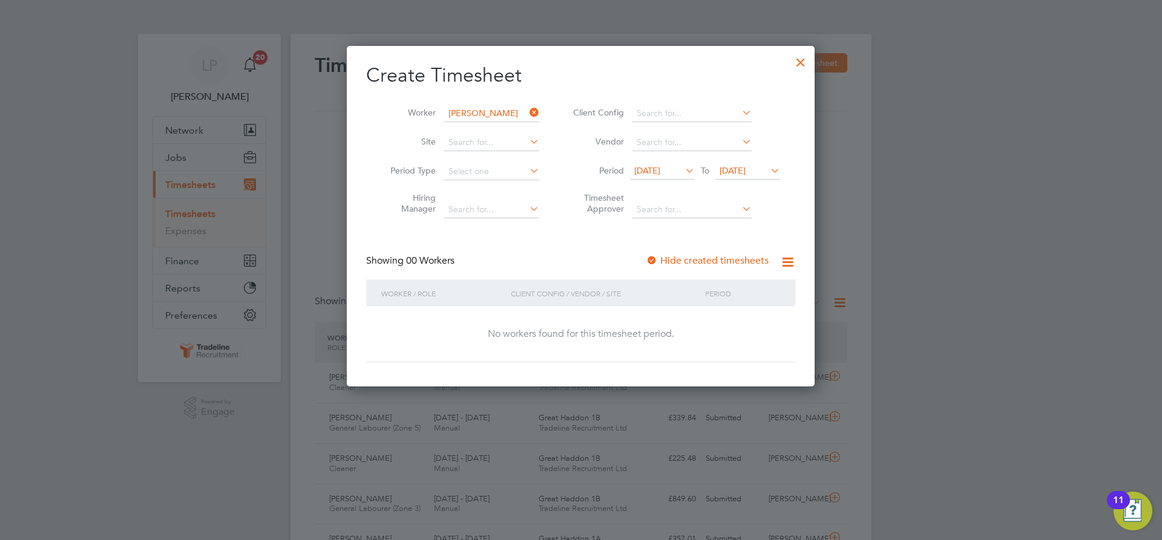
click at [652, 259] on div at bounding box center [652, 261] width 12 height 12
click at [745, 168] on span "[DATE]" at bounding box center [732, 170] width 26 height 11
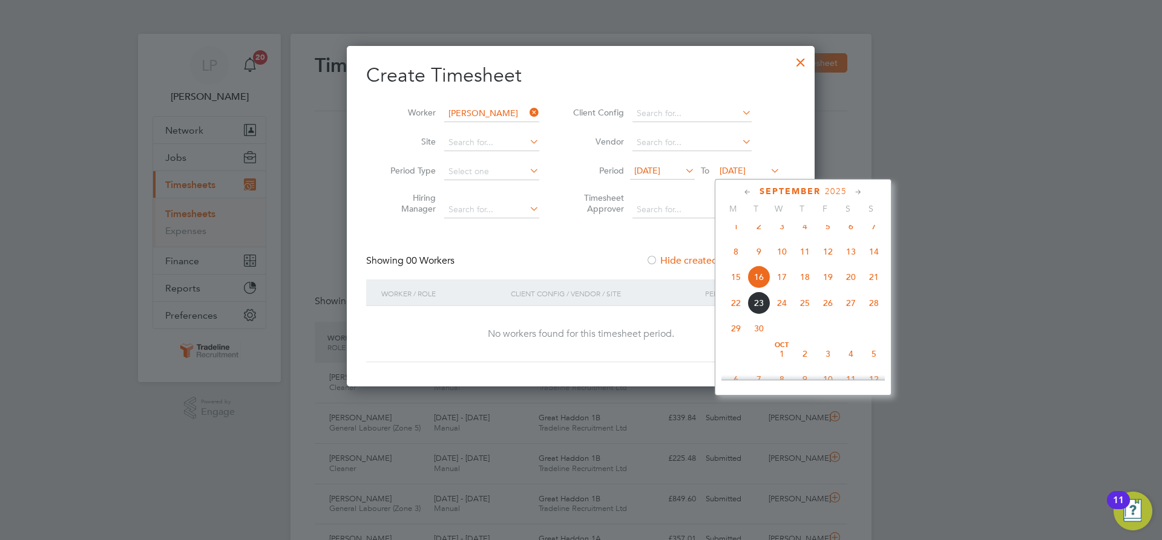
click at [807, 365] on span "2" at bounding box center [804, 353] width 23 height 23
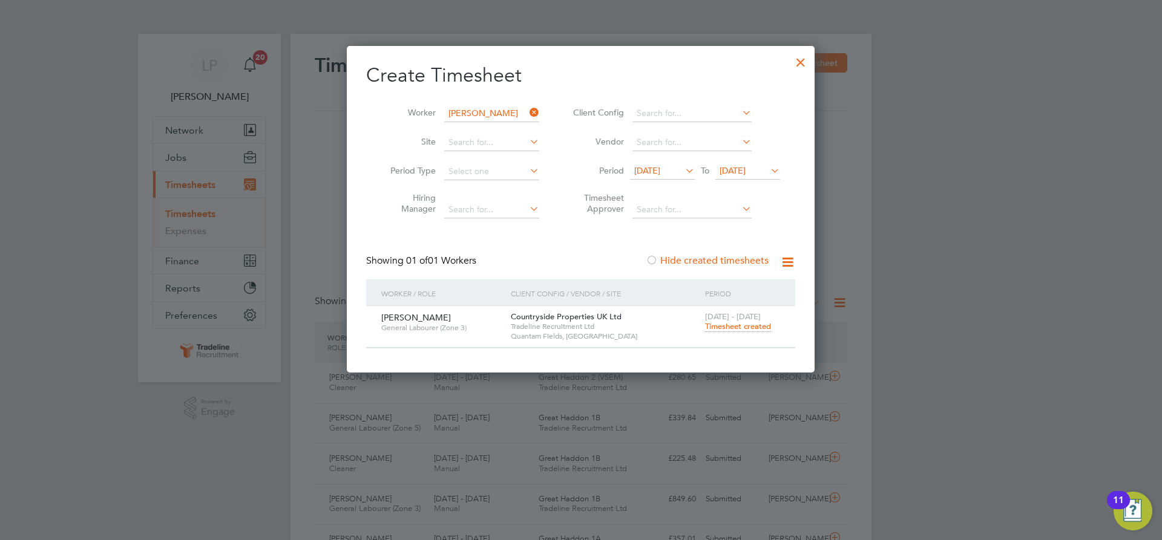
click at [752, 327] on span "Timesheet created" at bounding box center [738, 326] width 66 height 11
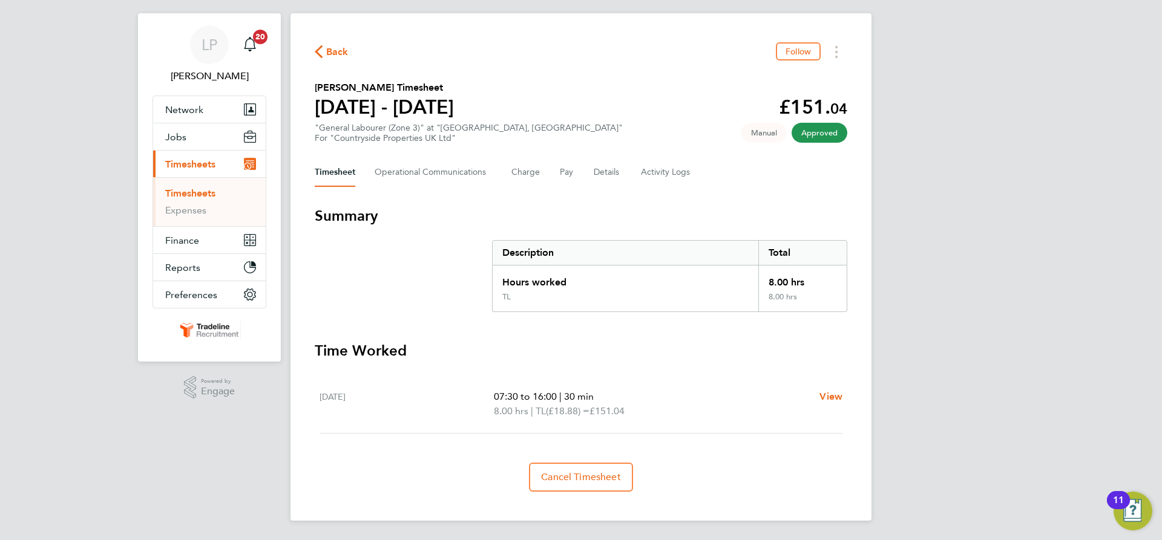
click at [213, 196] on link "Timesheets" at bounding box center [190, 193] width 50 height 11
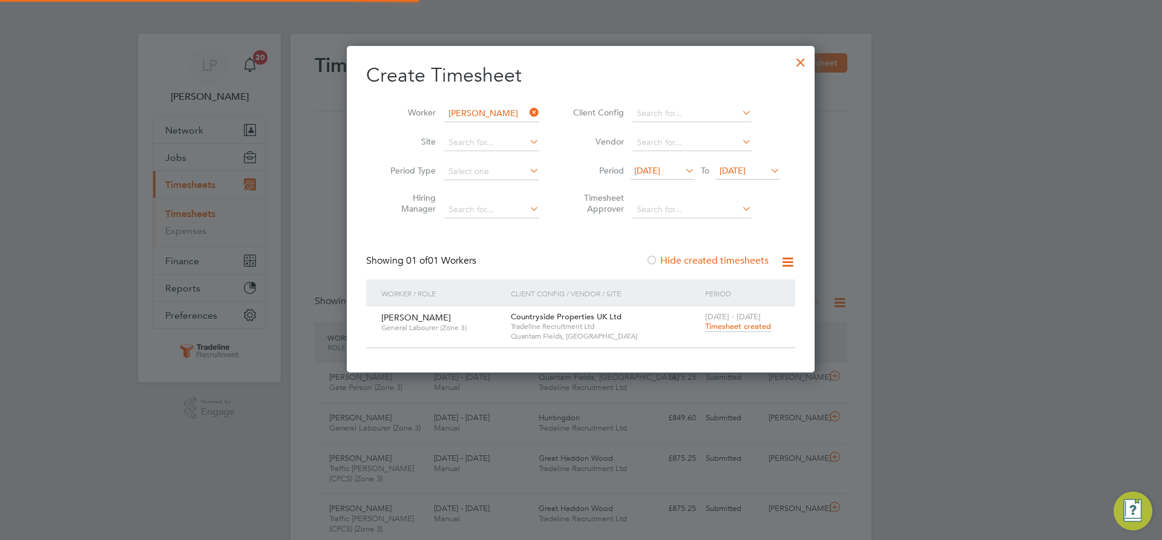
scroll to position [6, 6]
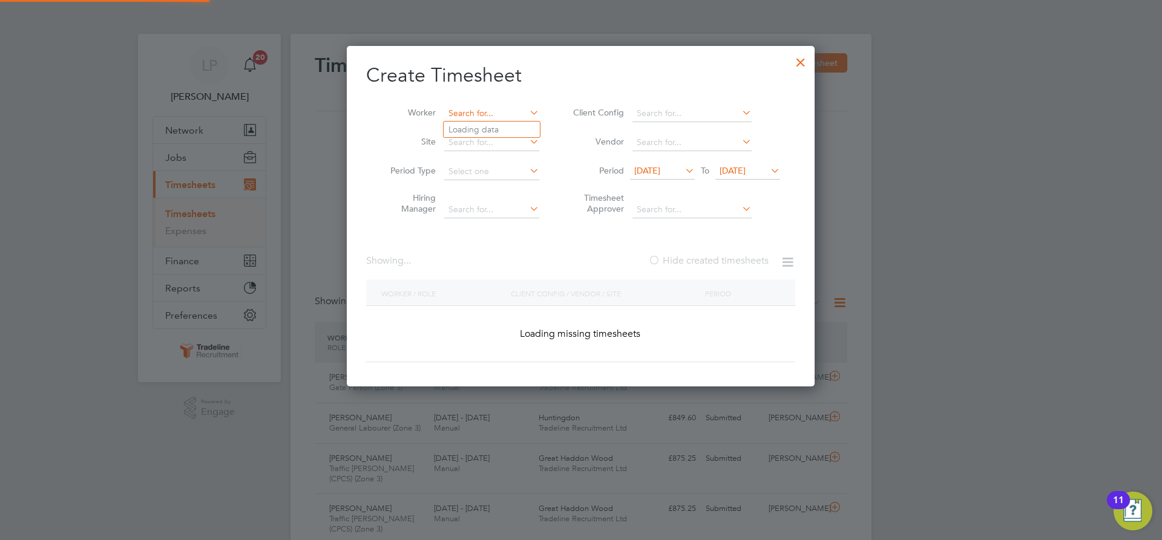
click at [499, 108] on input at bounding box center [491, 113] width 95 height 17
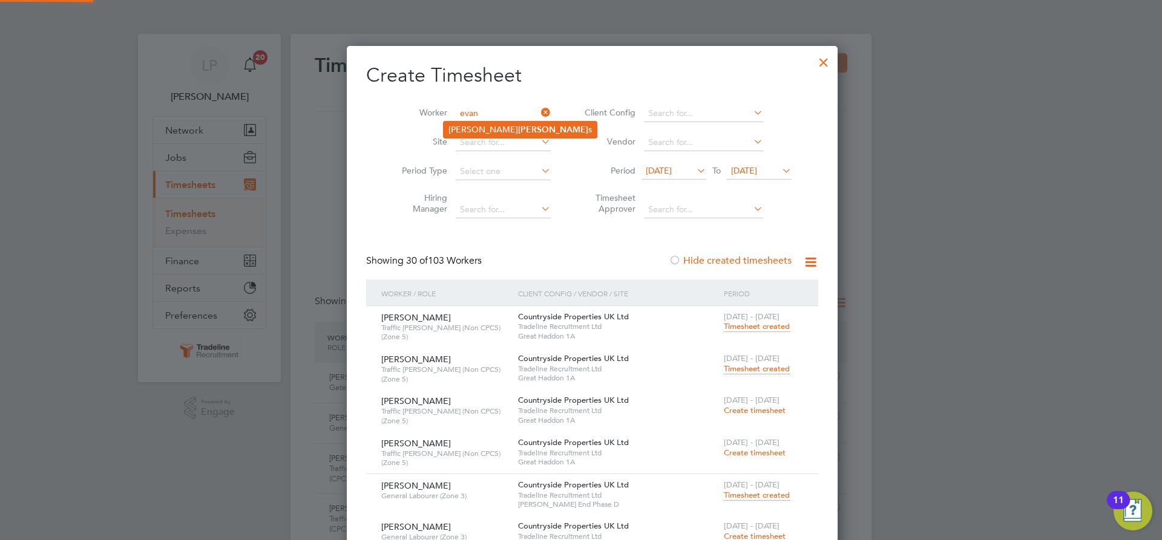
click at [518, 130] on b "[PERSON_NAME]" at bounding box center [553, 130] width 70 height 10
type input "[PERSON_NAME]"
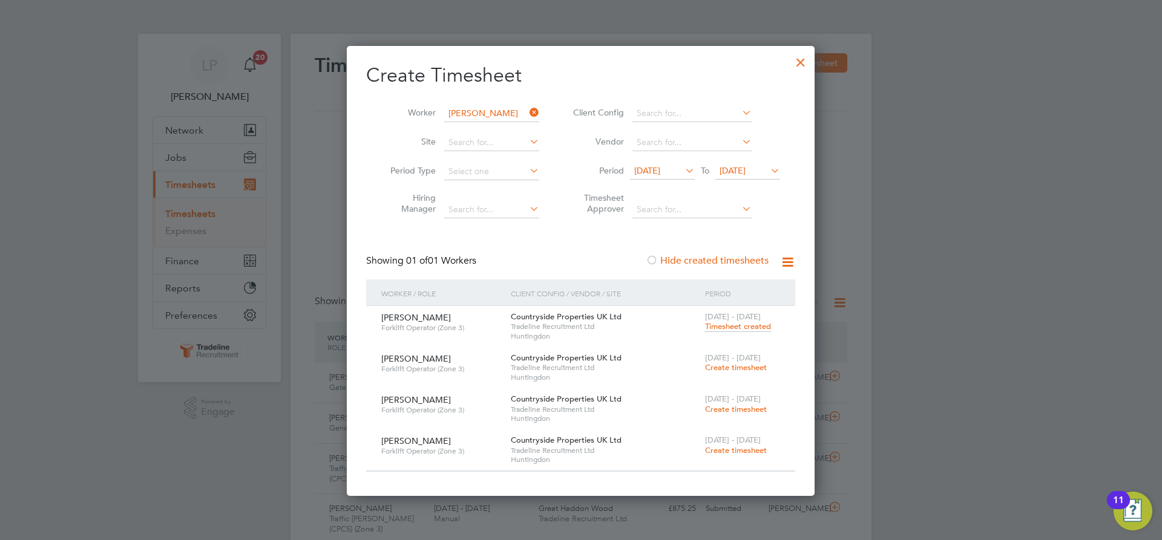
click at [736, 364] on span "Create timesheet" at bounding box center [736, 367] width 62 height 10
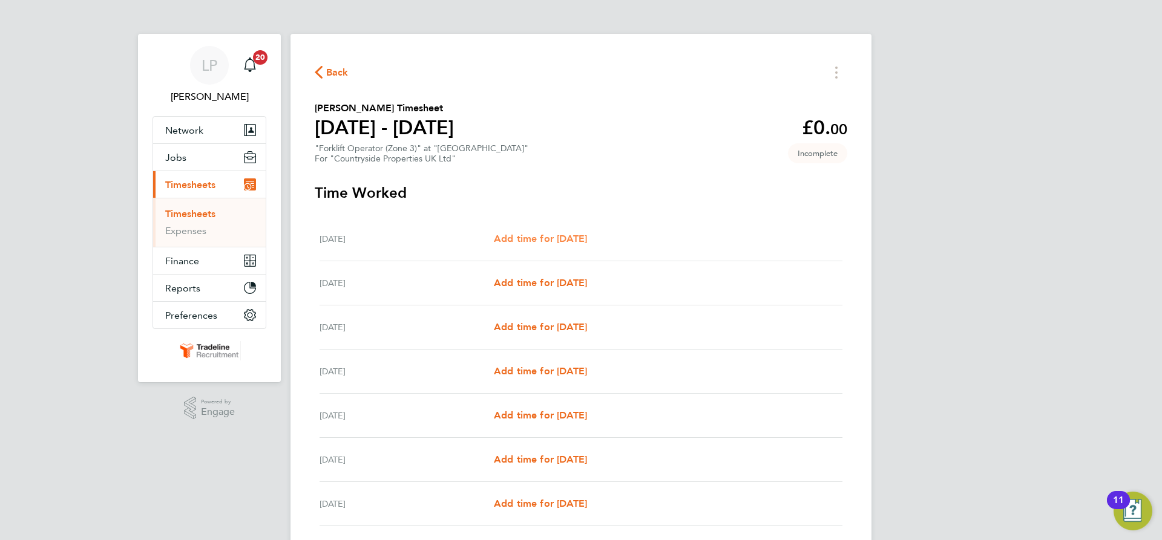
click at [568, 232] on link "Add time for [DATE]" at bounding box center [540, 239] width 93 height 15
select select "30"
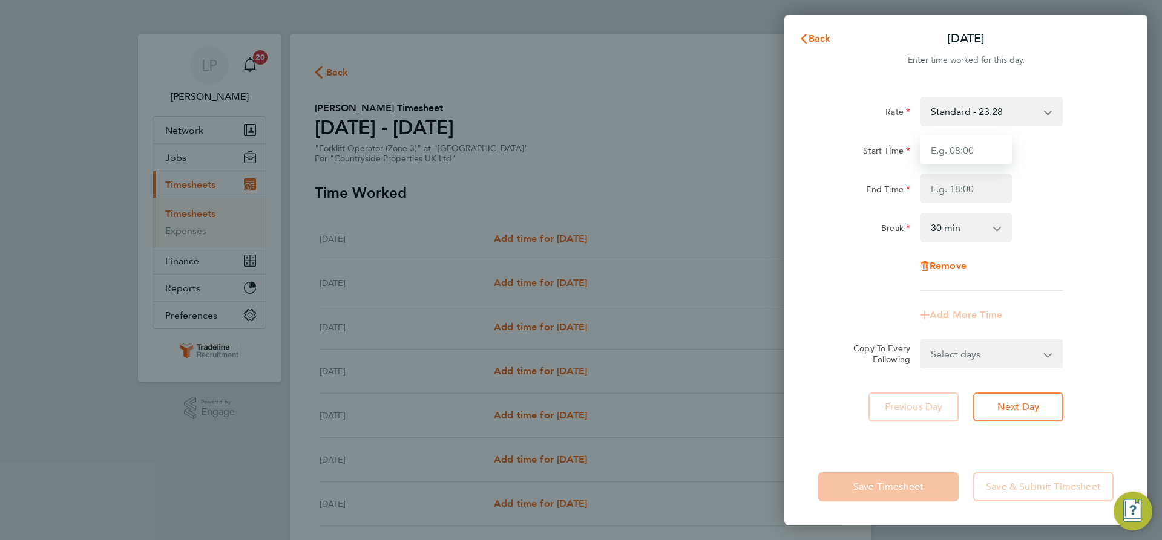
click at [960, 157] on input "Start Time" at bounding box center [966, 150] width 92 height 29
type input "07:00"
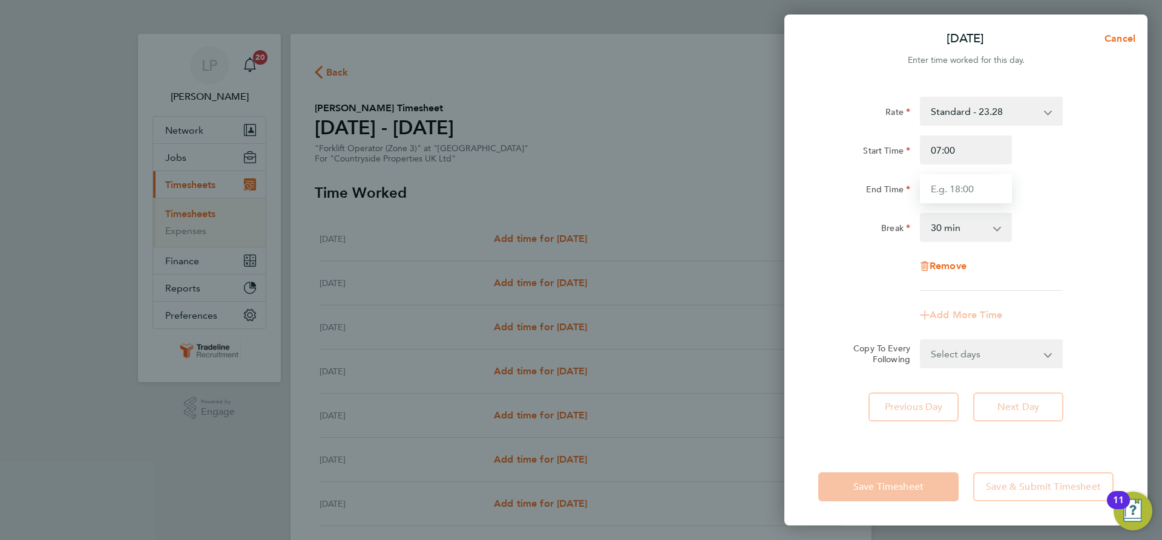
drag, startPoint x: 983, startPoint y: 188, endPoint x: 983, endPoint y: 202, distance: 13.9
click at [983, 188] on input "End Time" at bounding box center [966, 188] width 92 height 29
type input "16:30"
click at [1054, 205] on div "Rate Standard - 23.28 TL - 23.28 Start Time 07:00 End Time 16:30 Break 0 min 15…" at bounding box center [965, 194] width 295 height 194
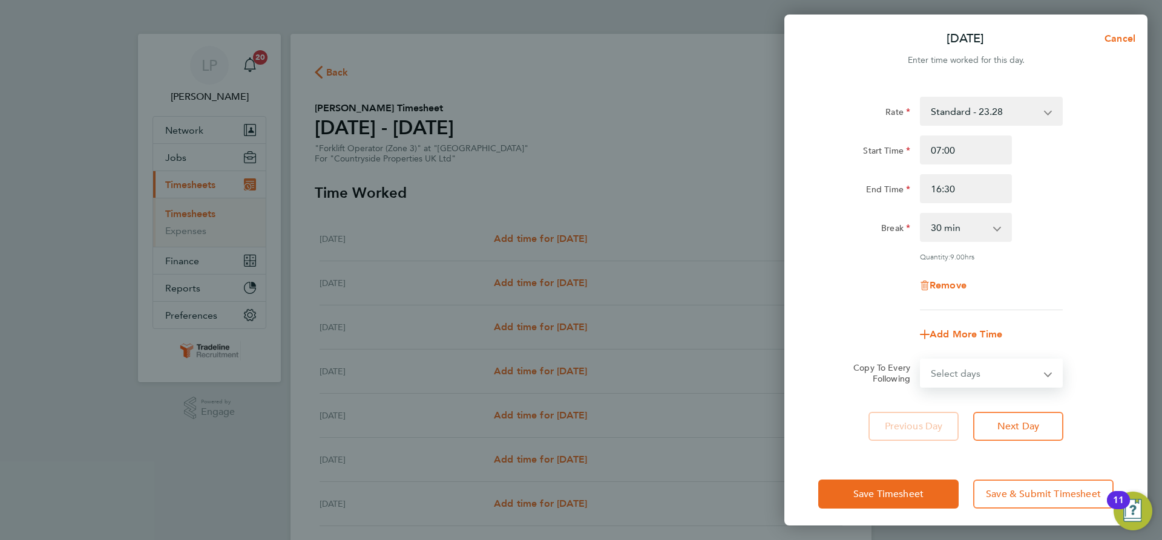
drag, startPoint x: 1032, startPoint y: 374, endPoint x: 1031, endPoint y: 363, distance: 10.9
click at [1032, 374] on select "Select days Day Weekday (Mon-Fri) Weekend (Sat-Sun) [DATE] [DATE] [DATE] [DATE]…" at bounding box center [984, 373] width 127 height 27
select select "WEEKDAY"
click at [921, 360] on select "Select days Day Weekday (Mon-Fri) Weekend (Sat-Sun) [DATE] [DATE] [DATE] [DATE]…" at bounding box center [984, 373] width 127 height 27
select select "[DATE]"
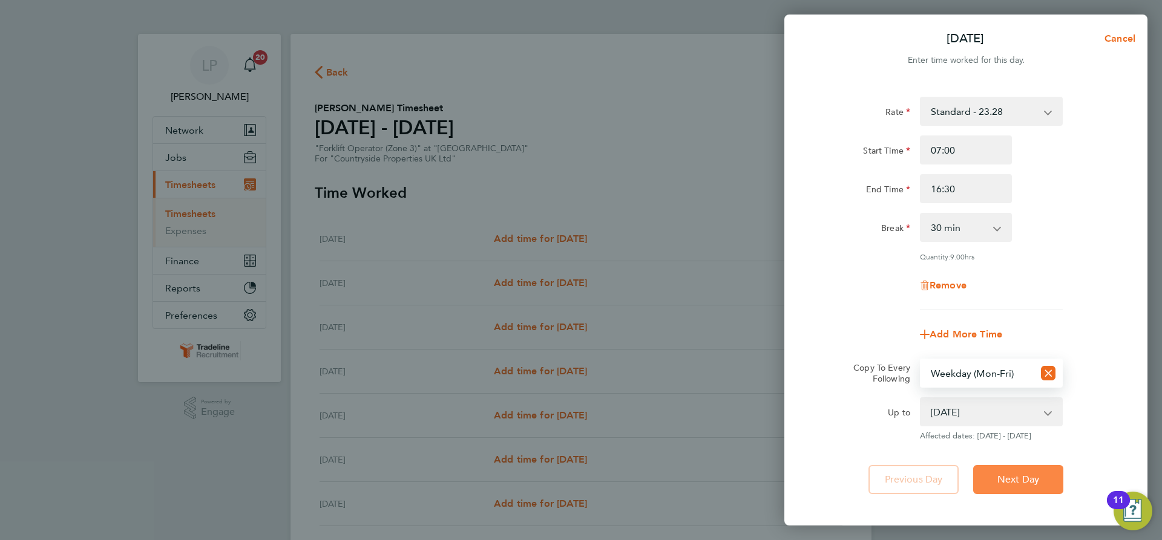
click at [1000, 477] on span "Next Day" at bounding box center [1018, 480] width 42 height 12
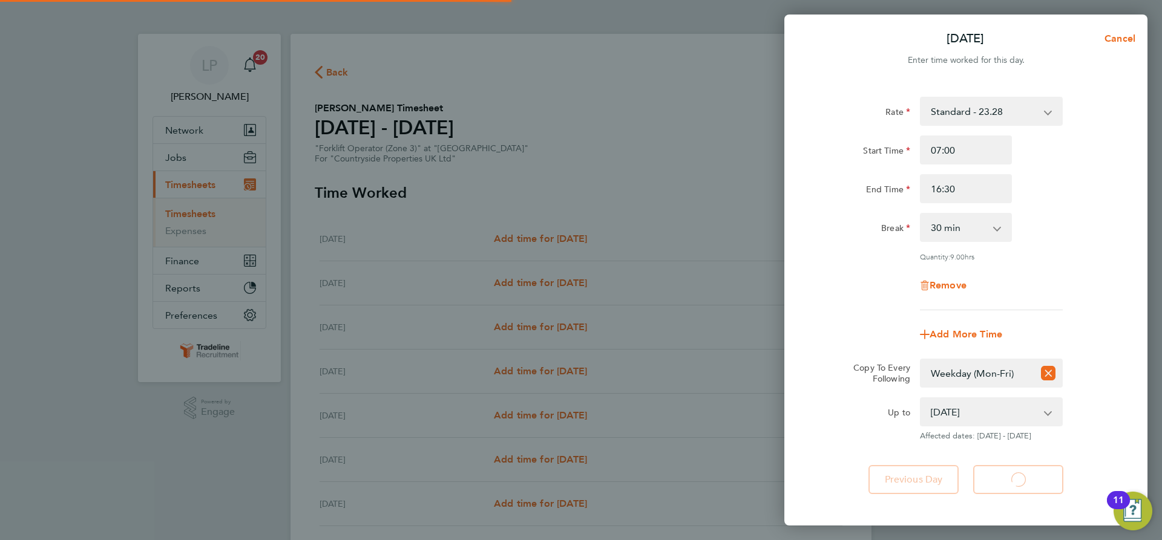
select select "30"
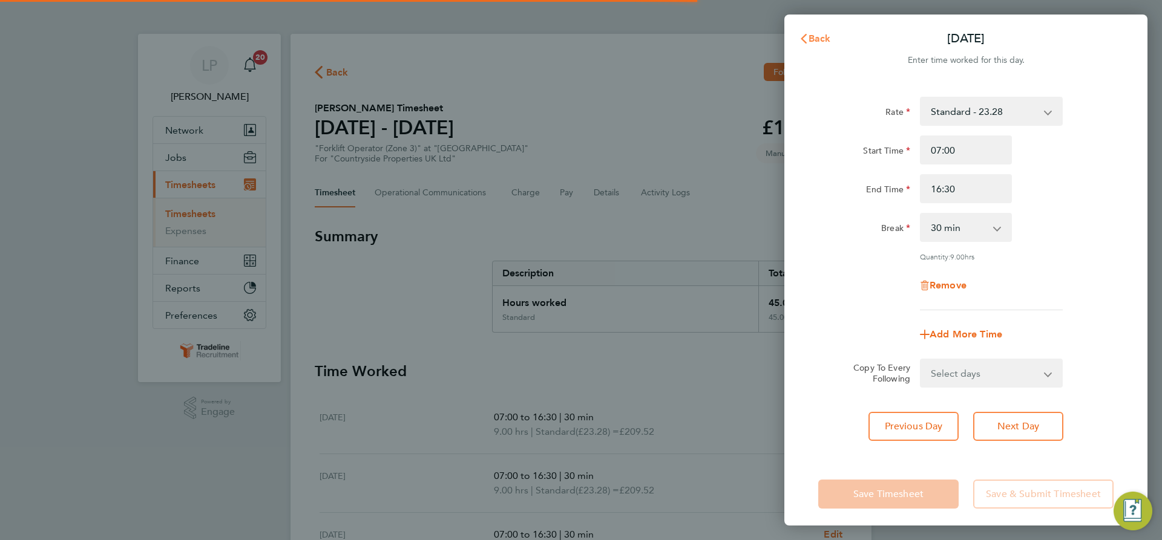
click at [821, 38] on span "Back" at bounding box center [819, 38] width 22 height 11
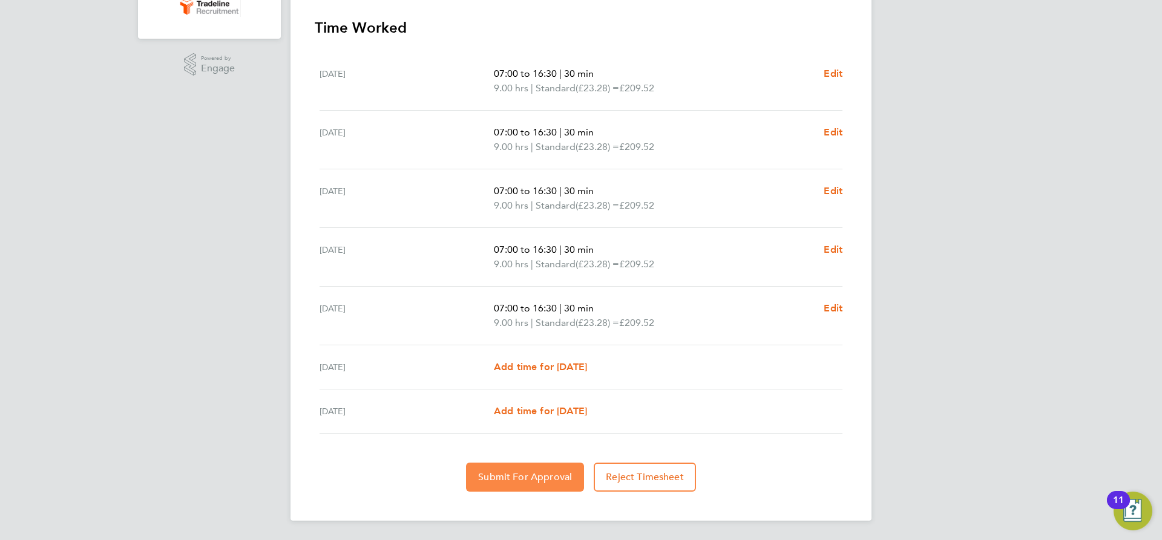
click at [522, 472] on span "Submit For Approval" at bounding box center [525, 477] width 94 height 12
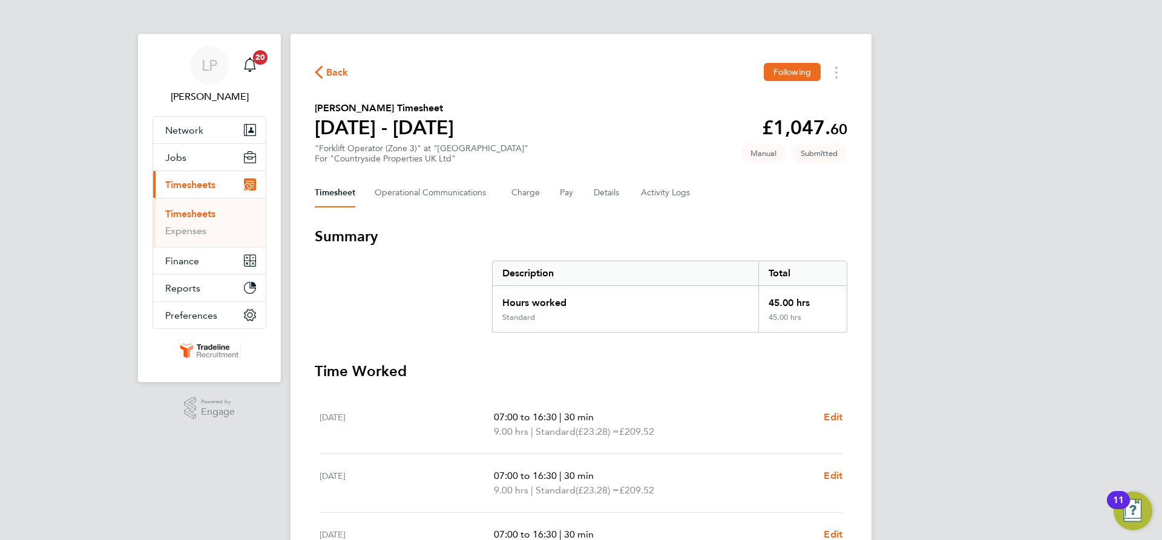
drag, startPoint x: 201, startPoint y: 214, endPoint x: 254, endPoint y: 205, distance: 54.1
click at [201, 214] on link "Timesheets" at bounding box center [190, 213] width 50 height 11
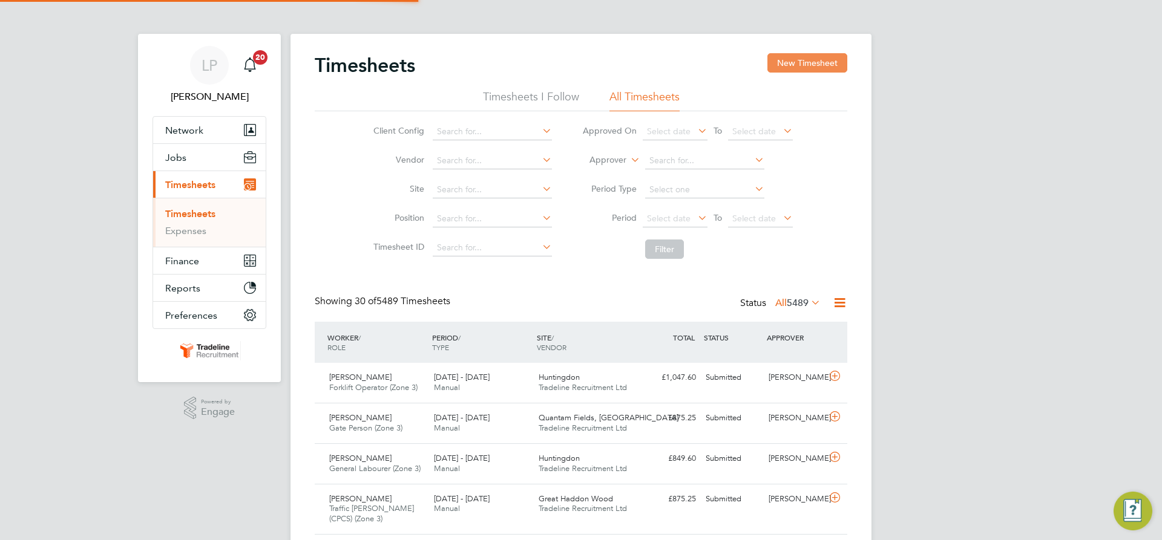
scroll to position [31, 105]
click at [802, 64] on button "New Timesheet" at bounding box center [807, 62] width 80 height 19
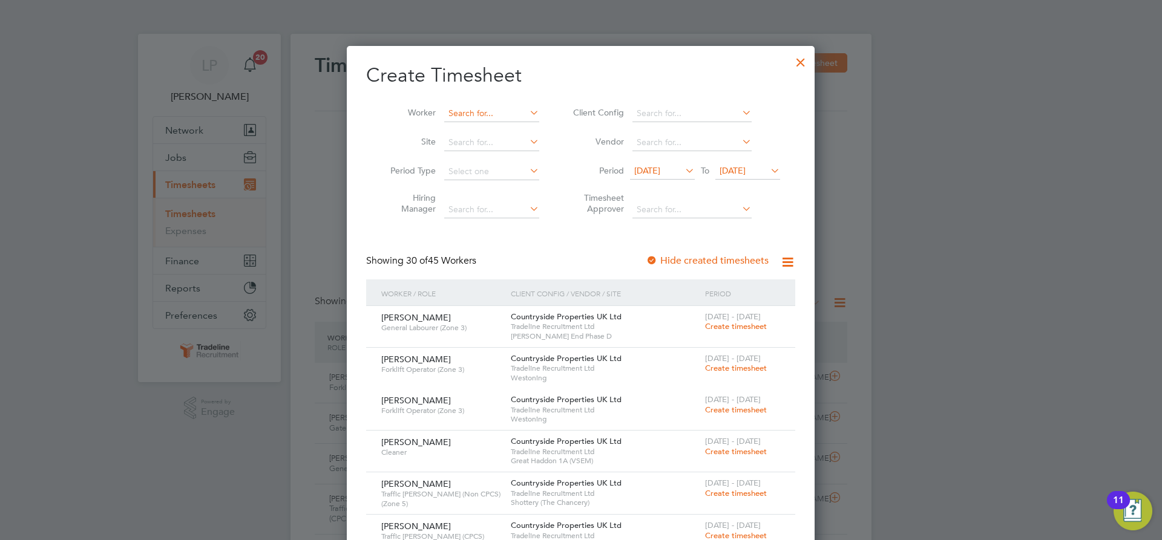
click at [482, 119] on input at bounding box center [491, 113] width 95 height 17
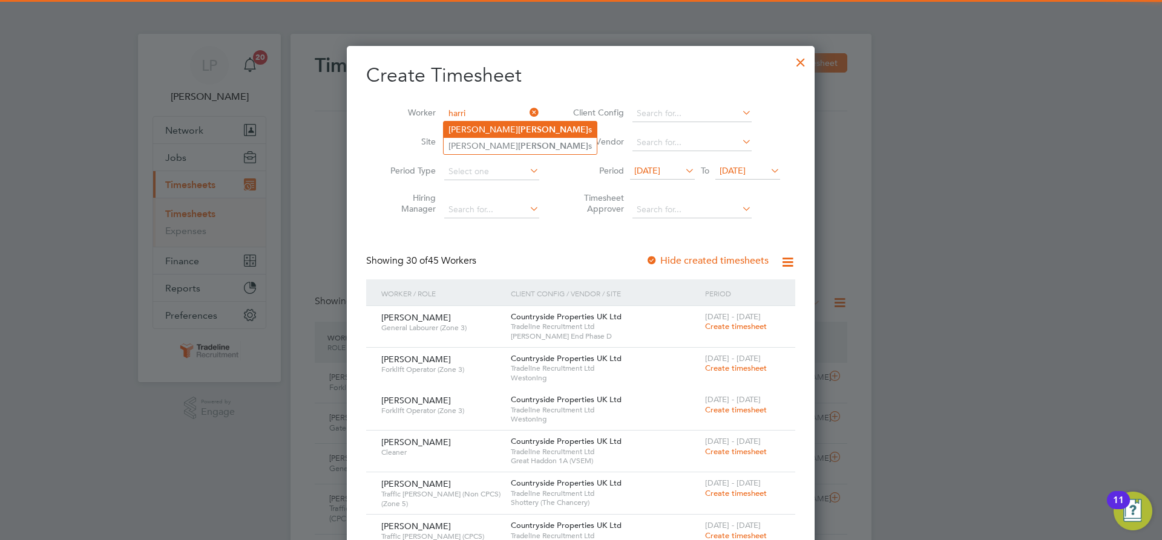
click at [518, 127] on b "[PERSON_NAME]" at bounding box center [553, 130] width 70 height 10
type input "[PERSON_NAME]"
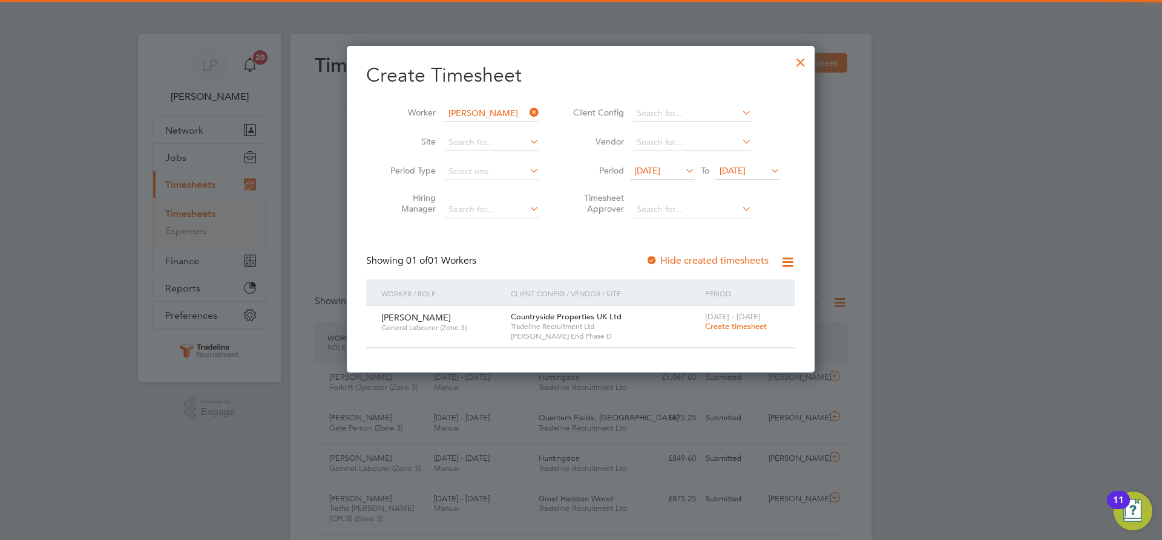
click at [723, 330] on span "Create timesheet" at bounding box center [736, 326] width 62 height 10
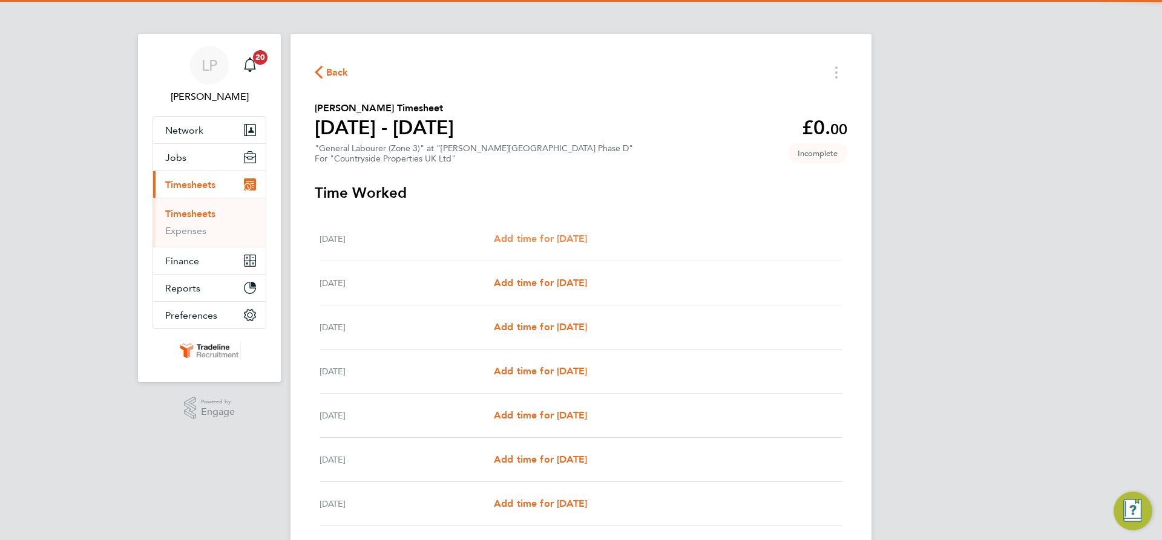
click at [566, 237] on span "Add time for [DATE]" at bounding box center [540, 238] width 93 height 11
select select "30"
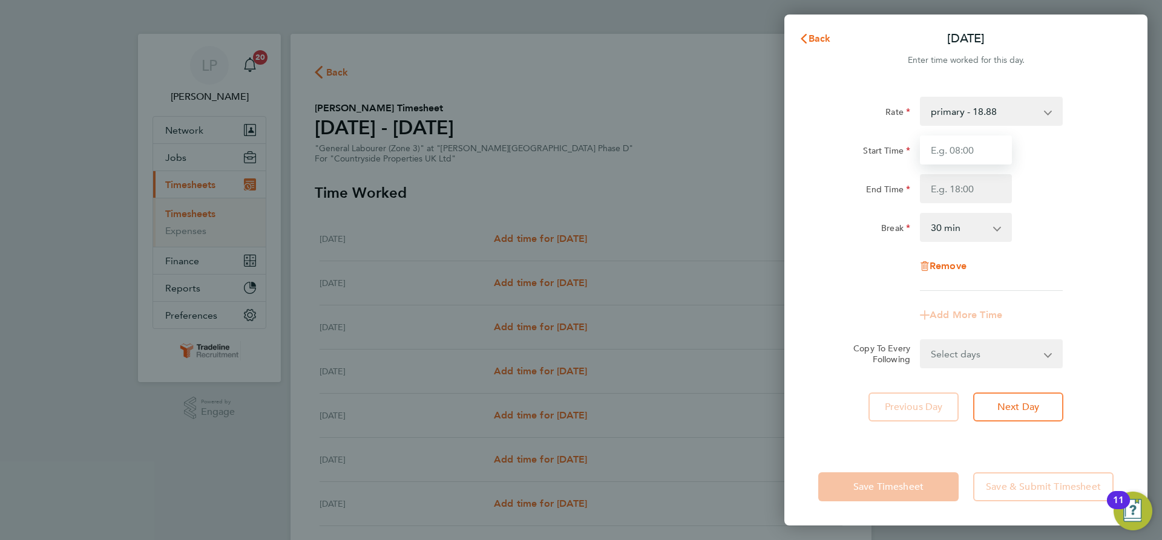
drag, startPoint x: 966, startPoint y: 155, endPoint x: 970, endPoint y: 161, distance: 7.1
click at [966, 155] on input "Start Time" at bounding box center [966, 150] width 92 height 29
type input "07:00"
click at [983, 192] on input "End Time" at bounding box center [966, 188] width 92 height 29
type input "16:30"
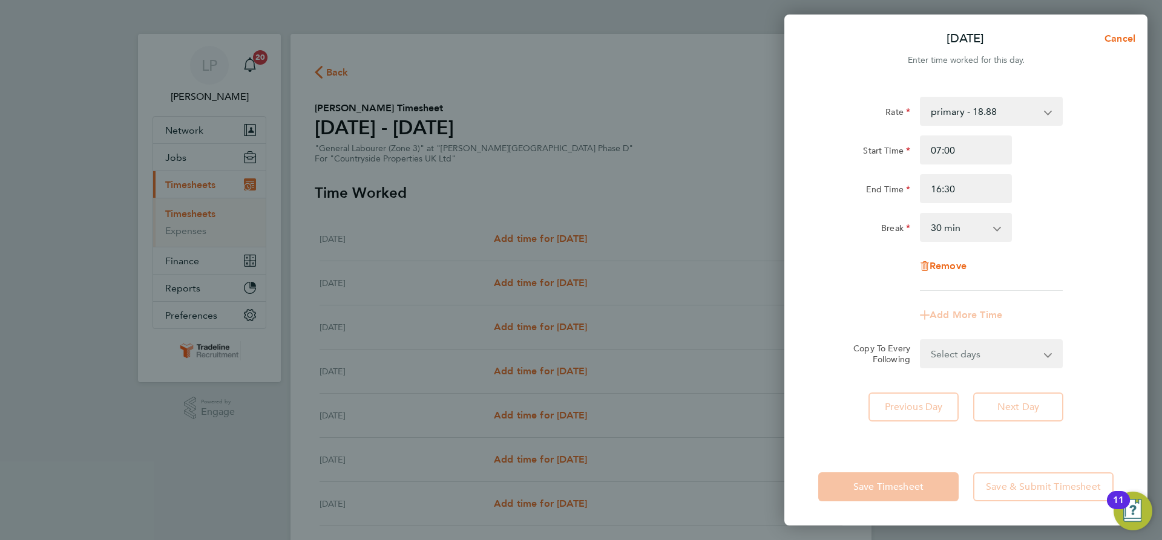
click at [1026, 199] on div "End Time 16:30" at bounding box center [965, 188] width 305 height 29
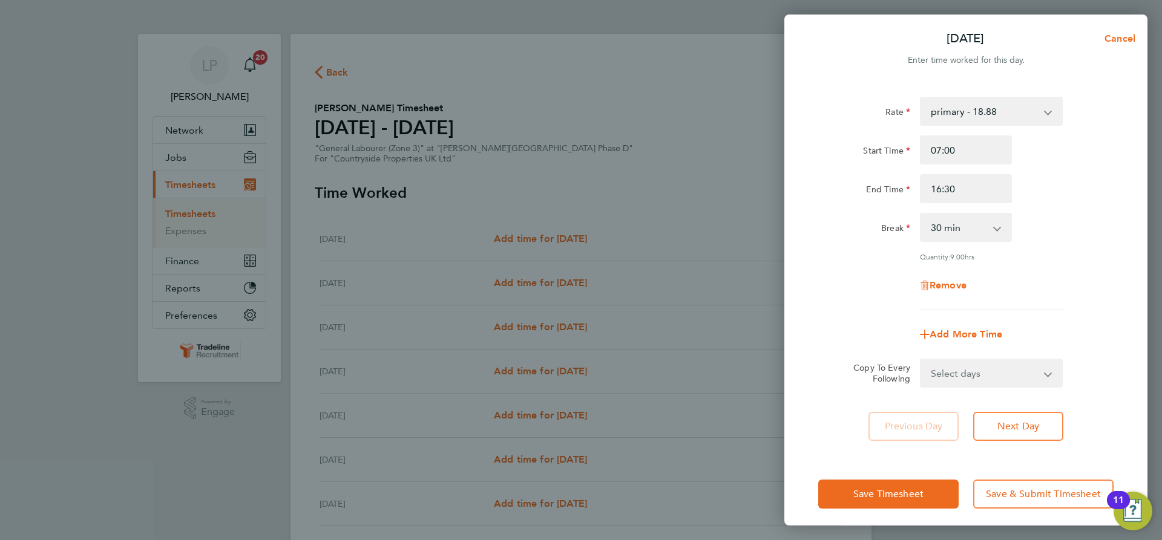
click at [988, 376] on select "Select days Day Weekday (Mon-Fri) Weekend (Sat-Sun) [DATE] [DATE] [DATE] [DATE]…" at bounding box center [984, 373] width 127 height 27
select select "WEEKDAY"
click at [921, 360] on select "Select days Day Weekday (Mon-Fri) Weekend (Sat-Sun) [DATE] [DATE] [DATE] [DATE]…" at bounding box center [984, 373] width 127 height 27
select select "[DATE]"
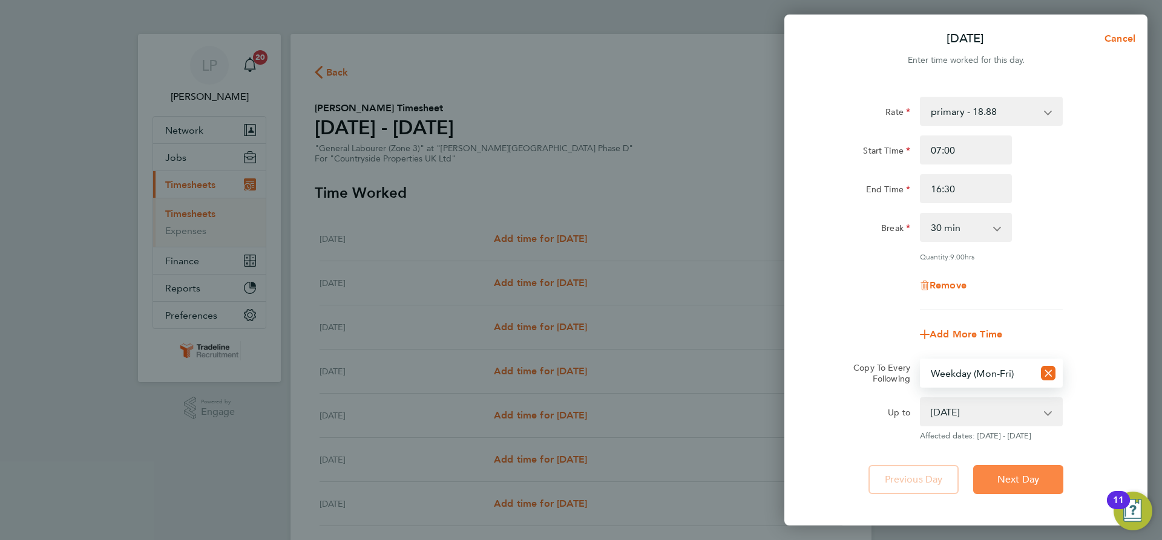
click at [1009, 474] on span "Next Day" at bounding box center [1018, 480] width 42 height 12
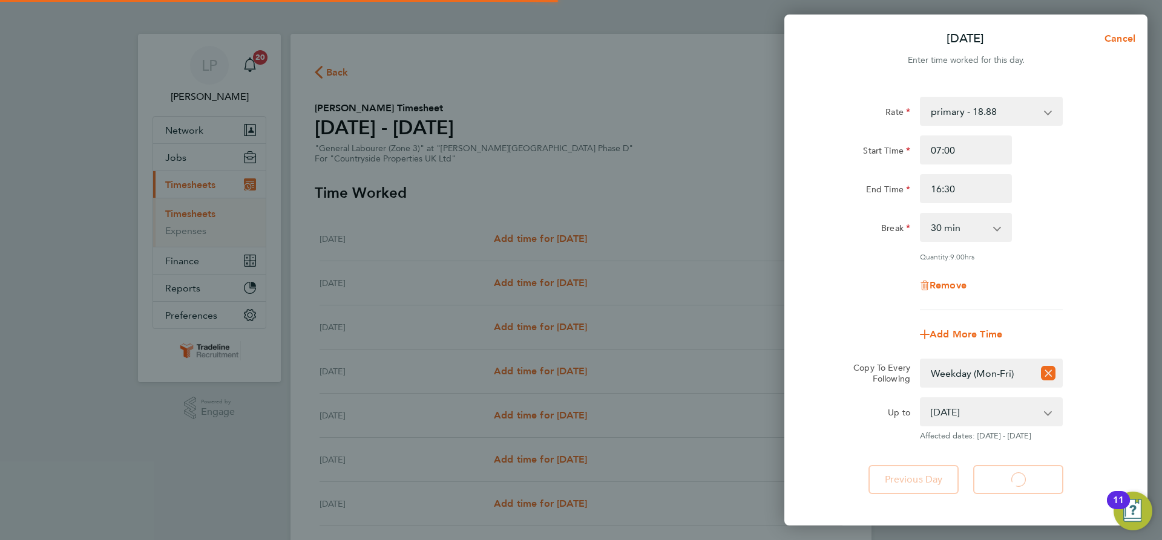
select select "30"
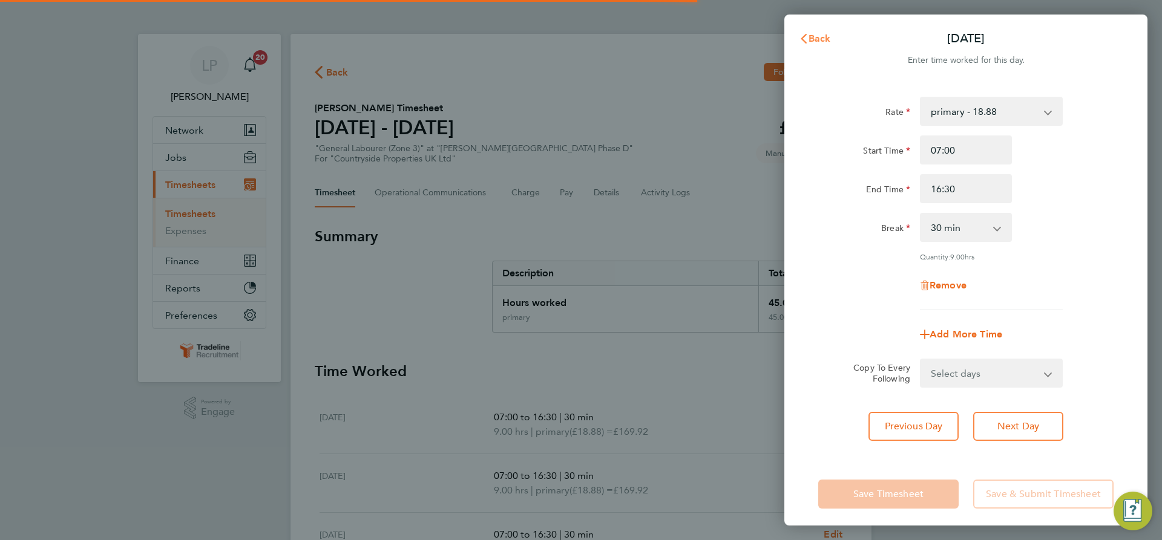
click at [802, 32] on button "Back" at bounding box center [815, 39] width 56 height 24
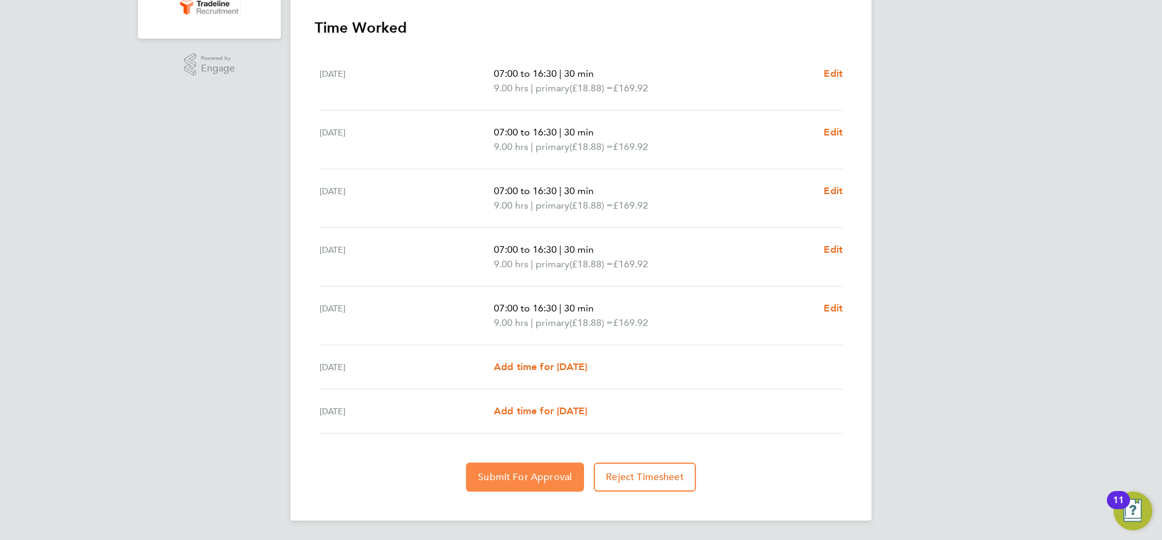
click at [534, 470] on button "Submit For Approval" at bounding box center [525, 477] width 118 height 29
